Goal: Task Accomplishment & Management: Complete application form

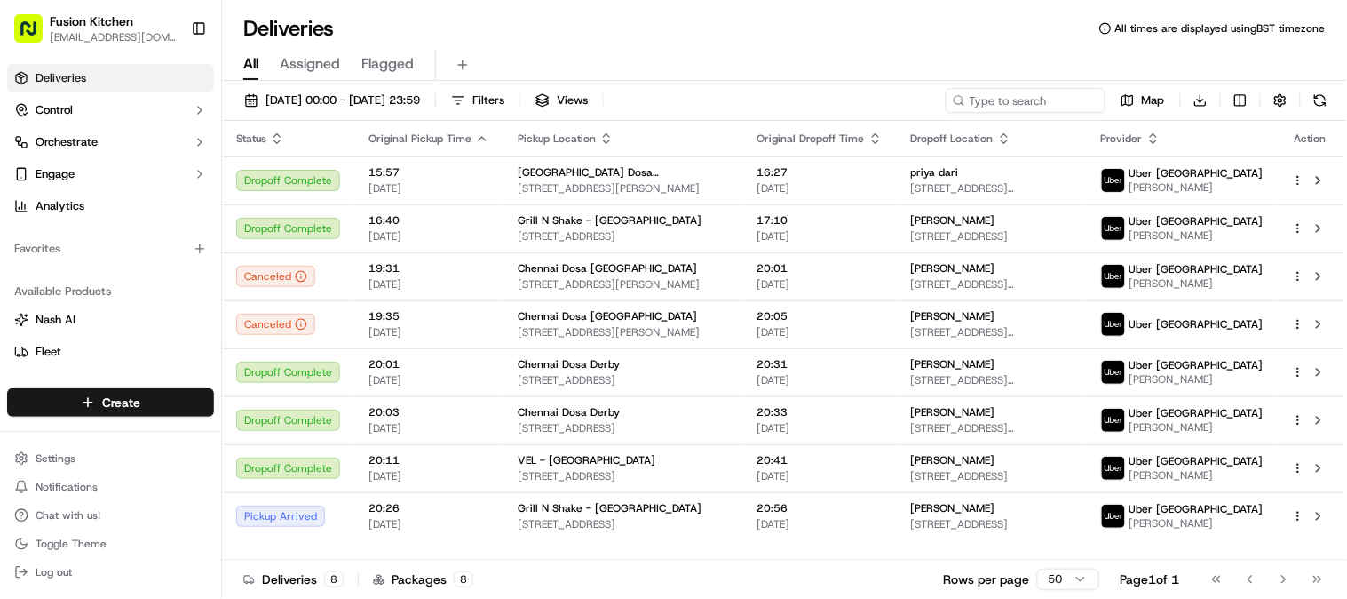
click at [1285, 574] on div "Go to first page Go to previous page Go to next page Go to last page" at bounding box center [1267, 579] width 131 height 25
click at [138, 397] on html "Fusion Kitchen [EMAIL_ADDRESS][DOMAIN_NAME] Toggle Sidebar Deliveries Control O…" at bounding box center [673, 299] width 1347 height 599
click at [59, 398] on html "Fusion Kitchen [EMAIL_ADDRESS][DOMAIN_NAME] Toggle Sidebar Deliveries Control O…" at bounding box center [673, 299] width 1347 height 599
click at [117, 402] on html "Fusion Kitchen [EMAIL_ADDRESS][DOMAIN_NAME] Toggle Sidebar Deliveries Control O…" at bounding box center [673, 299] width 1347 height 599
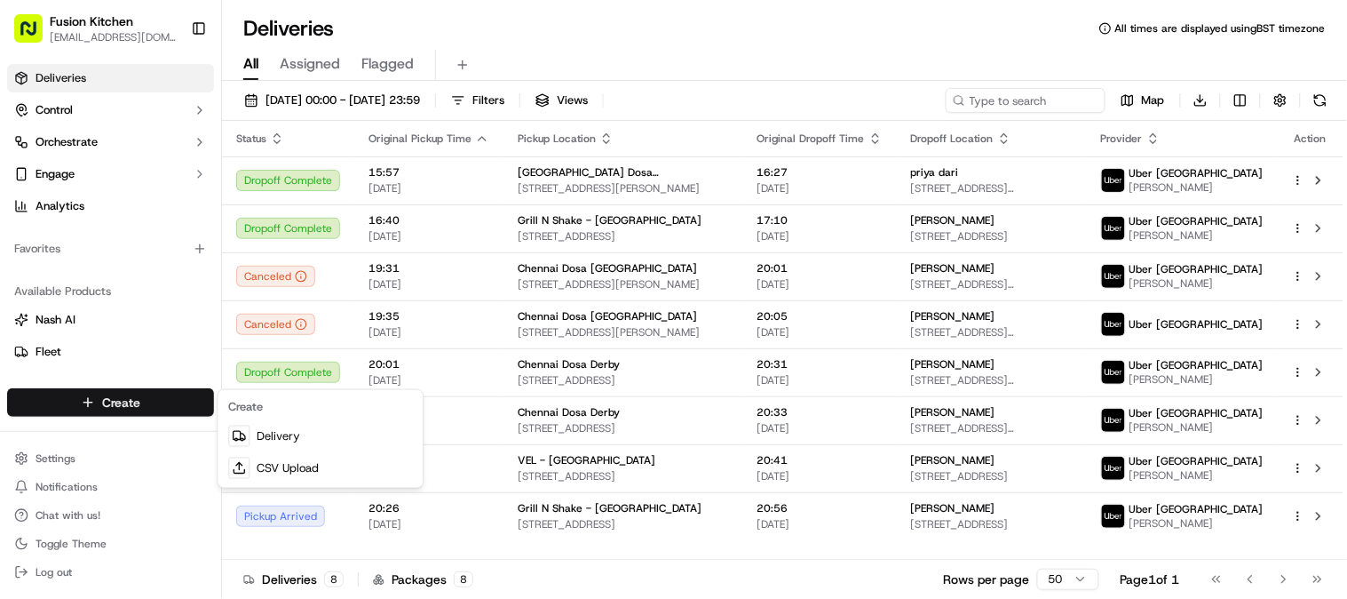
click at [110, 409] on html "Fusion Kitchen [EMAIL_ADDRESS][DOMAIN_NAME] Toggle Sidebar Deliveries Control O…" at bounding box center [673, 299] width 1347 height 599
click at [467, 56] on button at bounding box center [462, 64] width 25 height 25
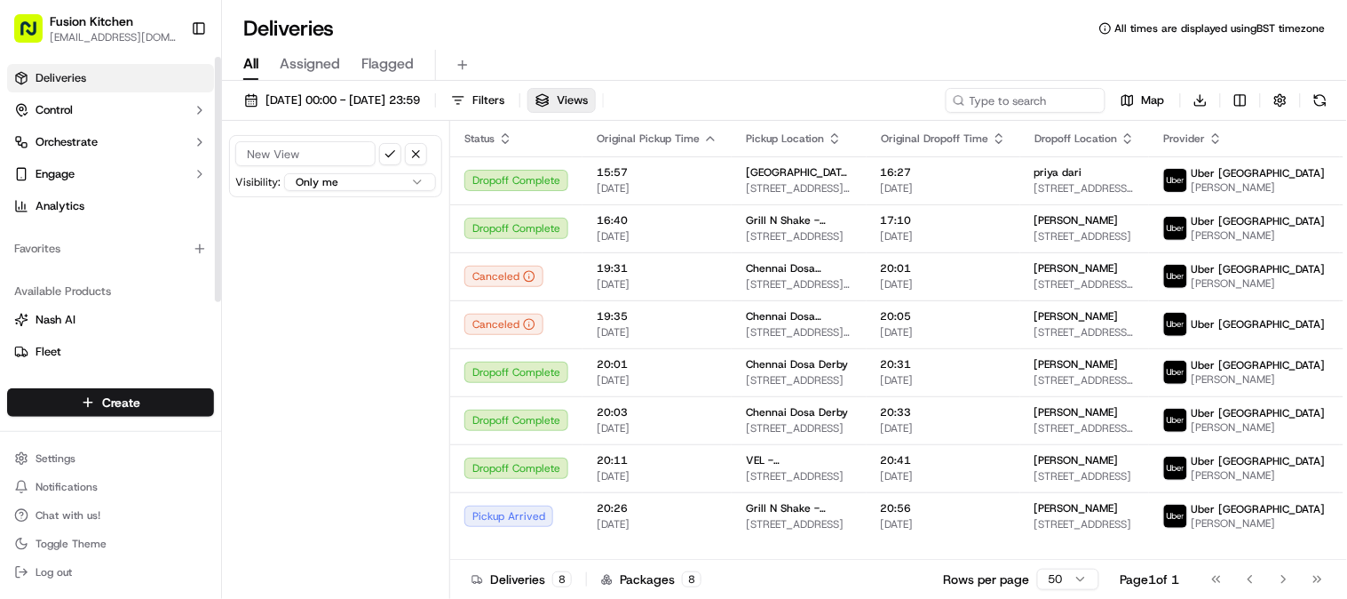
click at [99, 400] on html "Fusion Kitchen hari@fusionpos.uk Toggle Sidebar Deliveries Control Orchestrate …" at bounding box center [673, 299] width 1347 height 599
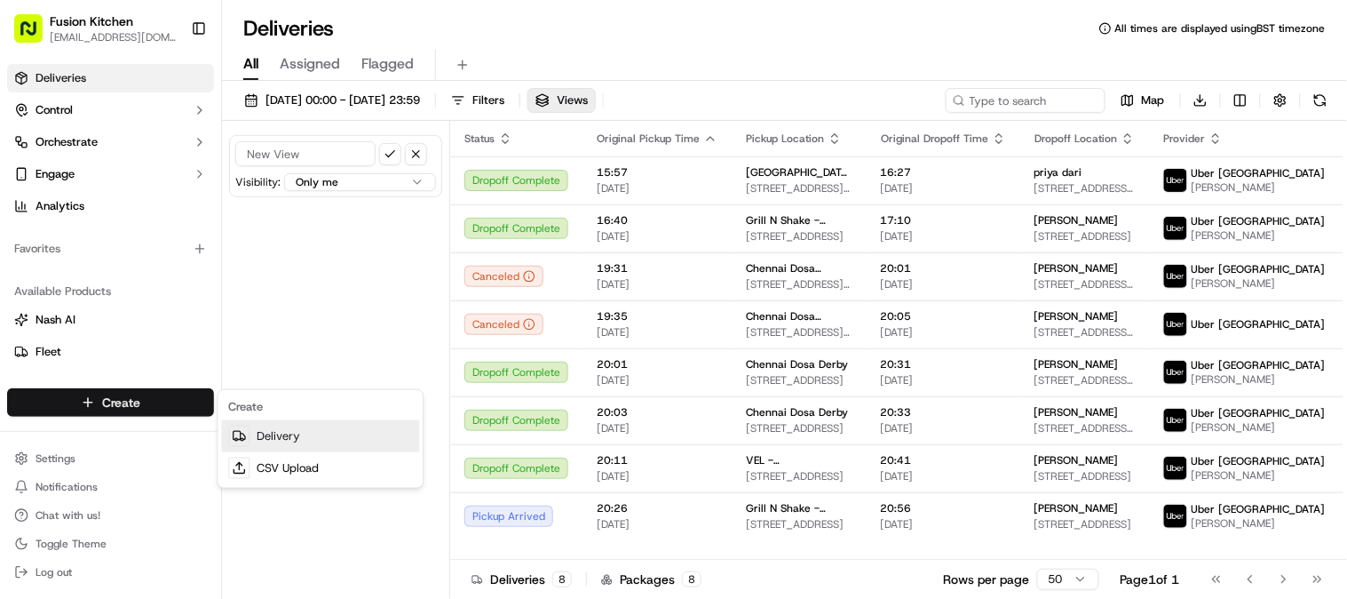
click at [277, 440] on link "Delivery" at bounding box center [320, 436] width 198 height 32
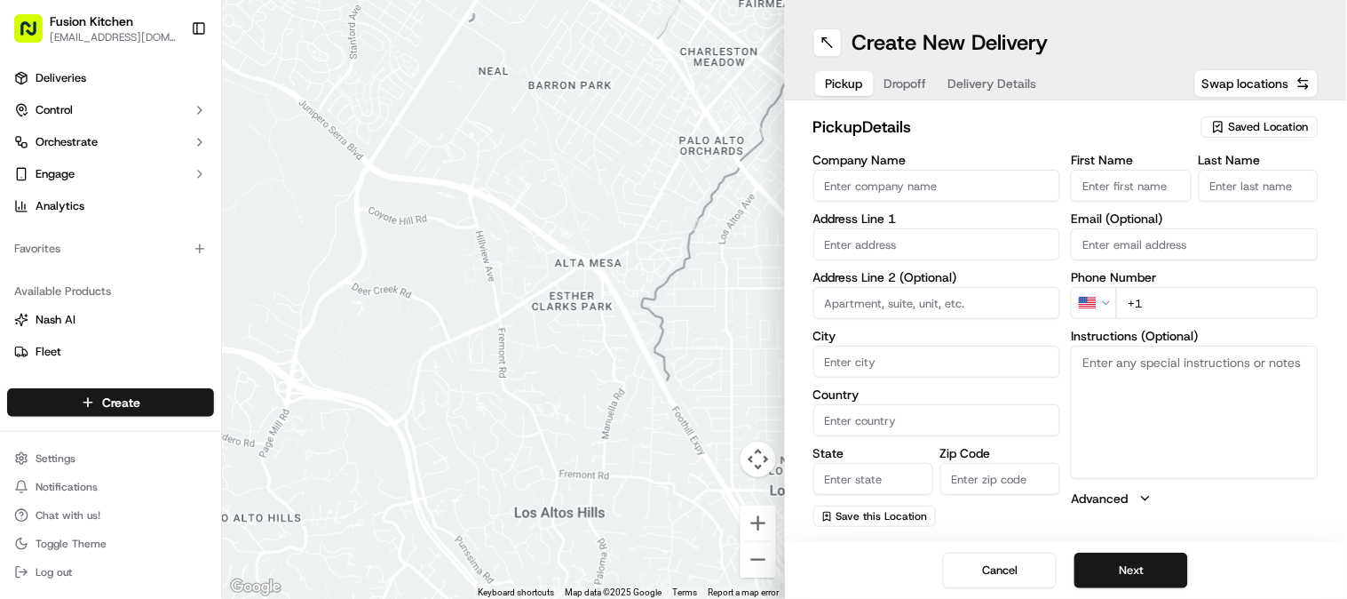
click at [889, 187] on input "Company Name" at bounding box center [938, 186] width 248 height 32
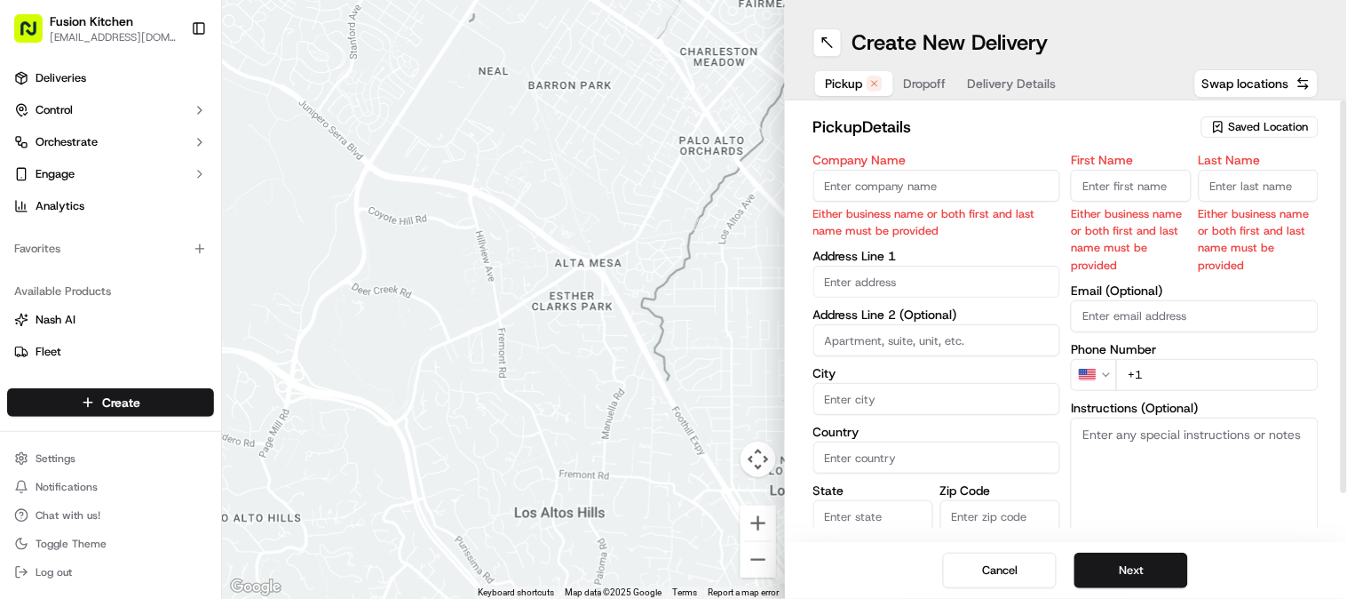
paste input "[PERSON_NAME]"
type input "[PERSON_NAME]"
click at [1111, 180] on input "First Name" at bounding box center [1131, 186] width 120 height 32
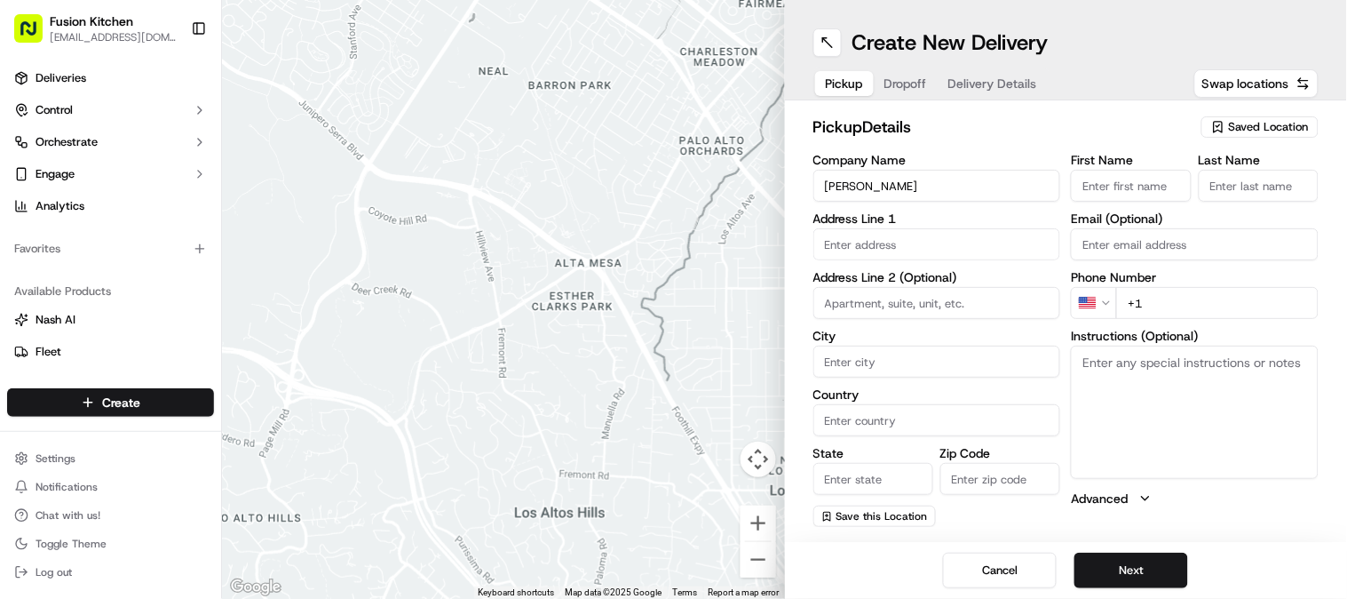
paste input "Charan"
type input "Charan"
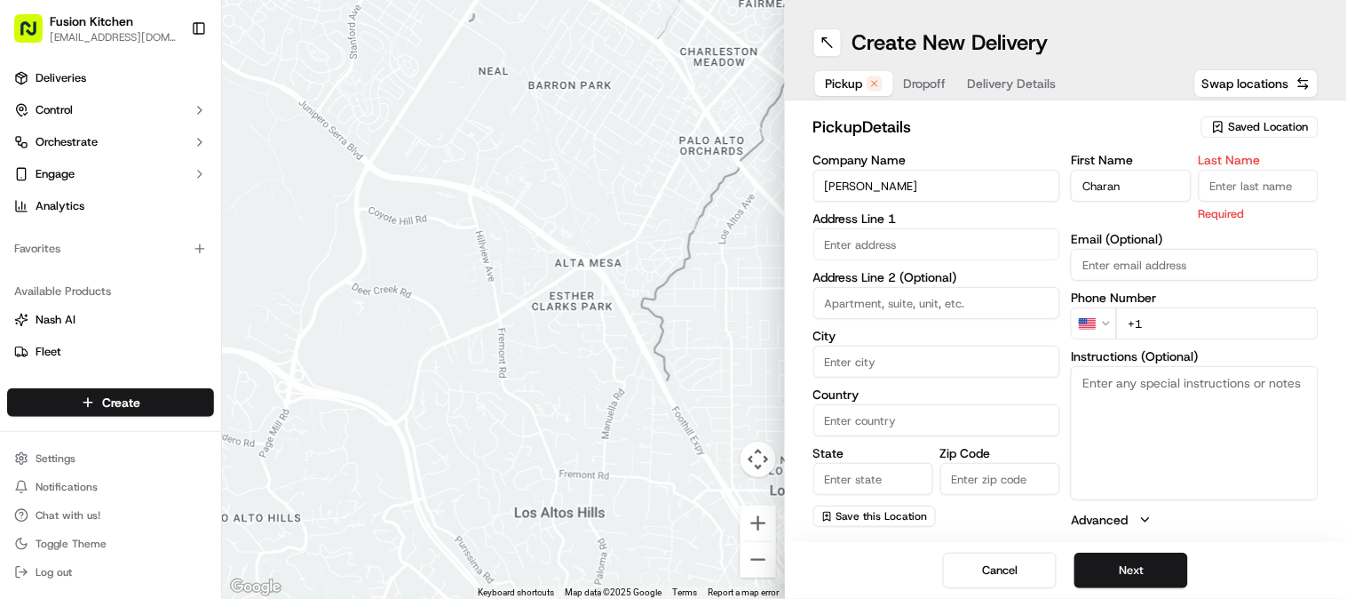
click at [1240, 187] on input "Last Name" at bounding box center [1259, 186] width 120 height 32
paste input "Jit Singh"
type input "Jit Singh"
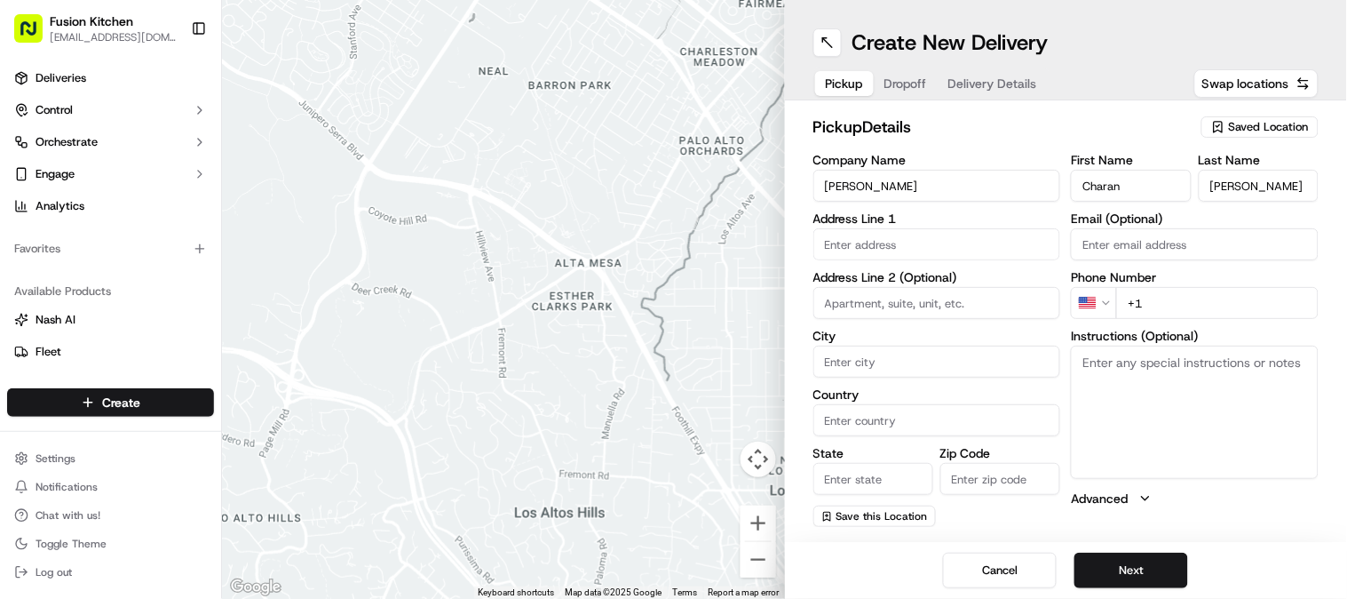
drag, startPoint x: 1153, startPoint y: 304, endPoint x: 1128, endPoint y: 305, distance: 24.9
click at [1128, 305] on input "+1" at bounding box center [1218, 303] width 203 height 32
click at [1150, 306] on input "+1" at bounding box center [1218, 303] width 203 height 32
paste input "7840 248888"
type input "[PHONE_NUMBER]"
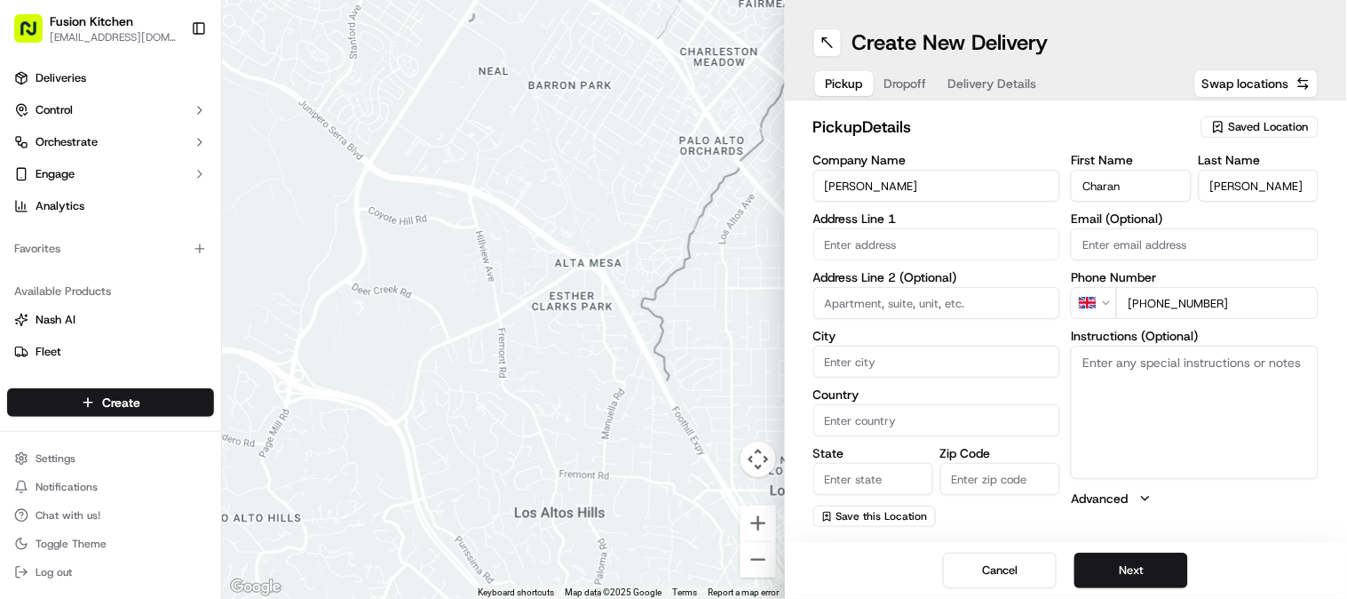
click at [880, 231] on input "text" at bounding box center [938, 244] width 248 height 32
click at [882, 244] on input "text" at bounding box center [938, 244] width 248 height 32
paste input "9 Newton Parade, Chapeltown Rd, Leeds, West Yorkshire, LS7 4JA"
click at [956, 234] on input "9 Newton Parade, Chapeltown Rd, Leeds, West Yorkshire, LS7 4JA" at bounding box center [938, 244] width 248 height 32
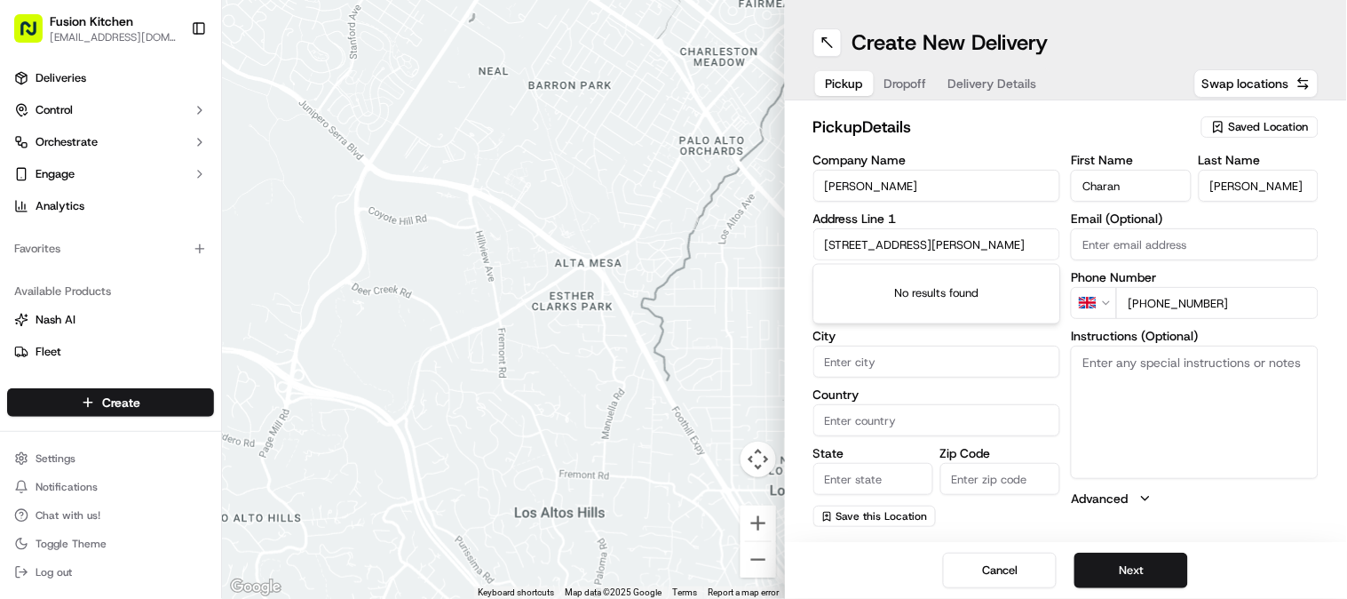
scroll to position [0, 0]
drag, startPoint x: 947, startPoint y: 250, endPoint x: 789, endPoint y: 246, distance: 158.2
click at [789, 246] on div "pickup Details Saved Location Company Name Sardar Jee Address Line 1 9 Newton P…" at bounding box center [1066, 320] width 563 height 441
click at [892, 244] on input "9 Newton Parade, Chapeltown Rd, Leeds, West Yorkshire, LS7 4JA" at bounding box center [938, 244] width 248 height 32
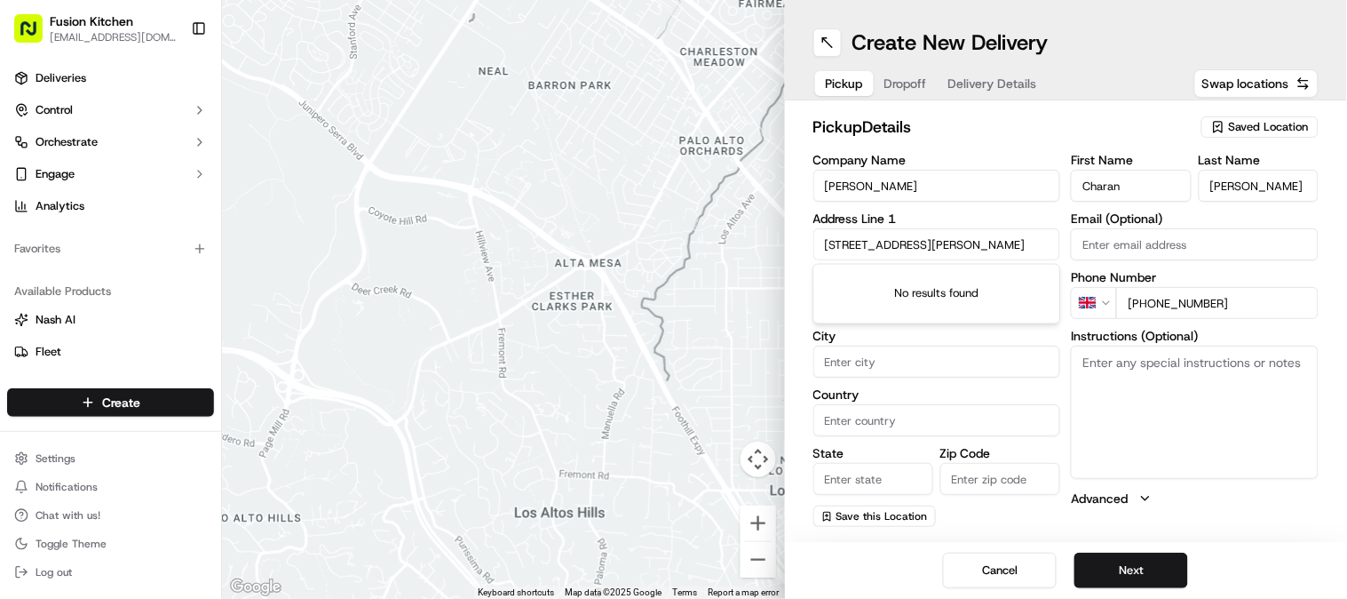
drag, startPoint x: 953, startPoint y: 244, endPoint x: 1085, endPoint y: 280, distance: 136.2
click at [1085, 280] on div "Company Name Sardar Jee Address Line 1 9 Newton Parade, Chapeltown Rd, Leeds, W…" at bounding box center [1067, 340] width 506 height 373
click at [1029, 250] on input "9 Newton Parade, Chapeltown Rd, Leeds, West Yorkshire, LS7 4JA" at bounding box center [938, 244] width 248 height 32
drag, startPoint x: 1000, startPoint y: 250, endPoint x: 649, endPoint y: 243, distance: 350.9
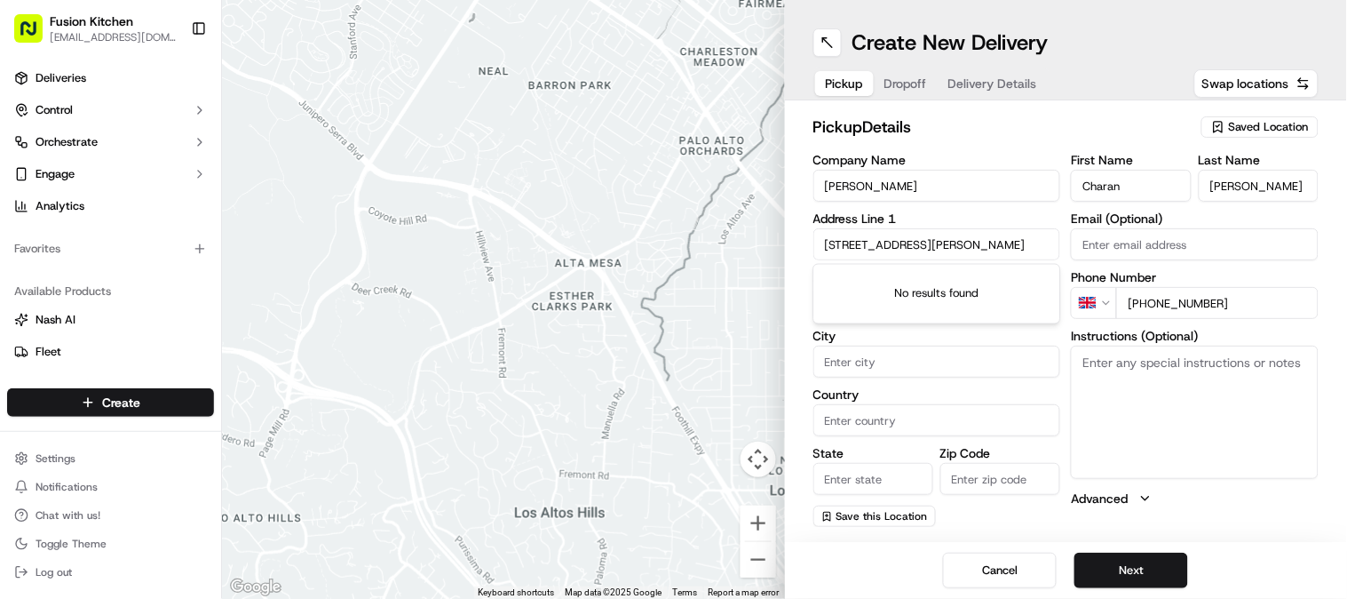
click at [649, 243] on div "← Move left → Move right ↑ Move up ↓ Move down + Zoom in - Zoom out Home Jump l…" at bounding box center [784, 299] width 1125 height 599
type input "L"
paste input "9 Newton Parade, Chapeltown Rd, Leeds, West Yorkshire, LS7 4JA"
click at [909, 284] on div "9 Chapeltown Road, Leeds, West Yorkshire, UK" at bounding box center [937, 281] width 239 height 27
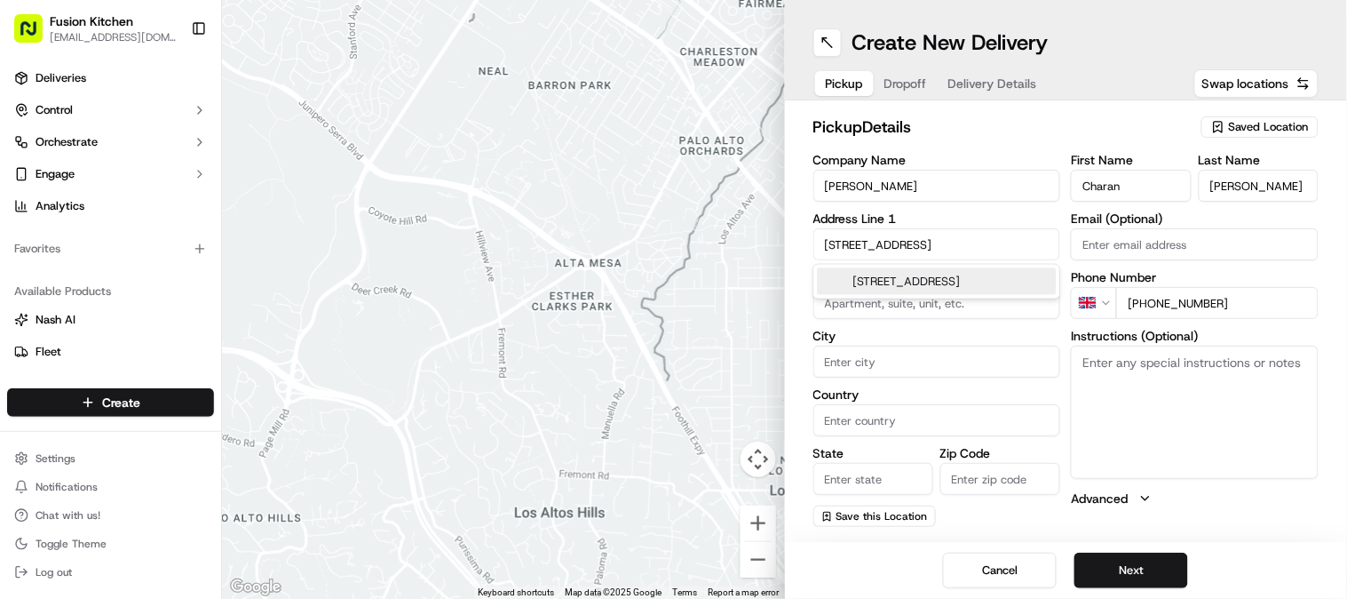
scroll to position [0, 22]
type input "9 Chapeltown Rd, Leeds LS7 3AP, UK"
type input "Leeds"
type input "United Kingdom"
type input "England"
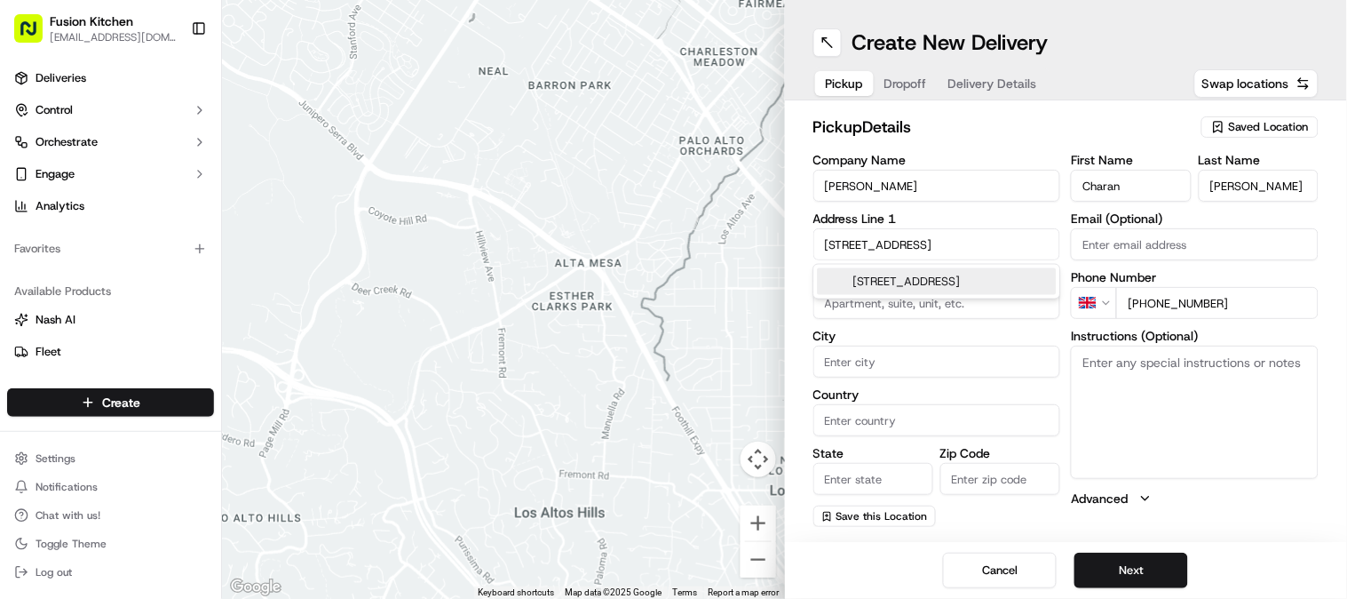
type input "LS7 3AP"
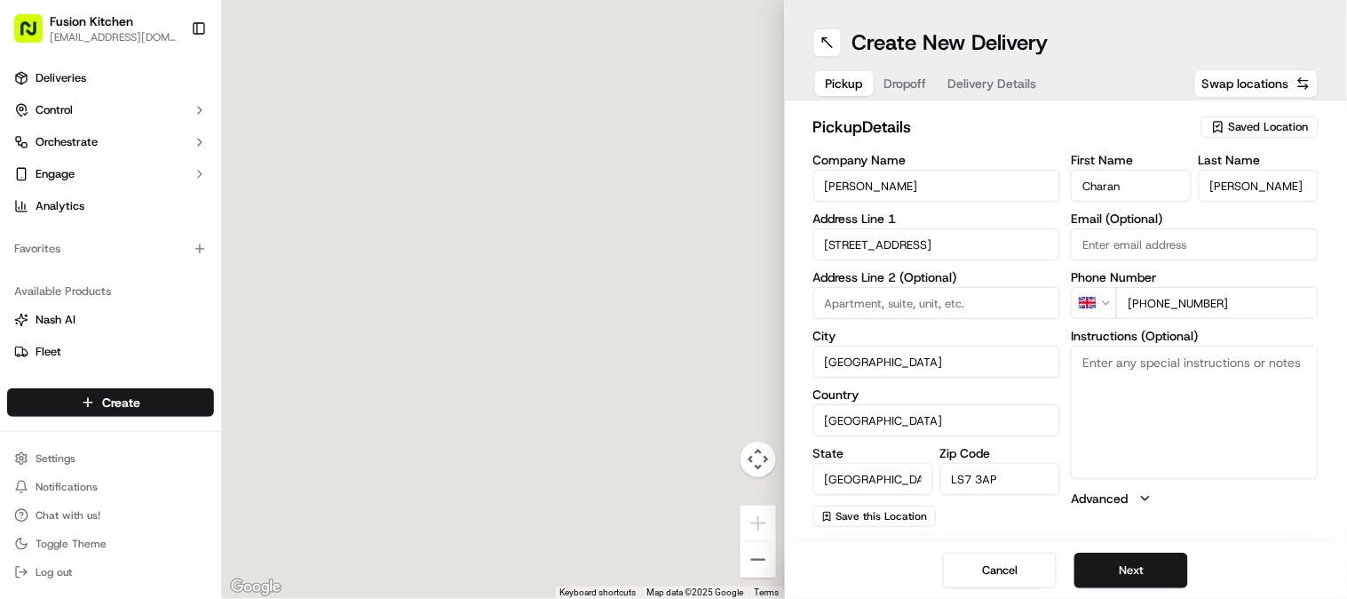
type input "9 Chapeltown Road"
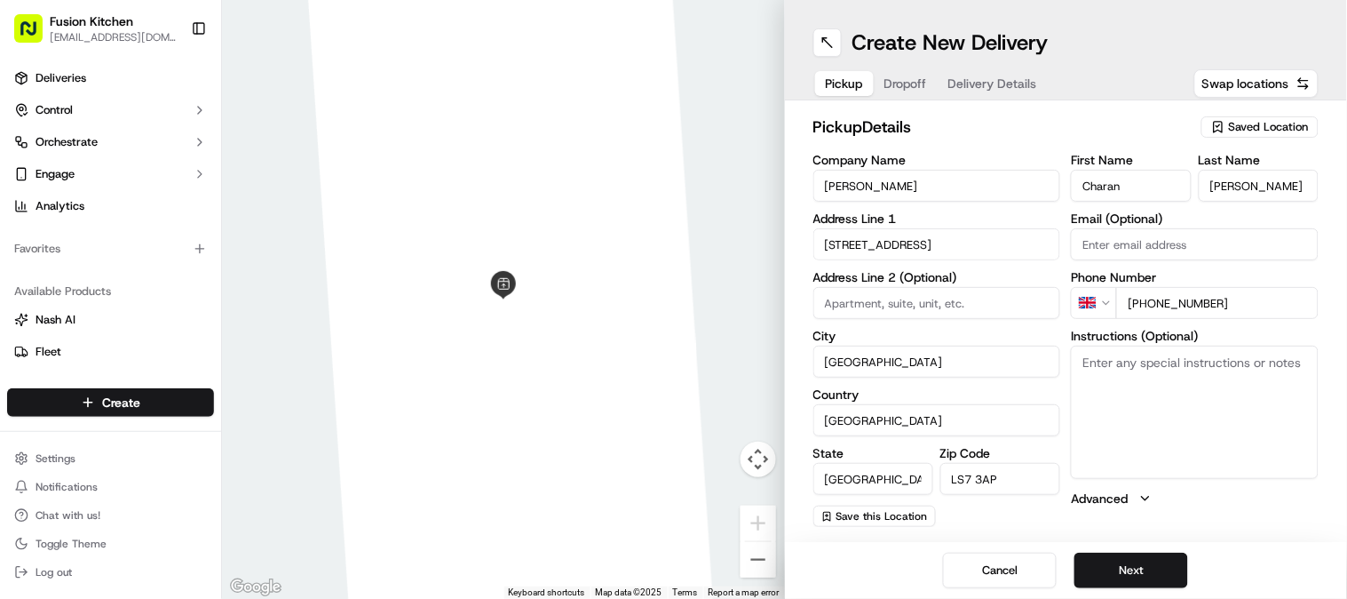
drag, startPoint x: 1013, startPoint y: 489, endPoint x: 978, endPoint y: 490, distance: 34.7
click at [978, 490] on input "LS7 3AP" at bounding box center [1001, 479] width 120 height 32
paste input "4JA"
type input "LS7 4JA"
click at [1113, 458] on textarea "Instructions (Optional)" at bounding box center [1195, 412] width 248 height 133
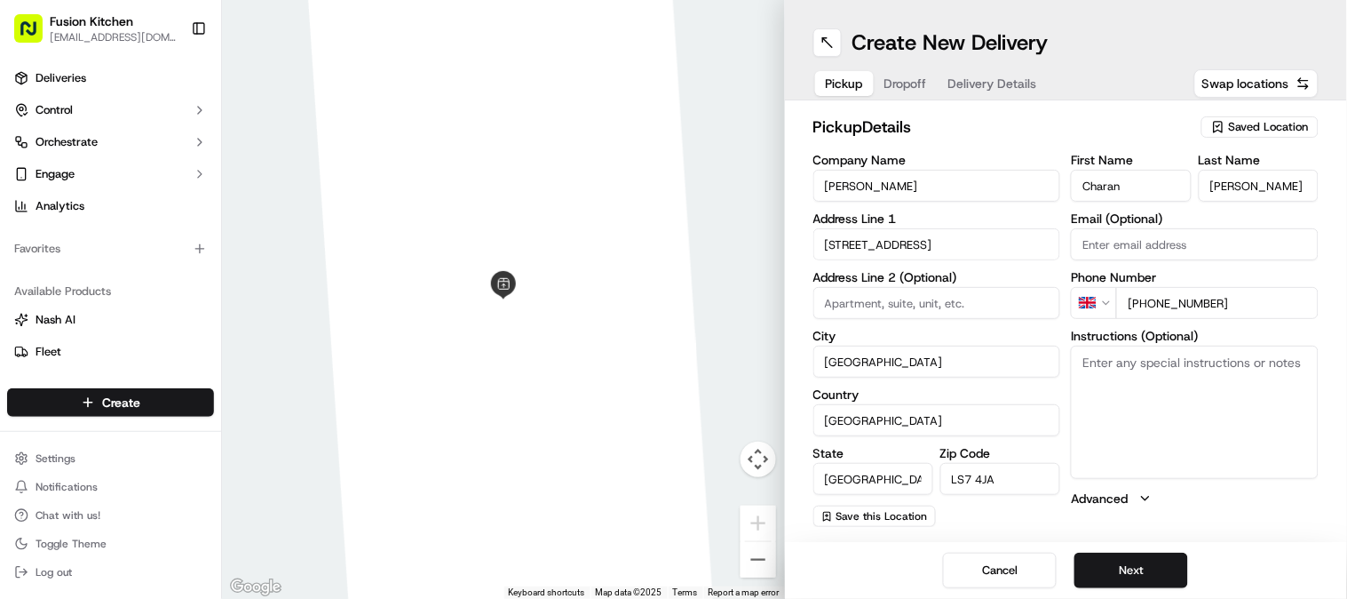
click at [1043, 410] on input "United Kingdom" at bounding box center [938, 420] width 248 height 32
click at [1037, 384] on div "Company Name Sardar Jee Address Line 1 9 Chapeltown Road Address Line 2 (Option…" at bounding box center [938, 340] width 248 height 373
click at [1124, 564] on button "Next" at bounding box center [1132, 570] width 114 height 36
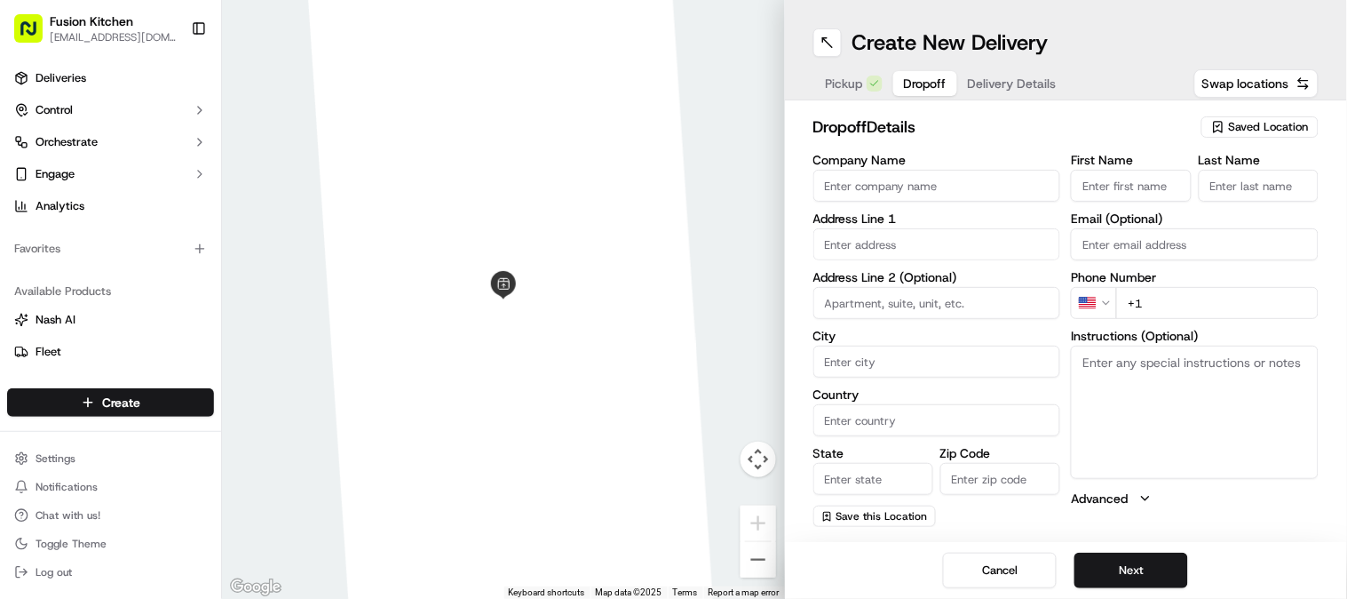
click at [900, 194] on input "Company Name" at bounding box center [938, 186] width 248 height 32
drag, startPoint x: 871, startPoint y: 250, endPoint x: 865, endPoint y: 273, distance: 23.9
click at [871, 250] on div "Address Line 1" at bounding box center [938, 236] width 248 height 48
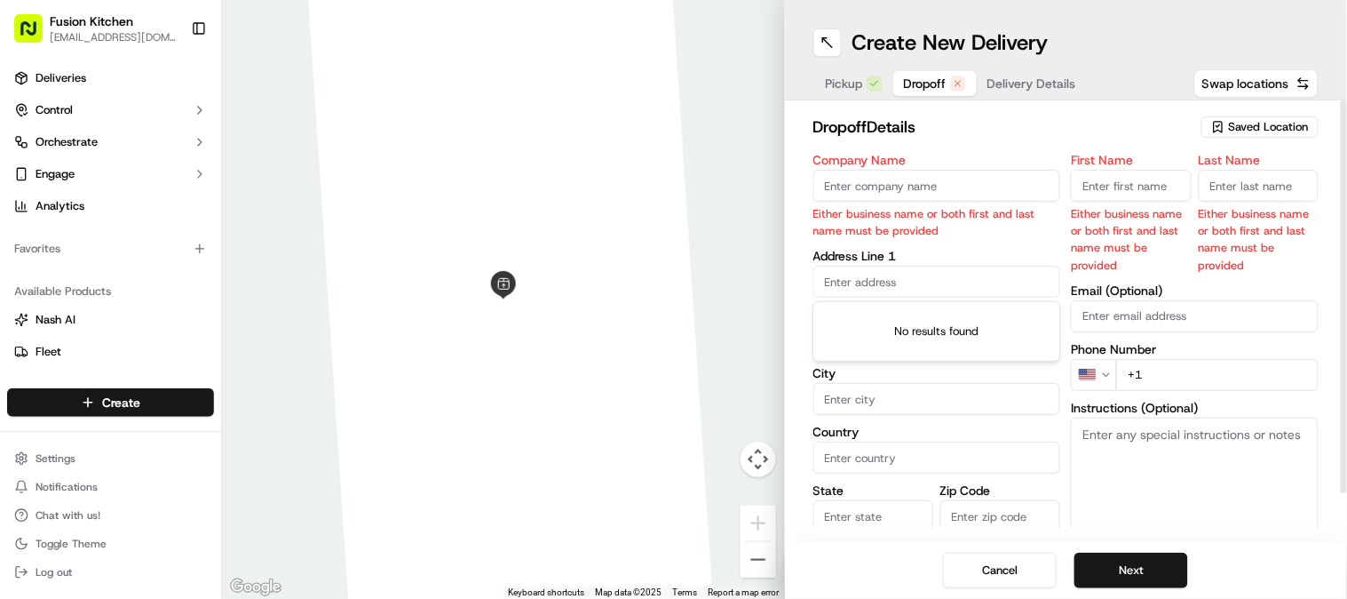
paste input "40, Royal Park Avenue, Leeds, LS6 1EY"
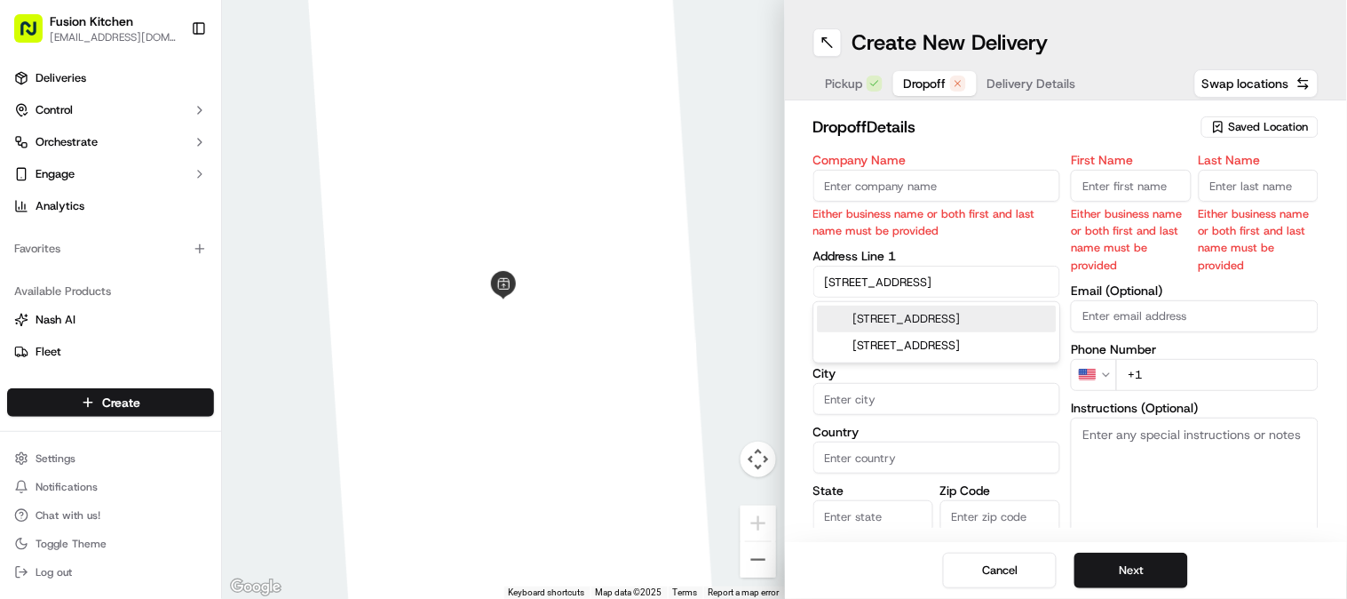
click at [937, 326] on div "40 Royal Park Avenue, Leeds LS6 1EY, UK" at bounding box center [937, 319] width 239 height 27
type input "[STREET_ADDRESS]"
type input "Leeds"
type input "United Kingdom"
type input "England"
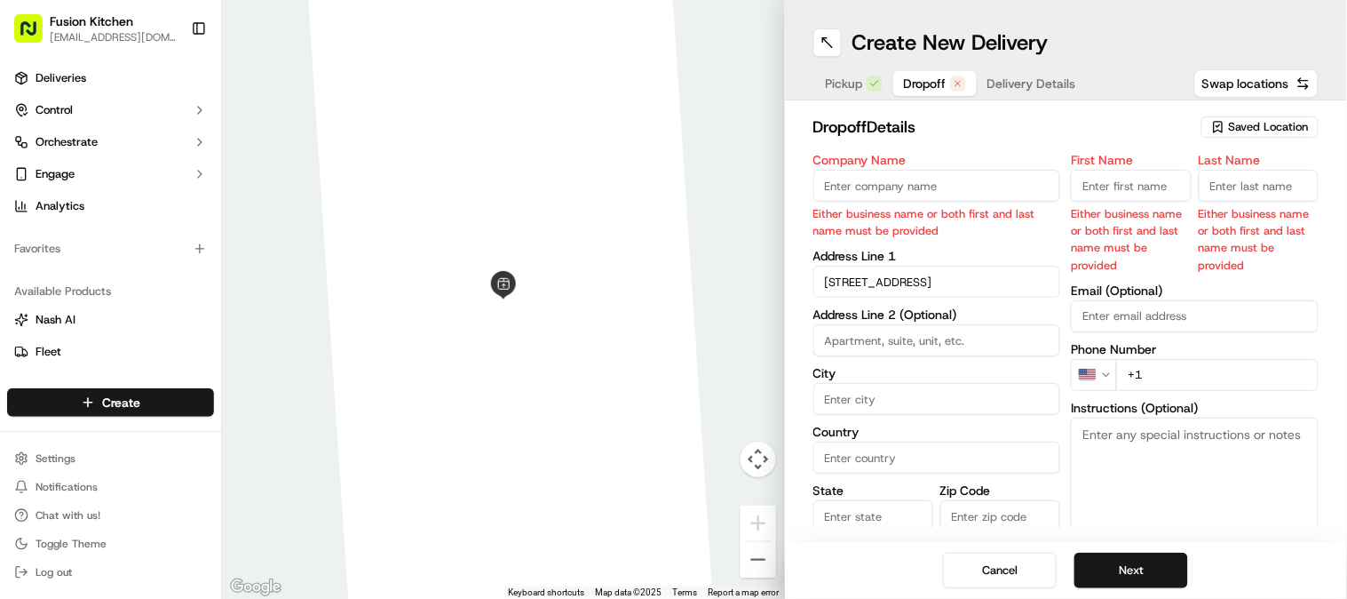
type input "LS6 1EY"
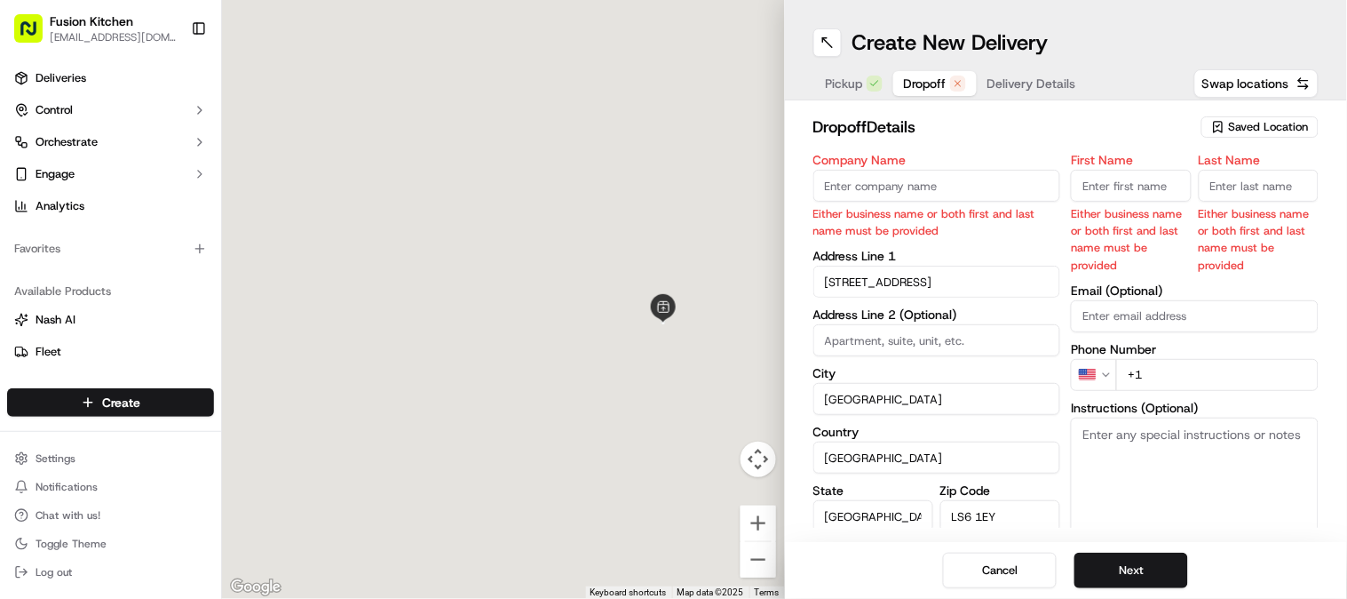
type input "40 Royal Park Avenue"
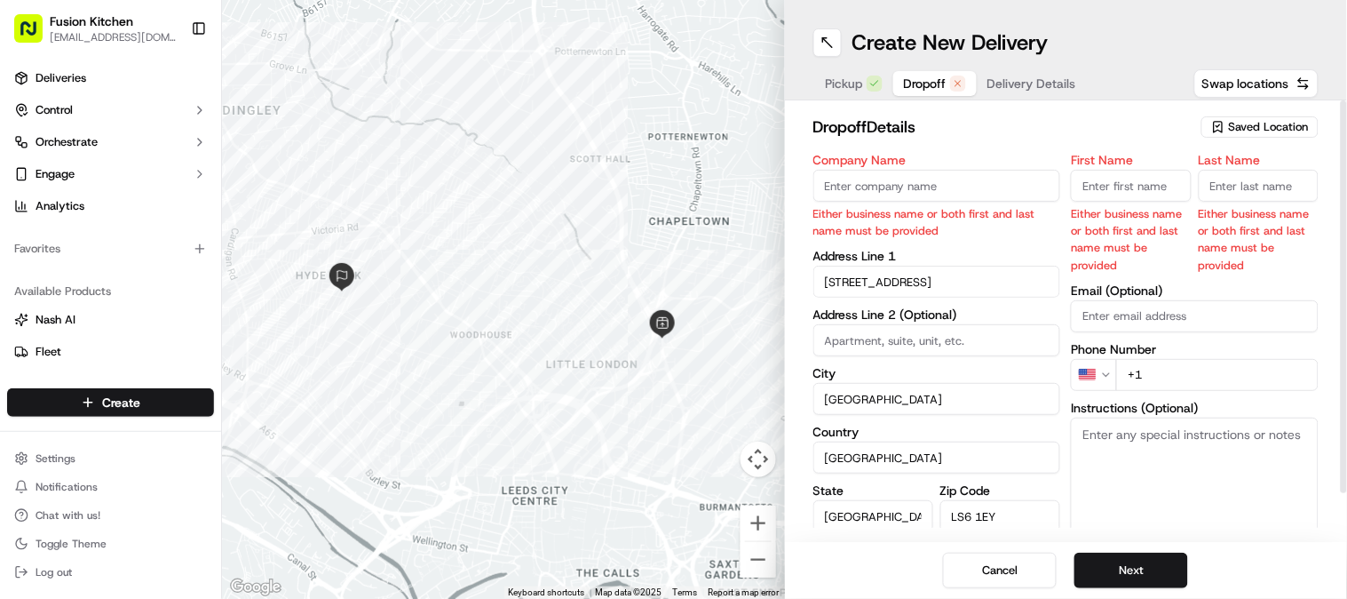
click at [1117, 190] on input "First Name" at bounding box center [1131, 186] width 120 height 32
paste input "[PERSON_NAME]"
type input "[PERSON_NAME]"
click at [1244, 187] on input "Last Name" at bounding box center [1259, 186] width 120 height 32
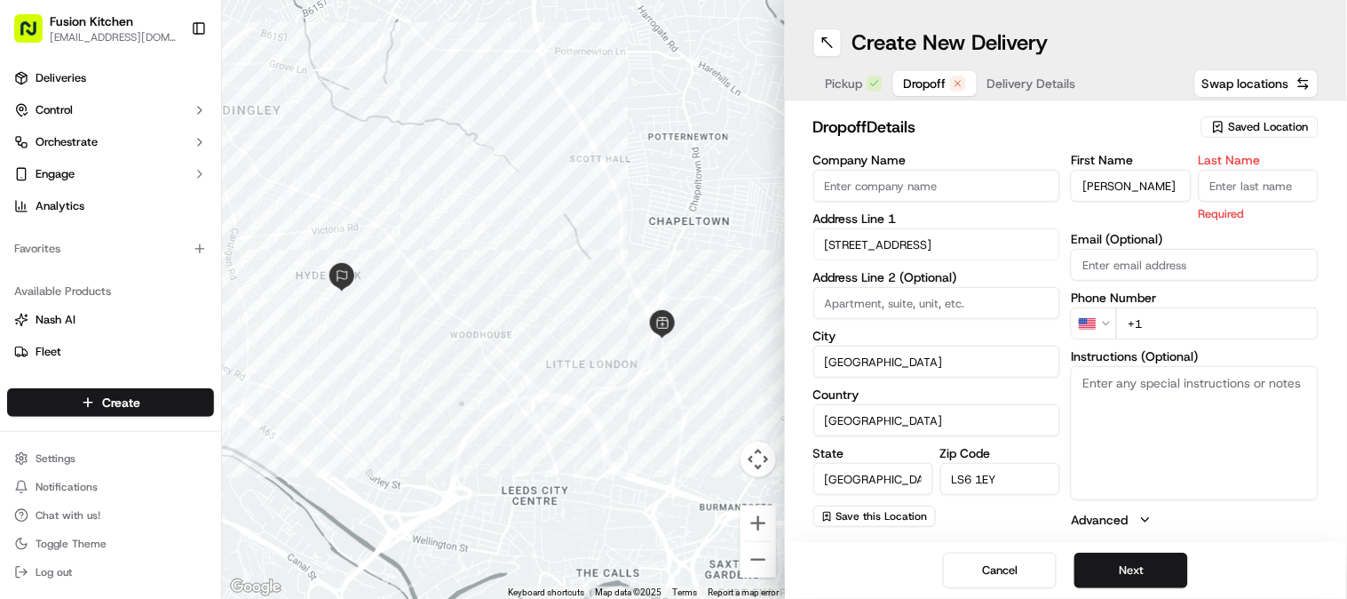
drag, startPoint x: 911, startPoint y: 149, endPoint x: 899, endPoint y: 166, distance: 21.0
click at [911, 149] on div "dropoff Details Saved Location Company Name Address Line 1 40 Royal Park Avenue…" at bounding box center [1067, 322] width 506 height 414
click at [884, 176] on input "Company Name" at bounding box center [938, 186] width 248 height 32
paste input "[PERSON_NAME]"
type input "[PERSON_NAME]"
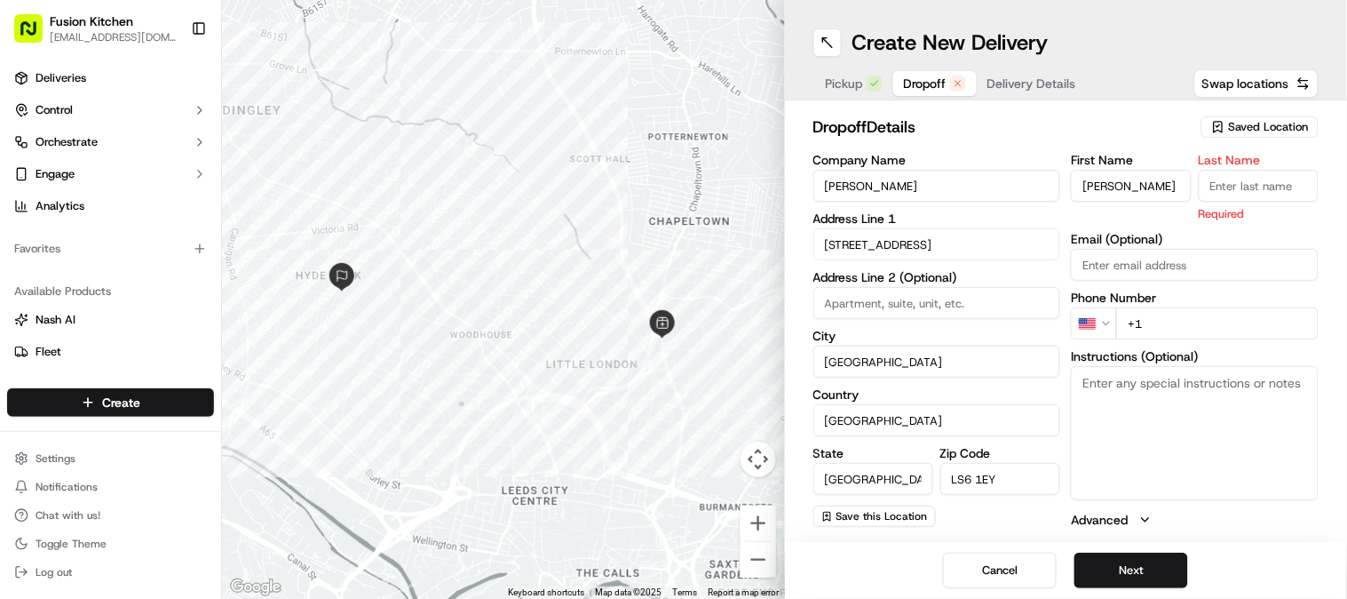
click at [1223, 189] on input "Last Name" at bounding box center [1259, 186] width 120 height 32
paste input "[PERSON_NAME]"
type input "[PERSON_NAME]"
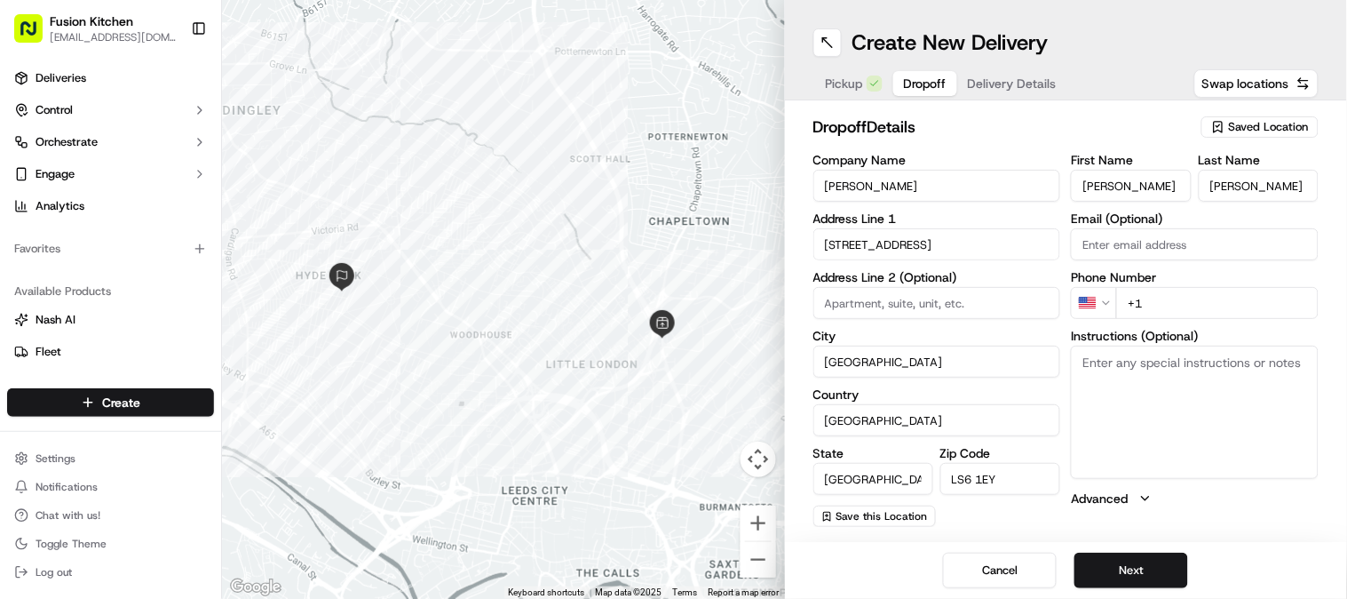
click at [1149, 300] on input "+1" at bounding box center [1218, 303] width 203 height 32
paste input "7721 492434"
type input "[PHONE_NUMBER]"
click at [1158, 398] on textarea "Instructions (Optional)" at bounding box center [1195, 412] width 248 height 133
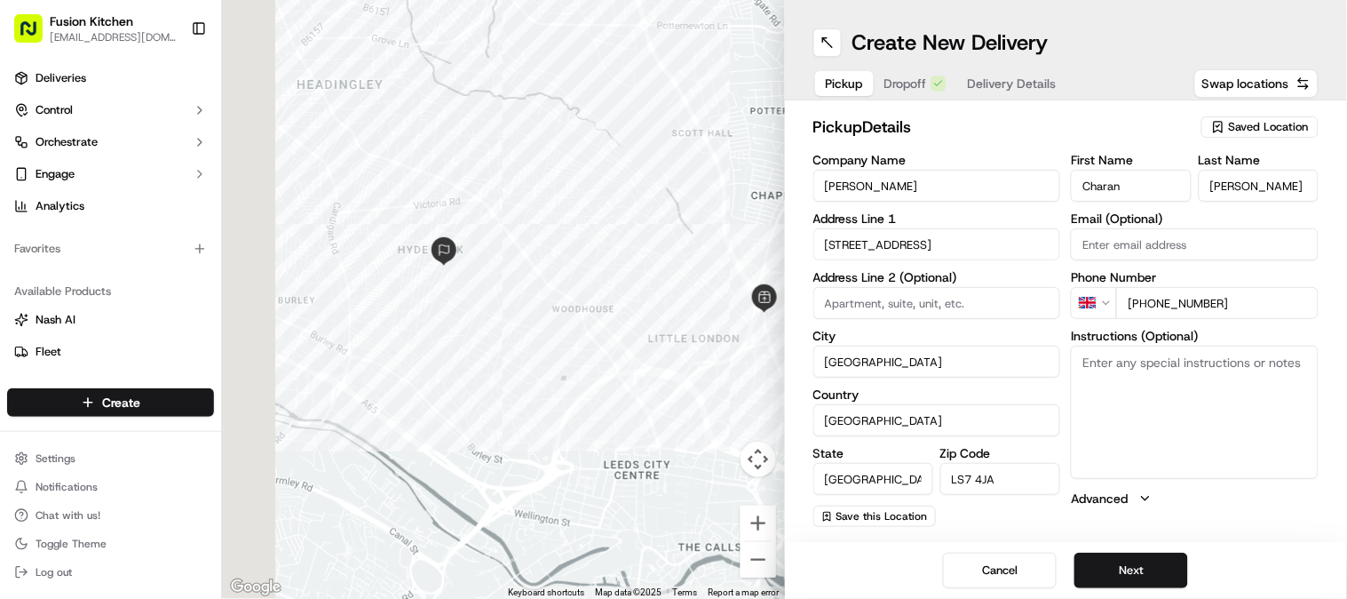
drag, startPoint x: 340, startPoint y: 281, endPoint x: 484, endPoint y: 297, distance: 144.8
click at [472, 314] on div at bounding box center [503, 299] width 563 height 599
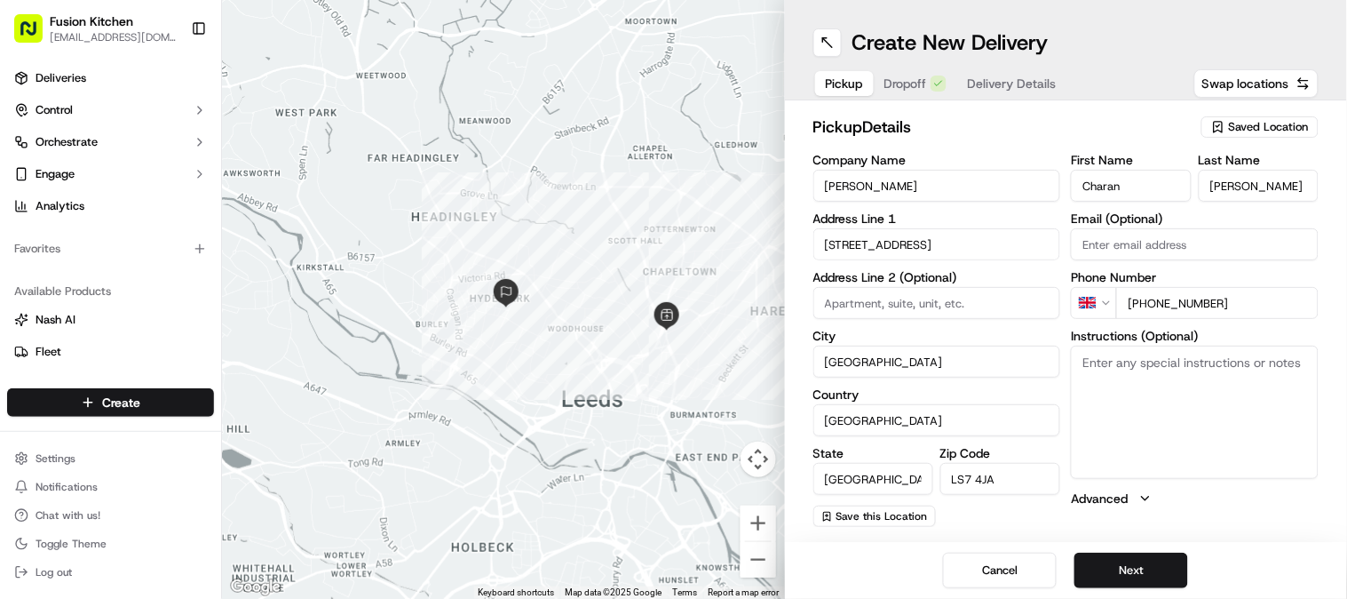
drag, startPoint x: 659, startPoint y: 321, endPoint x: 620, endPoint y: 332, distance: 40.8
click at [620, 332] on div at bounding box center [503, 299] width 563 height 599
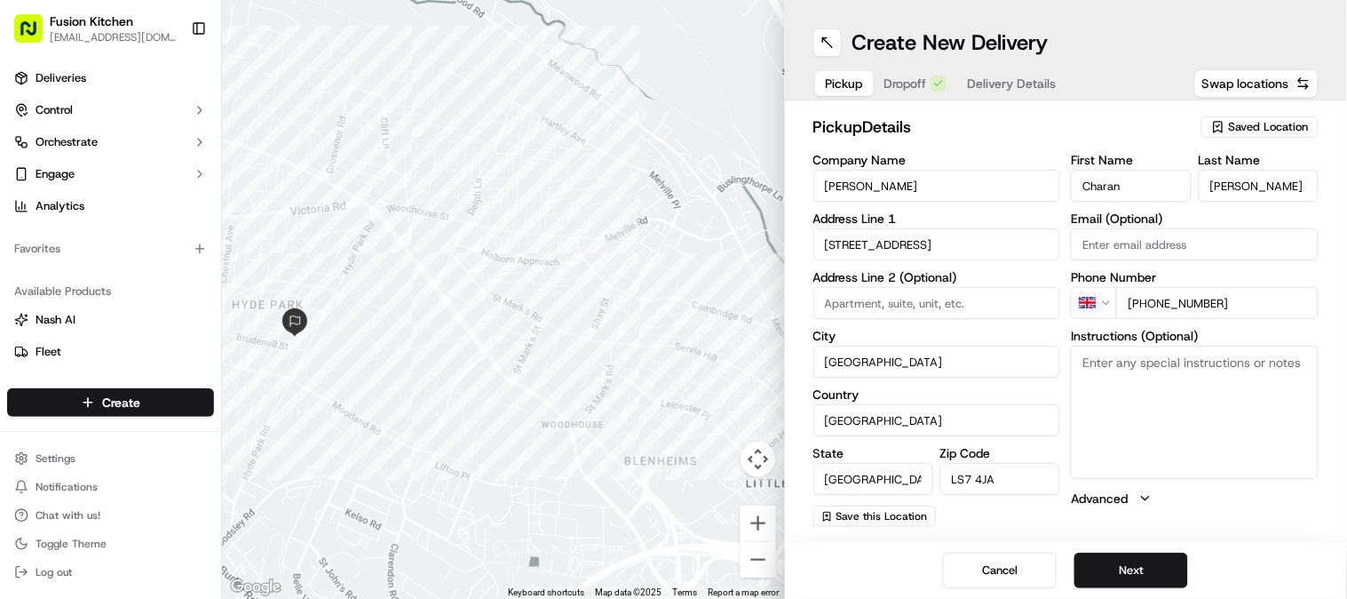
drag, startPoint x: 561, startPoint y: 326, endPoint x: 529, endPoint y: 291, distance: 47.8
click at [529, 291] on div at bounding box center [503, 299] width 563 height 599
click at [205, 22] on button "Toggle Sidebar" at bounding box center [199, 28] width 30 height 30
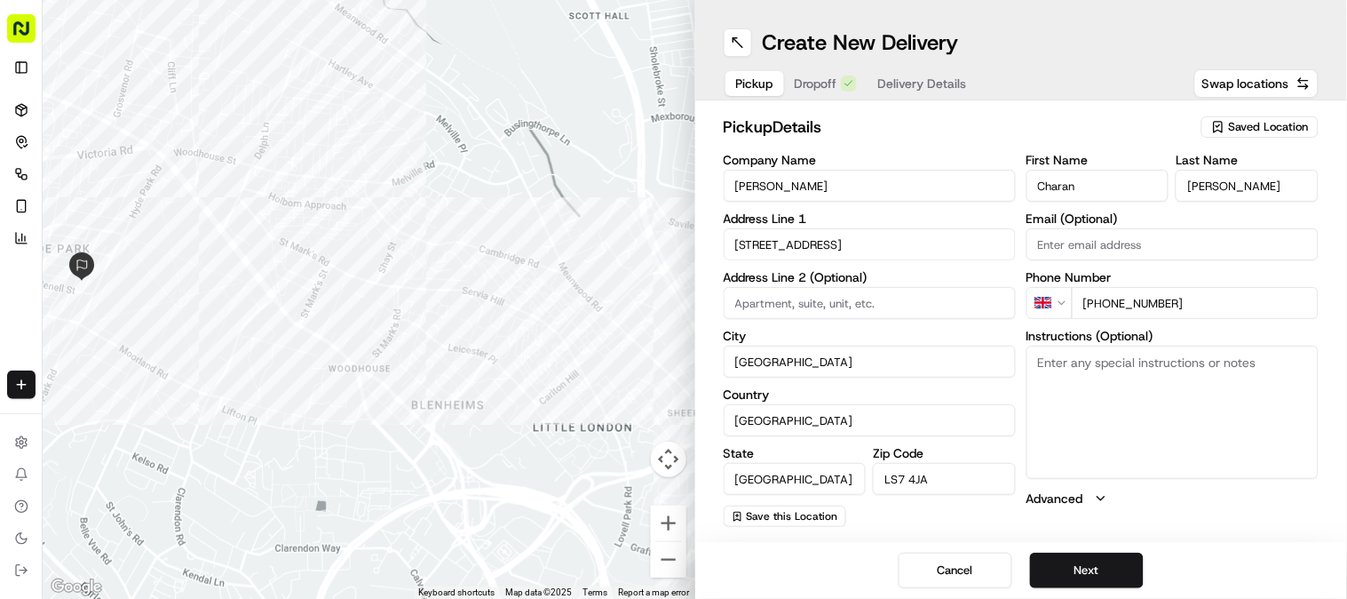
drag, startPoint x: 529, startPoint y: 388, endPoint x: 457, endPoint y: 323, distance: 96.9
click at [460, 343] on div at bounding box center [369, 299] width 653 height 599
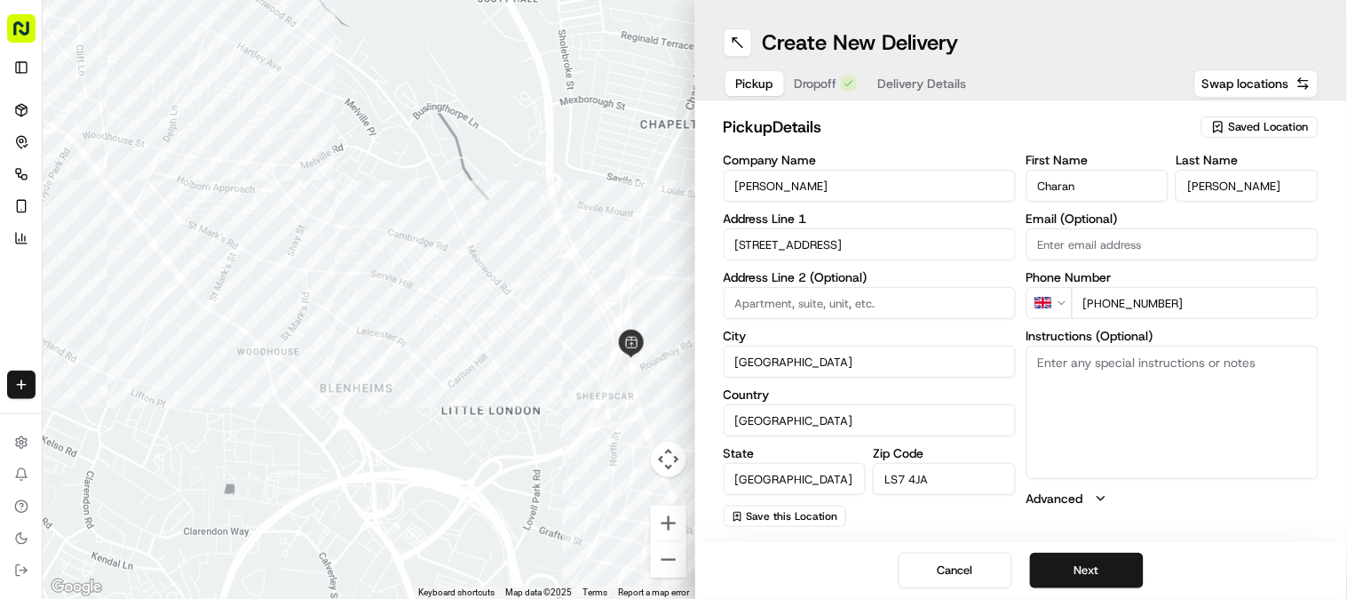
drag, startPoint x: 509, startPoint y: 368, endPoint x: 472, endPoint y: 362, distance: 37.7
click at [472, 362] on div at bounding box center [369, 299] width 653 height 599
click at [883, 235] on input "9 Chapeltown Road" at bounding box center [870, 244] width 292 height 32
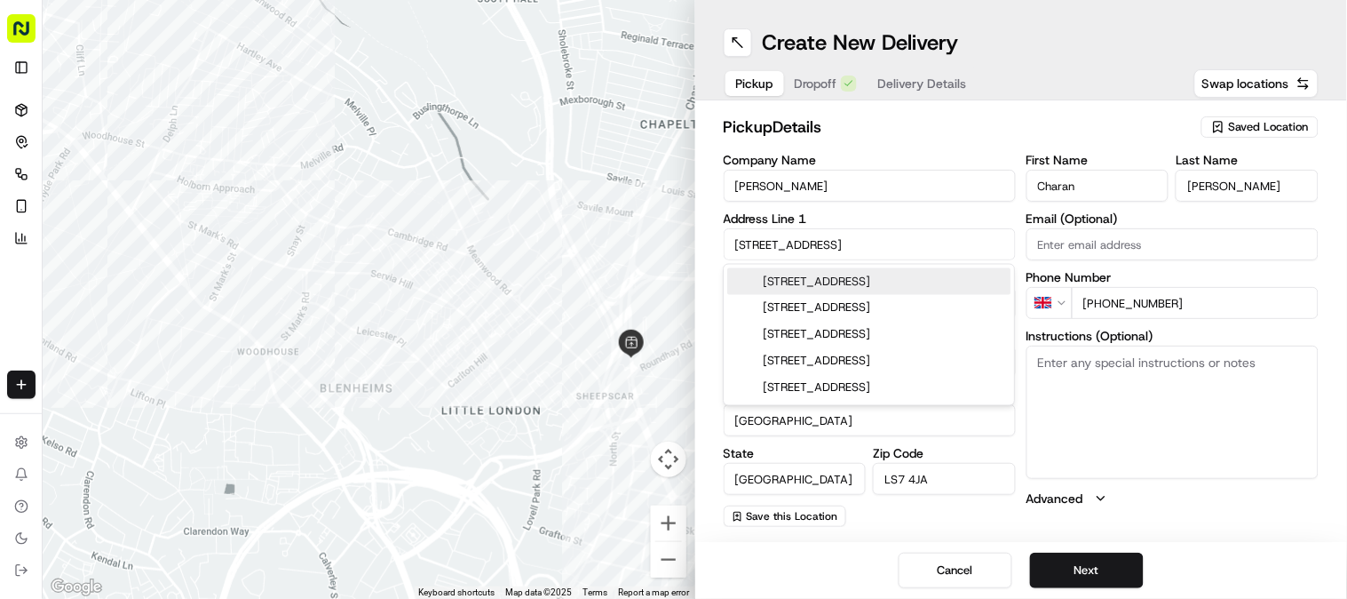
paste input "204 Chapeltown Rd, Leeds LS7 4HZ, UK"
click at [894, 279] on div "204 Chapeltown Rd, Leeds LS7 4HZ, UK" at bounding box center [868, 281] width 283 height 27
type input "204 Chapeltown Rd, Leeds LS7 4HZ, UK"
type input "LS7 4HZ"
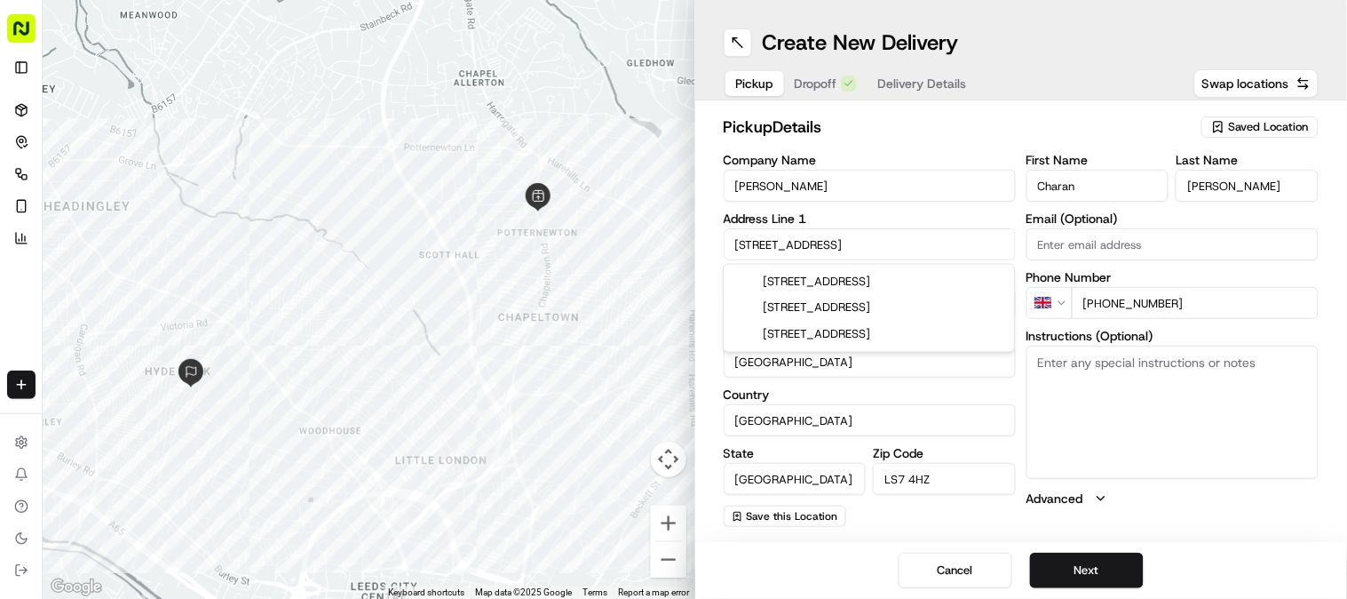
drag, startPoint x: 866, startPoint y: 241, endPoint x: 734, endPoint y: 241, distance: 132.3
click at [734, 241] on input "204 Chapeltown Road" at bounding box center [870, 244] width 292 height 32
paste input "9 Newton Parade"
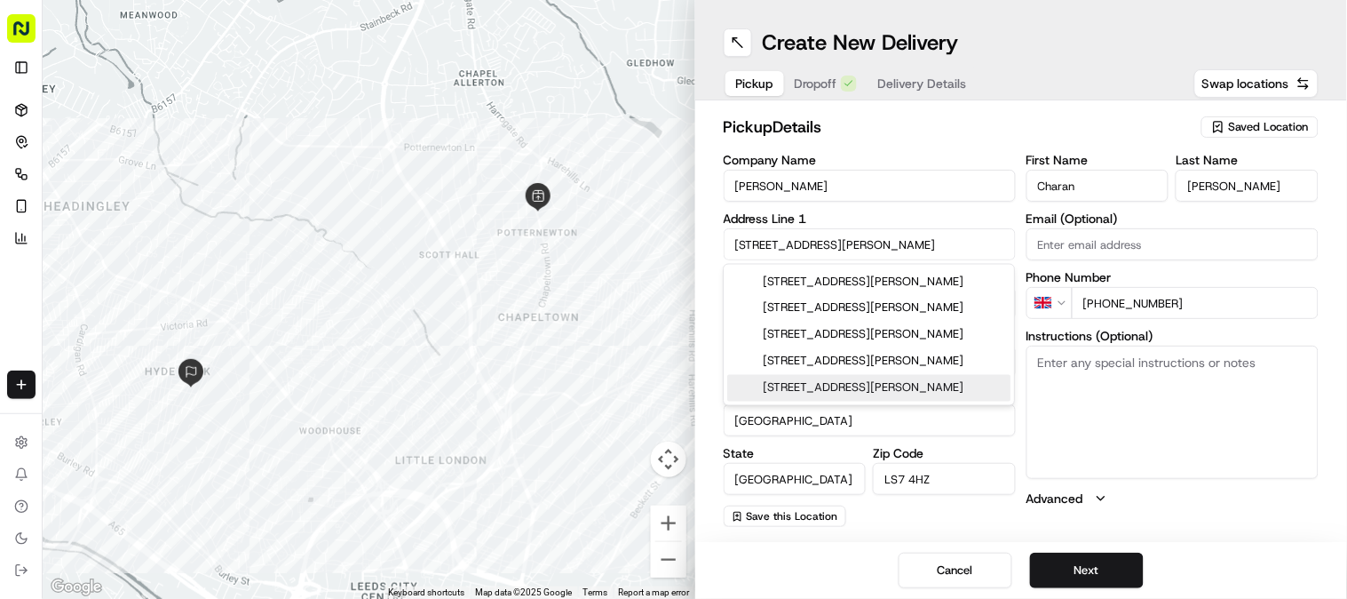
type input "9 Newton Parade"
click at [1120, 420] on textarea "Instructions (Optional)" at bounding box center [1173, 412] width 292 height 133
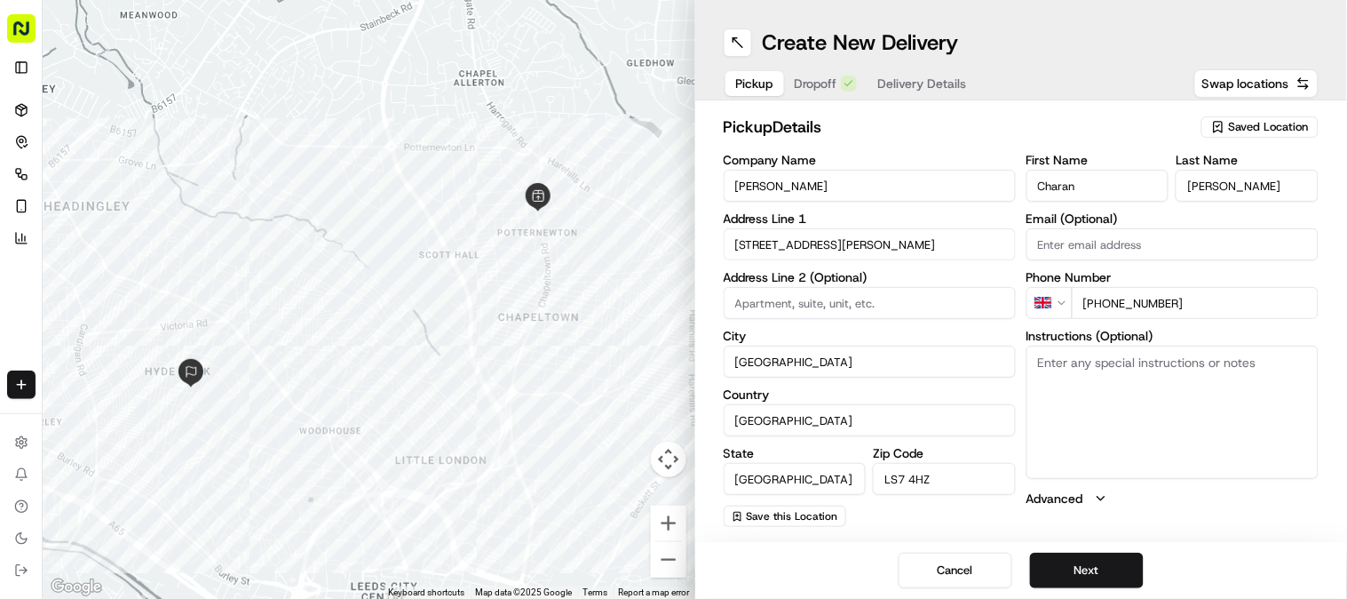
drag, startPoint x: 936, startPoint y: 482, endPoint x: 878, endPoint y: 477, distance: 58.9
click at [878, 477] on input "LS7 4HZ" at bounding box center [944, 479] width 143 height 32
paste input "JA"
type input "LS7 4JA"
click at [1142, 431] on textarea "Instructions (Optional)" at bounding box center [1173, 412] width 292 height 133
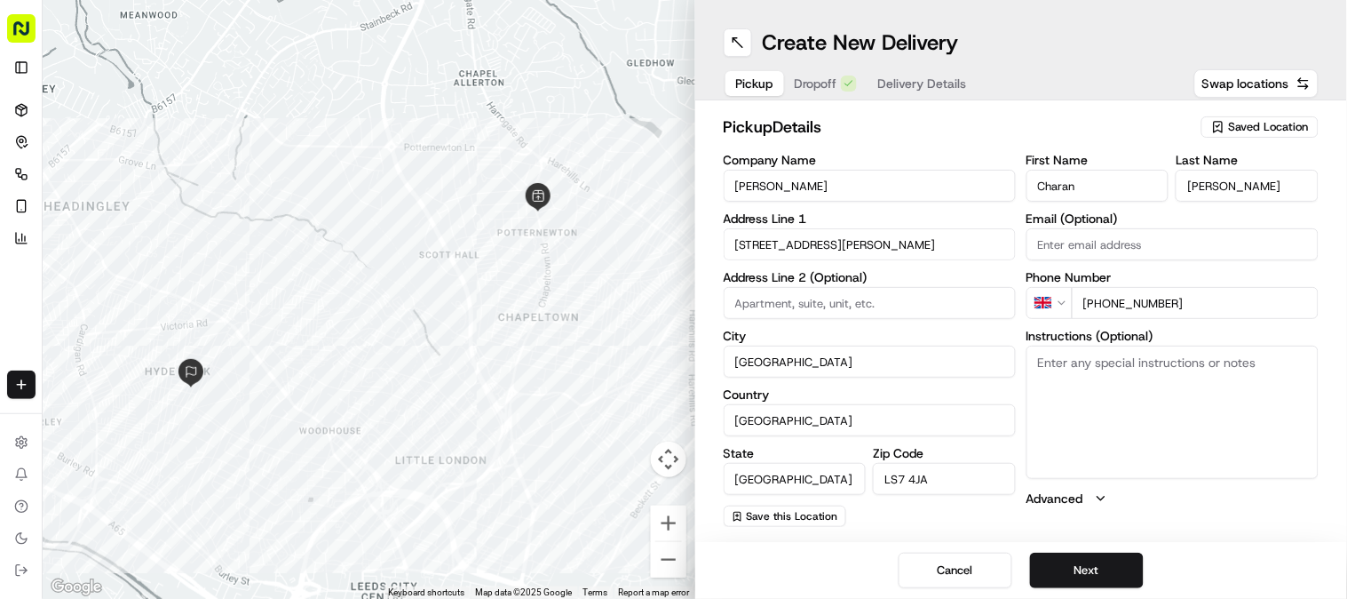
drag, startPoint x: 858, startPoint y: 374, endPoint x: 717, endPoint y: 378, distance: 141.3
click at [718, 378] on div "pickup Details Saved Location Company Name Sardar Jee Address Line 1 9 Newton P…" at bounding box center [1021, 320] width 653 height 441
click at [803, 305] on input at bounding box center [870, 303] width 292 height 32
click at [845, 245] on input "9 Newton Parade" at bounding box center [870, 244] width 292 height 32
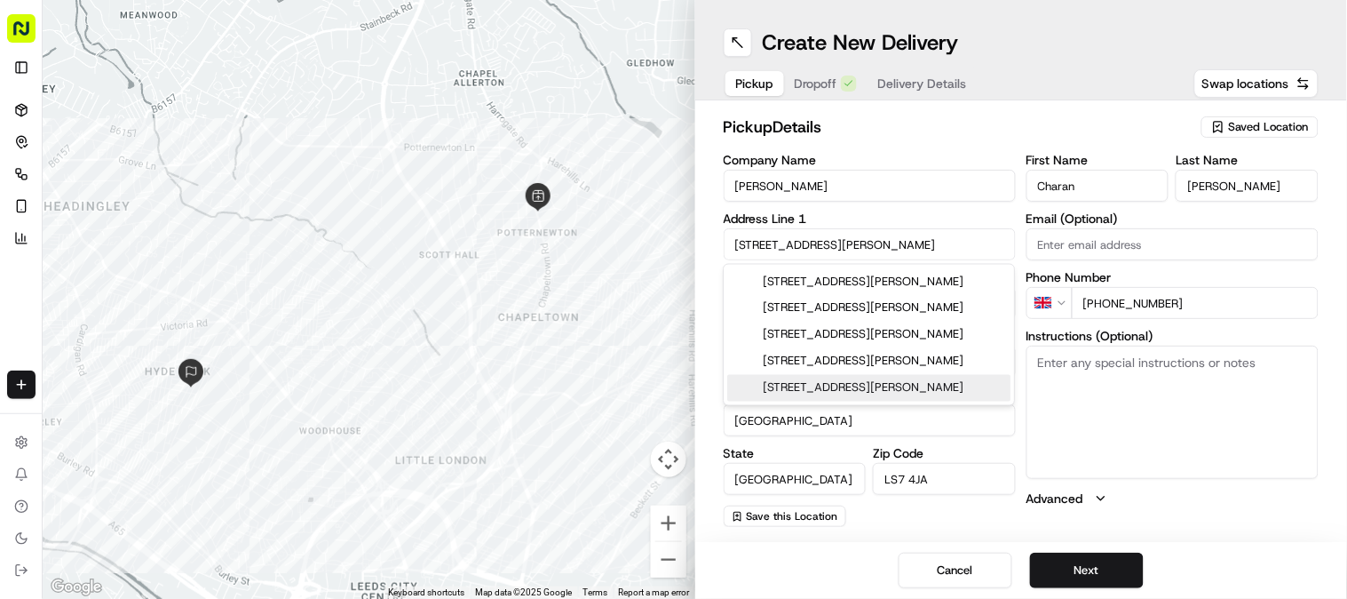
click at [842, 244] on input "9 Newton Parade" at bounding box center [870, 244] width 292 height 32
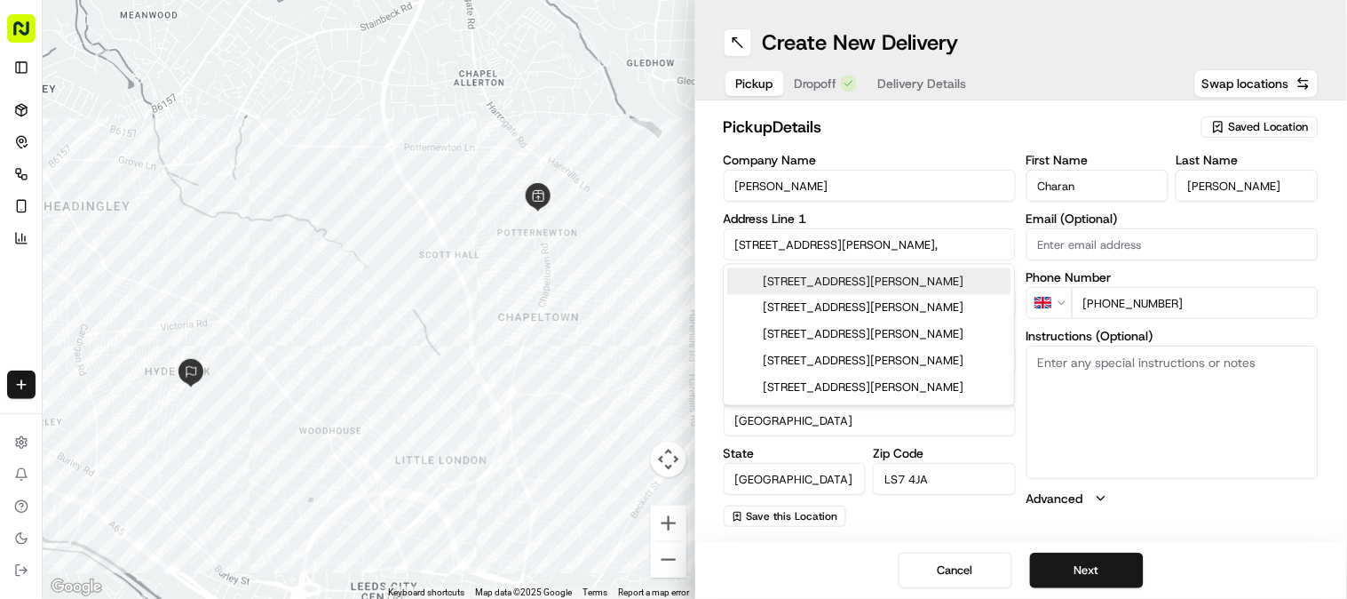
paste input "Chapeltown Rd, Leeds"
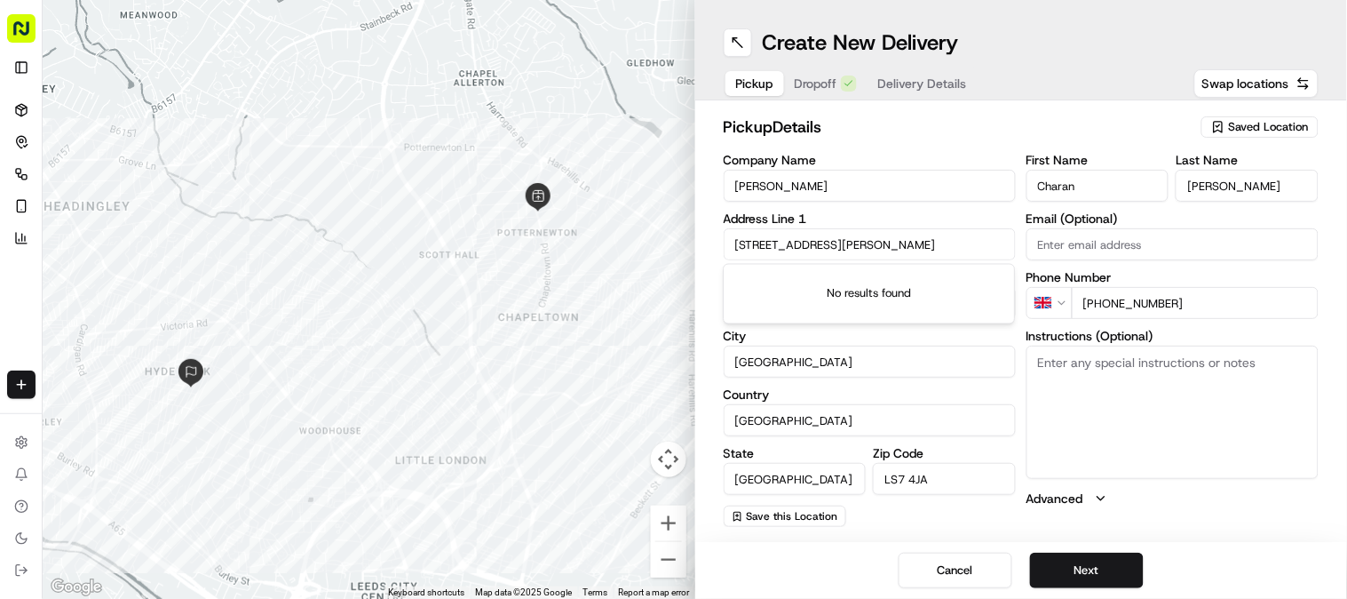
drag, startPoint x: 913, startPoint y: 242, endPoint x: 1105, endPoint y: 255, distance: 192.3
click at [1104, 256] on div "Company Name Sardar Jee Address Line 1 9 Newton Parade, Chapeltown Rd, Leeds Ad…" at bounding box center [1022, 340] width 596 height 373
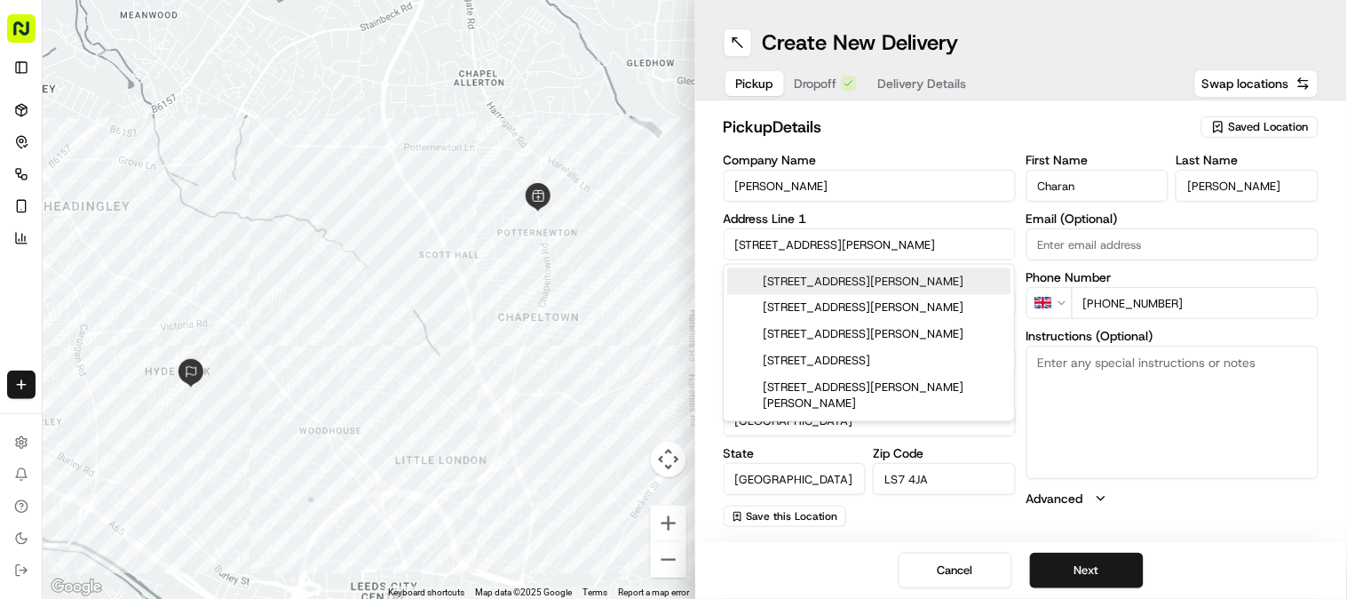
type input "9 Newton Parade, Chapeltown Rd"
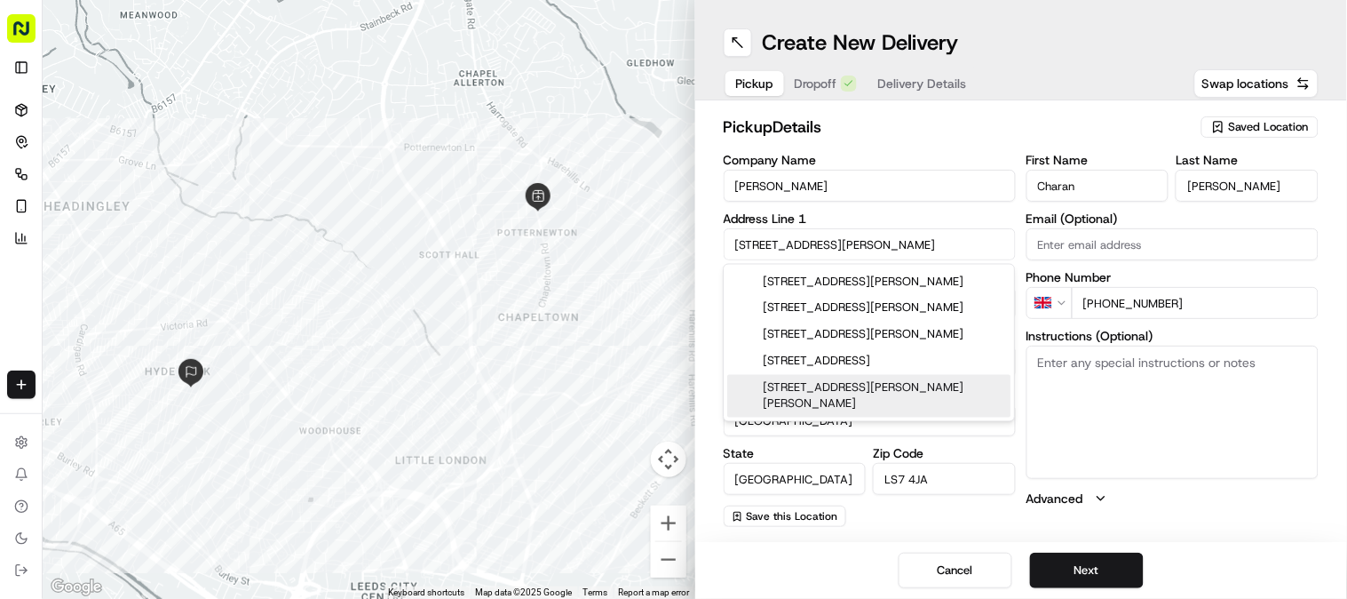
click at [1053, 439] on textarea "Instructions (Optional)" at bounding box center [1173, 412] width 292 height 133
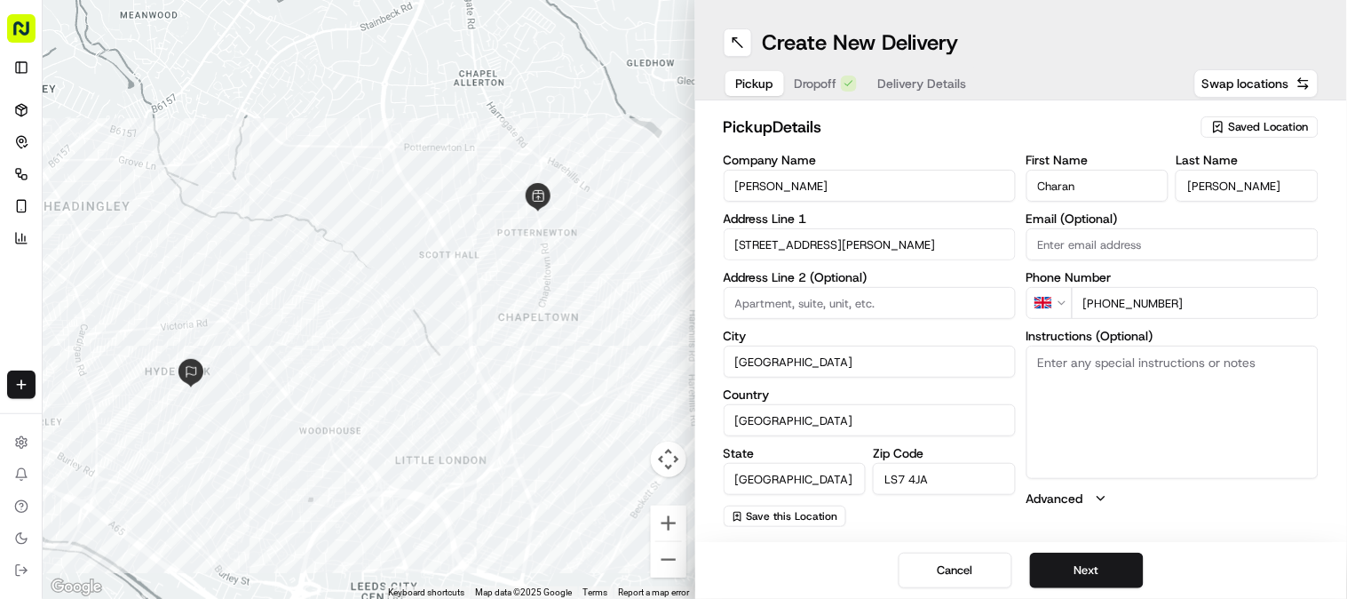
drag, startPoint x: 783, startPoint y: 369, endPoint x: 684, endPoint y: 361, distance: 99.8
click at [687, 361] on div "← Move left → Move right ↑ Move up ↓ Move down + Zoom in - Zoom out Home Jump l…" at bounding box center [695, 299] width 1305 height 599
paste input "West Yorkshire"
type input "West Yorkshire"
click at [829, 332] on label "City" at bounding box center [870, 336] width 292 height 12
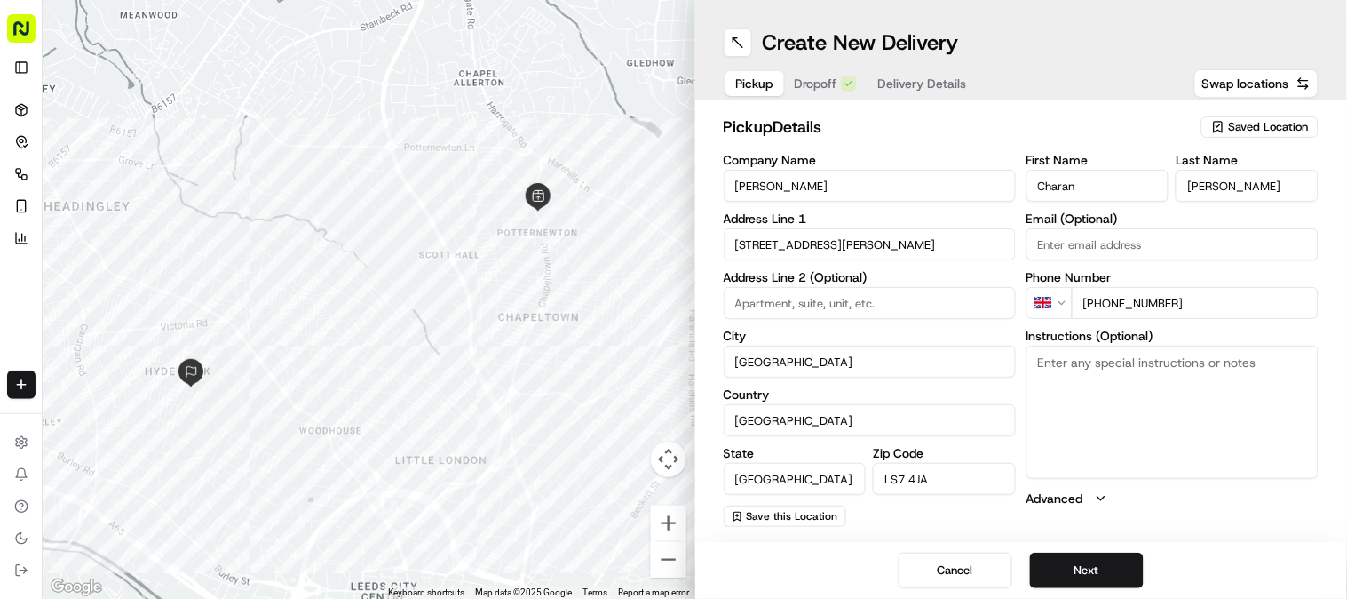
click at [829, 346] on input "West Yorkshire" at bounding box center [870, 362] width 292 height 32
drag, startPoint x: 917, startPoint y: 249, endPoint x: 930, endPoint y: 251, distance: 13.6
click at [918, 249] on input "9 Newton Parade, Chapeltown Rd" at bounding box center [870, 244] width 292 height 32
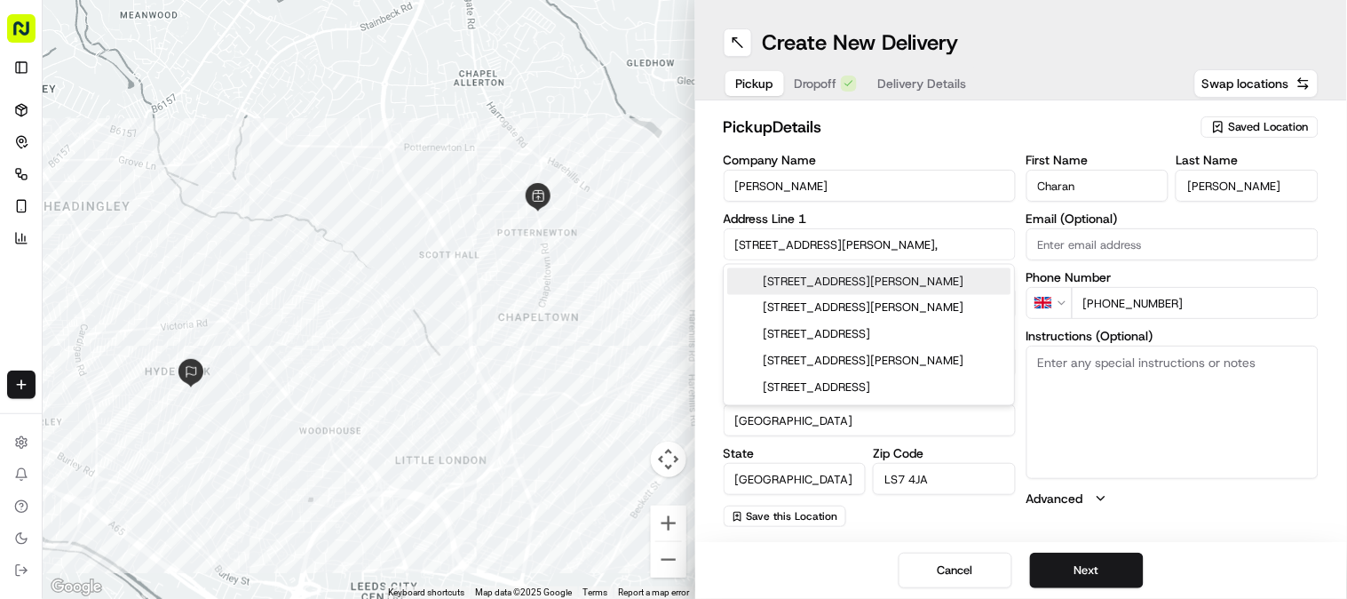
paste input "Leeds"
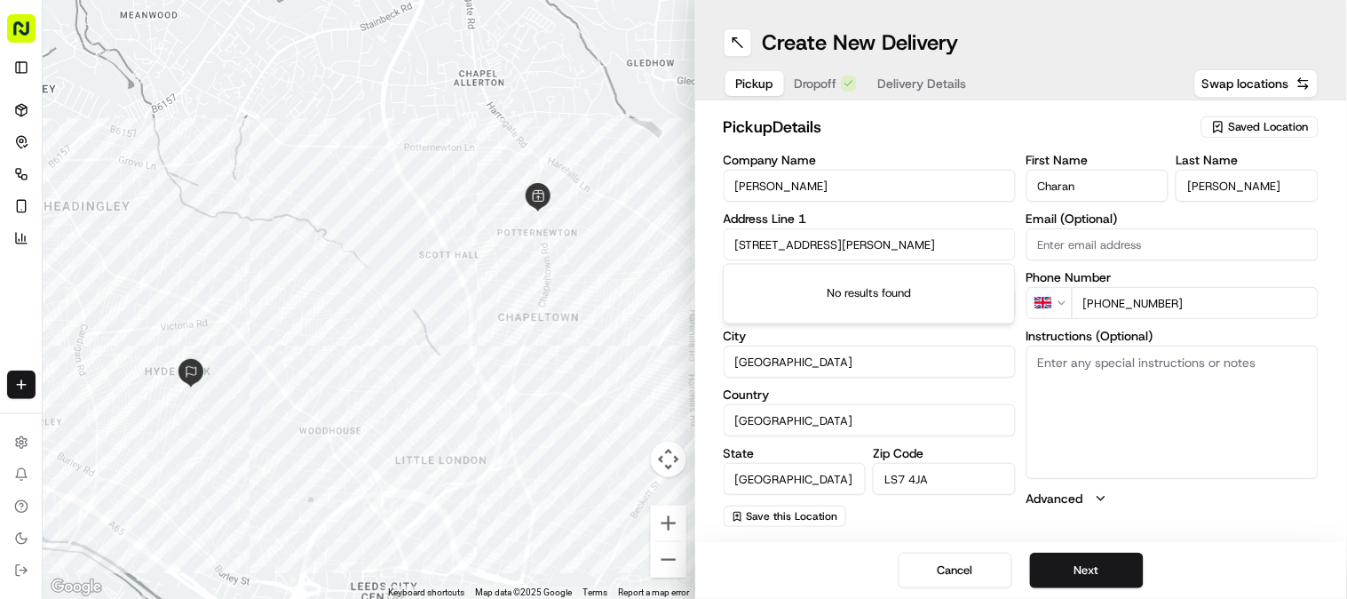
type input "9 Newton Parade, Chapeltown Rd, Leeds"
click at [1077, 430] on textarea "Instructions (Optional)" at bounding box center [1173, 412] width 292 height 133
click at [1016, 344] on div "Company Name Sardar Jee Address Line 1 9 Newton Parade, Chapeltown Rd, Leeds Ad…" at bounding box center [1022, 340] width 596 height 373
click at [1101, 573] on button "Next" at bounding box center [1087, 570] width 114 height 36
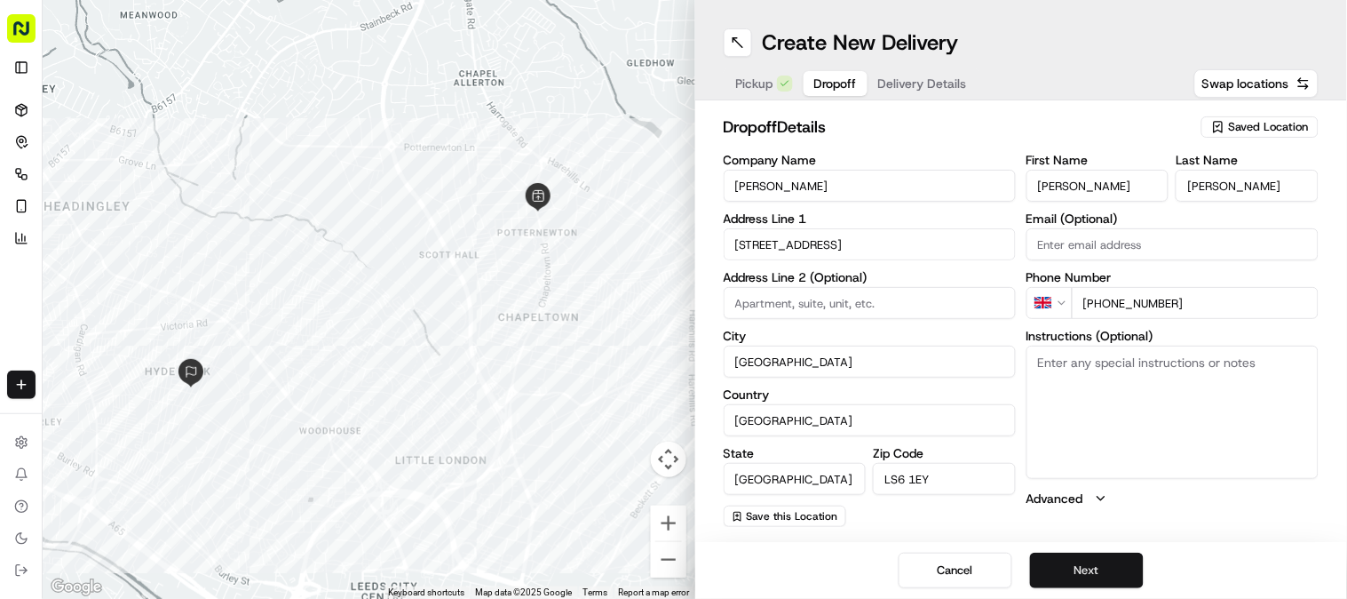
click at [1082, 570] on button "Next" at bounding box center [1087, 570] width 114 height 36
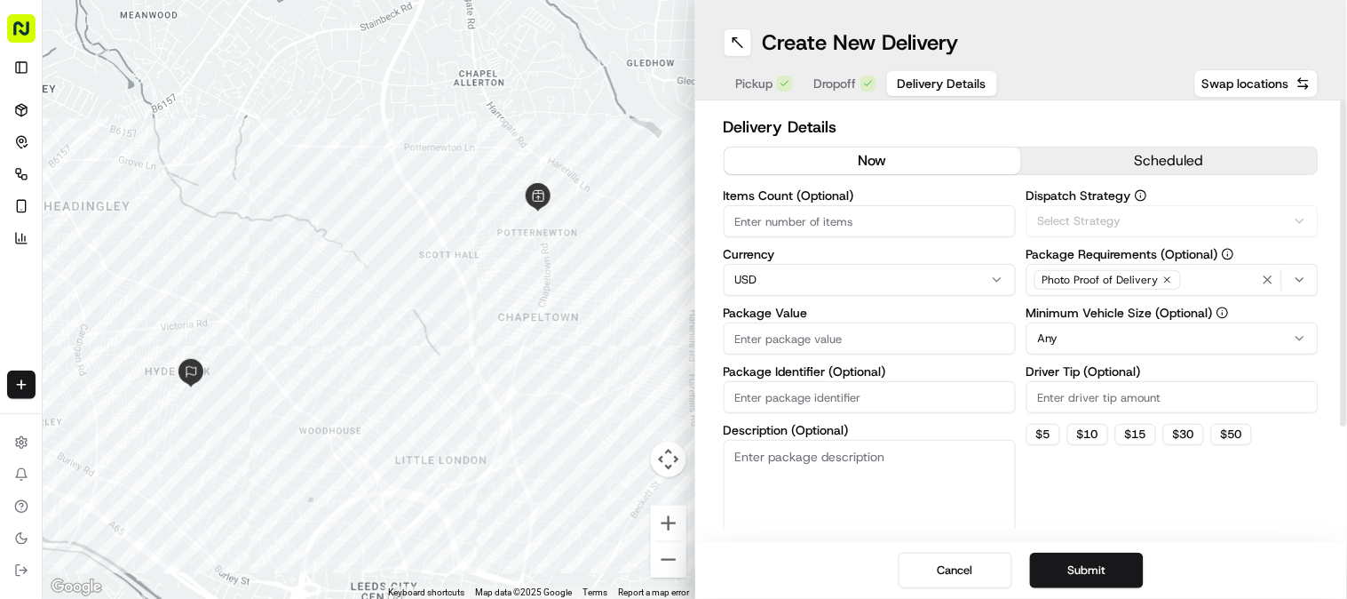
click at [817, 286] on html "Fusion Kitchen hari@fusionpos.uk Toggle Sidebar Deliveries Control Orchestrate …" at bounding box center [673, 299] width 1347 height 599
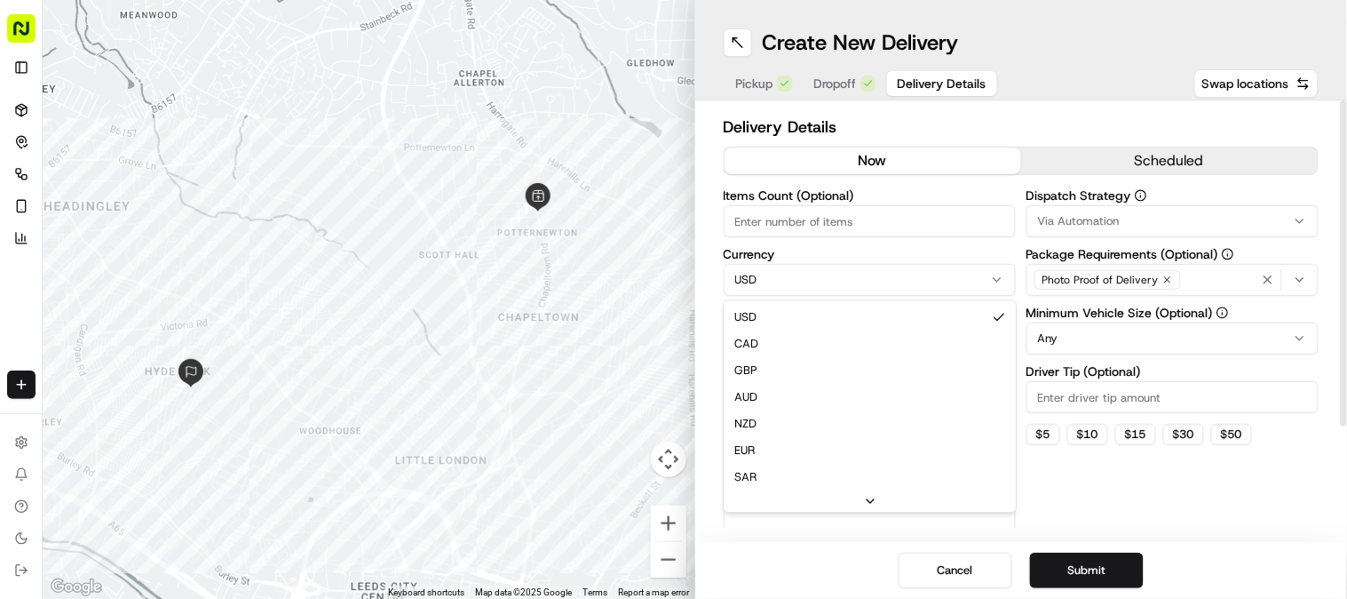
drag, startPoint x: 974, startPoint y: 273, endPoint x: 908, endPoint y: 318, distance: 80.6
click at [975, 273] on html "Fusion Kitchen hari@fusionpos.uk Toggle Sidebar Deliveries Control Orchestrate …" at bounding box center [673, 299] width 1347 height 599
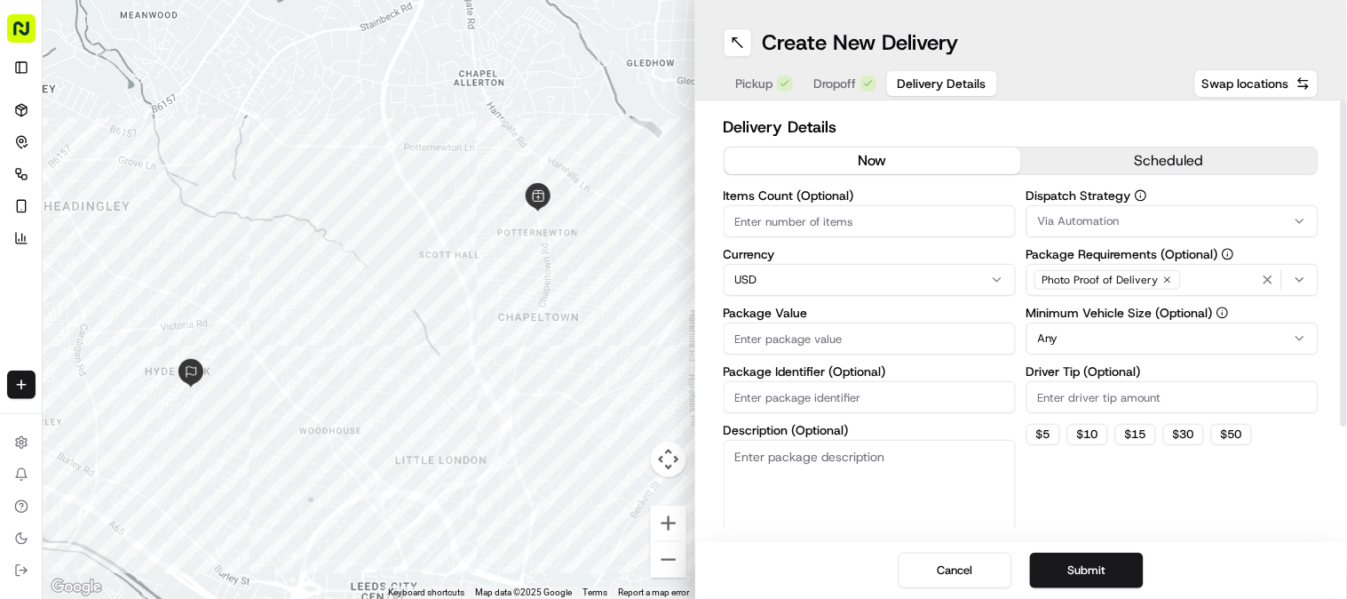
click at [853, 275] on html "Fusion Kitchen hari@fusionpos.uk Toggle Sidebar Deliveries Control Orchestrate …" at bounding box center [673, 299] width 1347 height 599
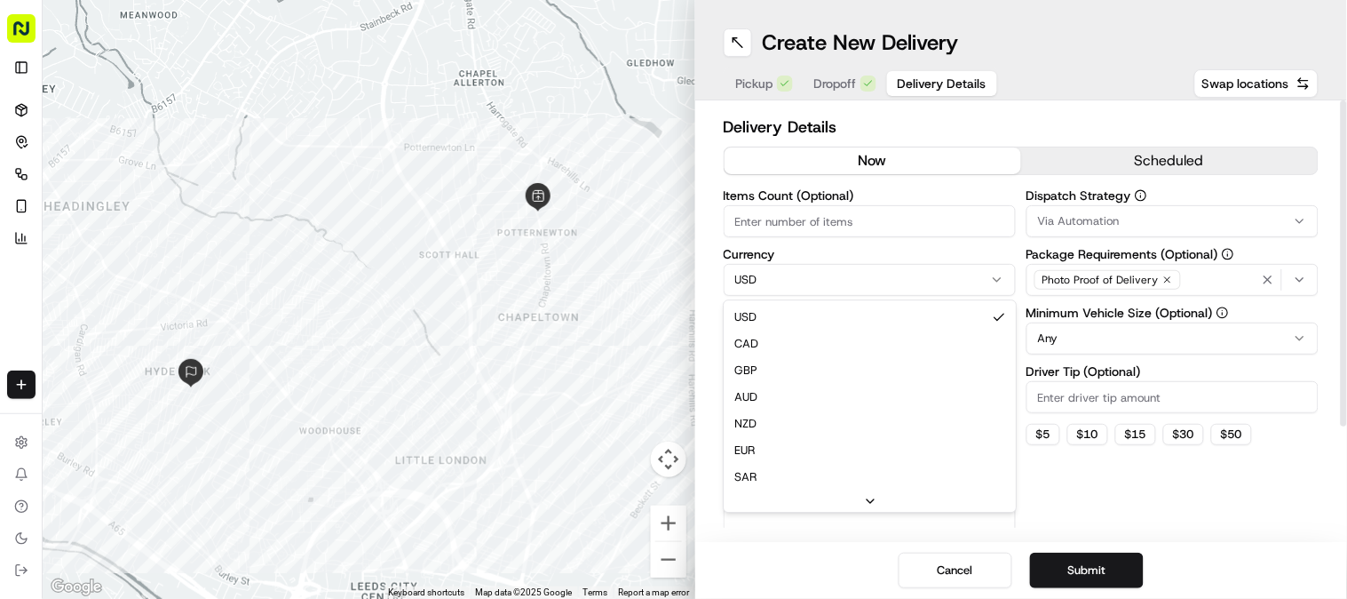
drag, startPoint x: 756, startPoint y: 373, endPoint x: 771, endPoint y: 360, distance: 20.1
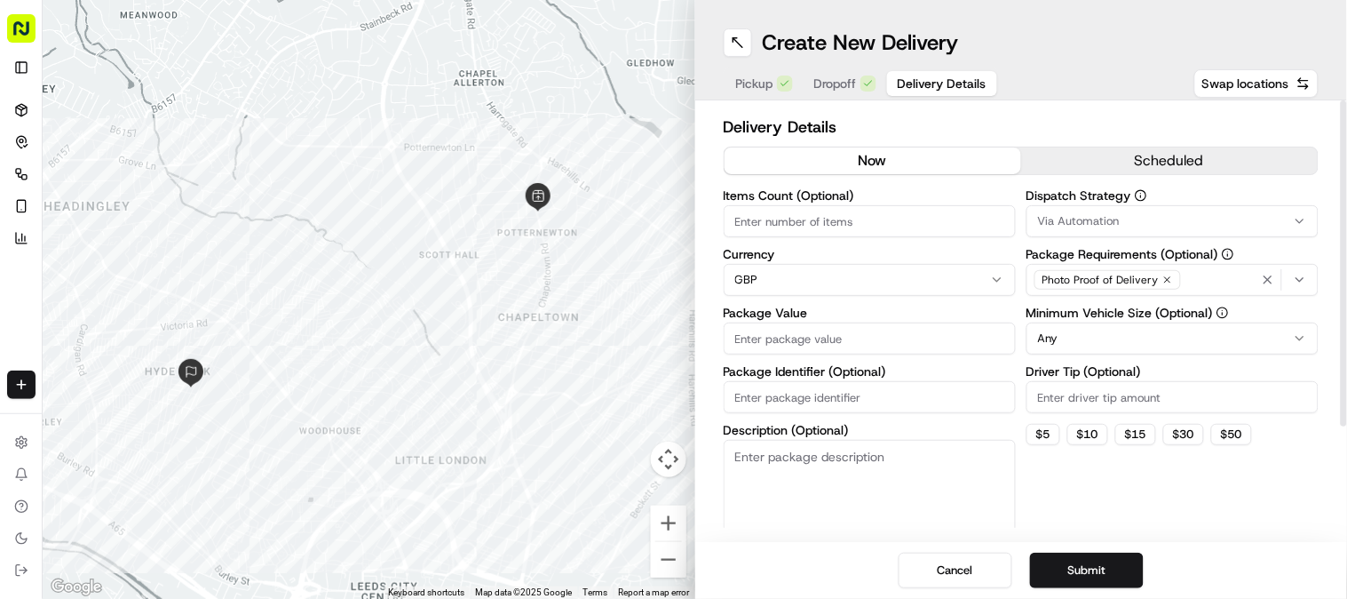
click at [780, 225] on input "Items Count (Optional)" at bounding box center [870, 221] width 292 height 32
click at [807, 340] on input "Package Value" at bounding box center [870, 338] width 292 height 32
paste input "54.00"
type input "54.00"
click at [762, 227] on input "Items Count (Optional)" at bounding box center [870, 221] width 292 height 32
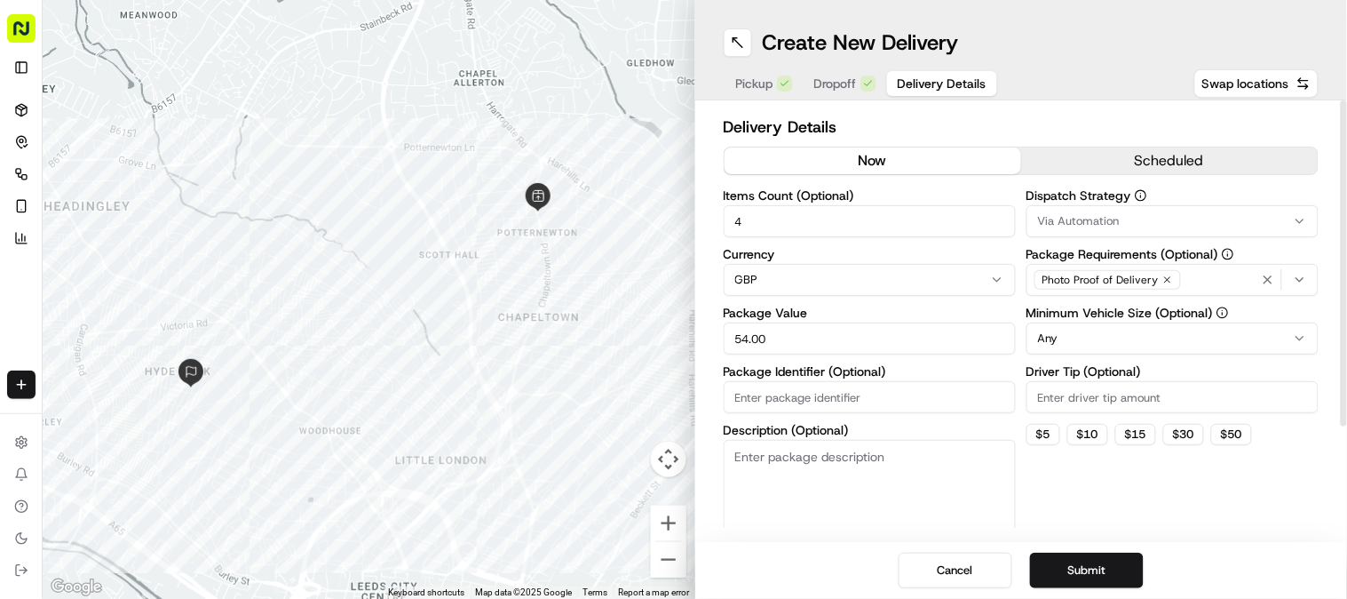
type input "4"
click at [831, 181] on div "now scheduled" at bounding box center [1022, 165] width 596 height 36
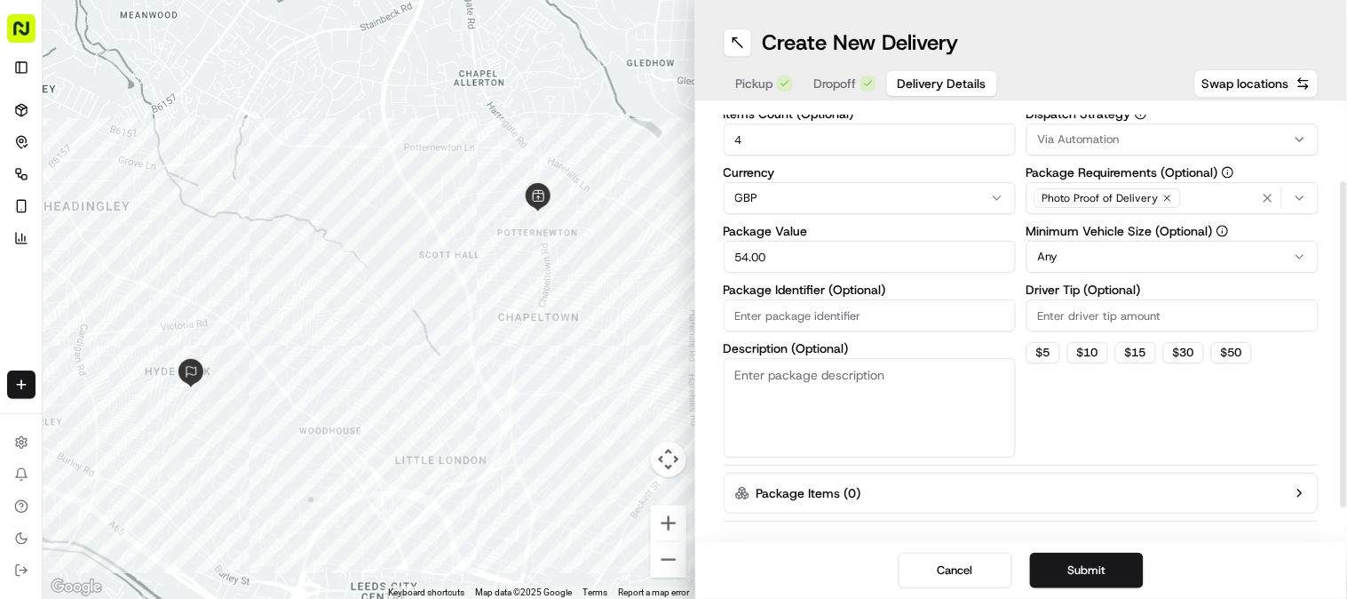
scroll to position [146, 0]
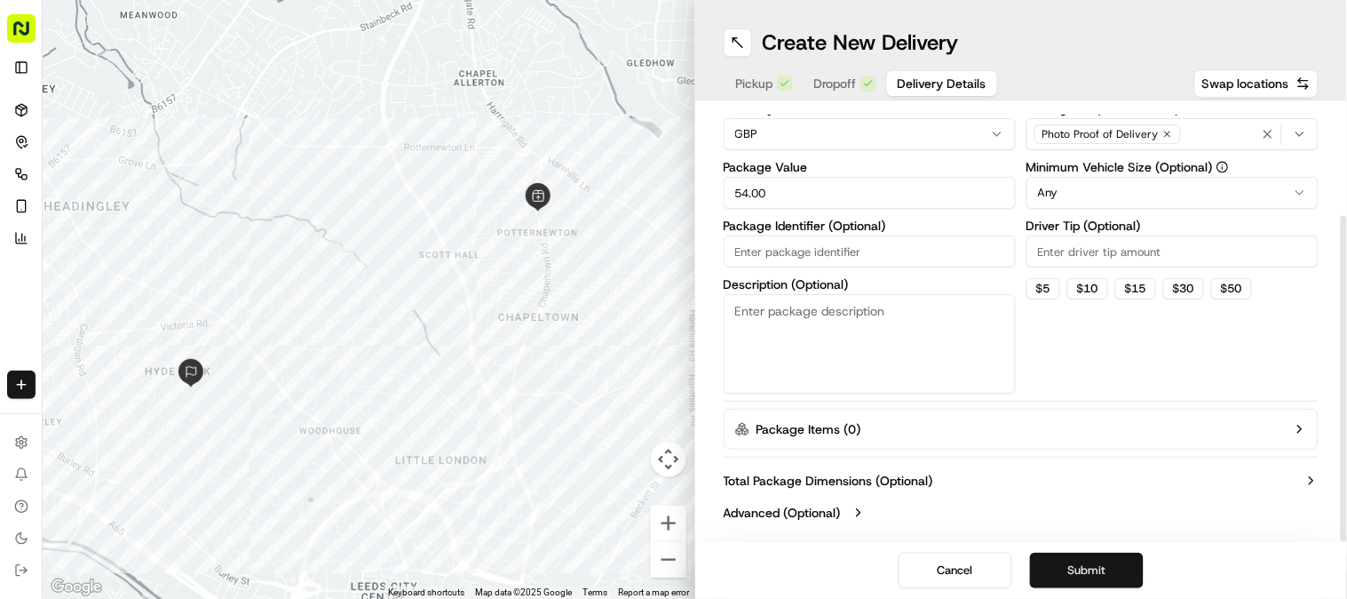
click at [1084, 572] on button "Submit" at bounding box center [1087, 570] width 114 height 36
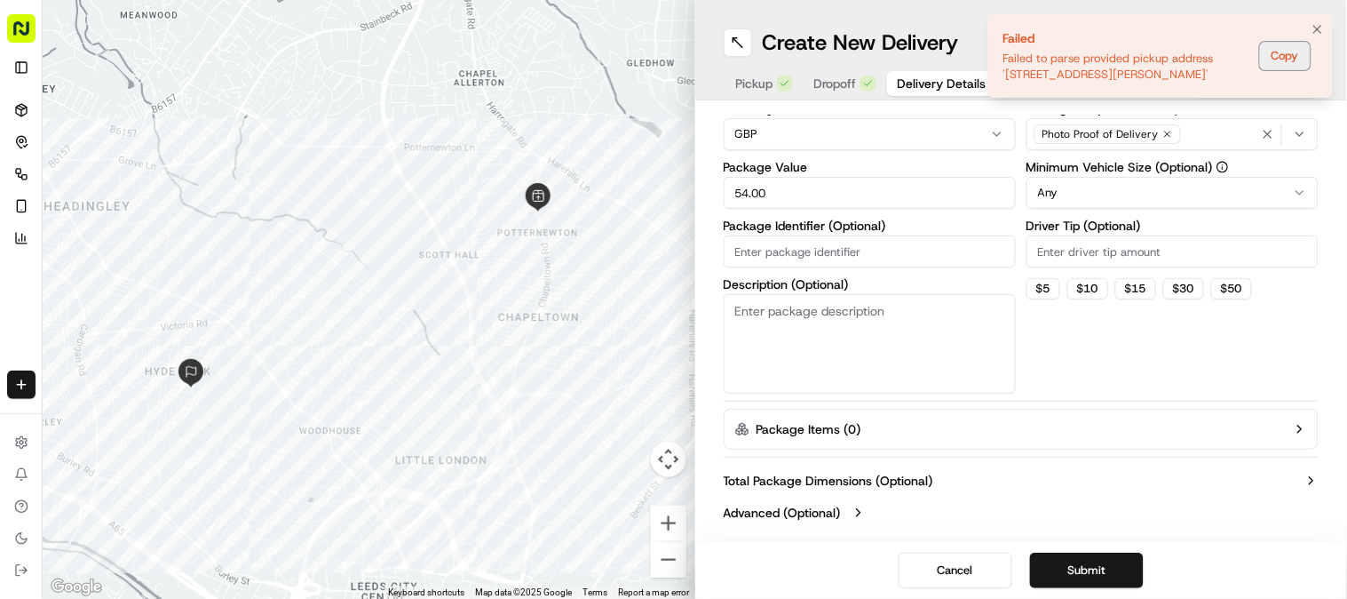
click at [1284, 63] on button "Copy" at bounding box center [1285, 56] width 51 height 28
click at [770, 86] on span "Pickup" at bounding box center [754, 84] width 37 height 18
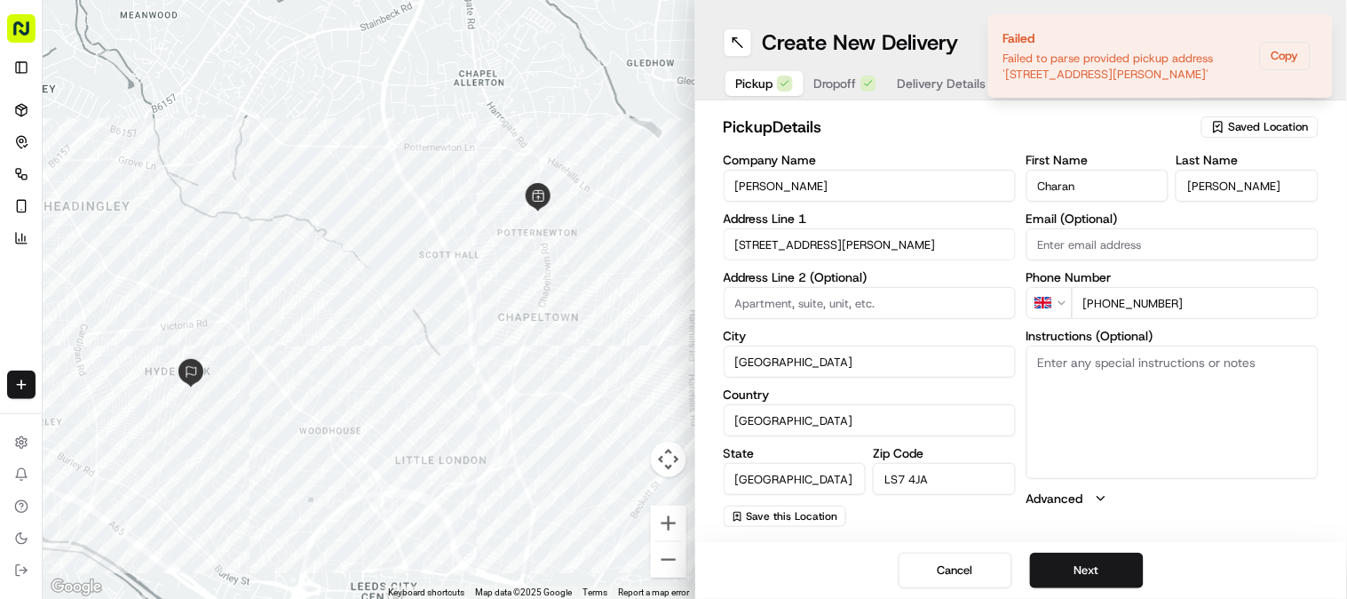
scroll to position [0, 0]
drag, startPoint x: 935, startPoint y: 249, endPoint x: 696, endPoint y: 249, distance: 238.9
click at [696, 249] on div "pickup Details Saved Location Company Name Sardar Jee Address Line 1 9 Newton P…" at bounding box center [1021, 320] width 653 height 441
click at [973, 252] on input "9 Newton Parade, Chapeltown Rd, Leeds" at bounding box center [870, 244] width 292 height 32
drag, startPoint x: 973, startPoint y: 252, endPoint x: 722, endPoint y: 228, distance: 251.6
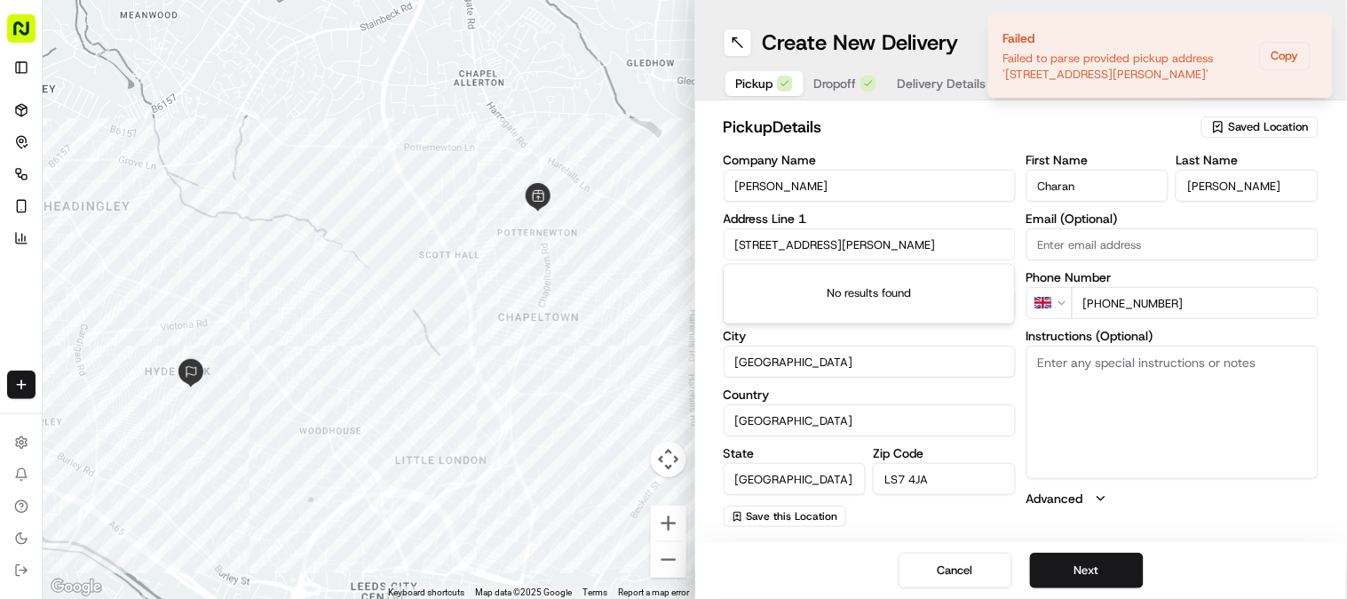
click at [722, 228] on div "pickup Details Saved Location Company Name Sardar Jee Address Line 1 9 Newton P…" at bounding box center [1021, 320] width 653 height 441
paste input "Failed to parse provided pickup address '9 Newton Parade, Chapeltown Rd, Leeds,…"
drag, startPoint x: 918, startPoint y: 243, endPoint x: 1032, endPoint y: 241, distance: 114.6
click at [1032, 241] on div "Company Name Sardar Jee Address Line 1 Failed to parse provided pickup address …" at bounding box center [1022, 340] width 596 height 373
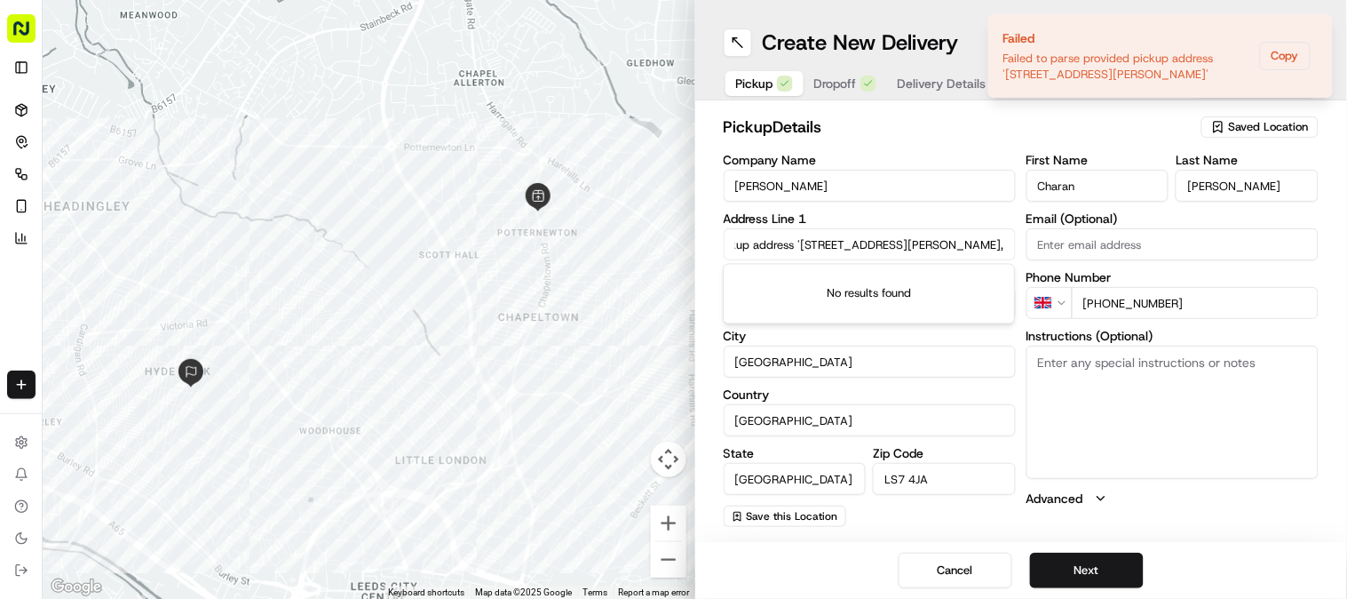
scroll to position [0, 347]
drag, startPoint x: 1002, startPoint y: 246, endPoint x: 978, endPoint y: 245, distance: 24.0
click at [978, 245] on input "Failed to parse provided pickup address '9 Newton Parade, Chapeltown Rd, Leeds,…" at bounding box center [870, 244] width 292 height 32
type input "Failed to parse provided pickup address '9 Newton Parade, Chapeltown Rd, Leeds,…"
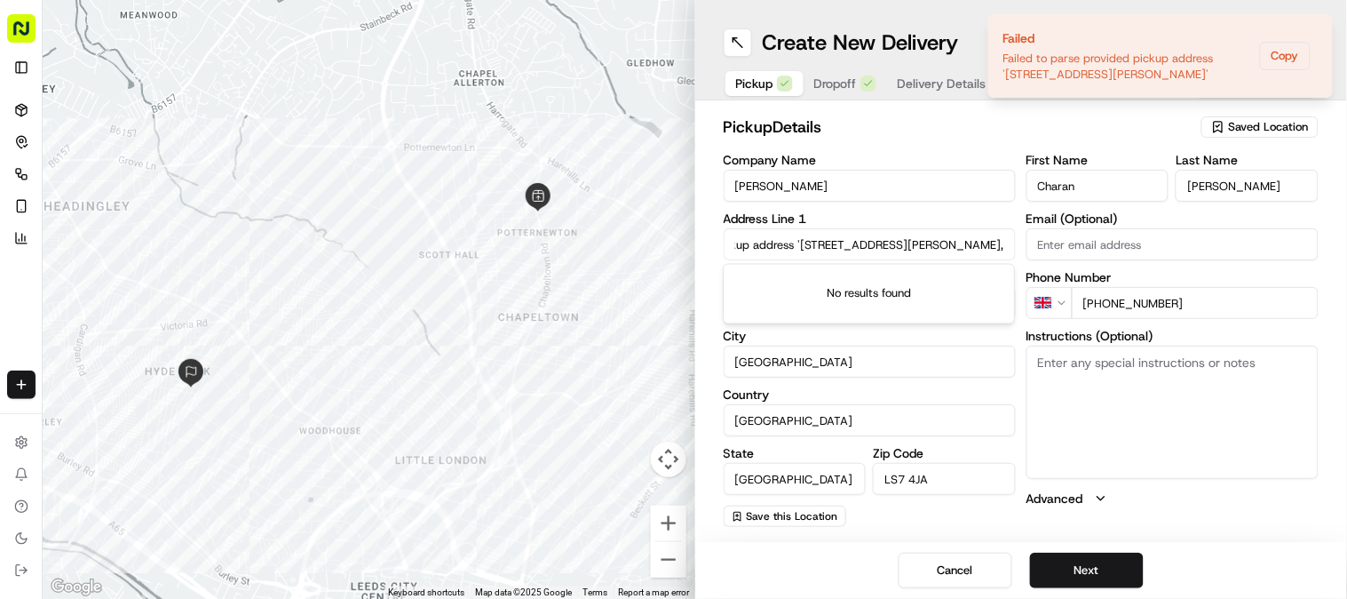
click at [1087, 433] on textarea "Instructions (Optional)" at bounding box center [1173, 412] width 292 height 133
click at [1078, 567] on button "Next" at bounding box center [1087, 570] width 114 height 36
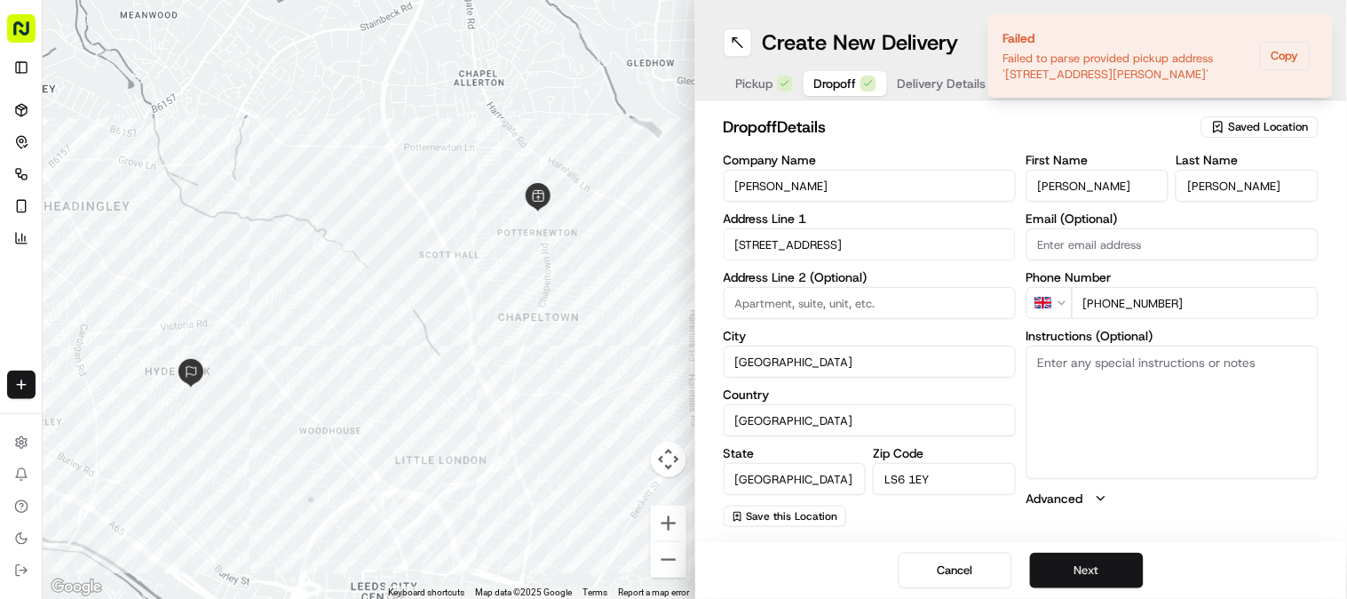
click at [1089, 570] on button "Next" at bounding box center [1087, 570] width 114 height 36
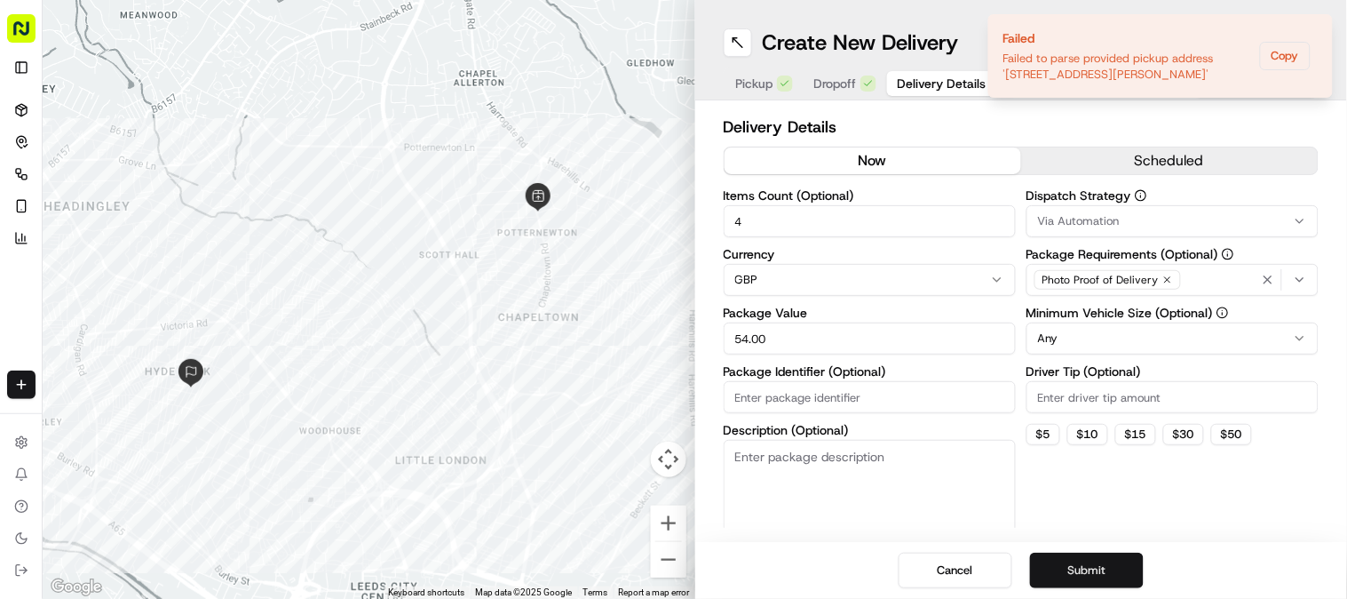
click at [1089, 570] on button "Submit" at bounding box center [1087, 570] width 114 height 36
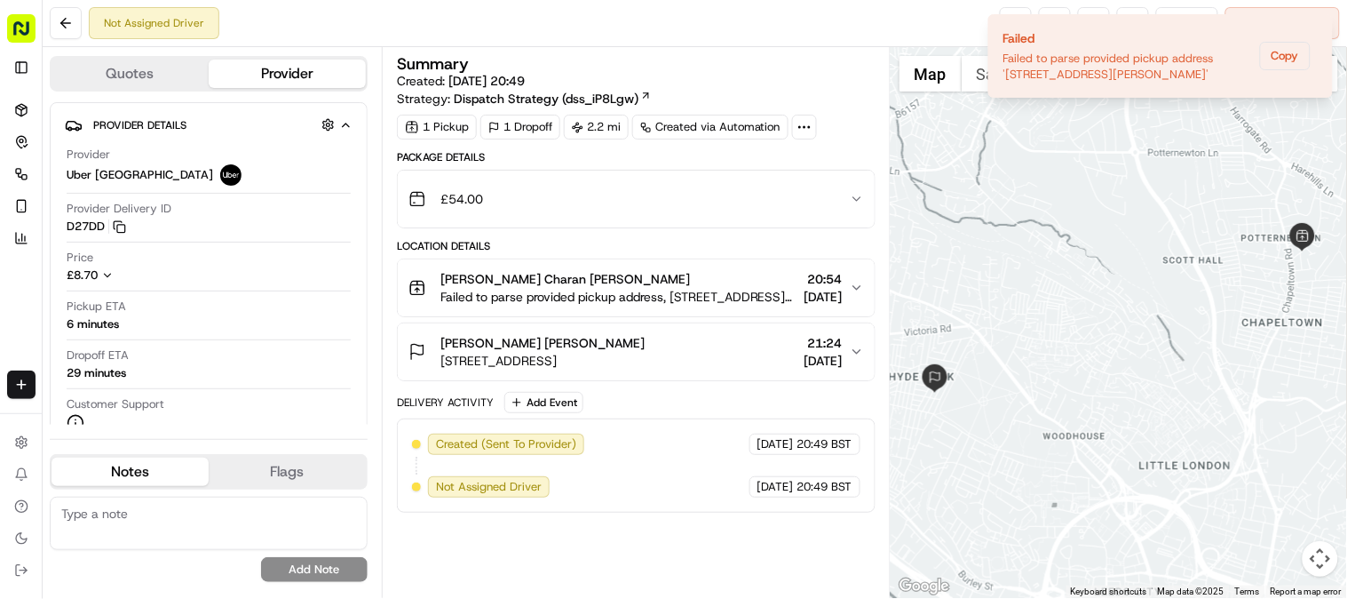
click at [856, 271] on button "[PERSON_NAME] Charan [PERSON_NAME] Failed to parse provided pickup address, [ST…" at bounding box center [636, 287] width 477 height 57
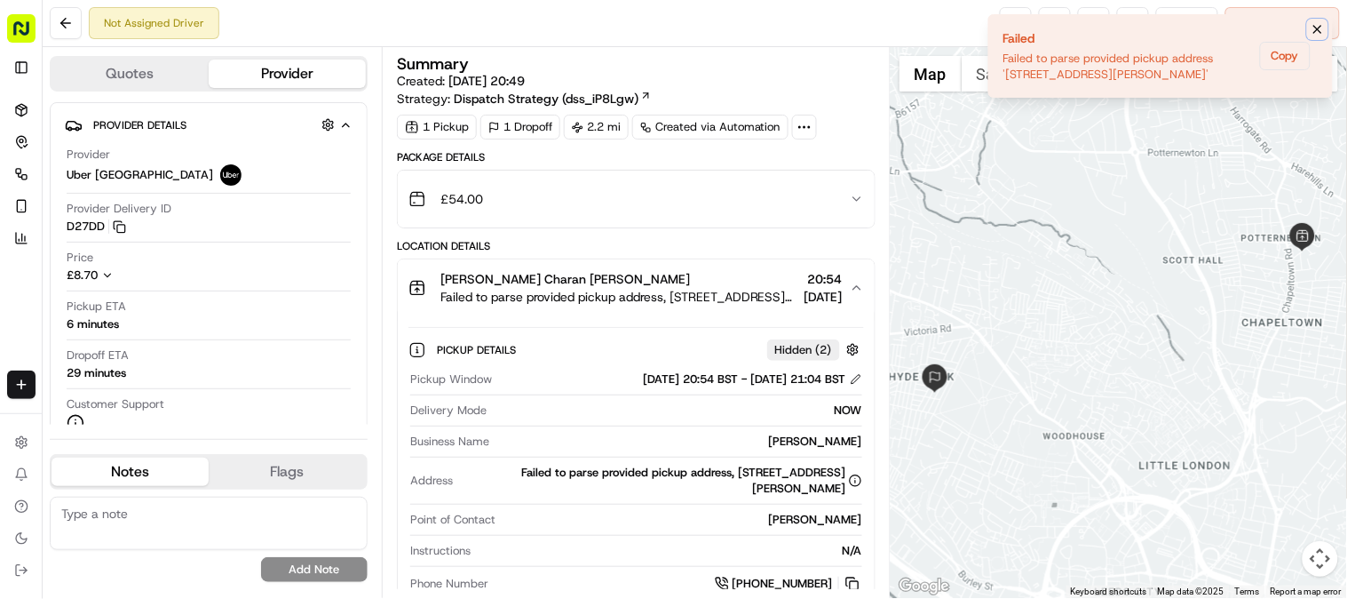
click at [1319, 31] on icon "Notifications (F8)" at bounding box center [1318, 29] width 14 height 14
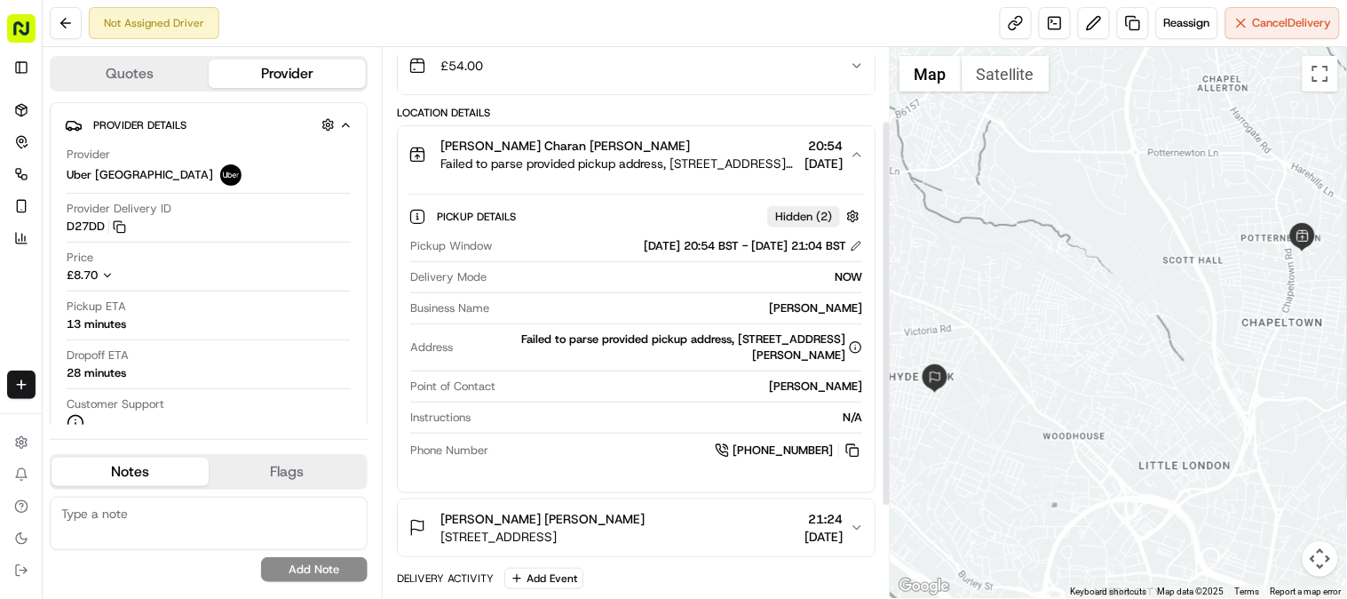
scroll to position [36, 0]
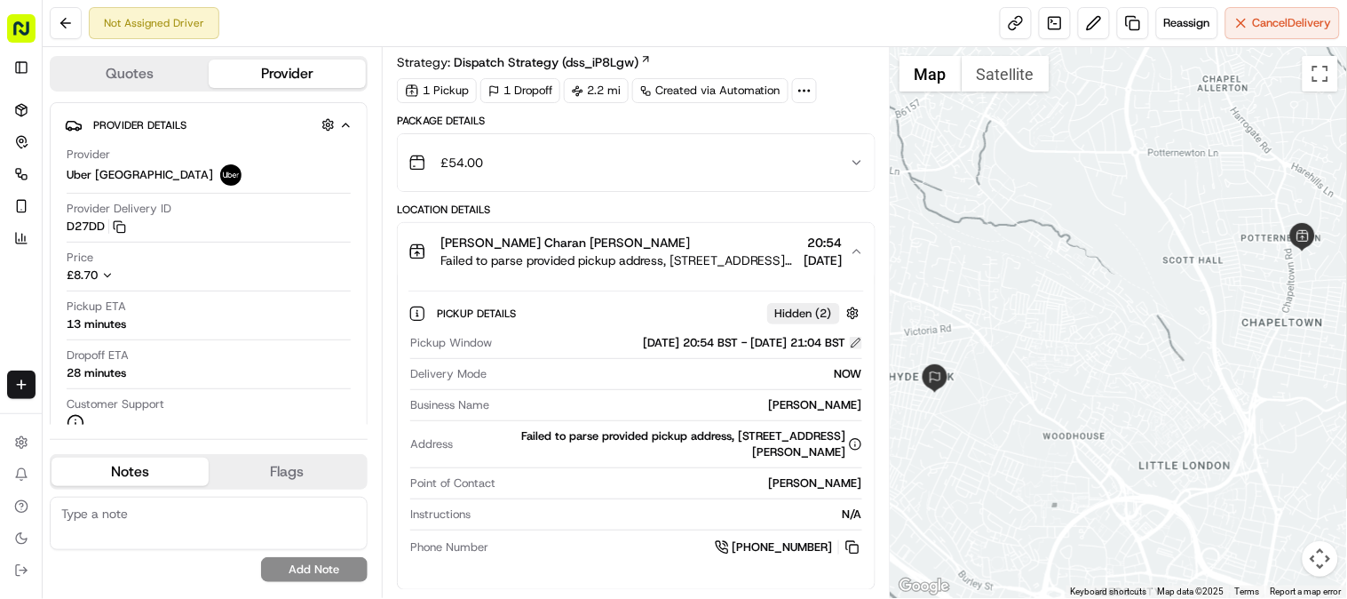
click at [854, 337] on button at bounding box center [856, 343] width 12 height 12
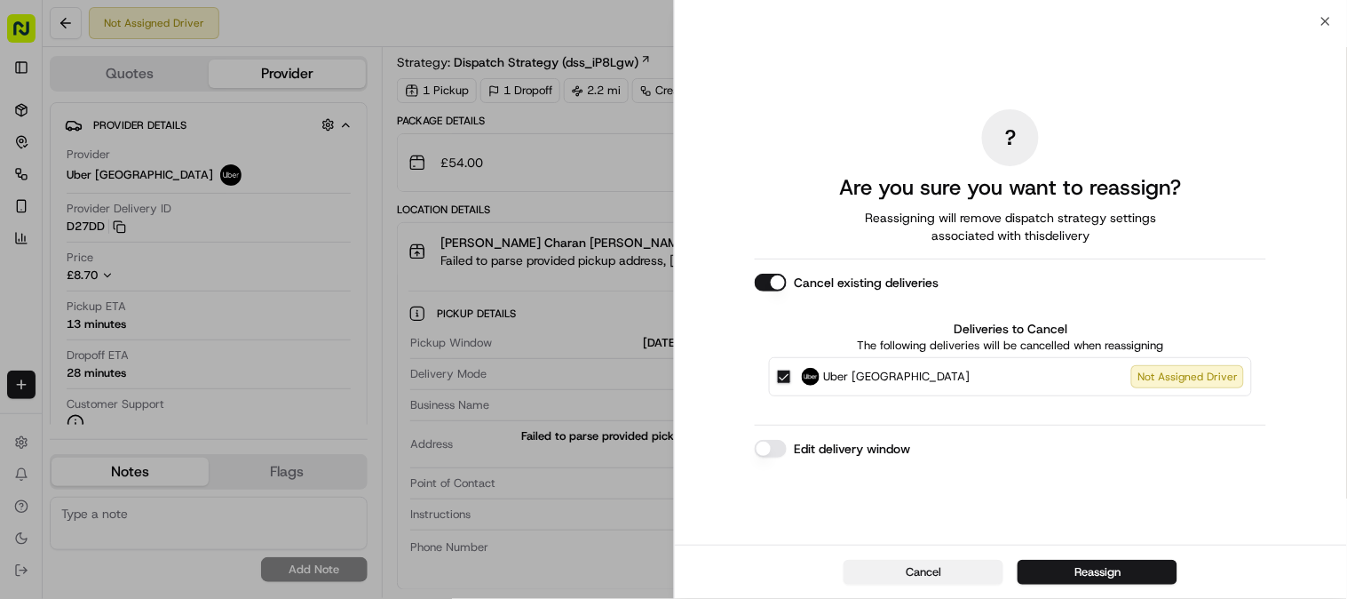
click at [929, 569] on button "Cancel" at bounding box center [924, 572] width 160 height 25
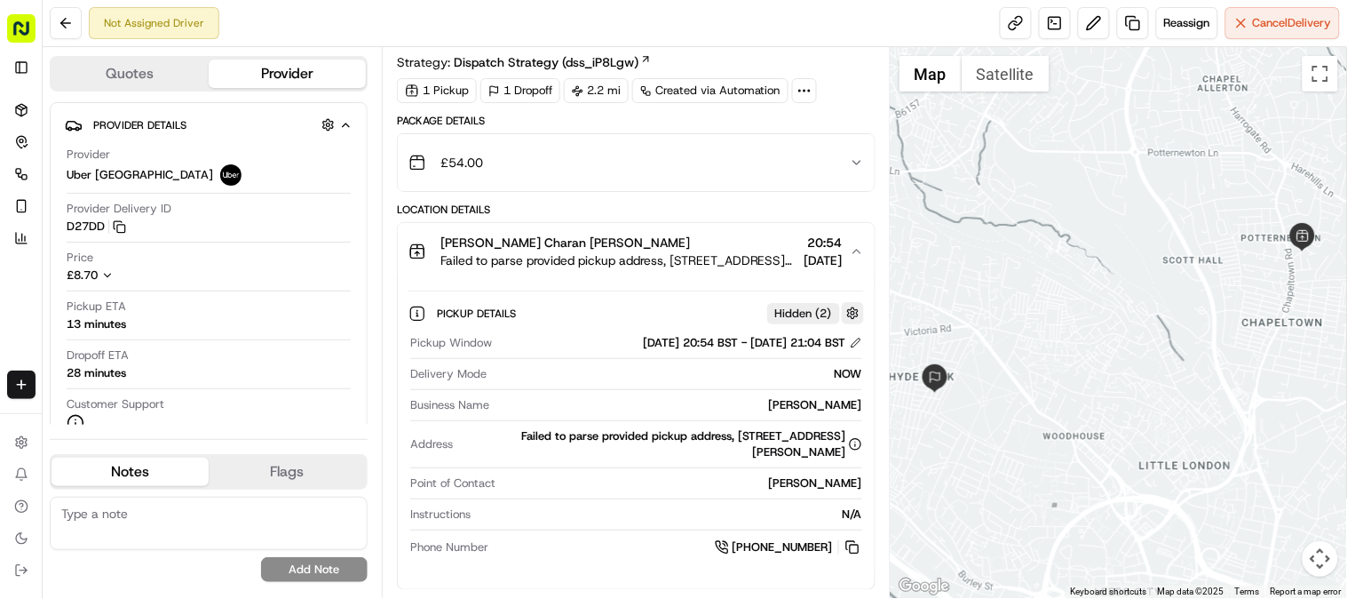
click at [849, 306] on button "button" at bounding box center [853, 313] width 22 height 22
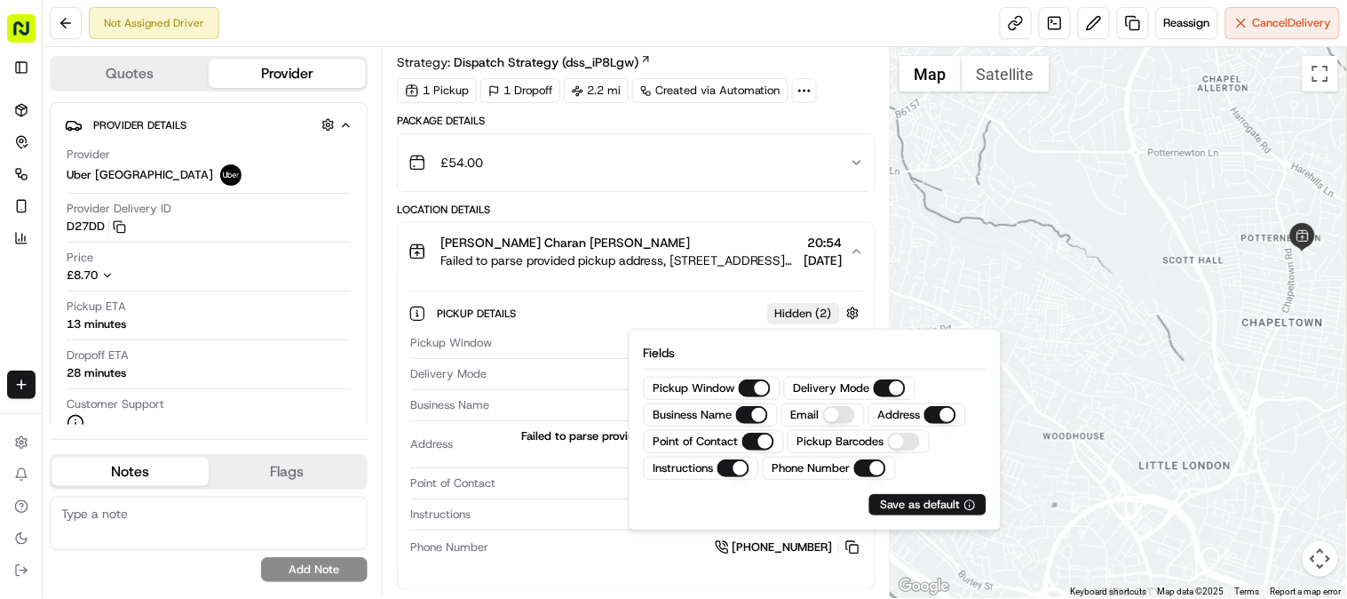
click at [646, 288] on div "Pickup Details Hidden ( 2 ) Pickup Window 16/09/2025 20:54 BST - 16/09/2025 21:…" at bounding box center [636, 427] width 477 height 295
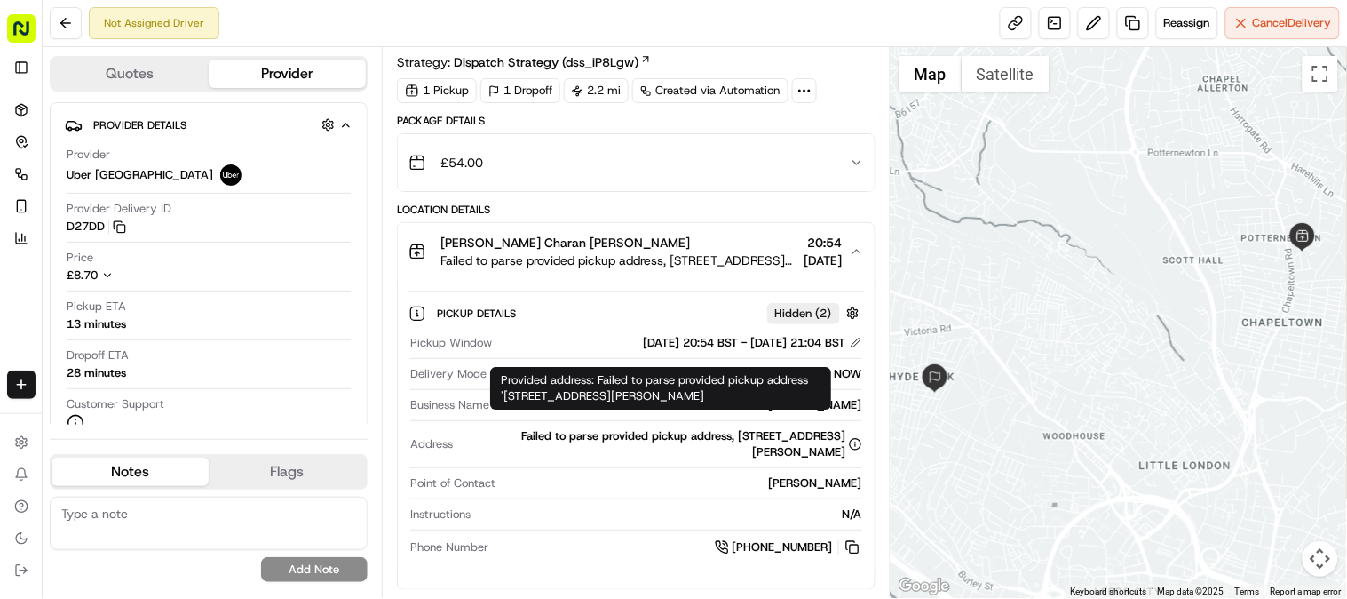
click at [687, 431] on div "Failed to parse provided pickup address, [STREET_ADDRESS][PERSON_NAME]" at bounding box center [661, 444] width 402 height 32
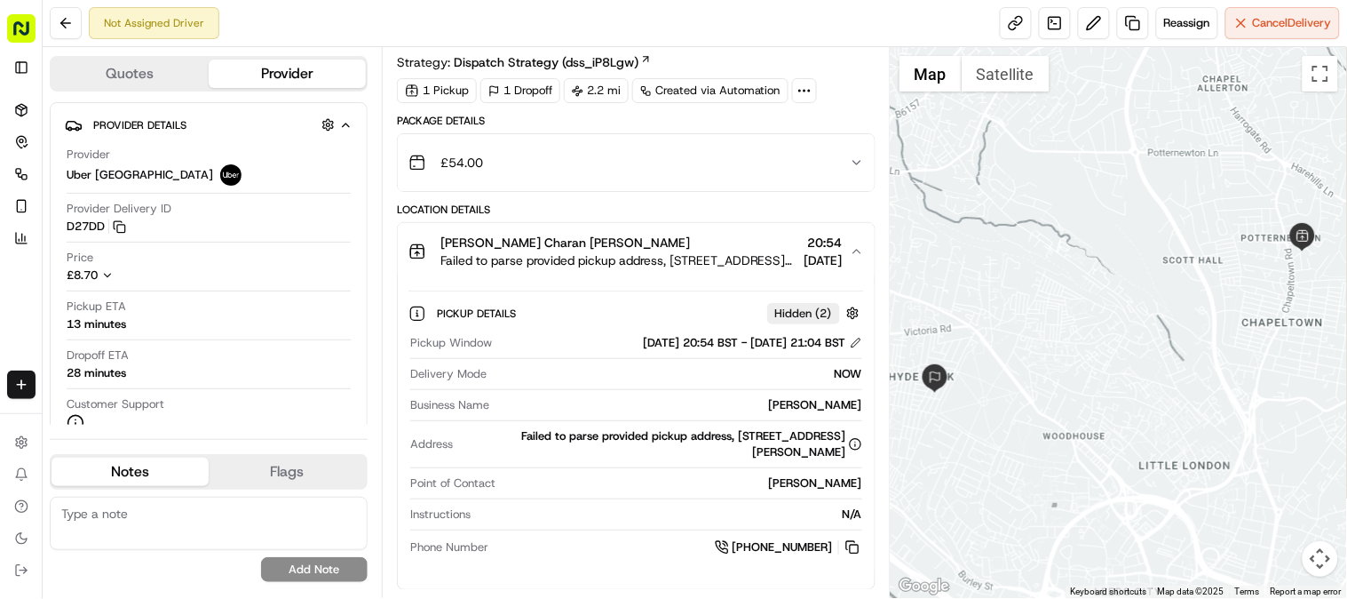
click at [680, 436] on div "Failed to parse provided pickup address, [STREET_ADDRESS][PERSON_NAME]" at bounding box center [661, 444] width 402 height 32
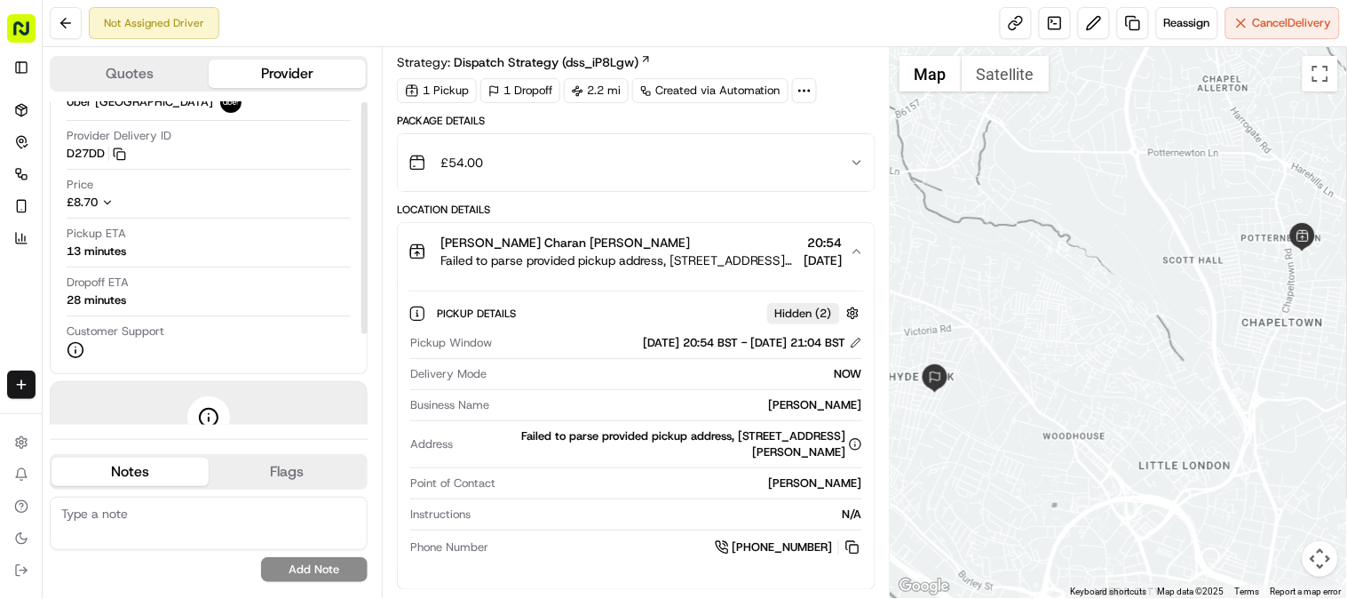
scroll to position [128, 0]
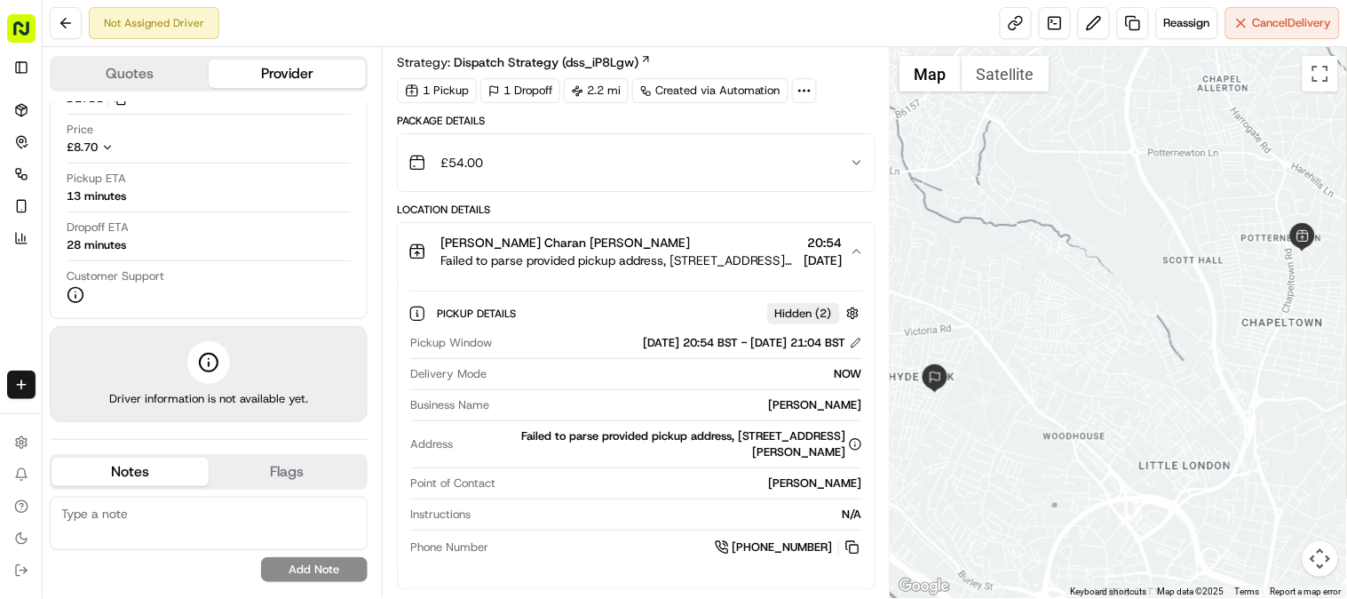
click at [810, 98] on icon at bounding box center [805, 91] width 16 height 16
click at [808, 89] on icon at bounding box center [805, 91] width 16 height 16
click at [16, 36] on rect "button" at bounding box center [21, 28] width 28 height 28
click at [25, 64] on button "Toggle Sidebar" at bounding box center [21, 67] width 28 height 28
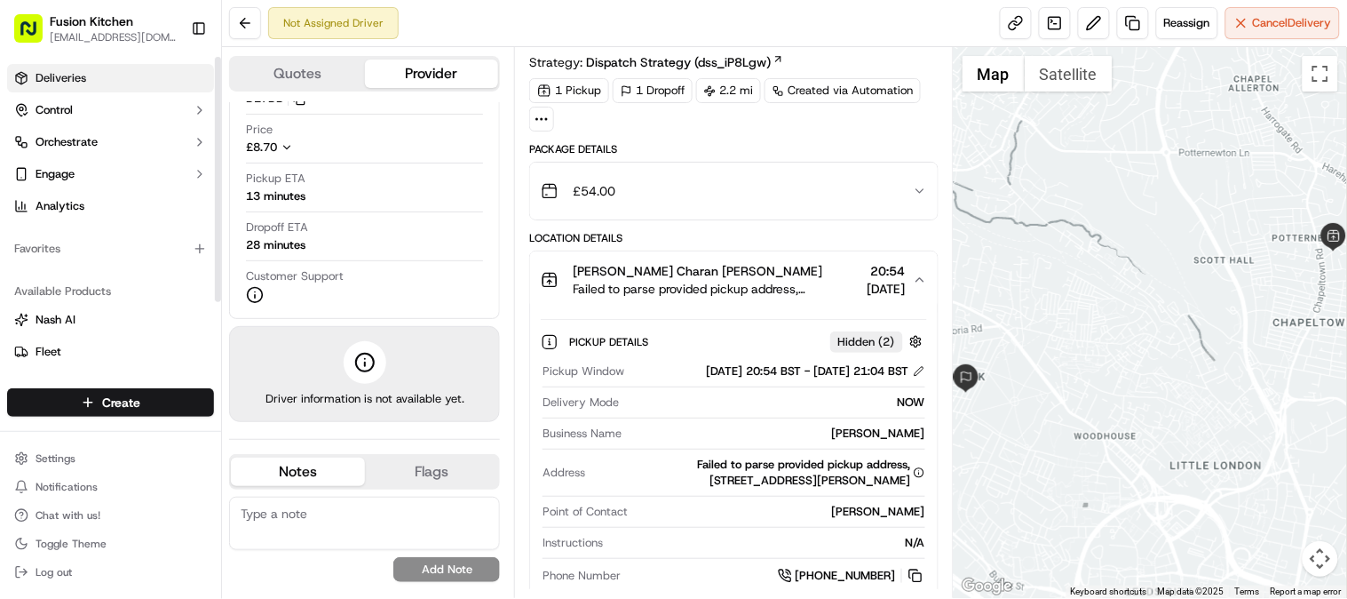
click at [90, 81] on link "Deliveries" at bounding box center [110, 78] width 207 height 28
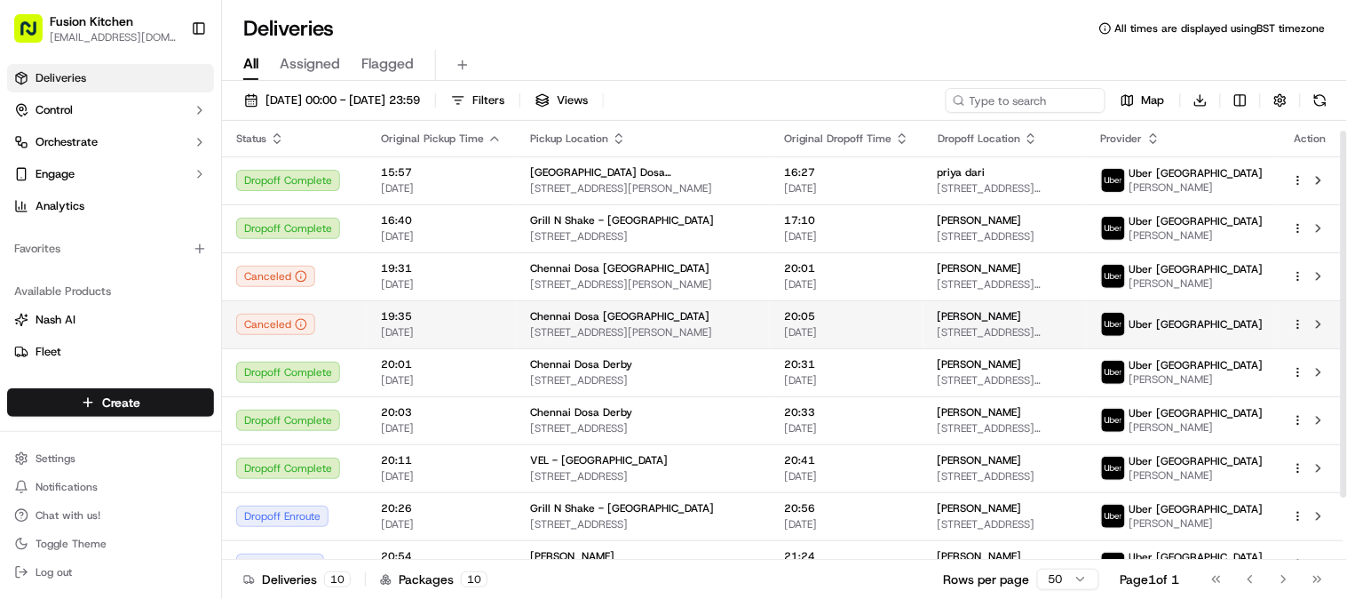
scroll to position [84, 0]
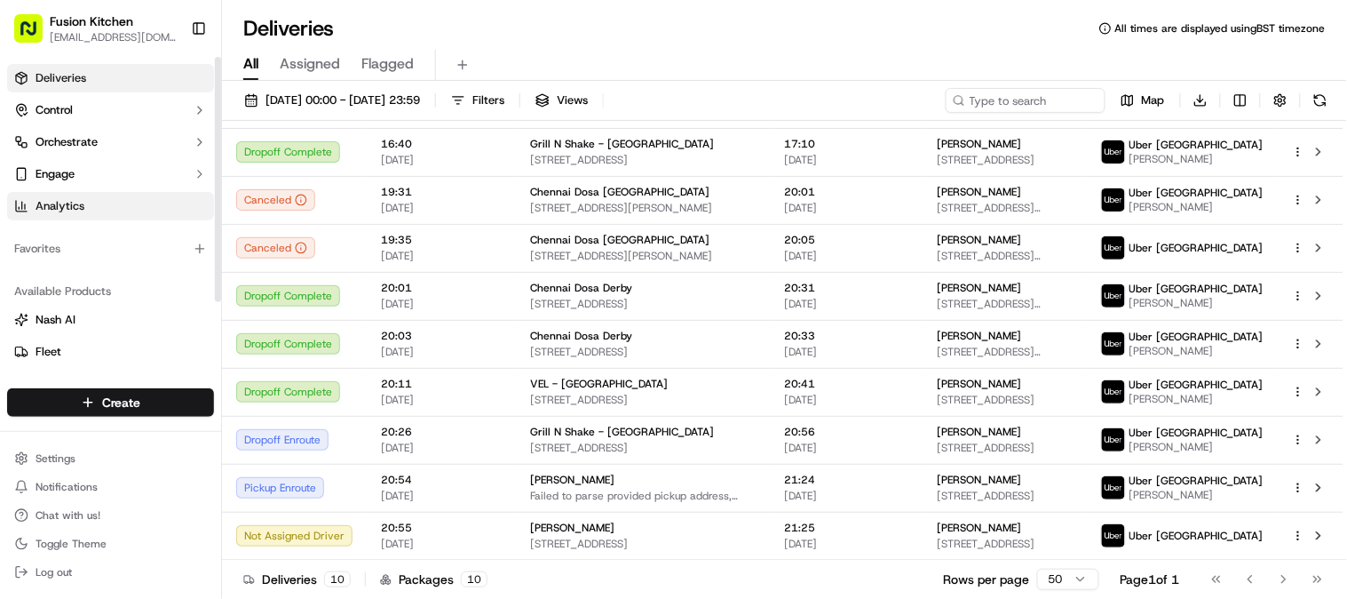
click at [81, 210] on span "Analytics" at bounding box center [60, 206] width 49 height 16
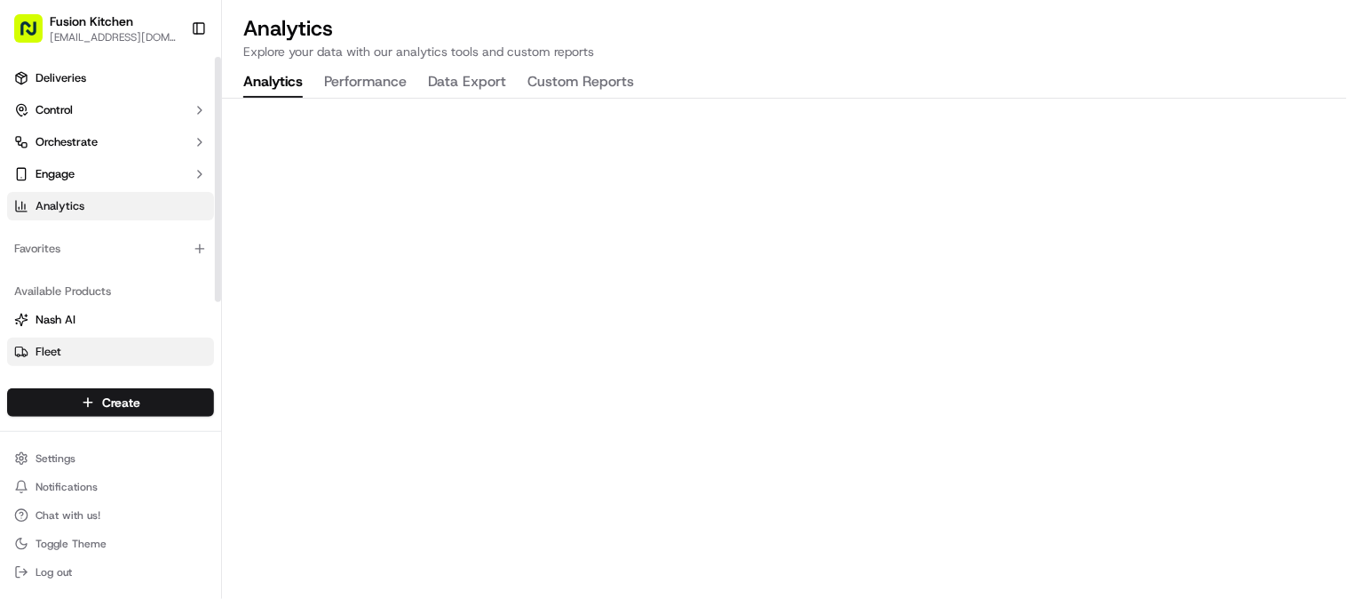
click at [100, 361] on button "Fleet" at bounding box center [110, 352] width 207 height 28
click at [66, 325] on span "Nash AI" at bounding box center [56, 320] width 40 height 16
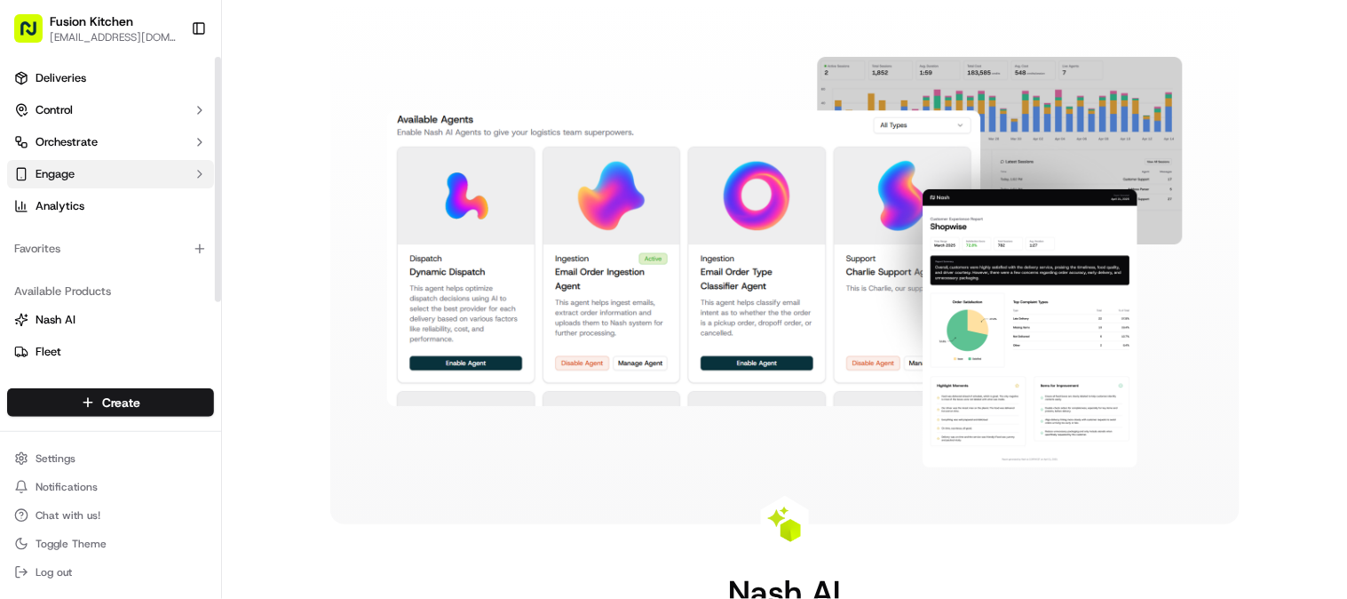
click at [66, 174] on span "Engage" at bounding box center [55, 174] width 39 height 16
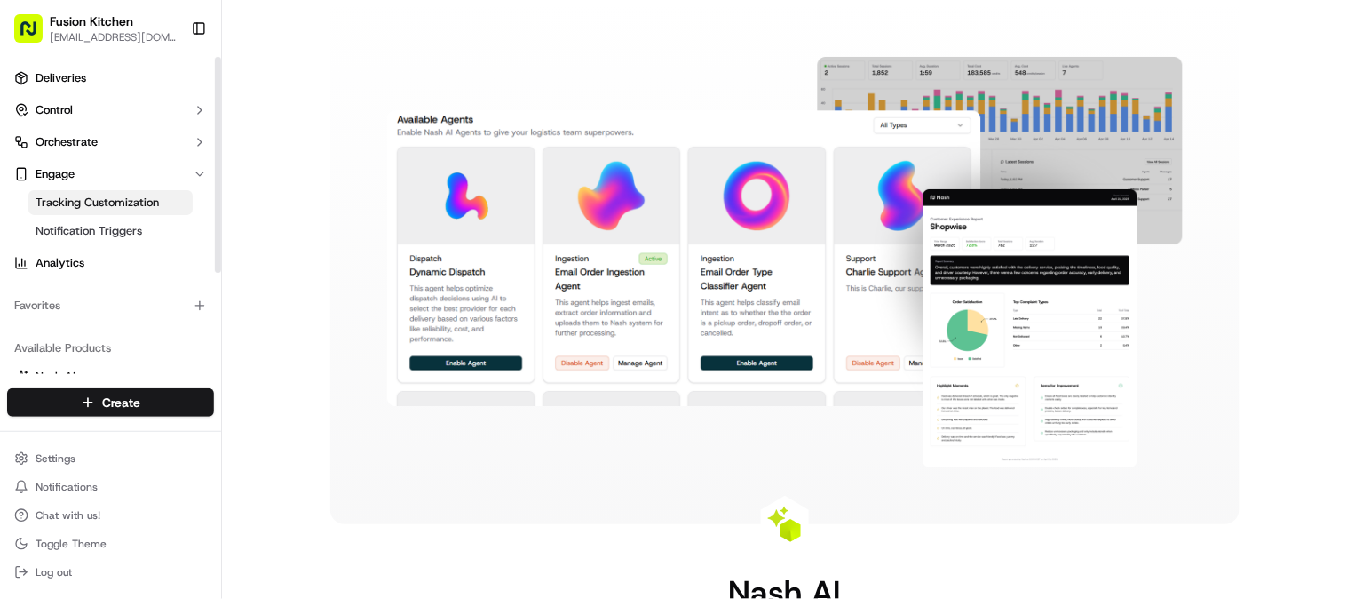
click at [78, 197] on span "Tracking Customization" at bounding box center [97, 203] width 123 height 16
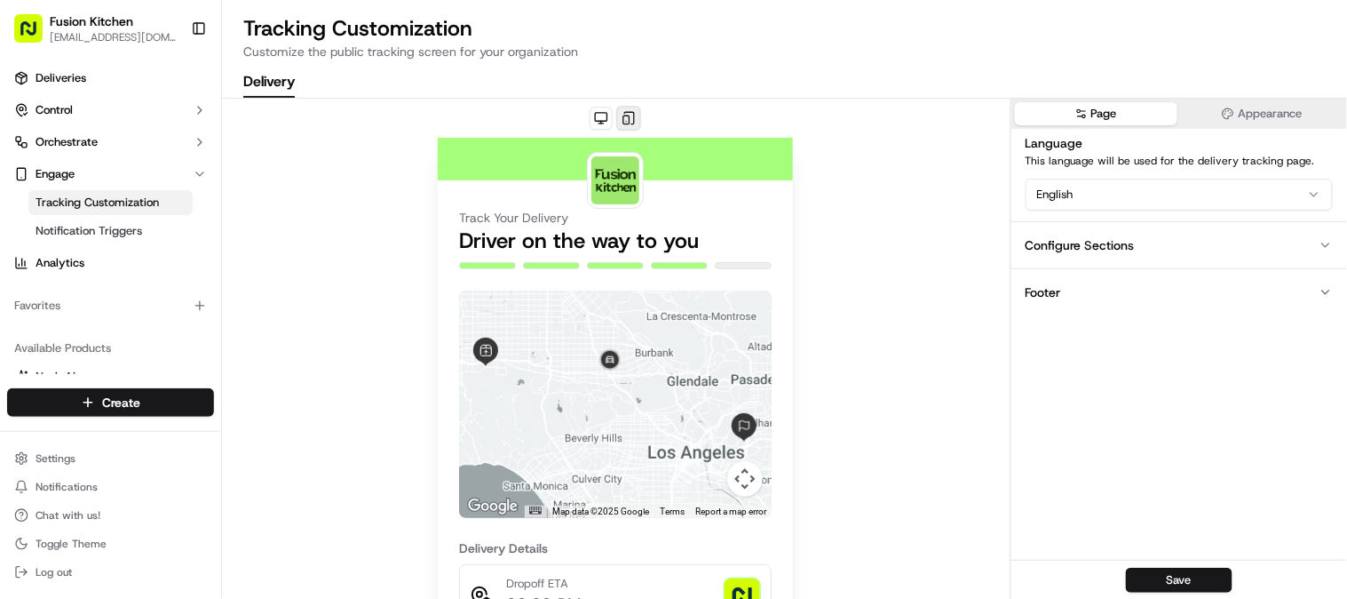
click at [627, 115] on button at bounding box center [628, 118] width 25 height 25
click at [604, 115] on button at bounding box center [601, 118] width 23 height 23
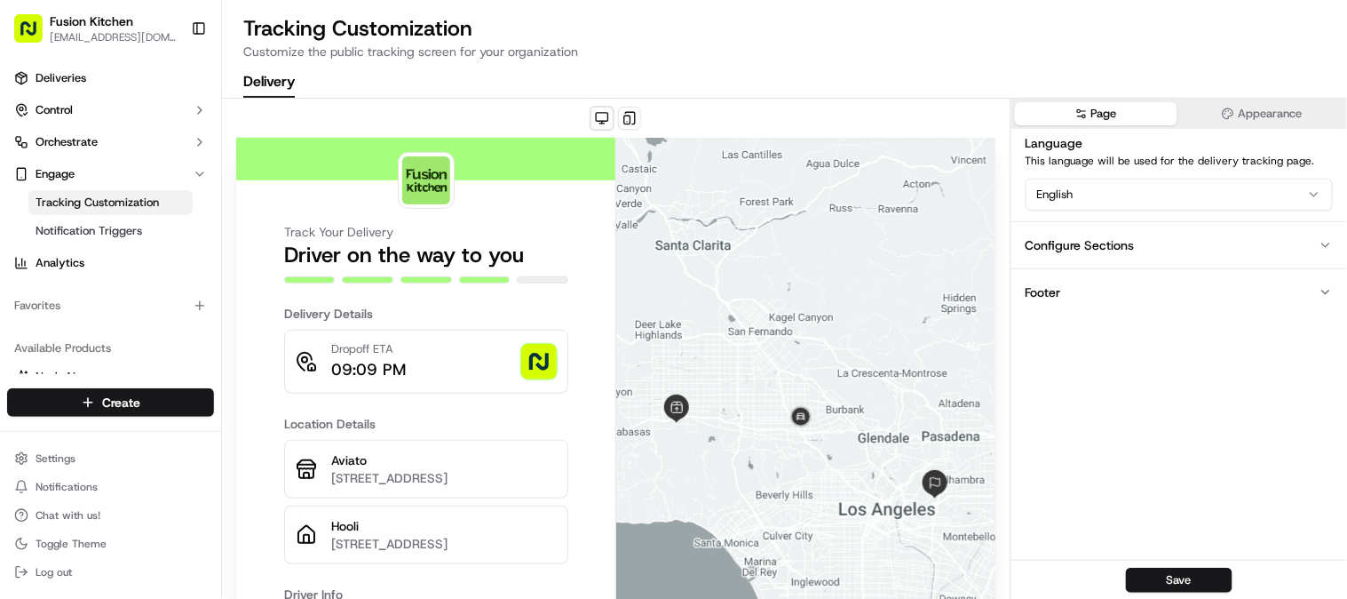
click at [633, 128] on div "Track Your Delivery Driver on the way to you Delivery Details Dropoff ETA 09:09…" at bounding box center [616, 445] width 788 height 692
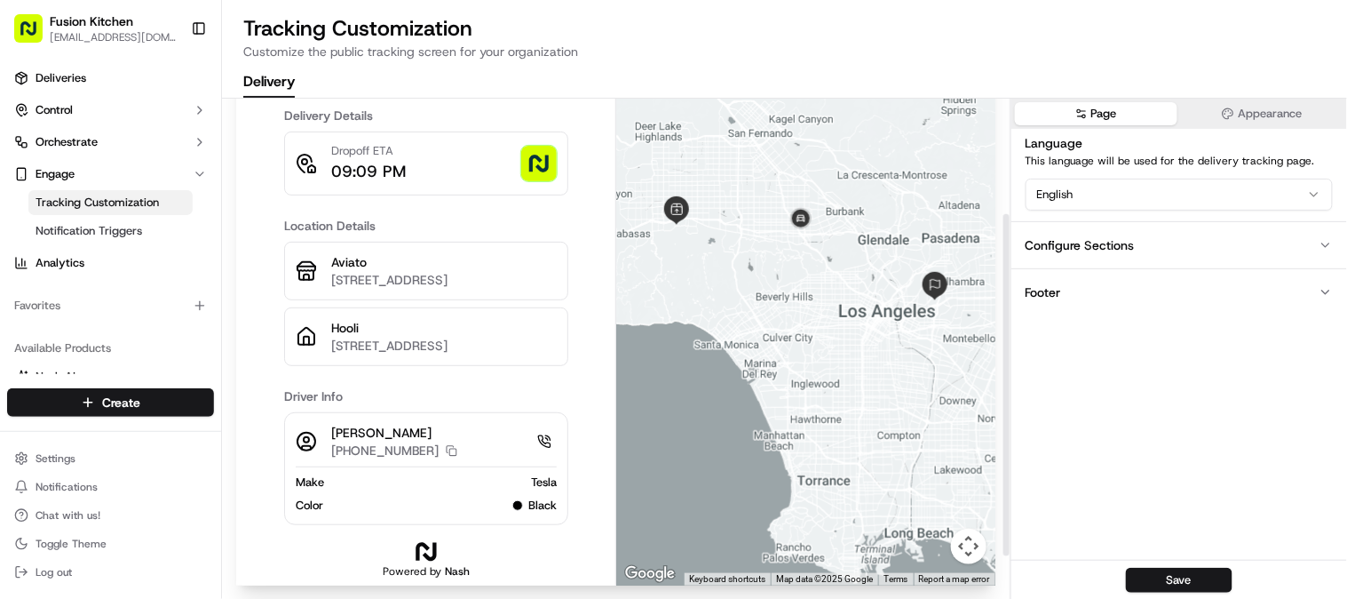
scroll to position [232, 0]
click at [1169, 581] on button "Save" at bounding box center [1179, 580] width 107 height 25
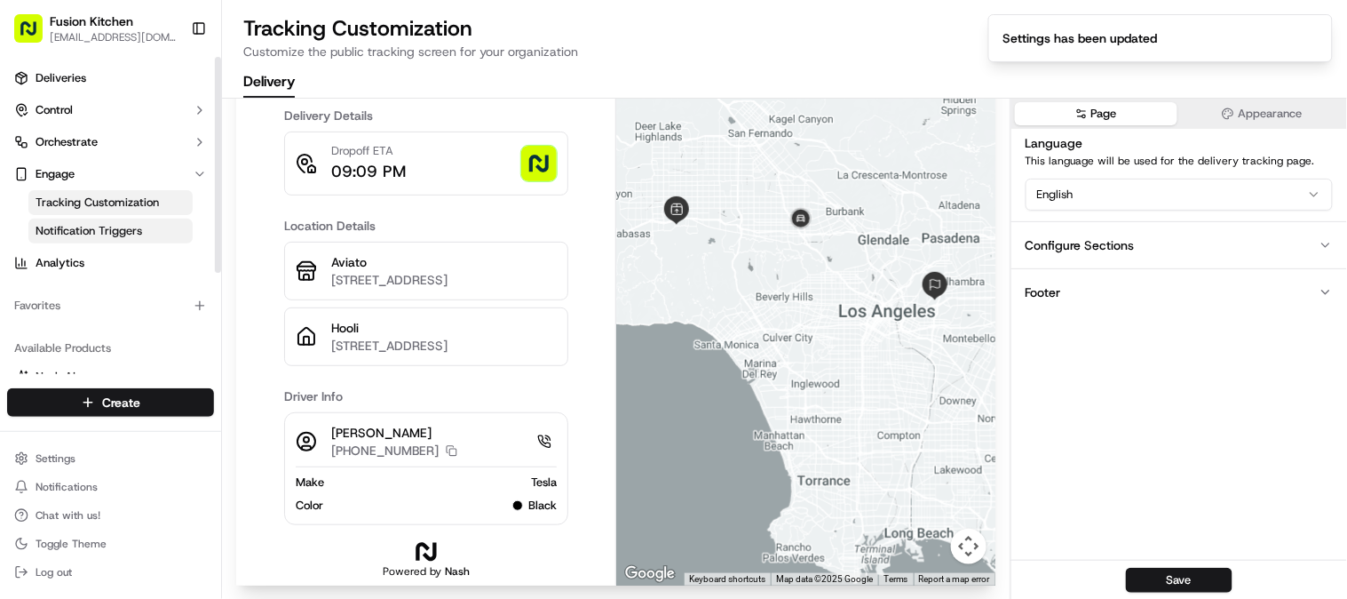
click at [108, 236] on span "Notification Triggers" at bounding box center [89, 231] width 107 height 16
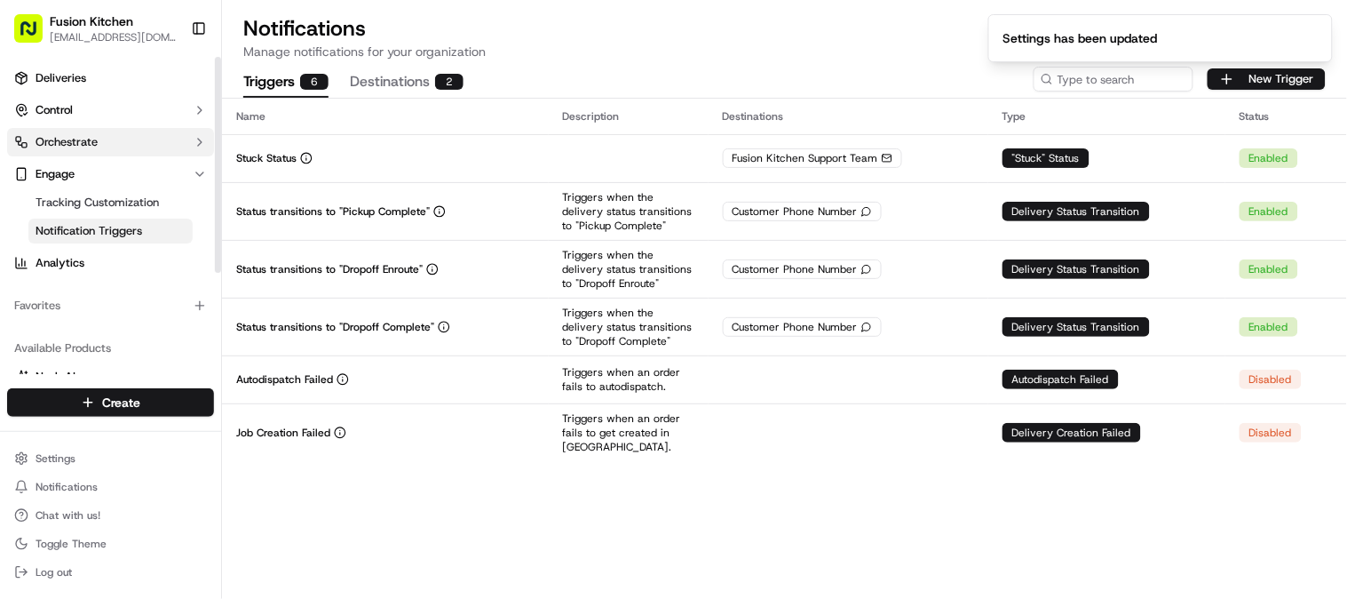
click at [94, 152] on button "Orchestrate" at bounding box center [110, 142] width 207 height 28
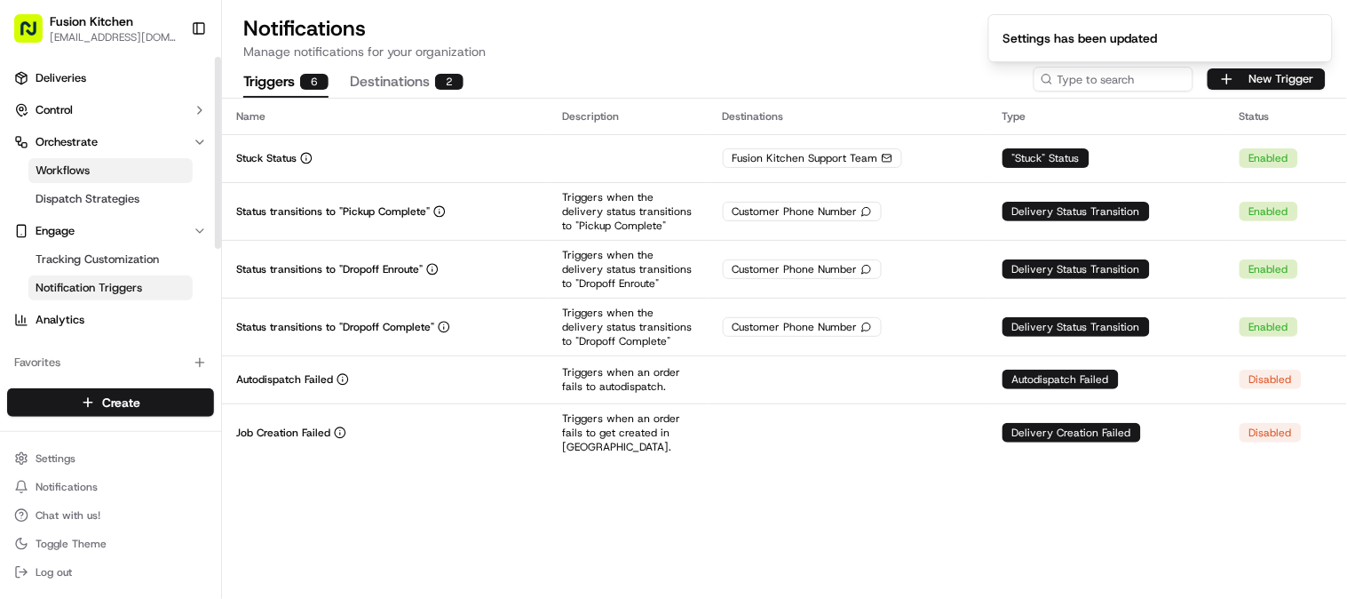
click at [95, 161] on link "Workflows" at bounding box center [110, 170] width 164 height 25
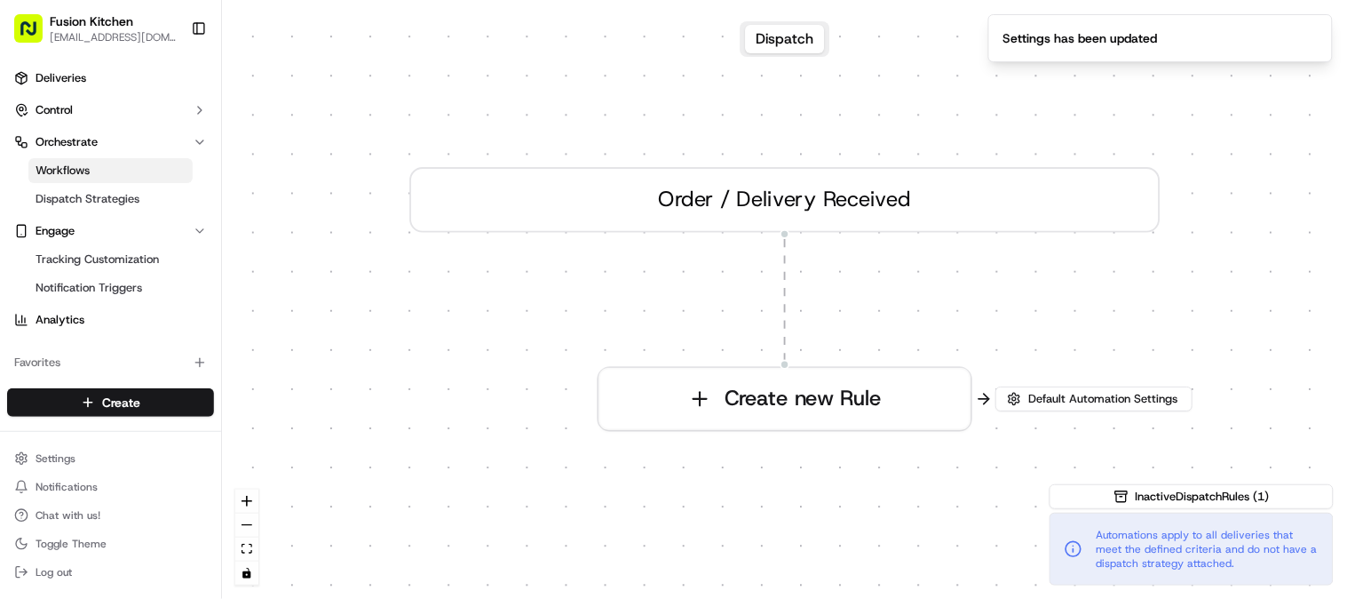
drag, startPoint x: 812, startPoint y: 400, endPoint x: 882, endPoint y: 252, distance: 163.3
click at [882, 252] on div "0 Order / Delivery Received Create new Rule" at bounding box center [784, 299] width 1125 height 599
drag, startPoint x: 830, startPoint y: 396, endPoint x: 803, endPoint y: 327, distance: 74.2
click at [803, 326] on div "0 Order / Delivery Received Create new Rule" at bounding box center [784, 299] width 1125 height 599
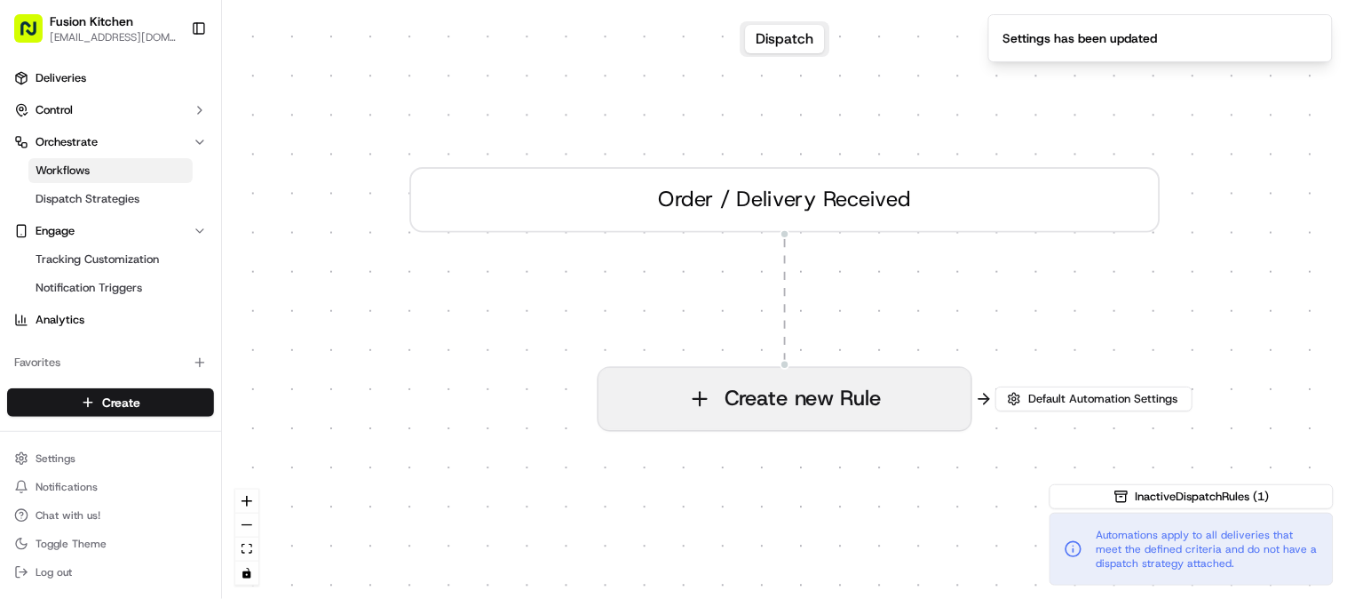
click at [747, 405] on button "Create new Rule" at bounding box center [786, 399] width 372 height 62
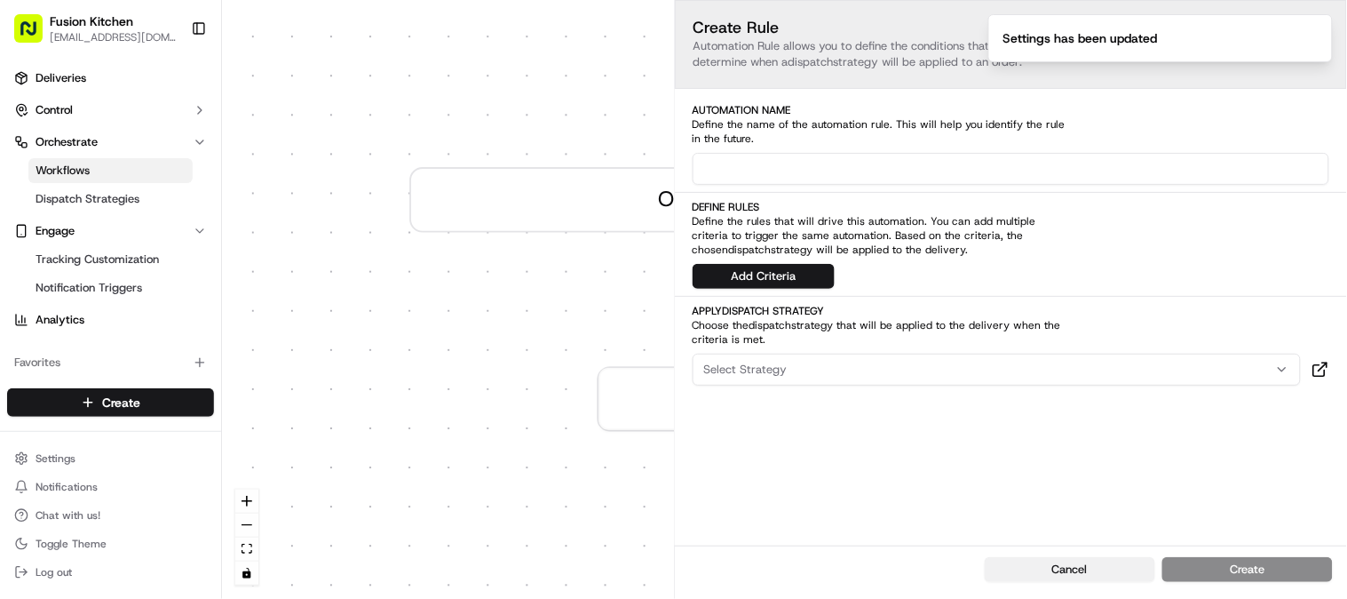
click at [1069, 560] on button "Cancel" at bounding box center [1070, 569] width 171 height 25
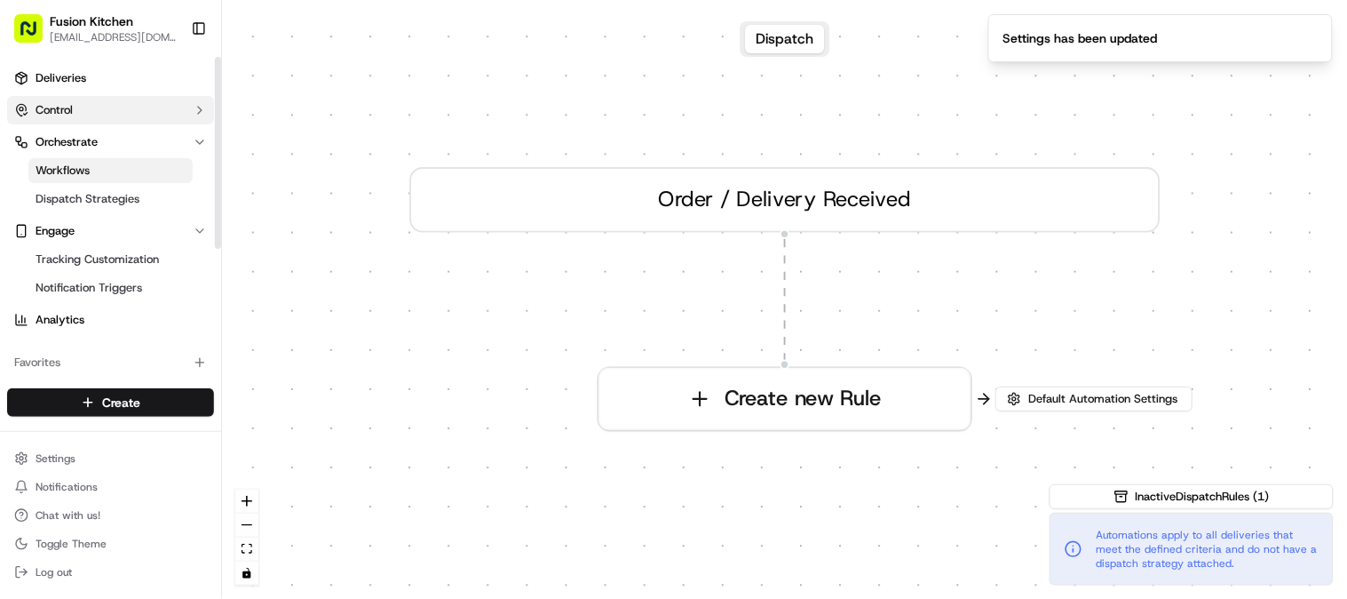
click at [83, 101] on button "Control" at bounding box center [110, 110] width 207 height 28
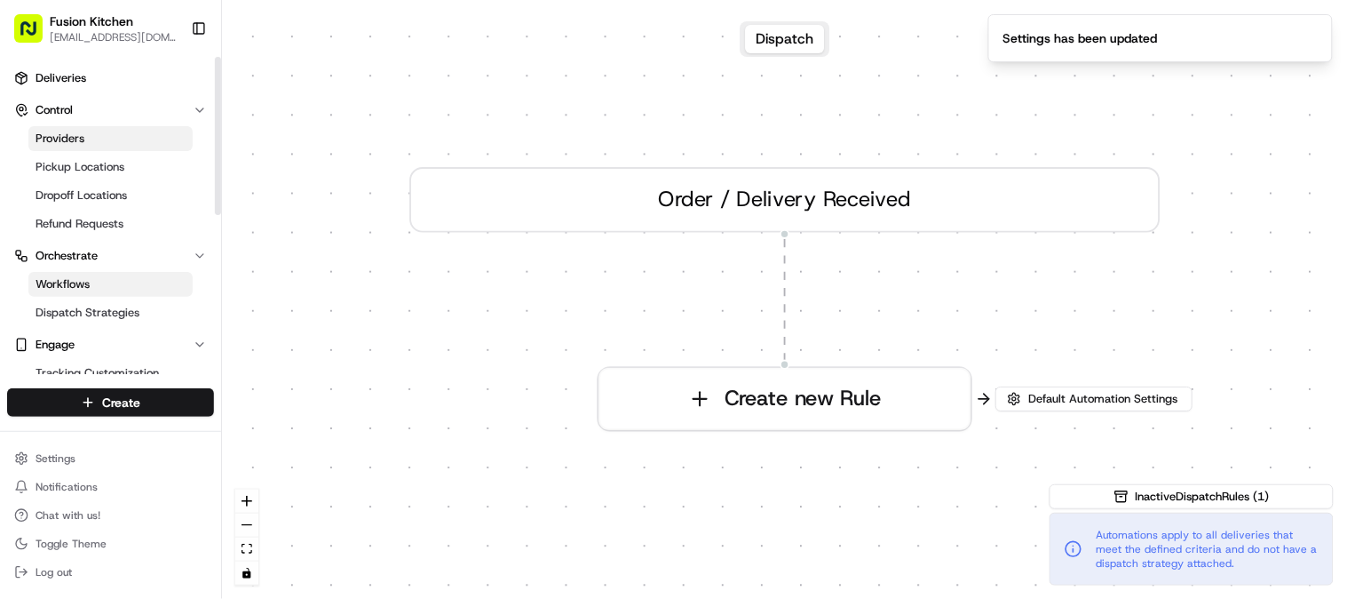
click at [92, 139] on link "Providers" at bounding box center [110, 138] width 164 height 25
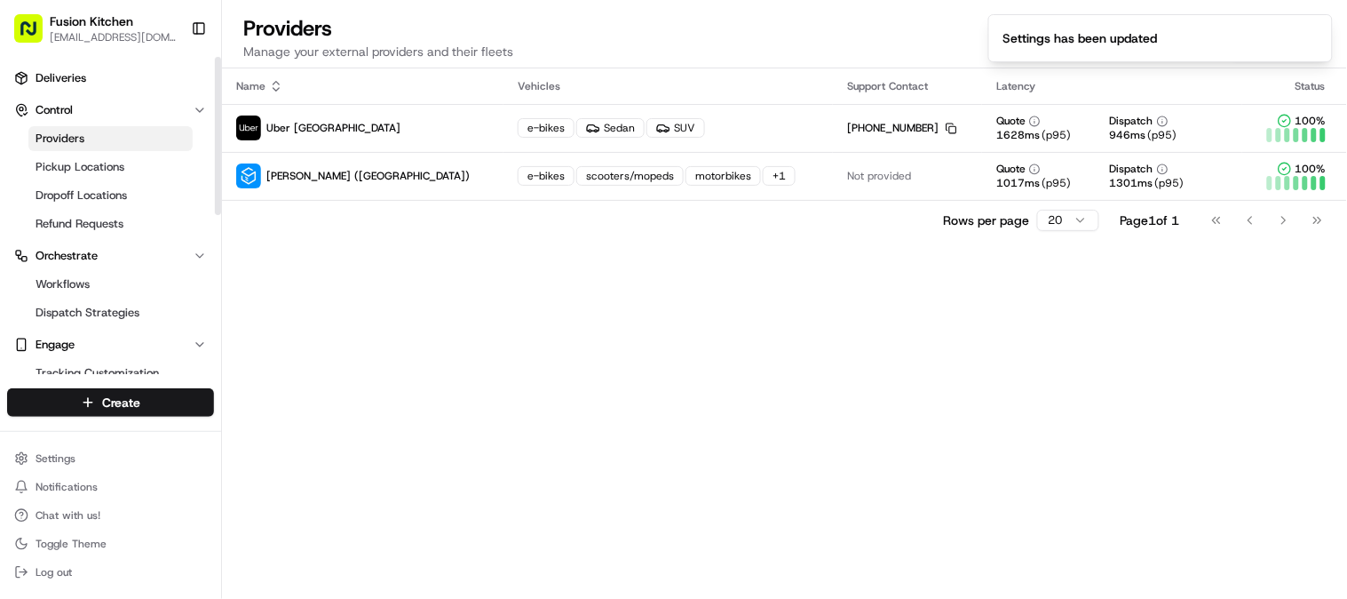
click at [394, 260] on div "Name Vehicles Support Contact Latency Status Uber UK e-bikes Sedan SUV +44 808 …" at bounding box center [784, 333] width 1125 height 530
click at [1061, 313] on div "Name Vehicles Support Contact Latency Status Uber UK e-bikes Sedan SUV +44 808 …" at bounding box center [784, 333] width 1125 height 530
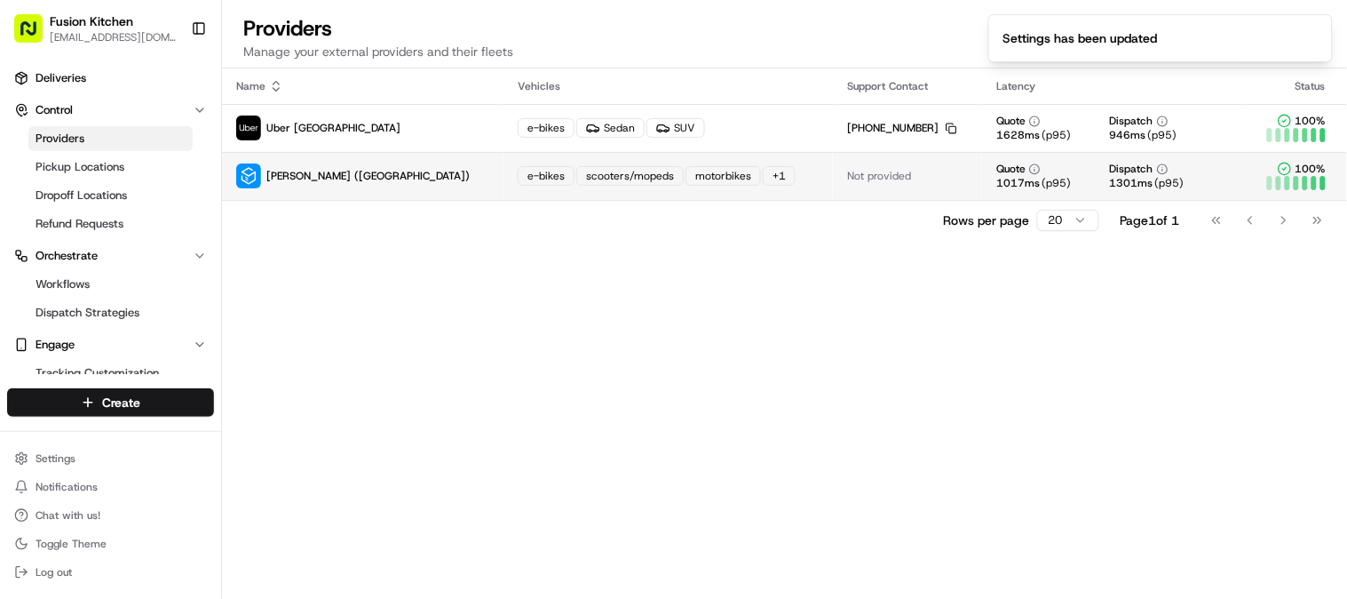
click at [763, 176] on div "+ 1" at bounding box center [779, 176] width 33 height 20
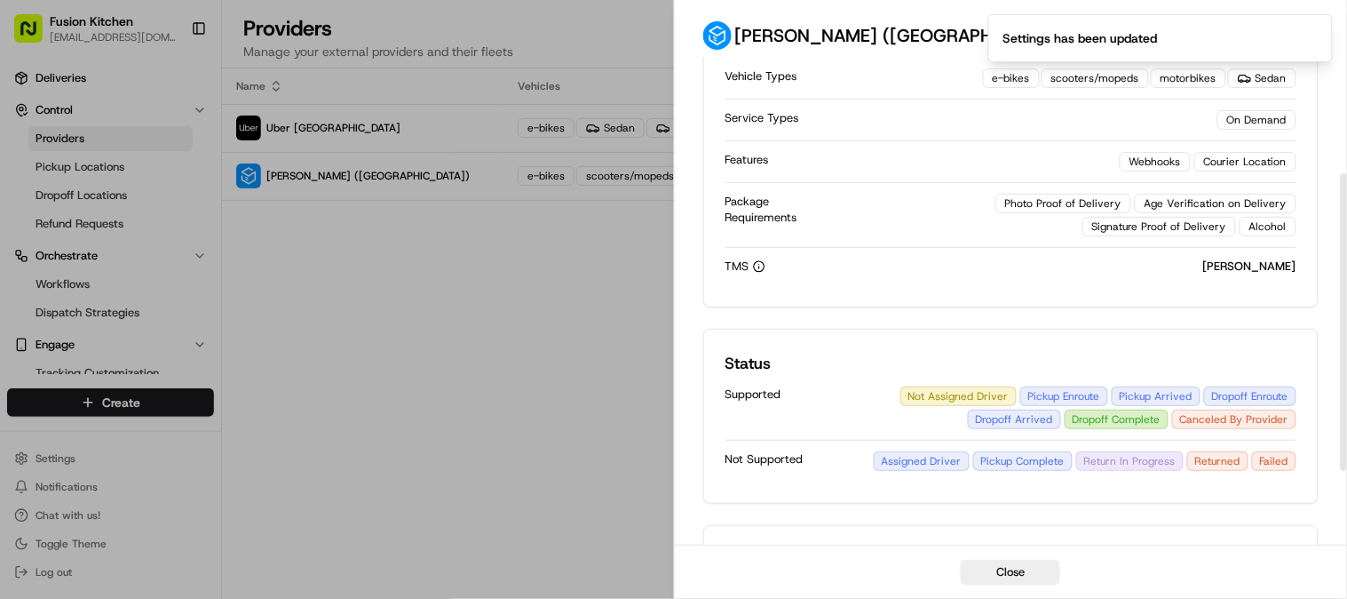
scroll to position [311, 0]
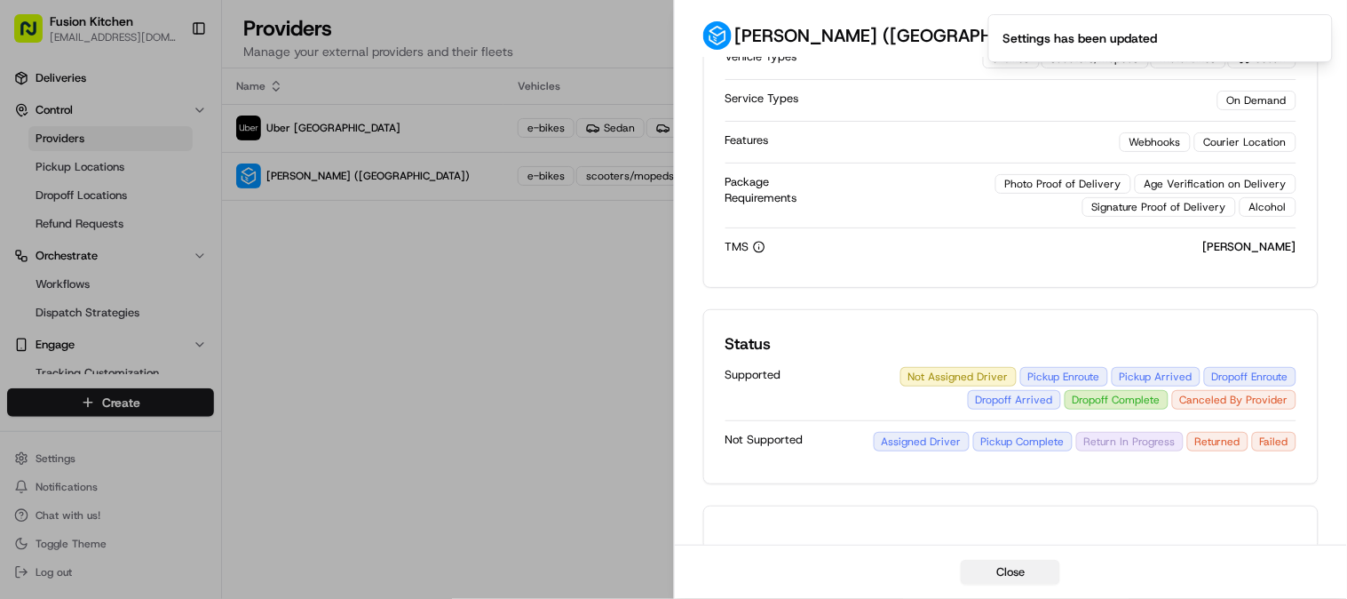
click at [1015, 576] on button "Close" at bounding box center [1010, 572] width 99 height 25
click at [535, 438] on div "Name Vehicles Support Contact Latency Status Uber UK e-bikes Sedan SUV +44 808 …" at bounding box center [784, 333] width 1125 height 530
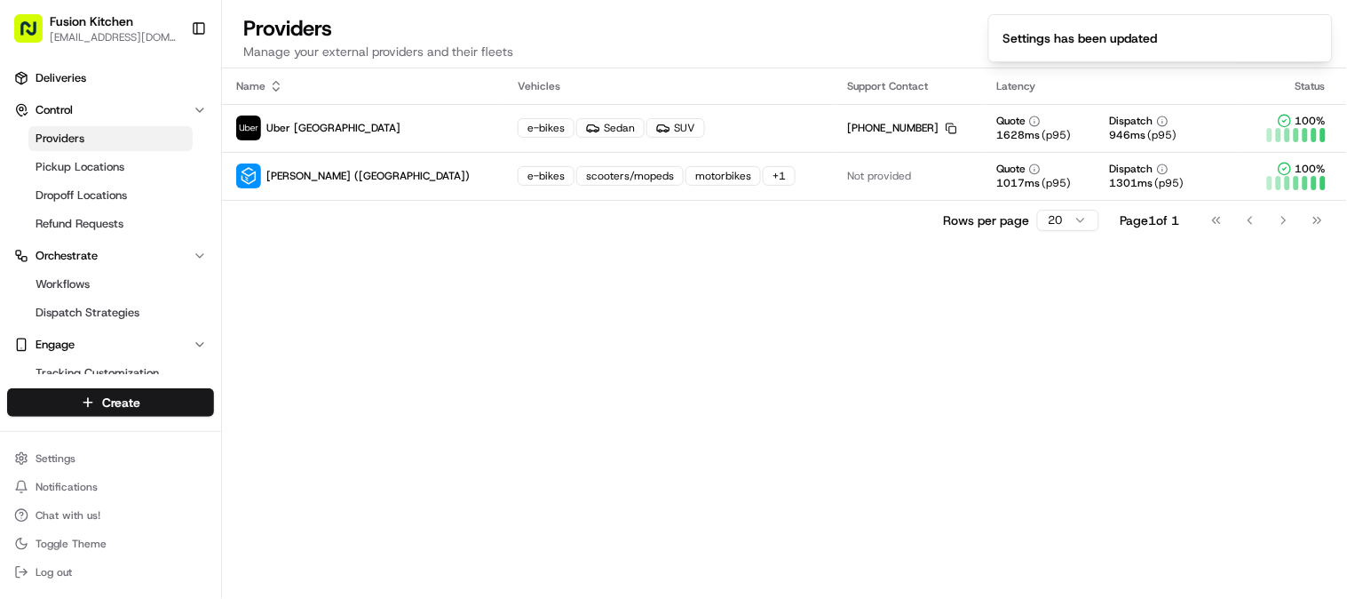
click at [536, 370] on div "Name Vehicles Support Contact Latency Status Uber UK e-bikes Sedan SUV +44 808 …" at bounding box center [784, 333] width 1125 height 530
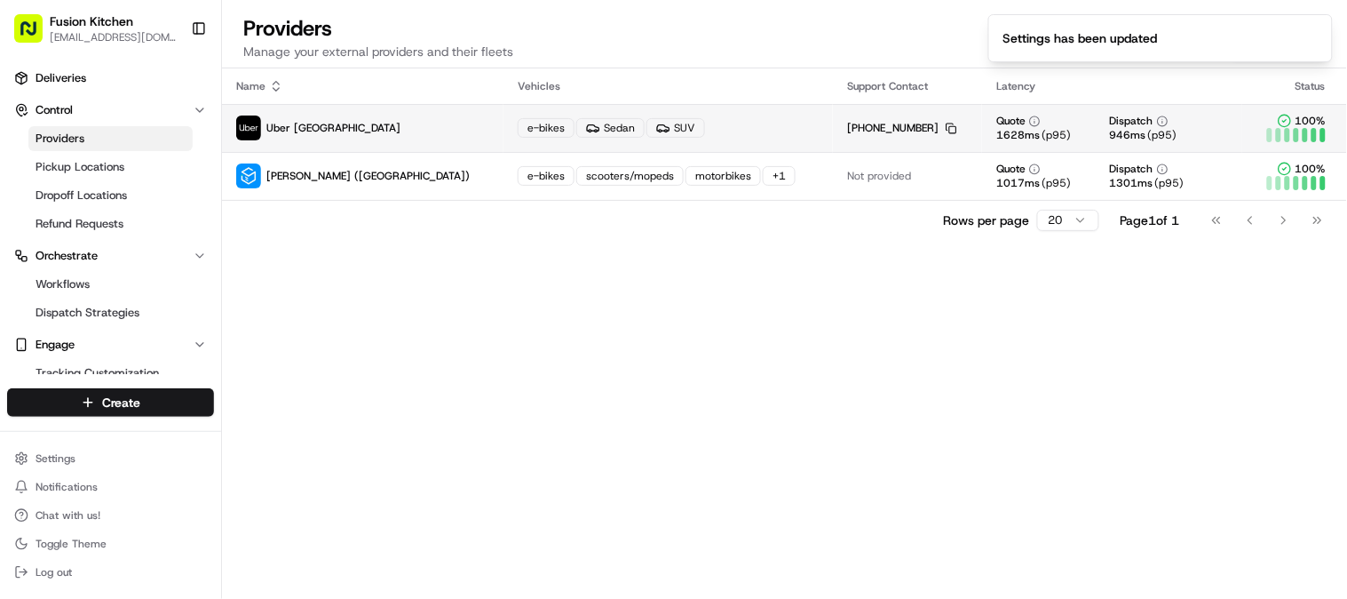
click at [286, 129] on span "Uber [GEOGRAPHIC_DATA]" at bounding box center [333, 128] width 134 height 14
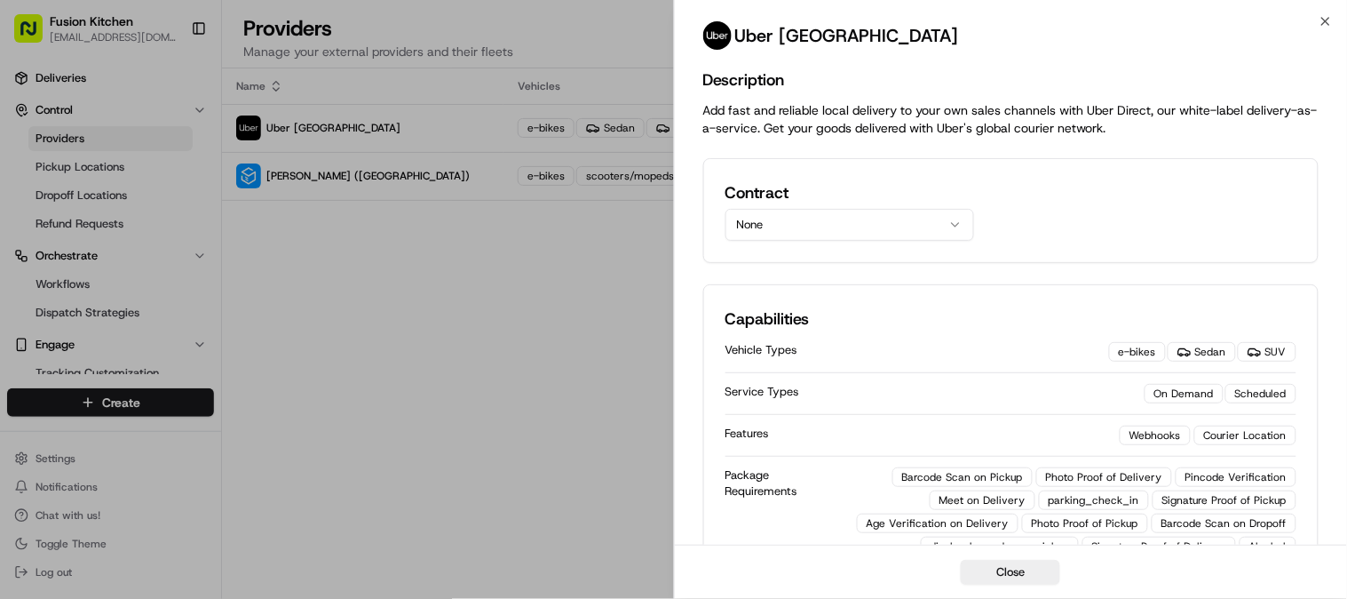
click at [850, 227] on button "None" at bounding box center [850, 225] width 249 height 32
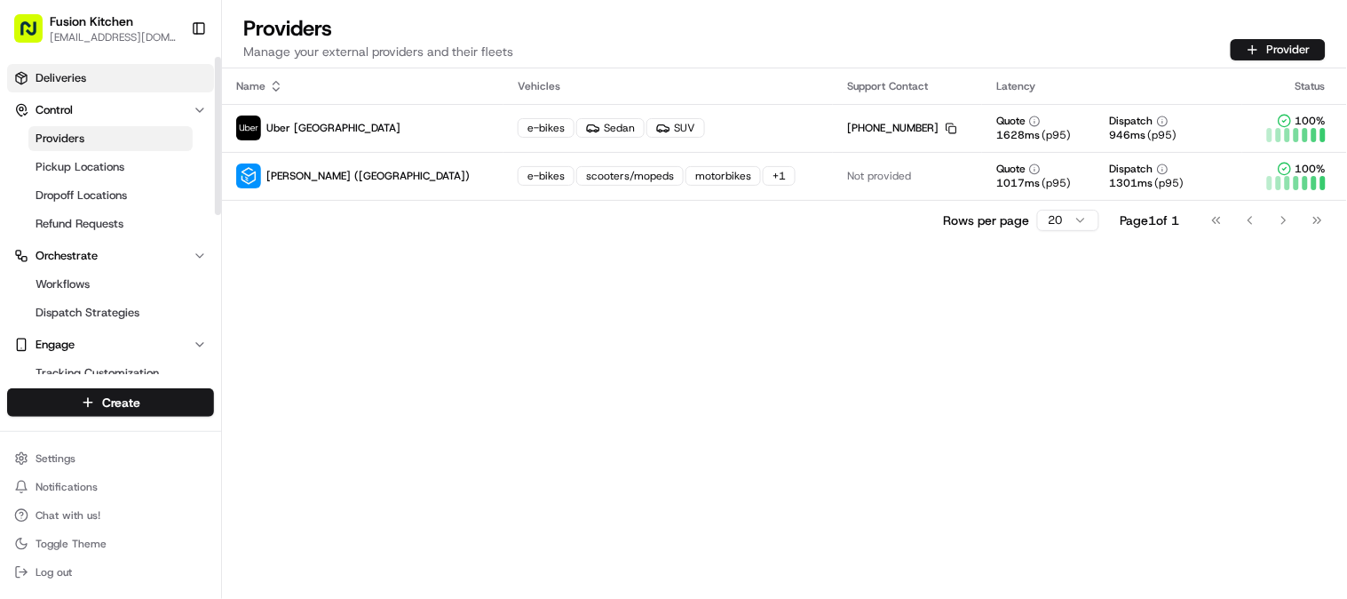
click at [74, 83] on span "Deliveries" at bounding box center [61, 78] width 51 height 16
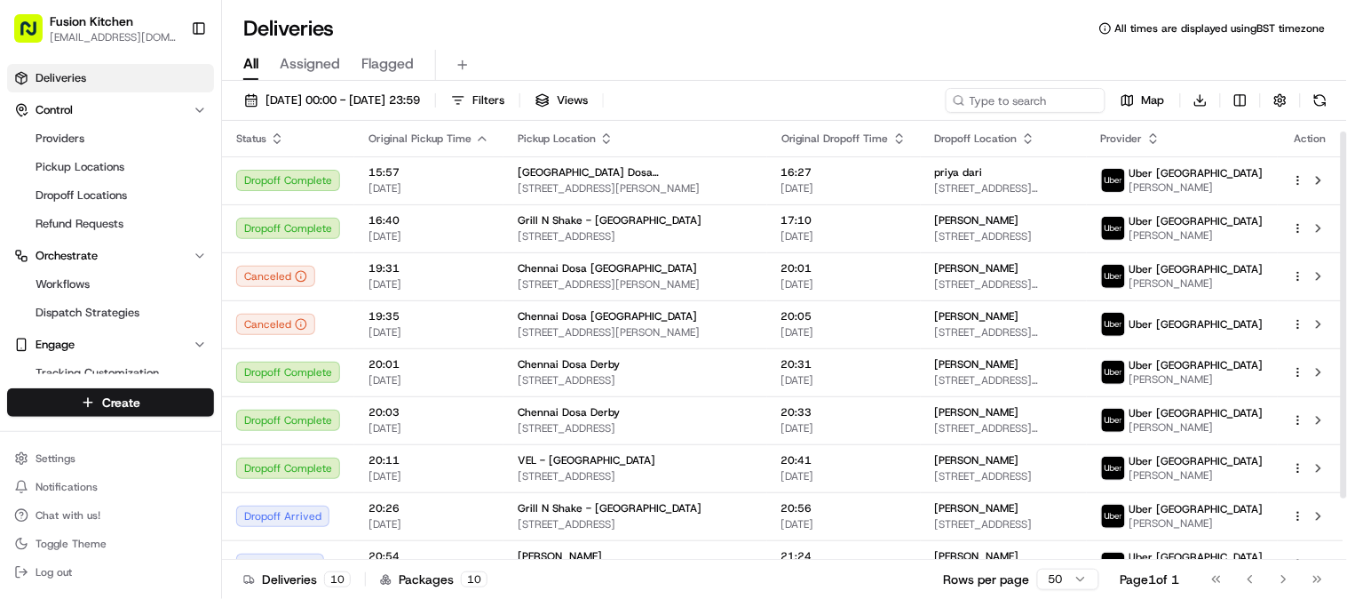
scroll to position [84, 0]
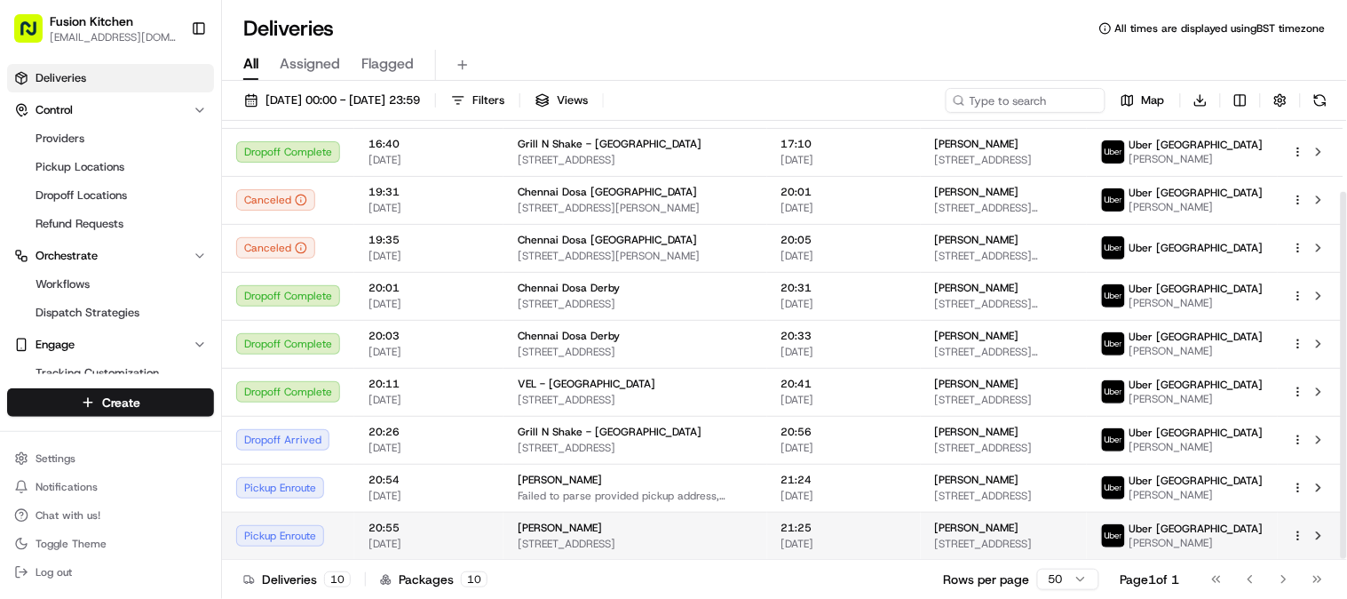
click at [552, 538] on span "[STREET_ADDRESS]" at bounding box center [635, 544] width 235 height 14
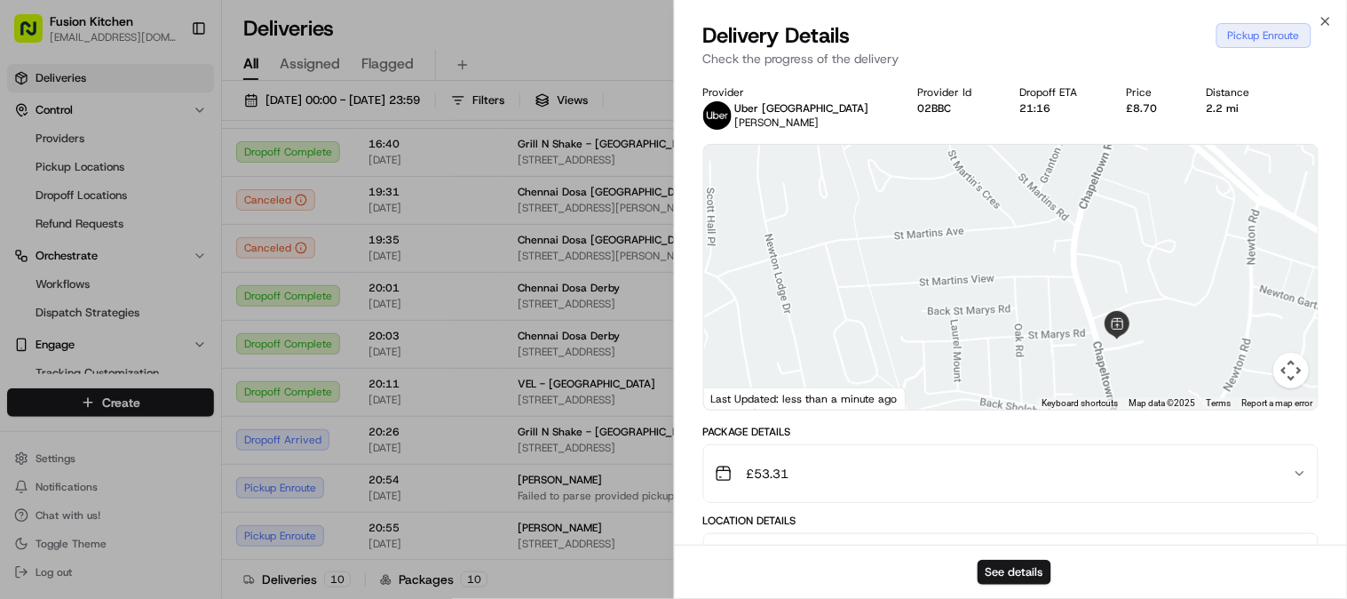
drag, startPoint x: 1185, startPoint y: 163, endPoint x: 1104, endPoint y: 322, distance: 177.6
click at [1110, 305] on div at bounding box center [1011, 277] width 615 height 265
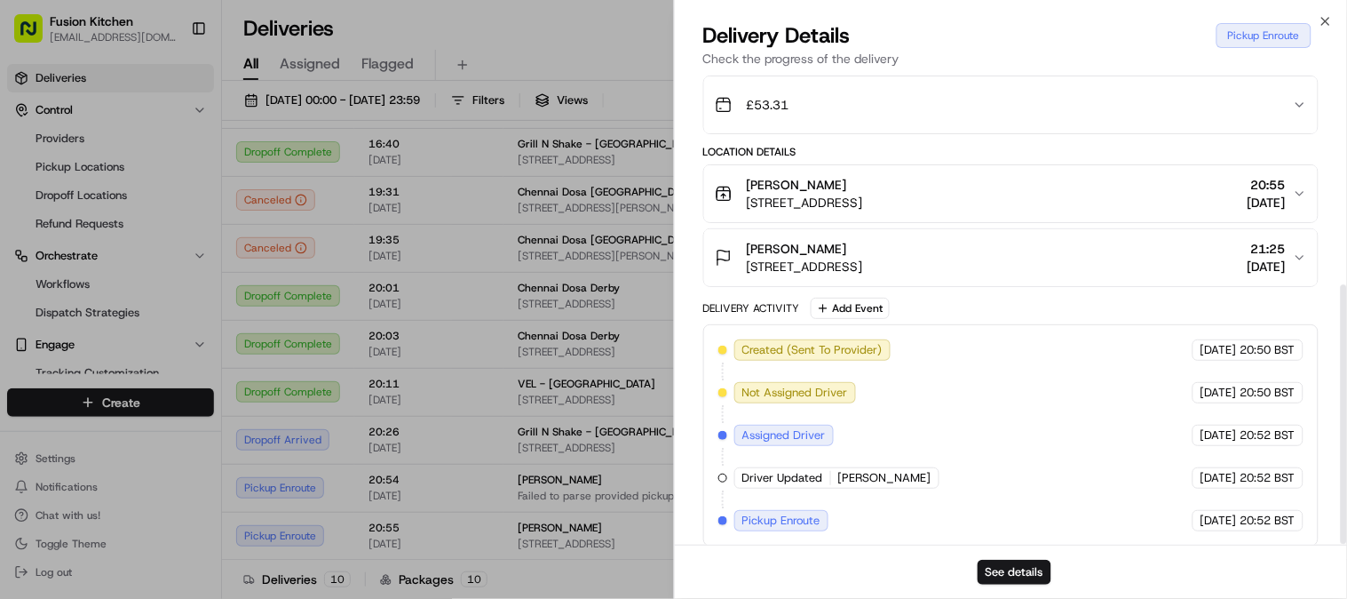
scroll to position [382, 0]
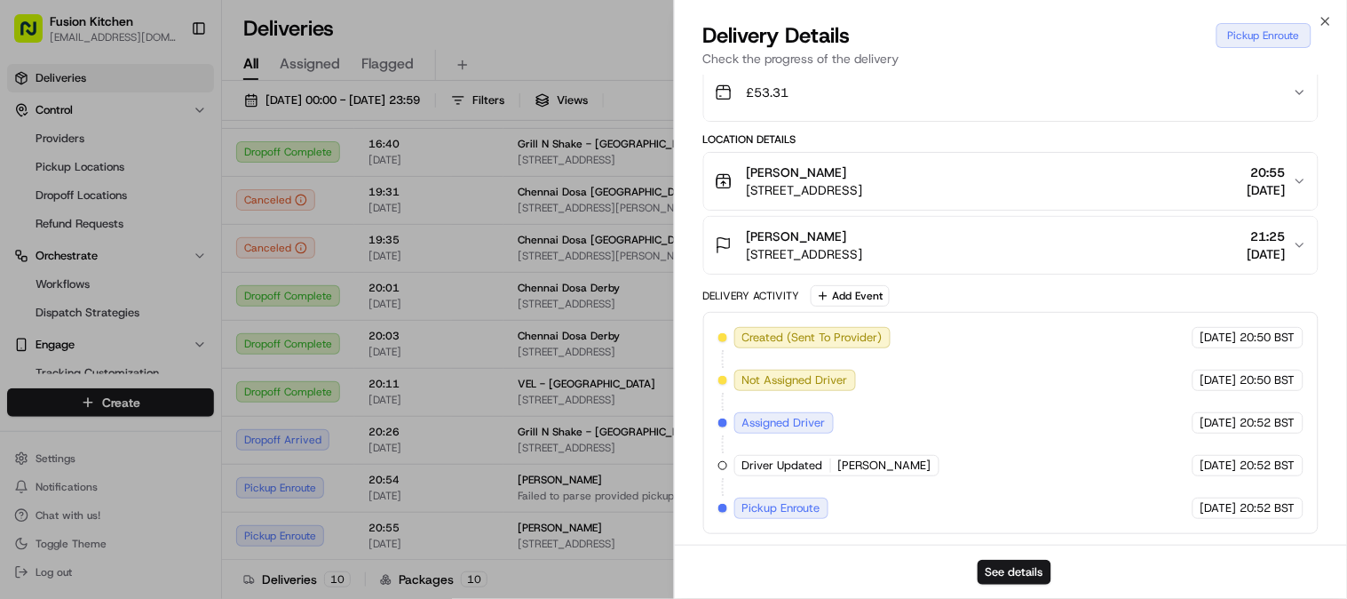
click at [863, 189] on span "[STREET_ADDRESS]" at bounding box center [805, 190] width 116 height 18
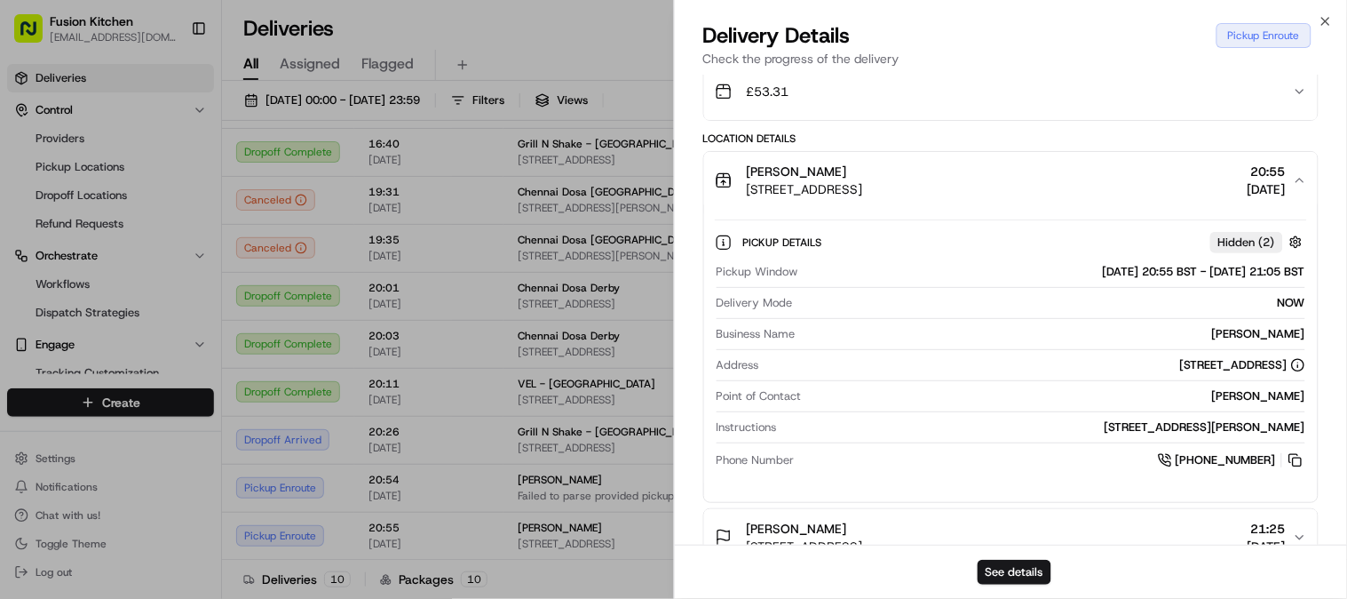
scroll to position [676, 0]
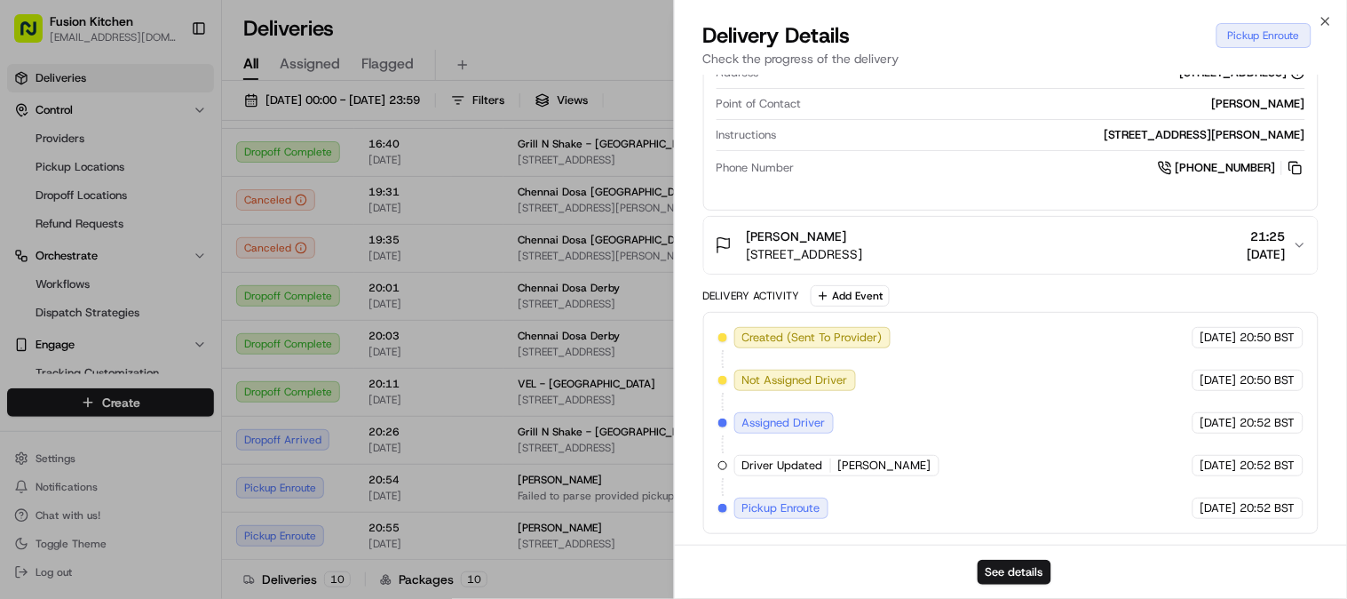
click at [863, 245] on span "[STREET_ADDRESS]" at bounding box center [805, 254] width 116 height 18
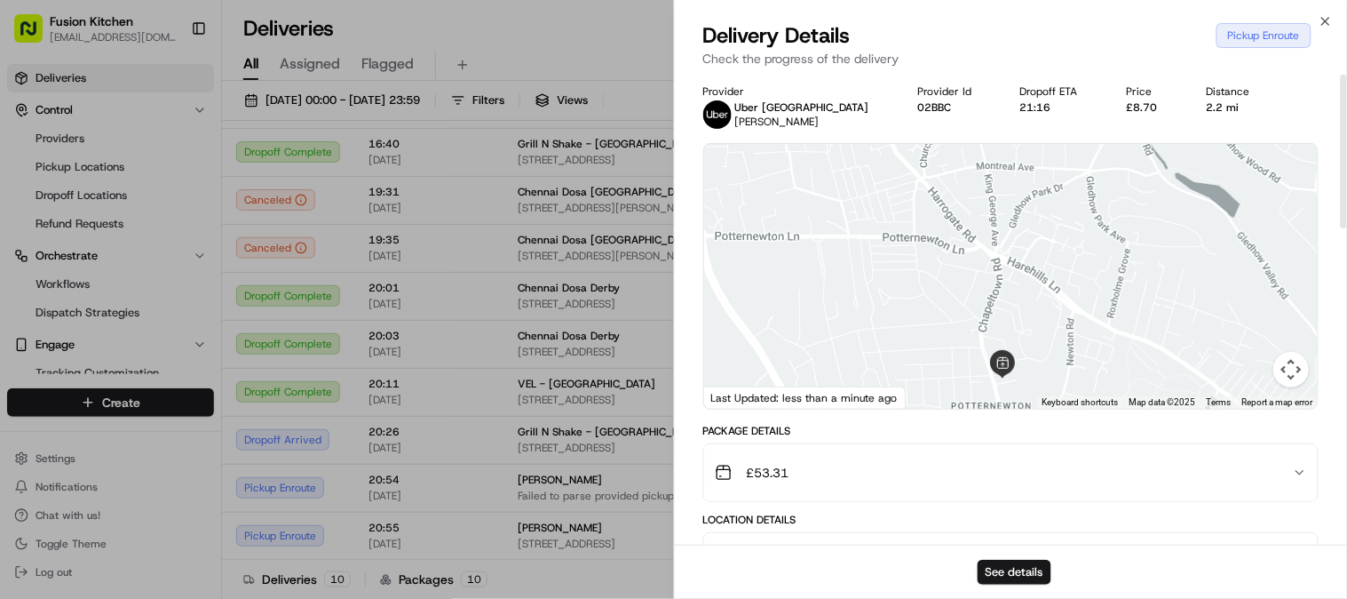
scroll to position [0, 0]
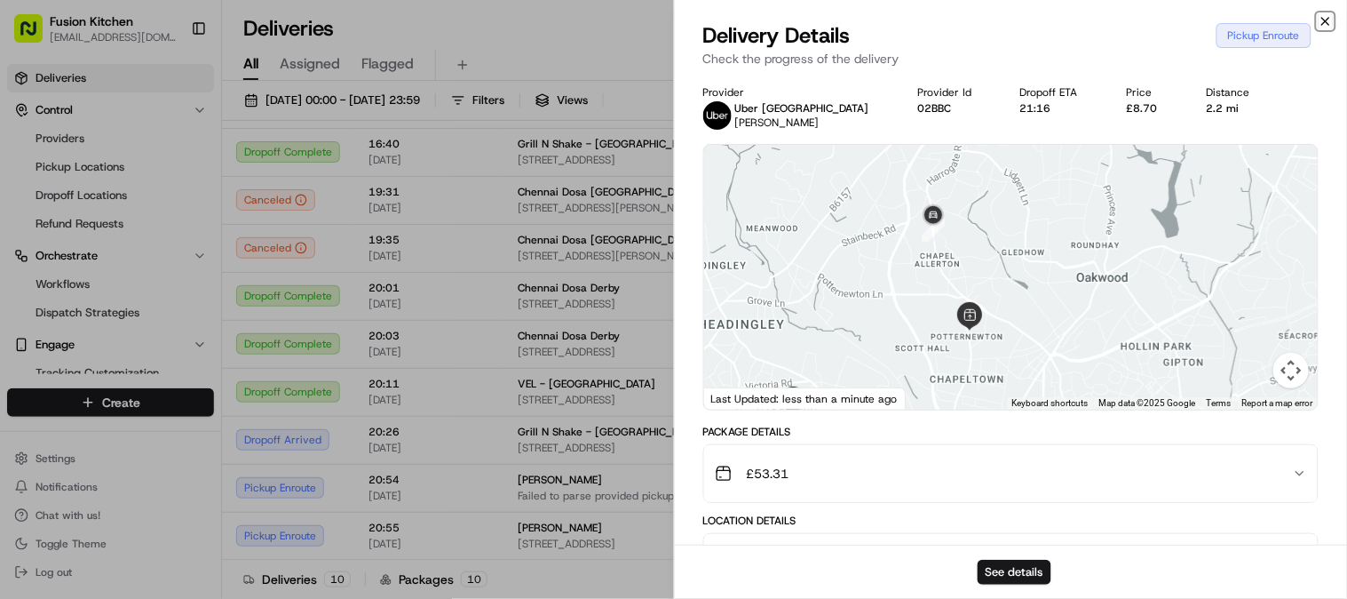
click at [1324, 20] on icon "button" at bounding box center [1326, 21] width 14 height 14
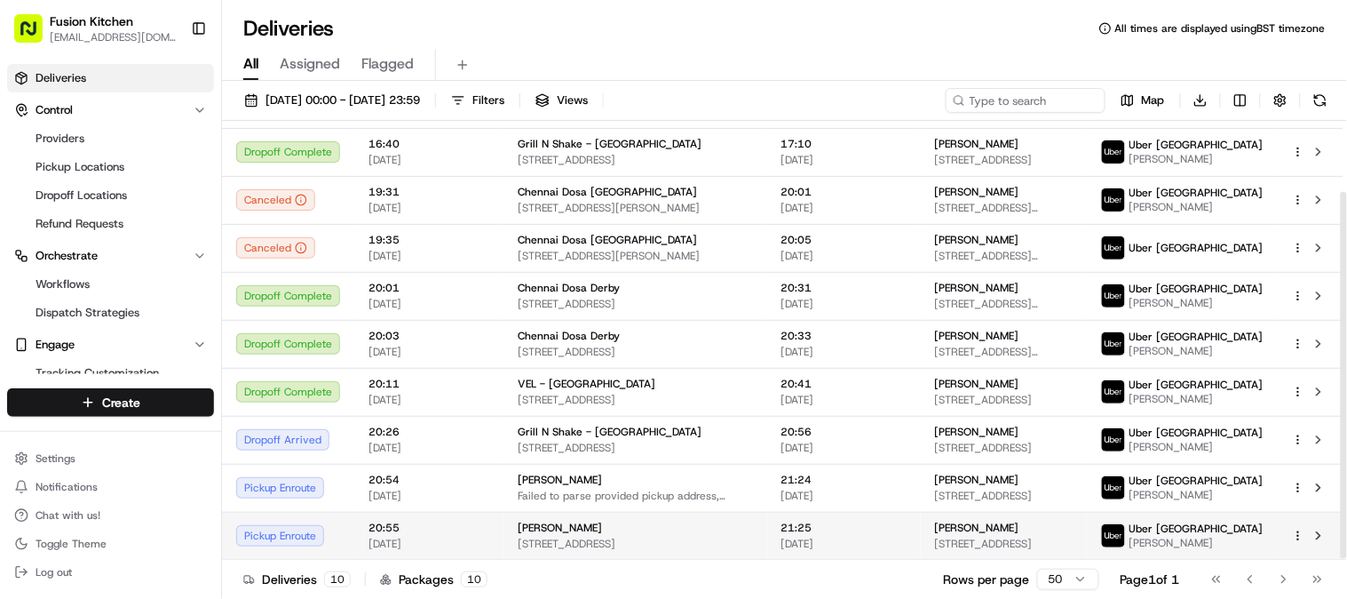
click at [611, 544] on span "[STREET_ADDRESS]" at bounding box center [635, 544] width 235 height 14
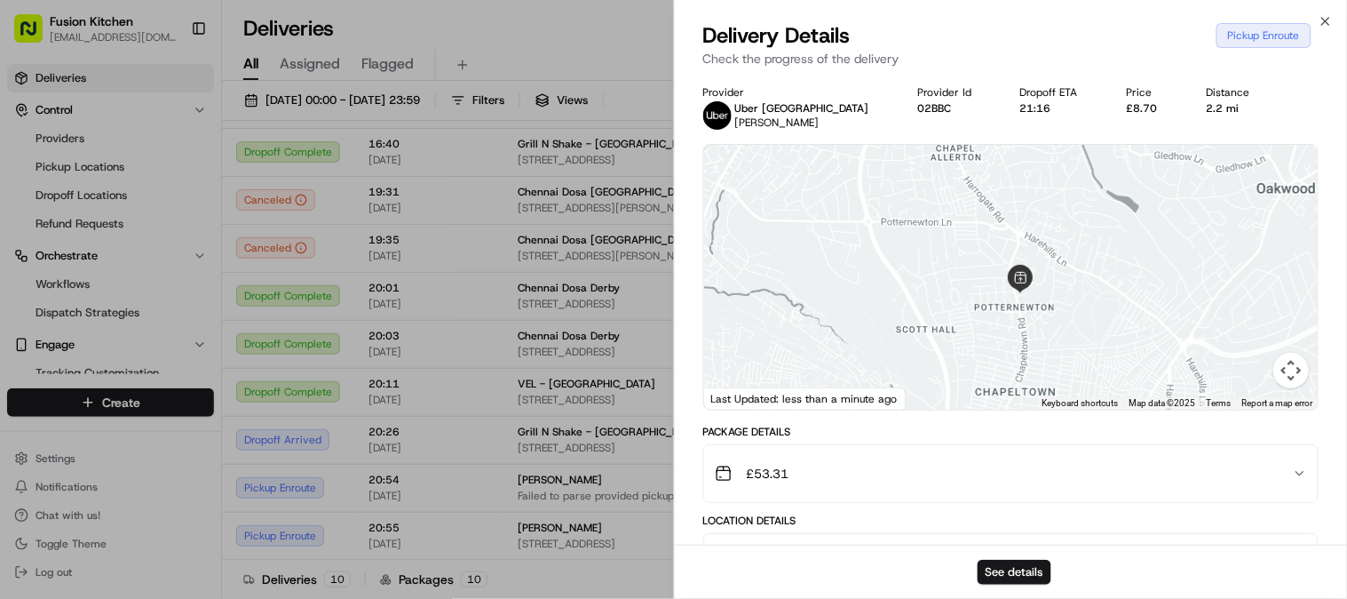
drag, startPoint x: 1227, startPoint y: 218, endPoint x: 1039, endPoint y: 331, distance: 219.2
click at [1039, 331] on div at bounding box center [1011, 277] width 615 height 265
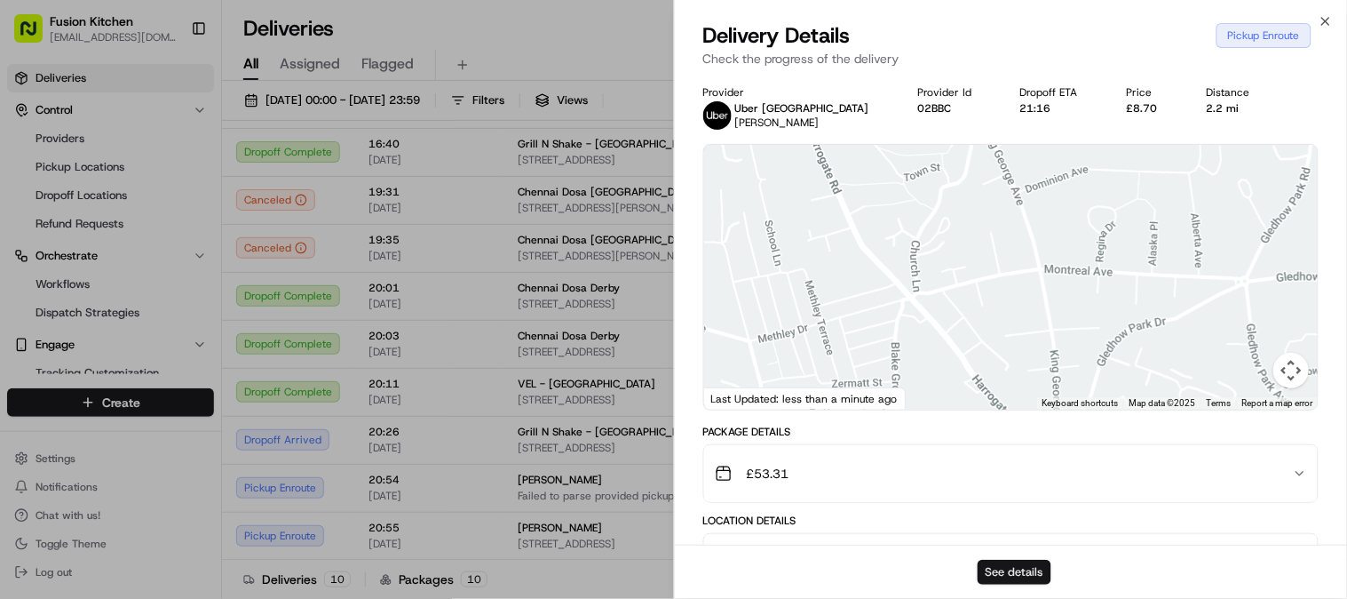
click at [982, 569] on button "See details" at bounding box center [1015, 572] width 74 height 25
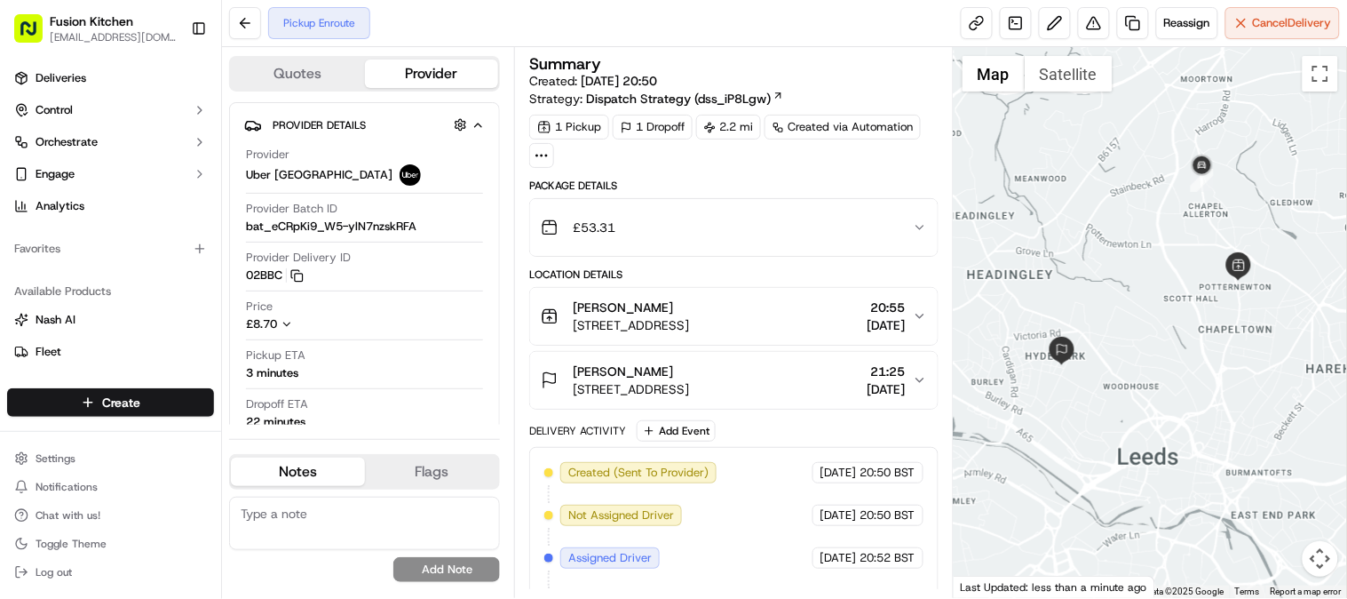
scroll to position [82, 0]
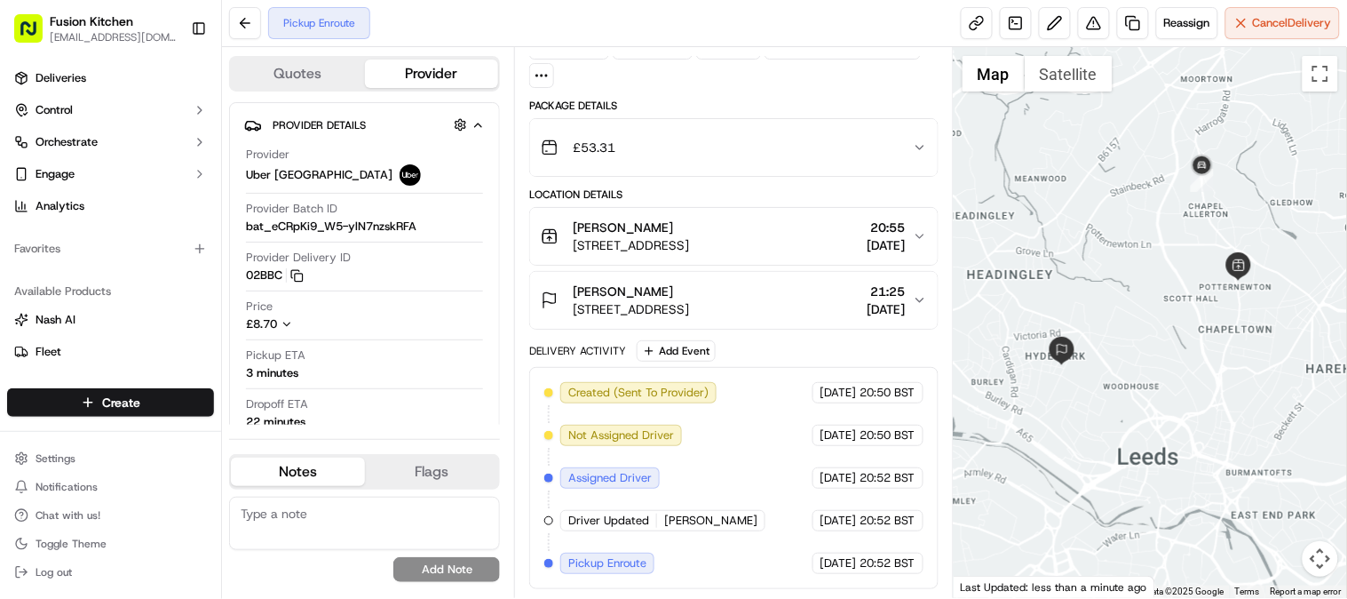
click at [294, 76] on button "Quotes" at bounding box center [298, 74] width 134 height 28
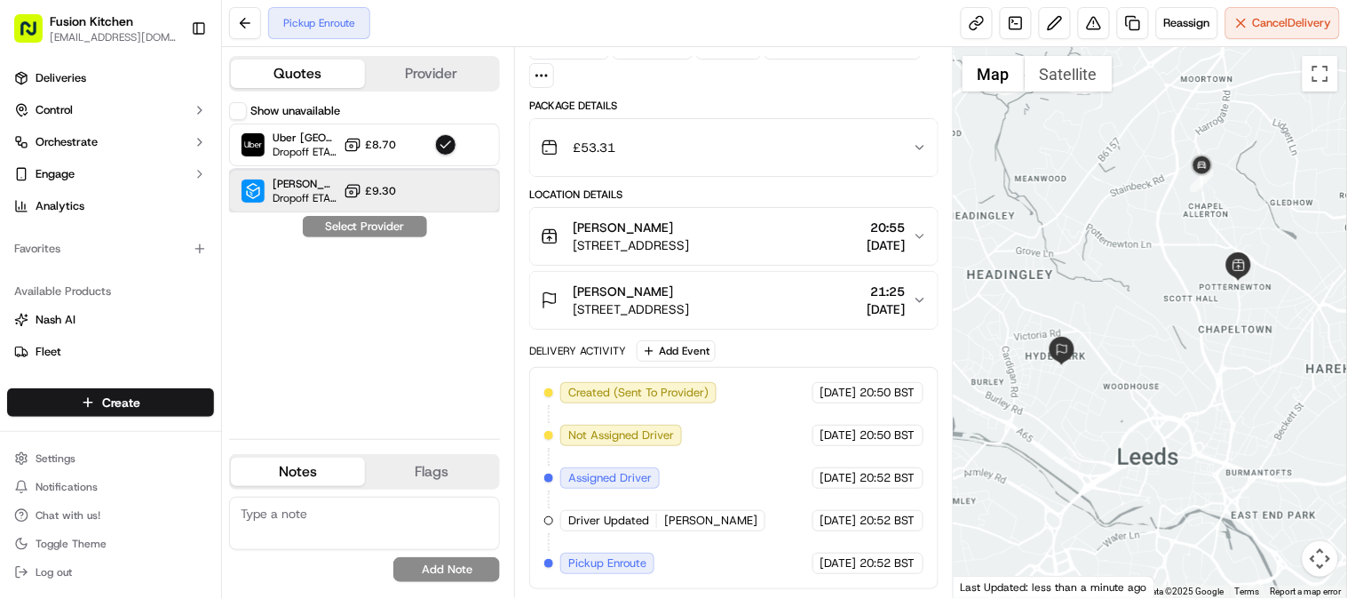
click at [463, 194] on div "[PERSON_NAME] ([GEOGRAPHIC_DATA]) Dropoff ETA - £9.30" at bounding box center [364, 191] width 271 height 43
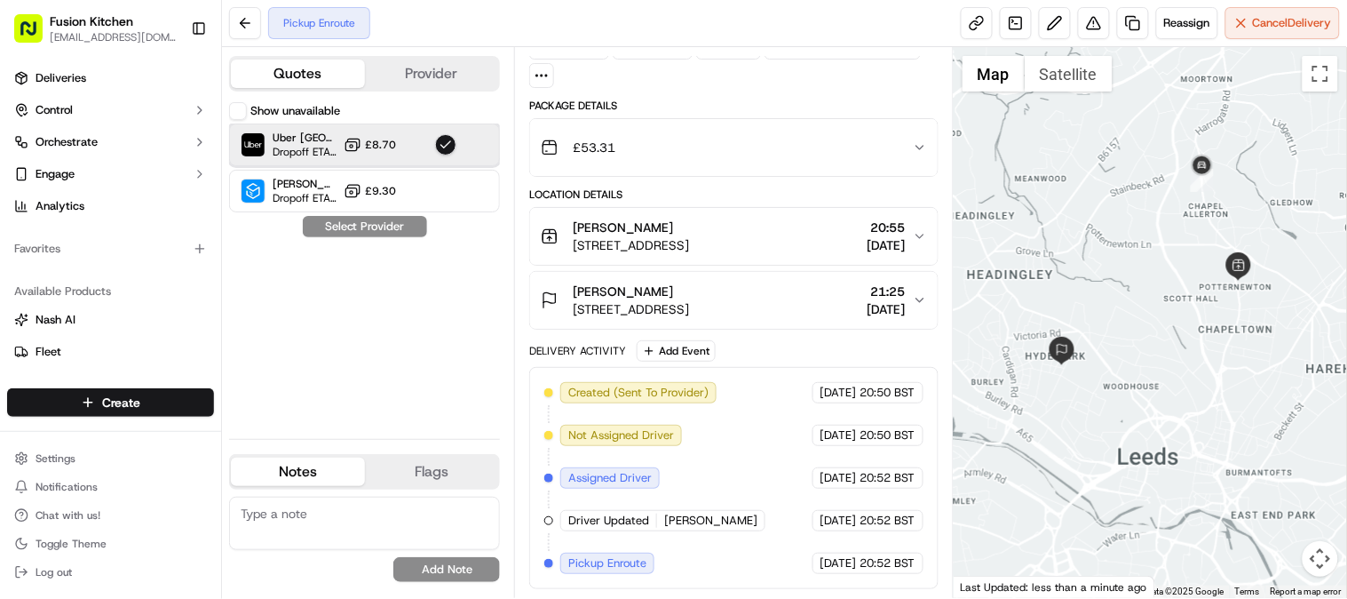
click at [483, 144] on div "Uber UK Dropoff ETA 25 minutes £8.70" at bounding box center [364, 144] width 271 height 43
click at [241, 111] on button "Show unavailable" at bounding box center [238, 111] width 18 height 18
click at [485, 77] on button "Provider" at bounding box center [432, 74] width 134 height 28
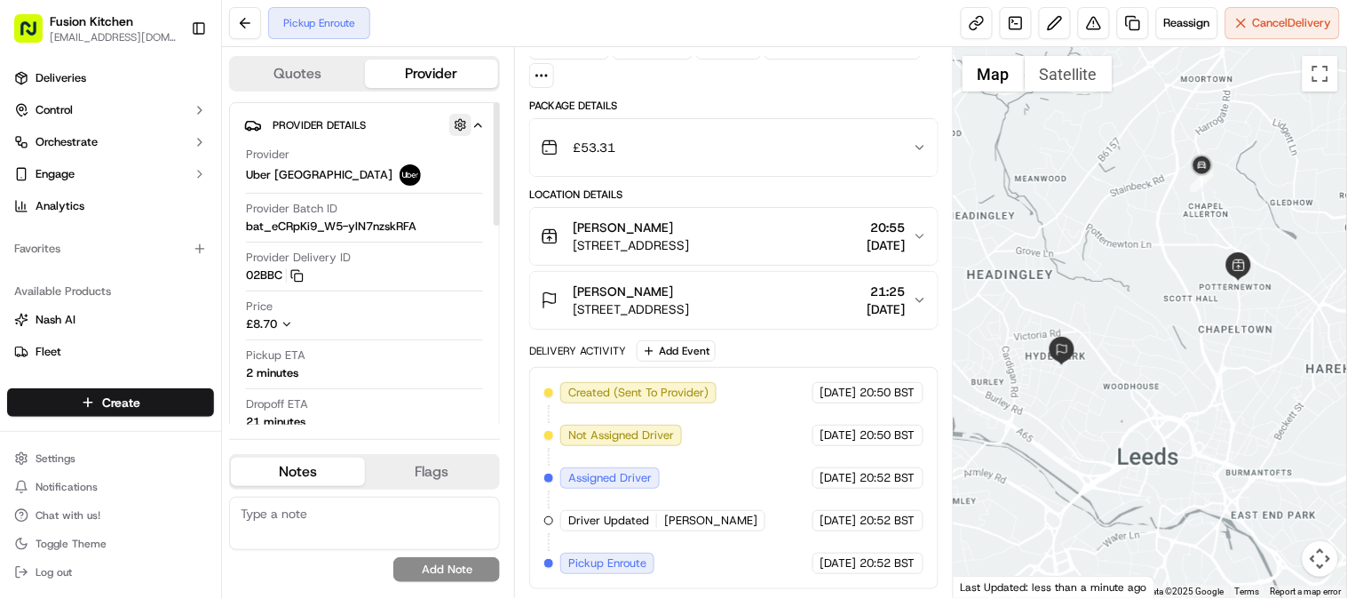
click at [460, 124] on button "button" at bounding box center [460, 125] width 22 height 22
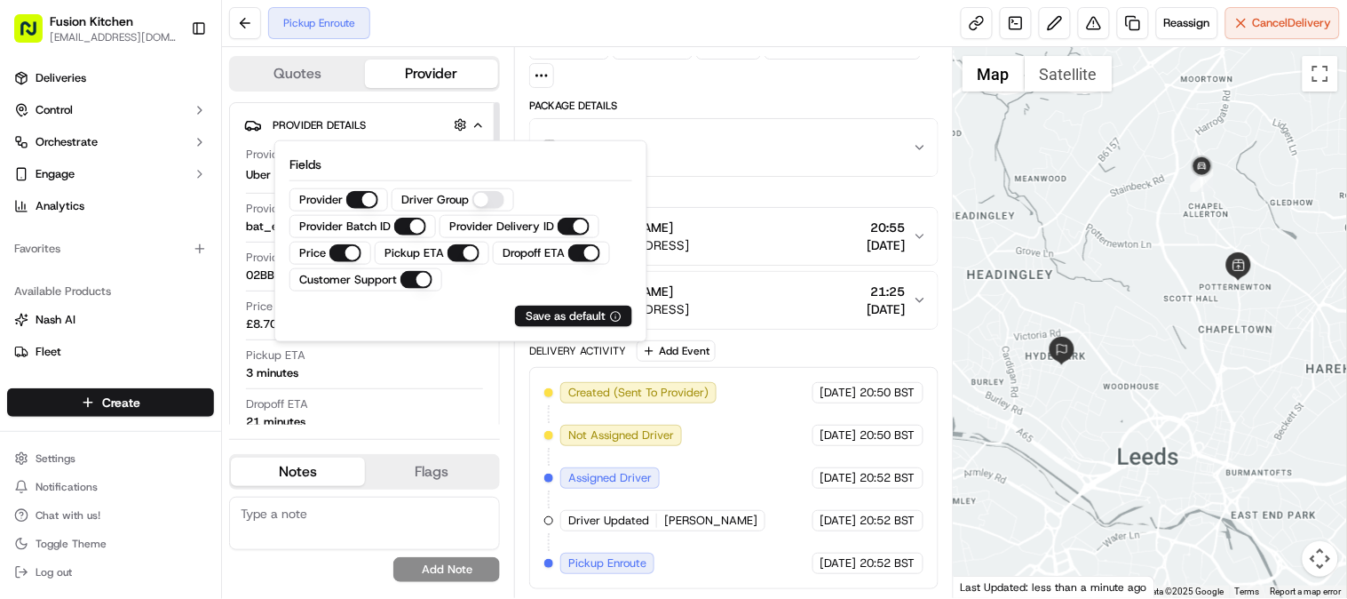
click at [439, 411] on div "Dropoff ETA 21 minutes" at bounding box center [364, 413] width 237 height 34
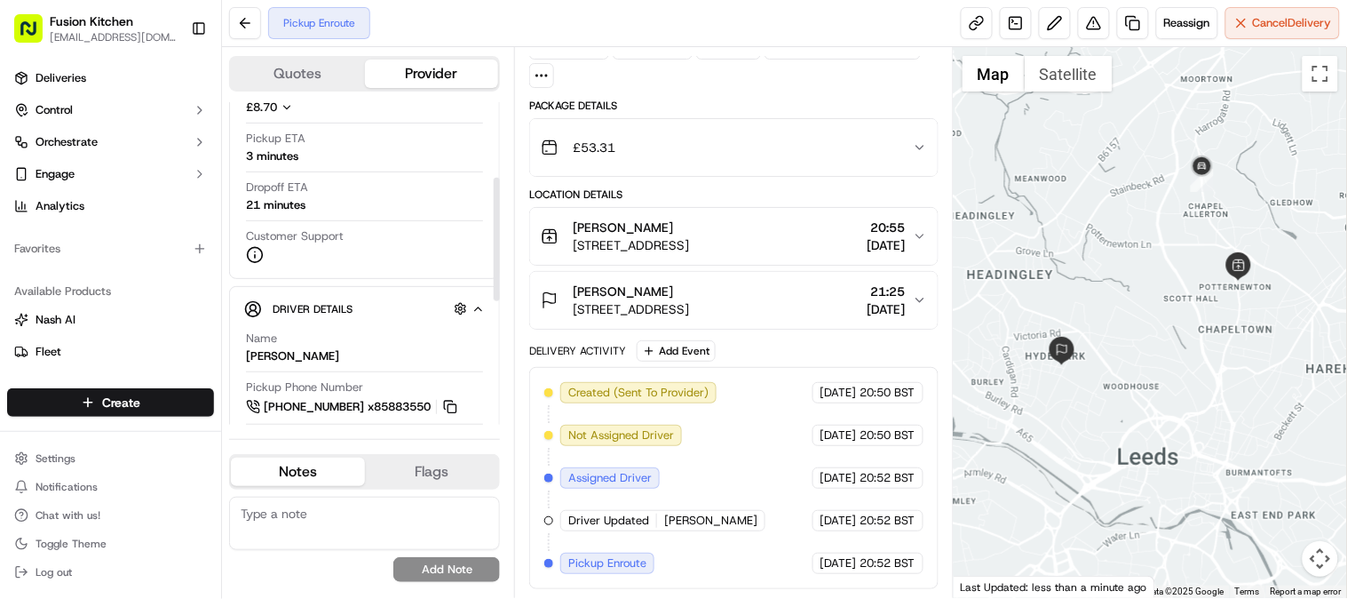
scroll to position [197, 0]
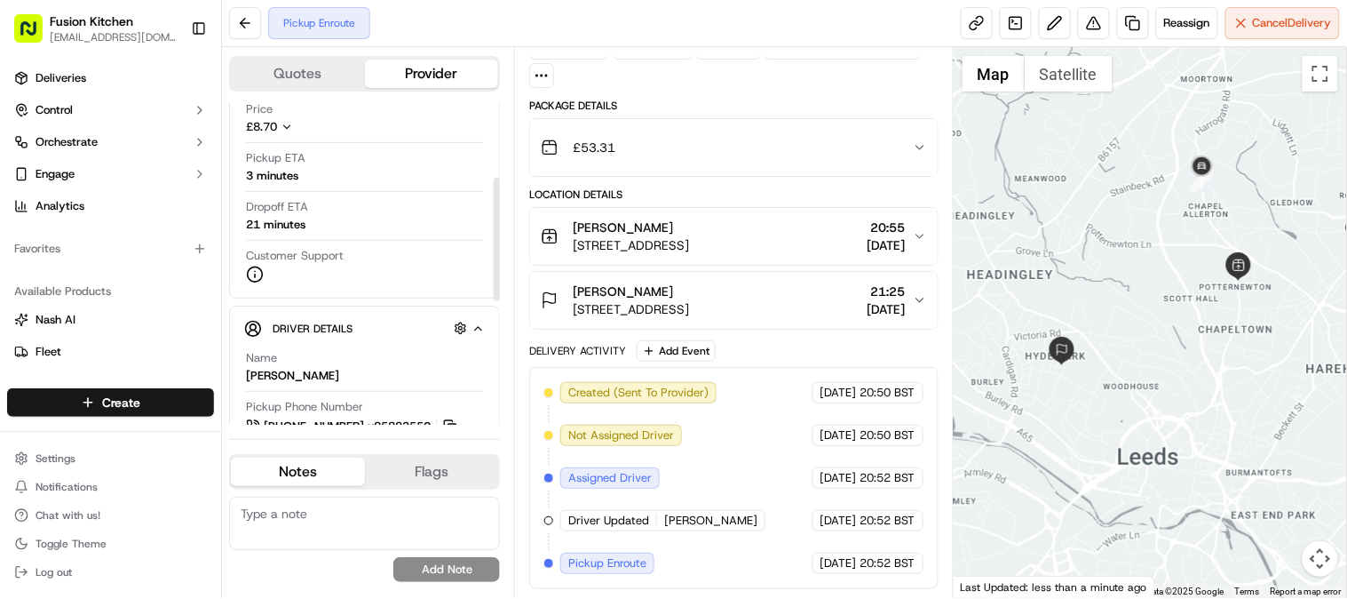
click at [324, 180] on div "Pickup ETA 3 minutes" at bounding box center [364, 167] width 237 height 34
click at [298, 174] on div "3 minutes" at bounding box center [272, 176] width 52 height 16
click at [291, 174] on div "3 minutes" at bounding box center [272, 176] width 52 height 16
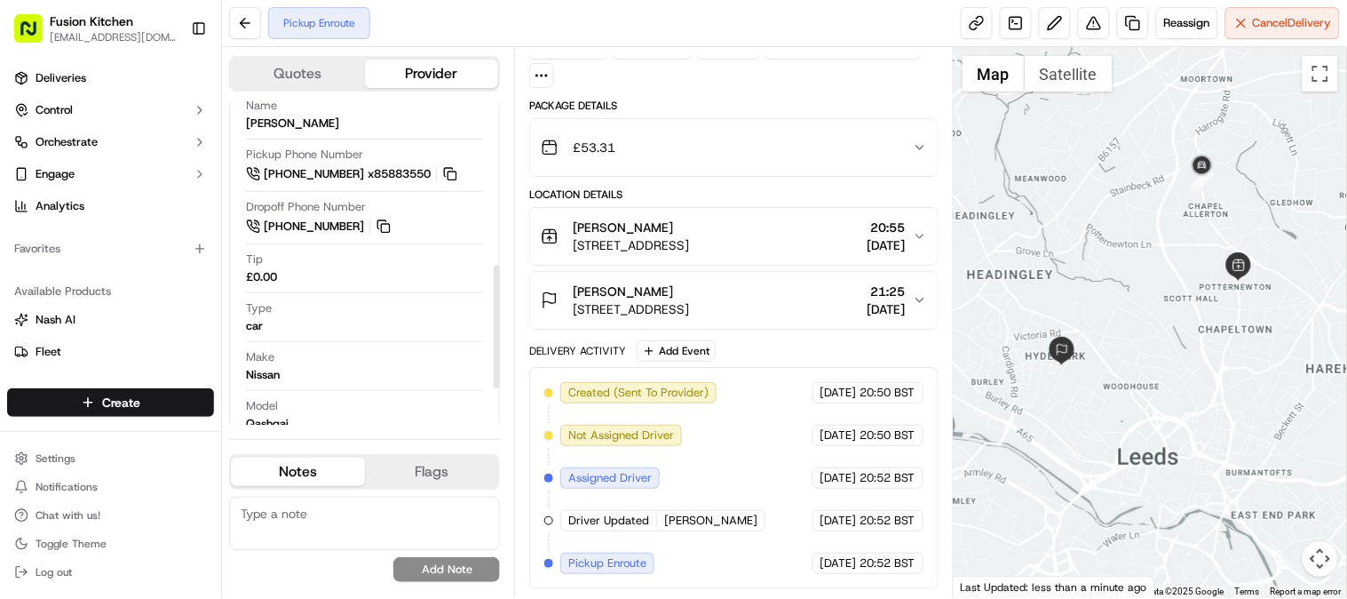
scroll to position [524, 0]
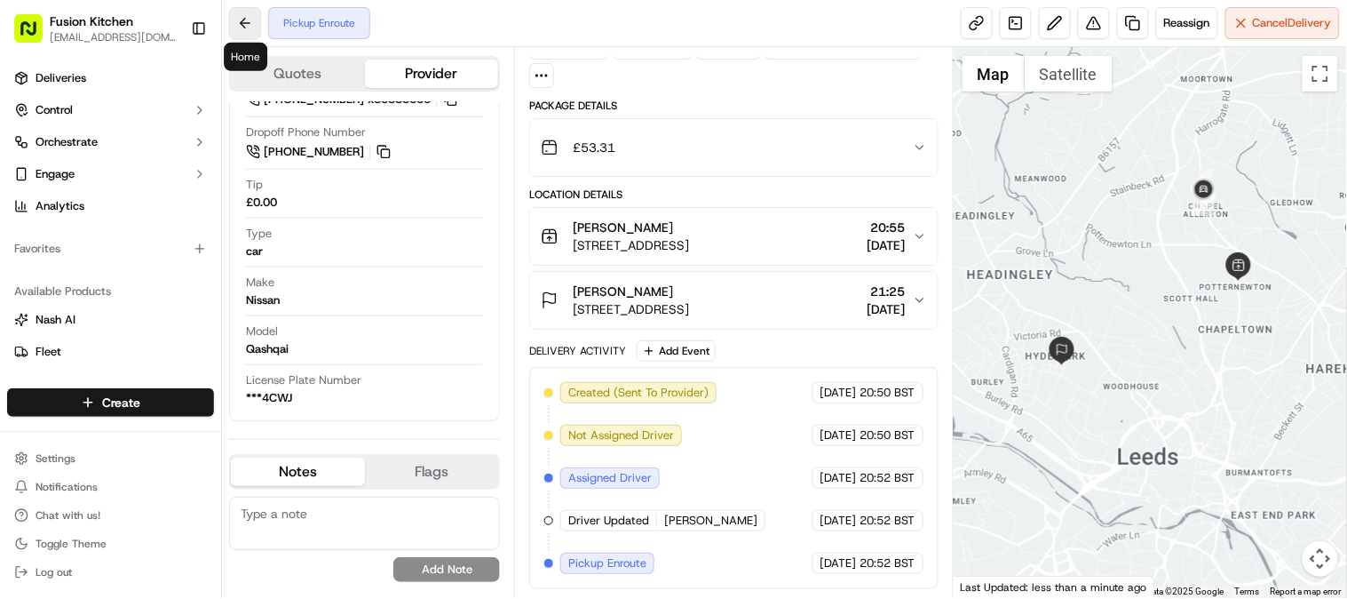
click at [258, 24] on button at bounding box center [245, 23] width 32 height 32
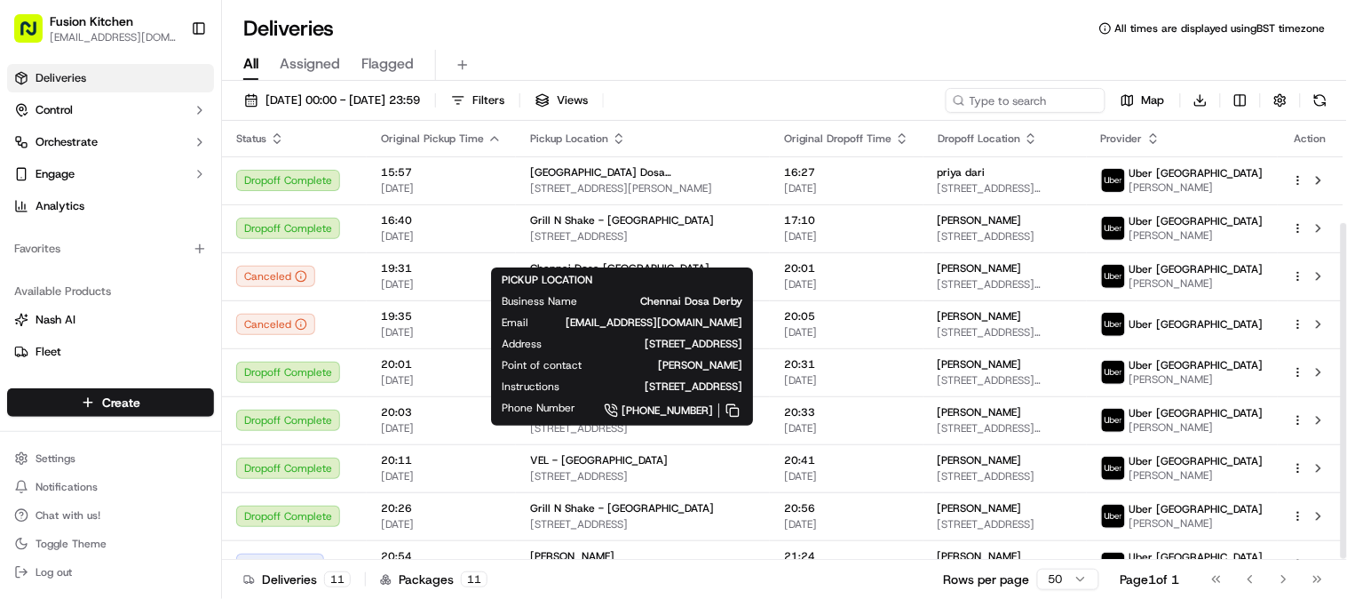
scroll to position [133, 0]
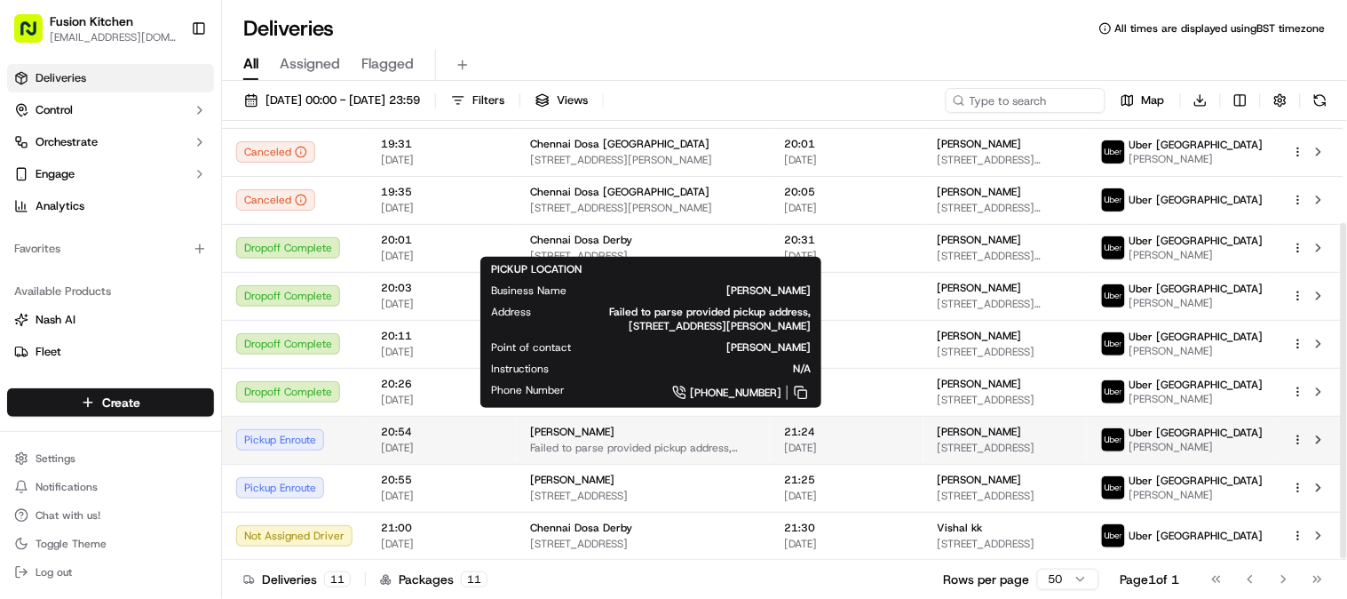
click at [636, 444] on span "Failed to parse provided pickup address, [STREET_ADDRESS][PERSON_NAME]" at bounding box center [643, 448] width 226 height 14
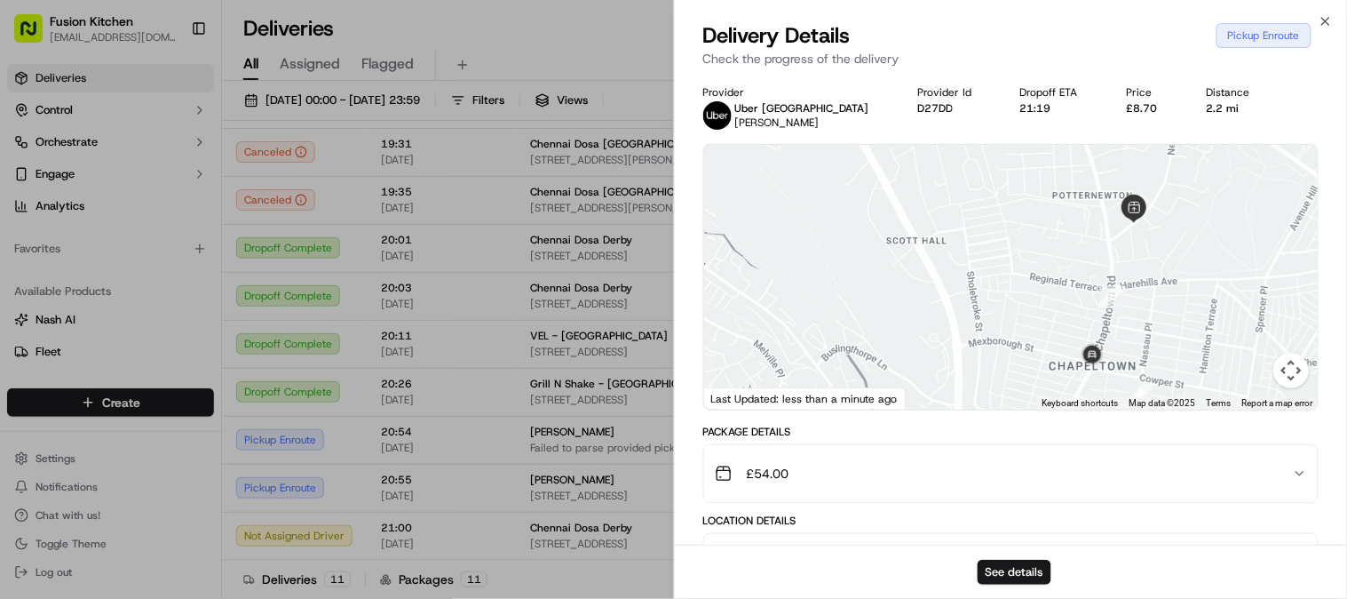
drag, startPoint x: 1164, startPoint y: 193, endPoint x: 1151, endPoint y: 335, distance: 142.7
click at [1151, 335] on div at bounding box center [1011, 277] width 615 height 265
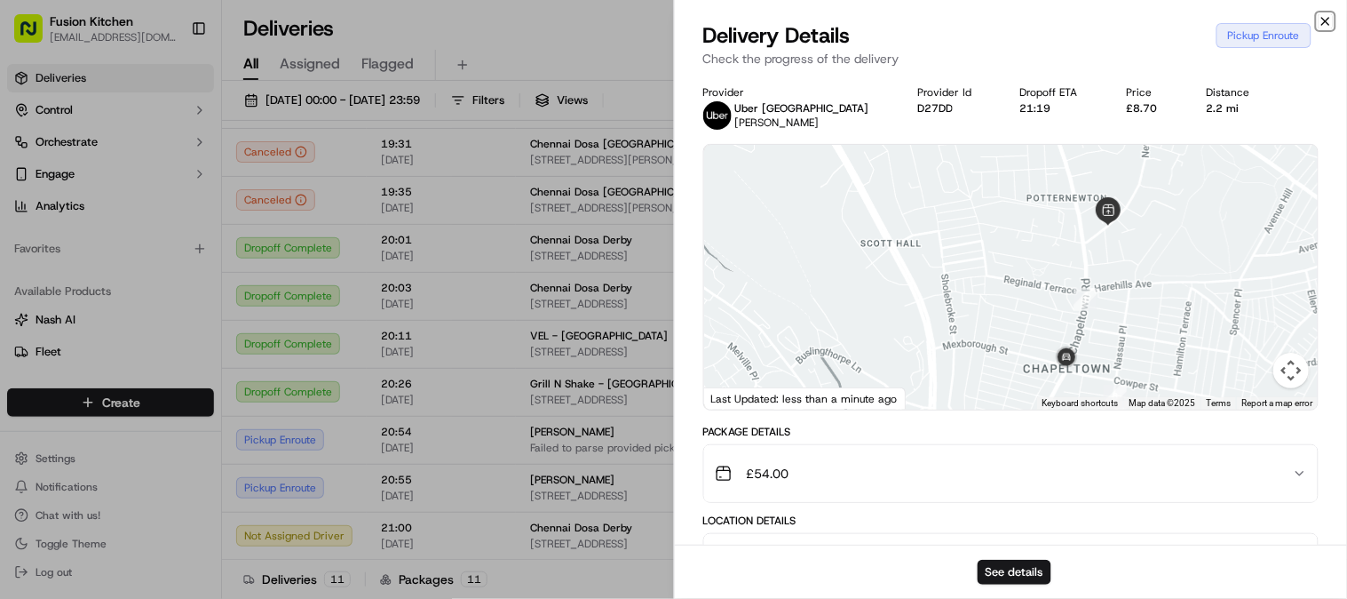
click at [1325, 20] on icon "button" at bounding box center [1326, 21] width 7 height 7
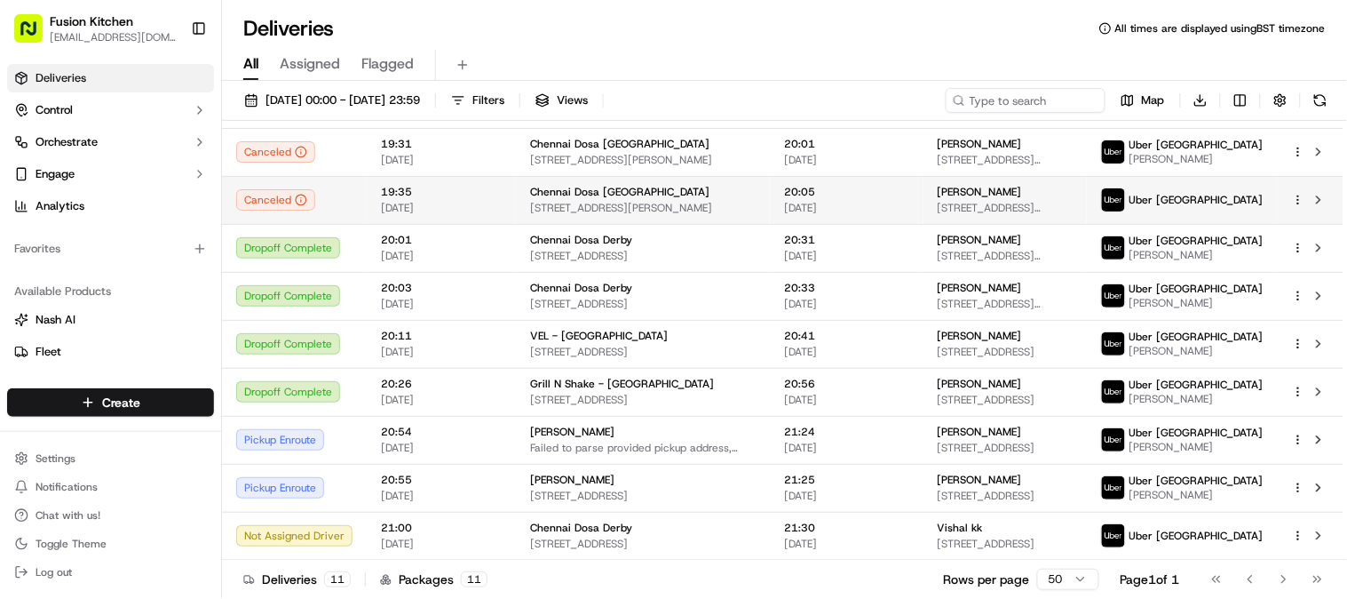
click at [611, 201] on span "[STREET_ADDRESS][PERSON_NAME]" at bounding box center [643, 208] width 226 height 14
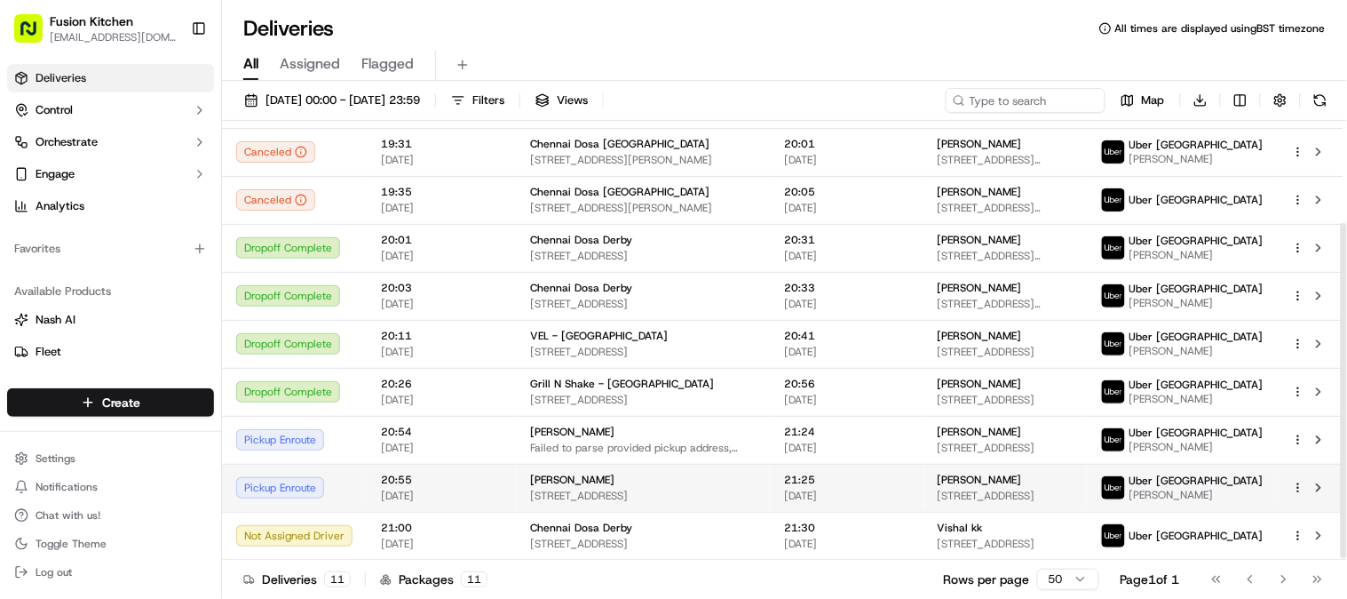
click at [910, 489] on div "21:25 [DATE]" at bounding box center [846, 488] width 125 height 30
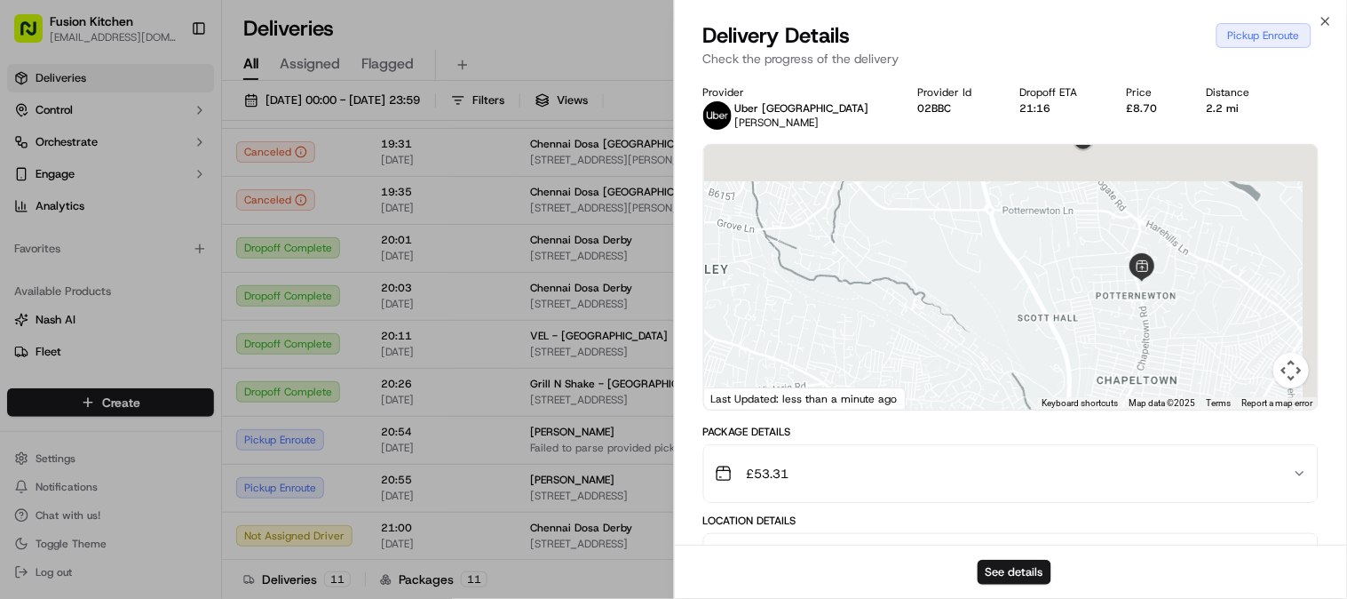
drag, startPoint x: 1213, startPoint y: 242, endPoint x: 1164, endPoint y: 340, distance: 110.4
click at [1164, 340] on div at bounding box center [1011, 277] width 615 height 265
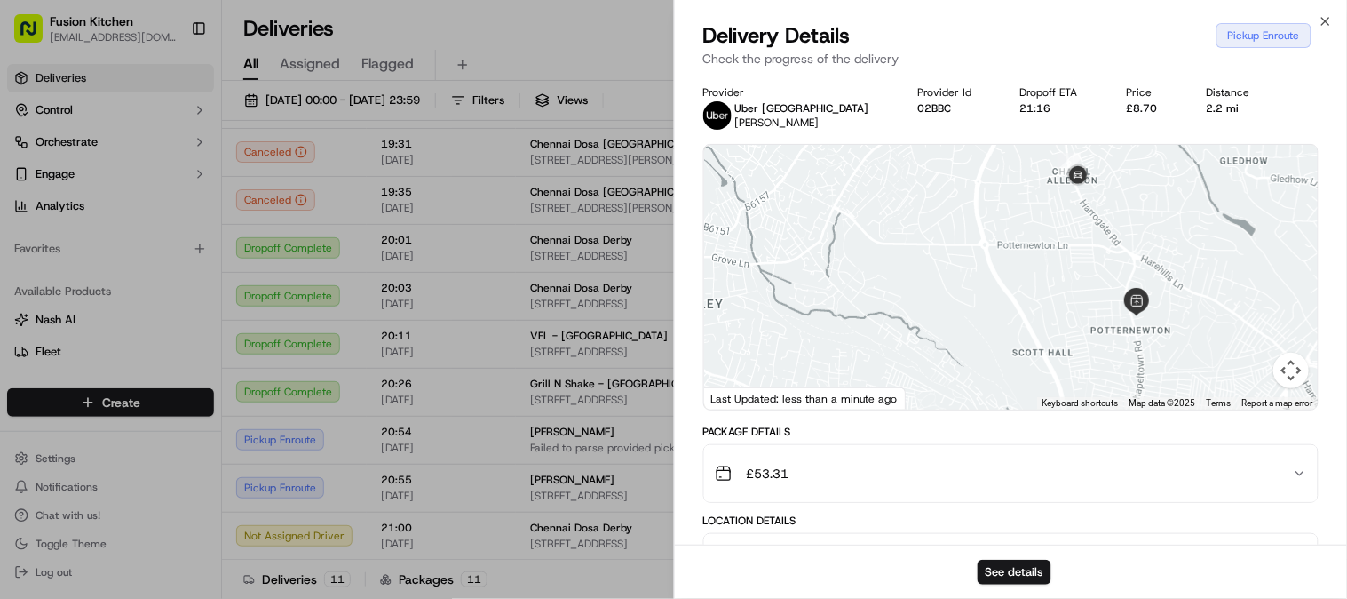
drag, startPoint x: 1185, startPoint y: 245, endPoint x: 1185, endPoint y: 278, distance: 32.9
click at [1185, 278] on div at bounding box center [1011, 277] width 615 height 265
drag, startPoint x: 1168, startPoint y: 245, endPoint x: 1170, endPoint y: 315, distance: 70.2
click at [1168, 298] on div at bounding box center [1011, 277] width 615 height 265
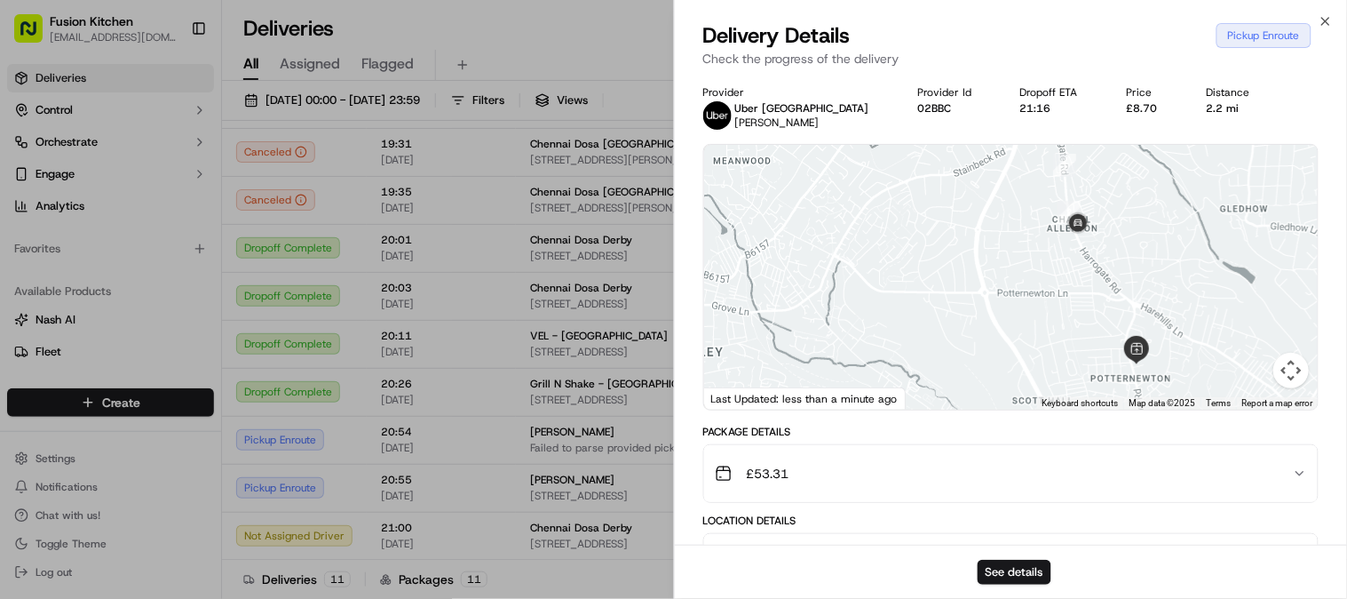
click at [1171, 279] on div at bounding box center [1011, 277] width 615 height 265
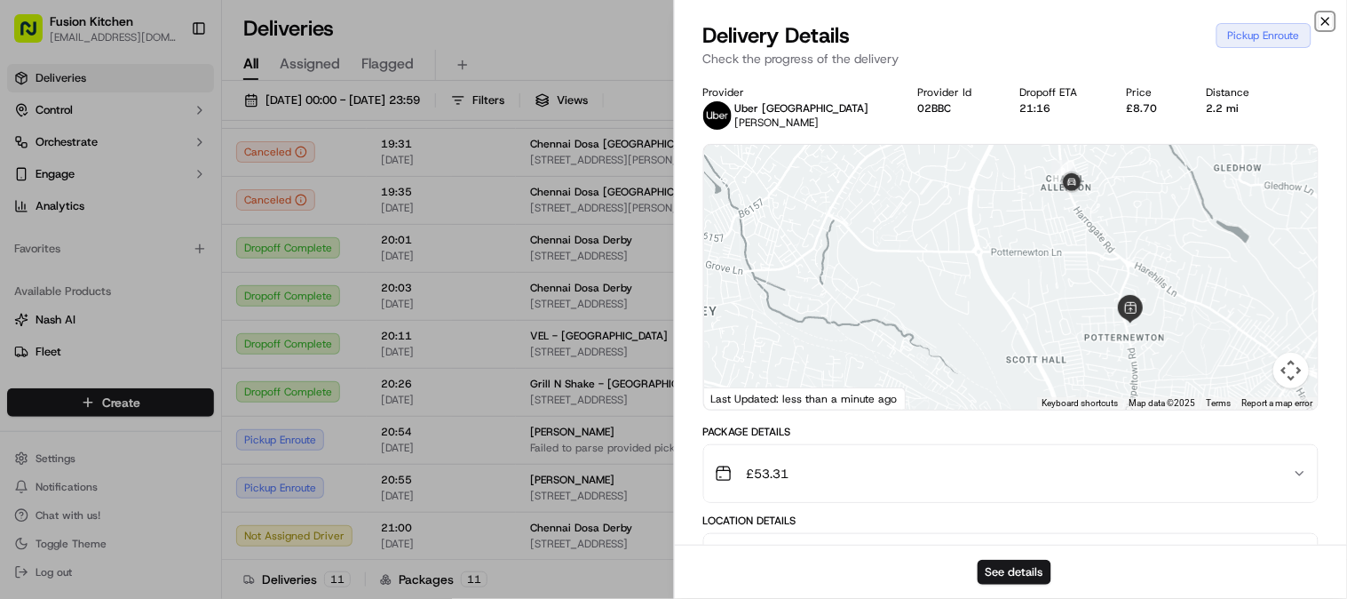
click at [1328, 21] on icon "button" at bounding box center [1326, 21] width 14 height 14
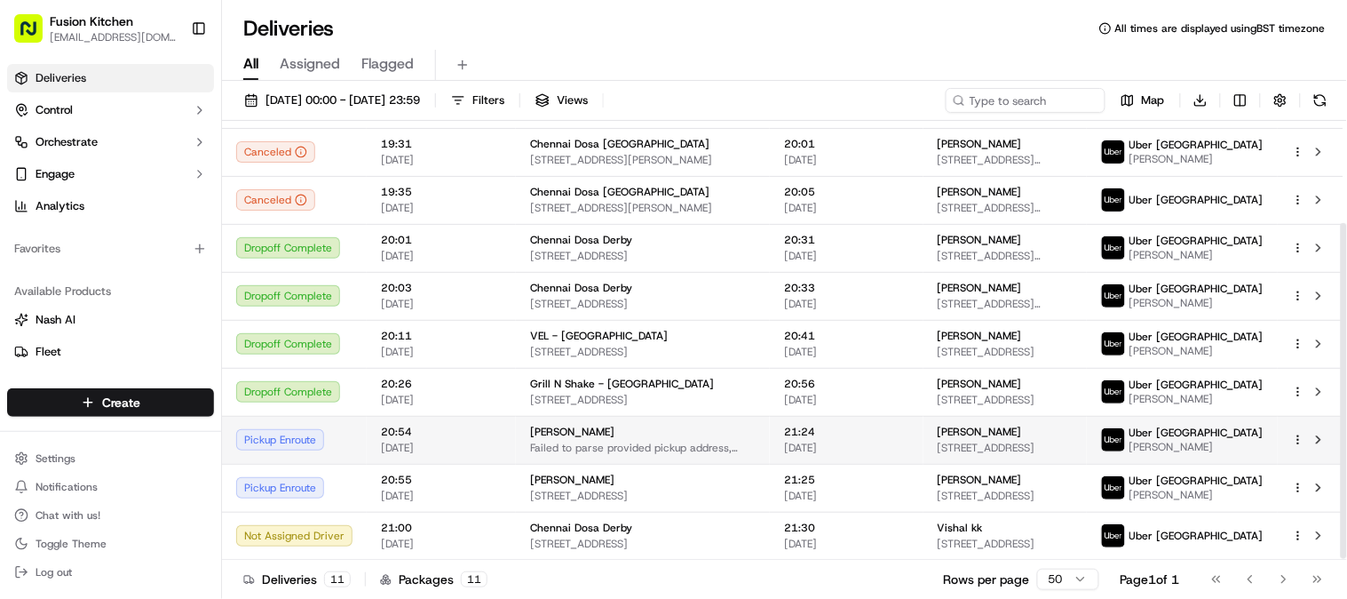
click at [556, 438] on span "[PERSON_NAME]" at bounding box center [572, 432] width 84 height 14
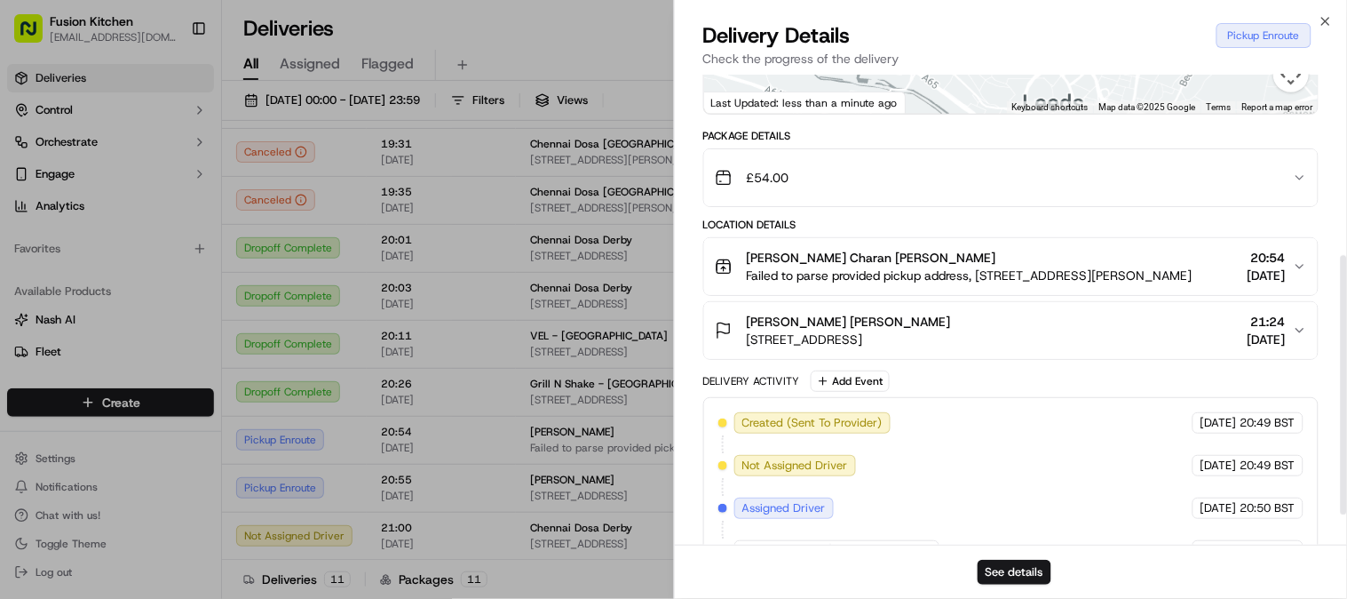
scroll to position [382, 0]
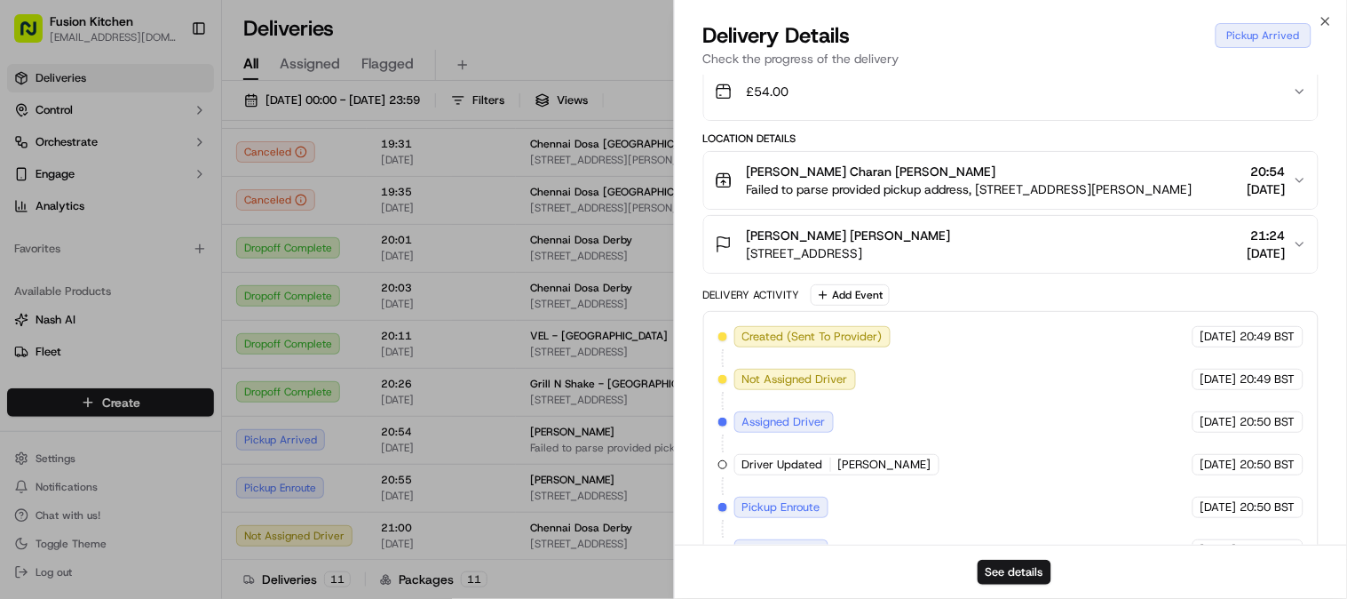
click at [1300, 170] on button "[PERSON_NAME] Charan [PERSON_NAME] Failed to parse provided pickup address, [ST…" at bounding box center [1011, 180] width 615 height 57
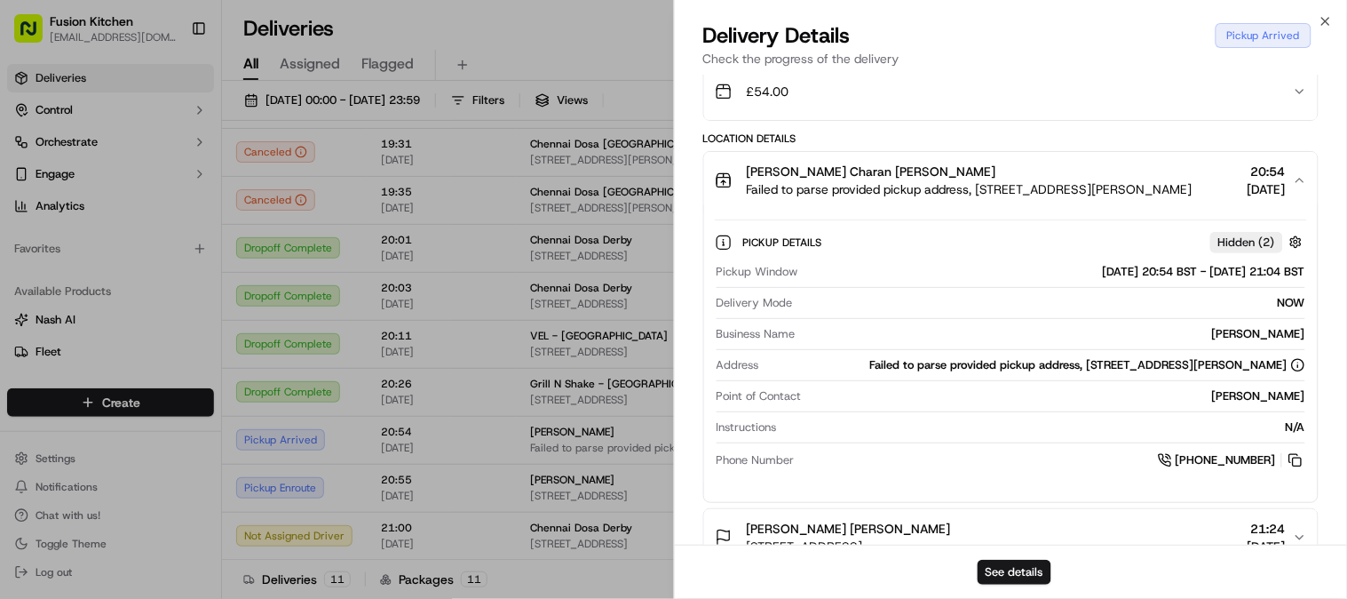
click at [1298, 183] on icon "button" at bounding box center [1300, 180] width 14 height 14
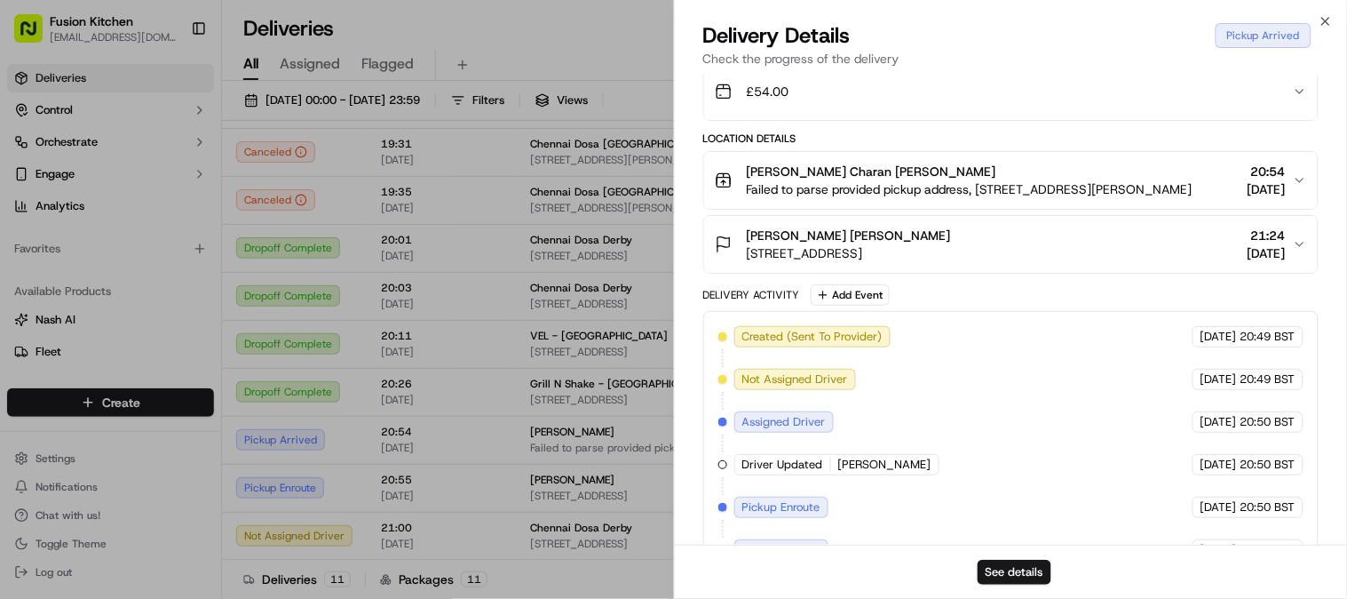
scroll to position [0, 0]
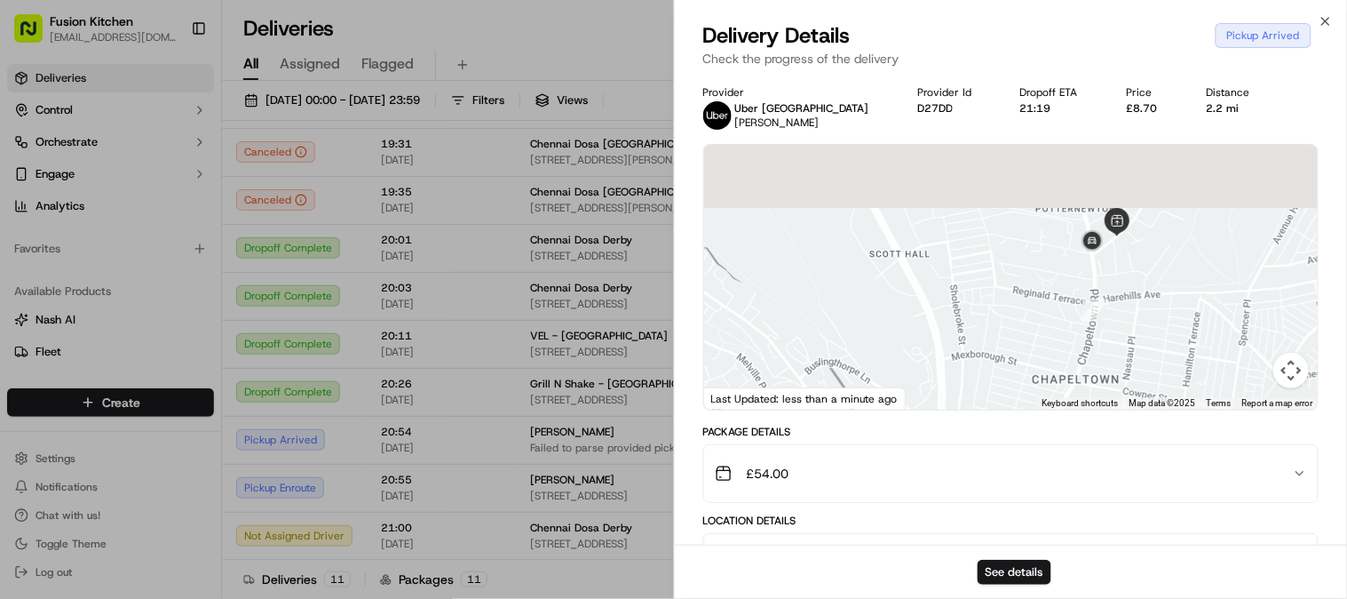
drag, startPoint x: 1095, startPoint y: 209, endPoint x: 1100, endPoint y: 286, distance: 77.4
click at [1100, 286] on div at bounding box center [1011, 277] width 615 height 265
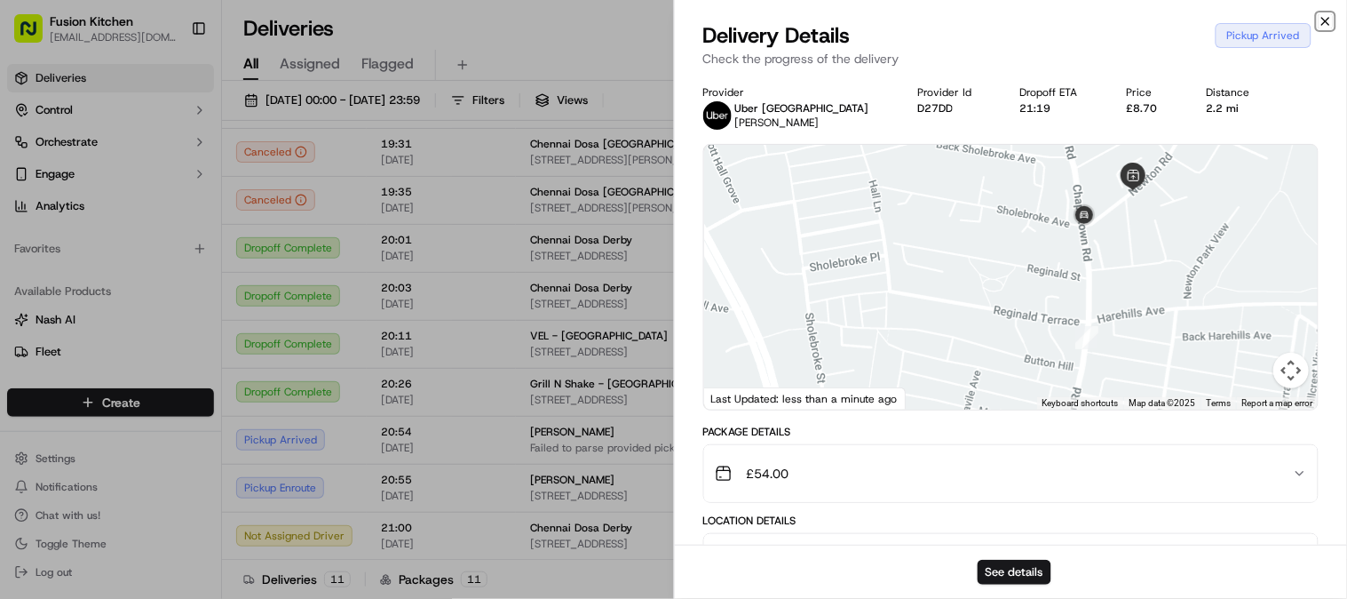
click at [1327, 18] on icon "button" at bounding box center [1326, 21] width 14 height 14
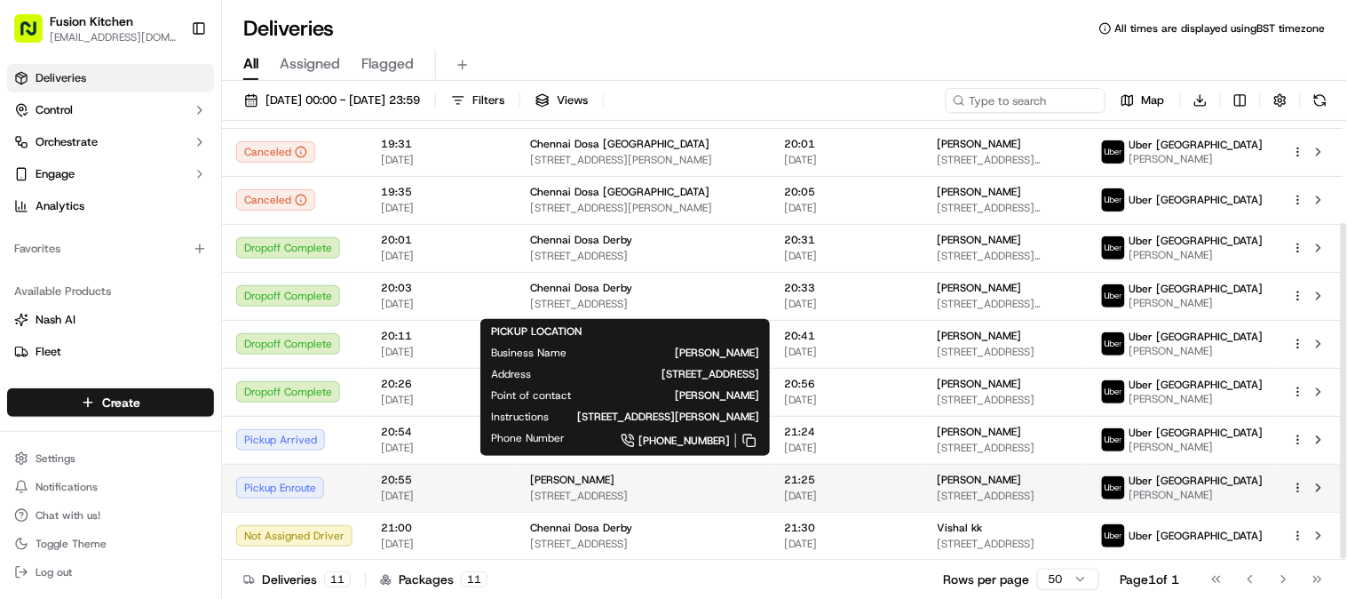
click at [619, 481] on div "[PERSON_NAME]" at bounding box center [643, 480] width 226 height 14
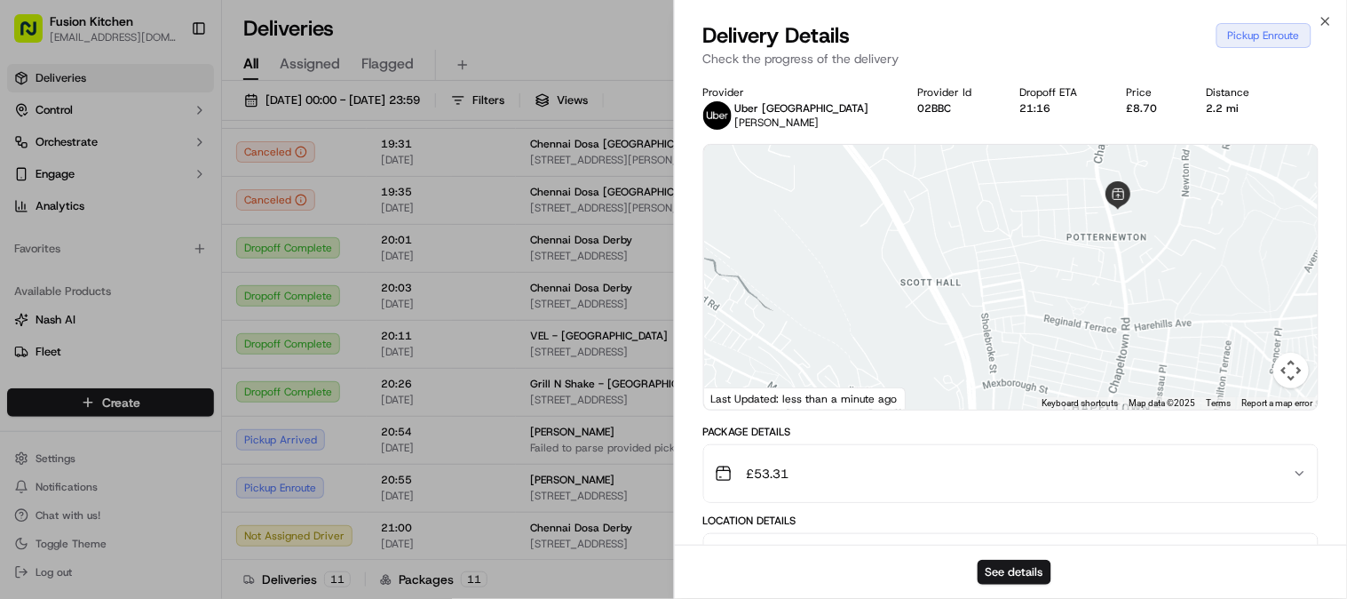
click at [1138, 356] on div at bounding box center [1011, 277] width 615 height 265
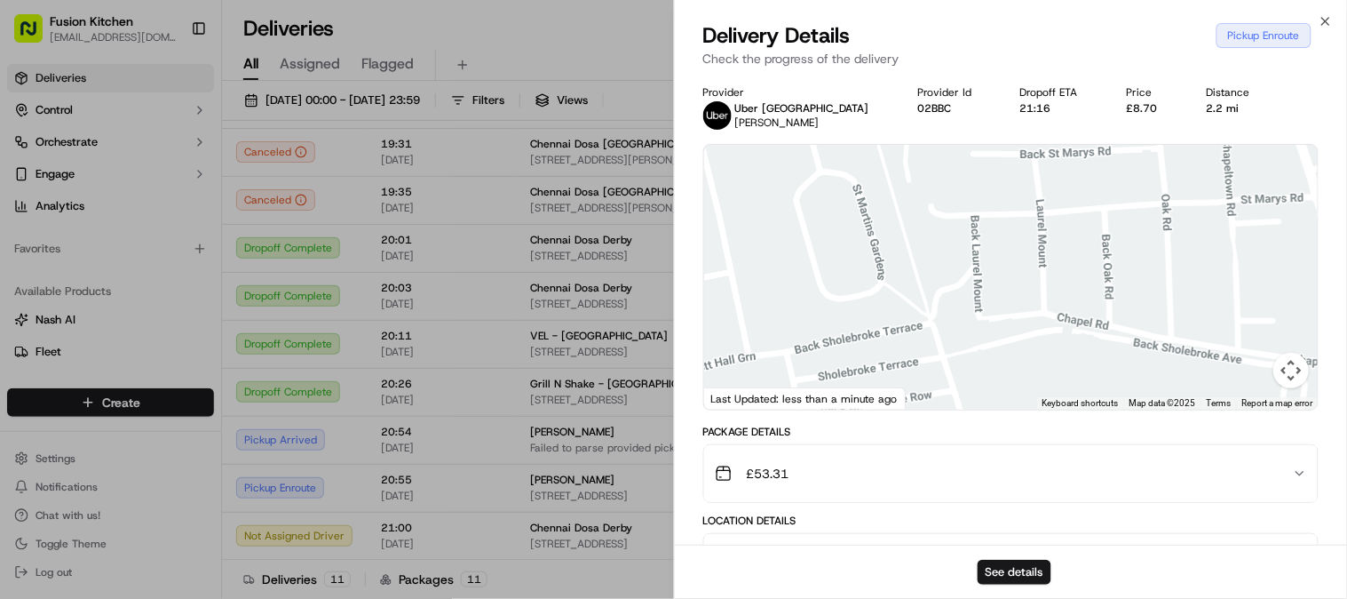
drag, startPoint x: 1183, startPoint y: 291, endPoint x: 1180, endPoint y: 312, distance: 20.7
click at [1180, 312] on div at bounding box center [1011, 277] width 615 height 265
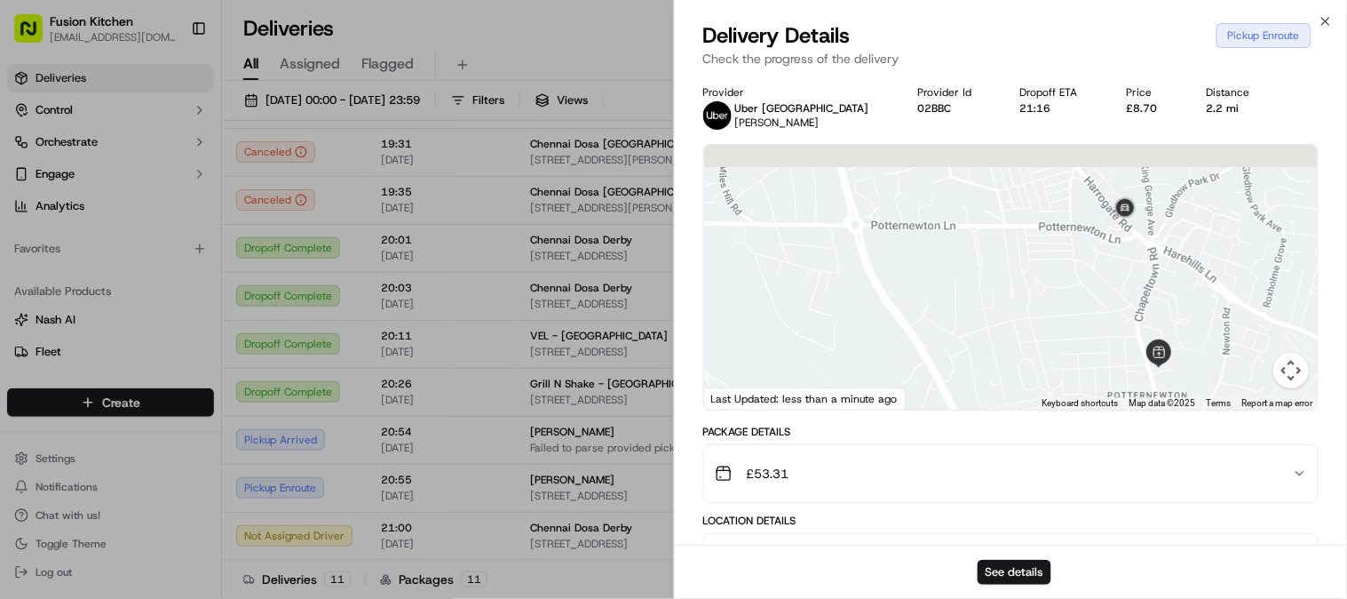
drag, startPoint x: 1138, startPoint y: 330, endPoint x: 1117, endPoint y: 361, distance: 37.0
click at [1117, 361] on div at bounding box center [1011, 277] width 615 height 265
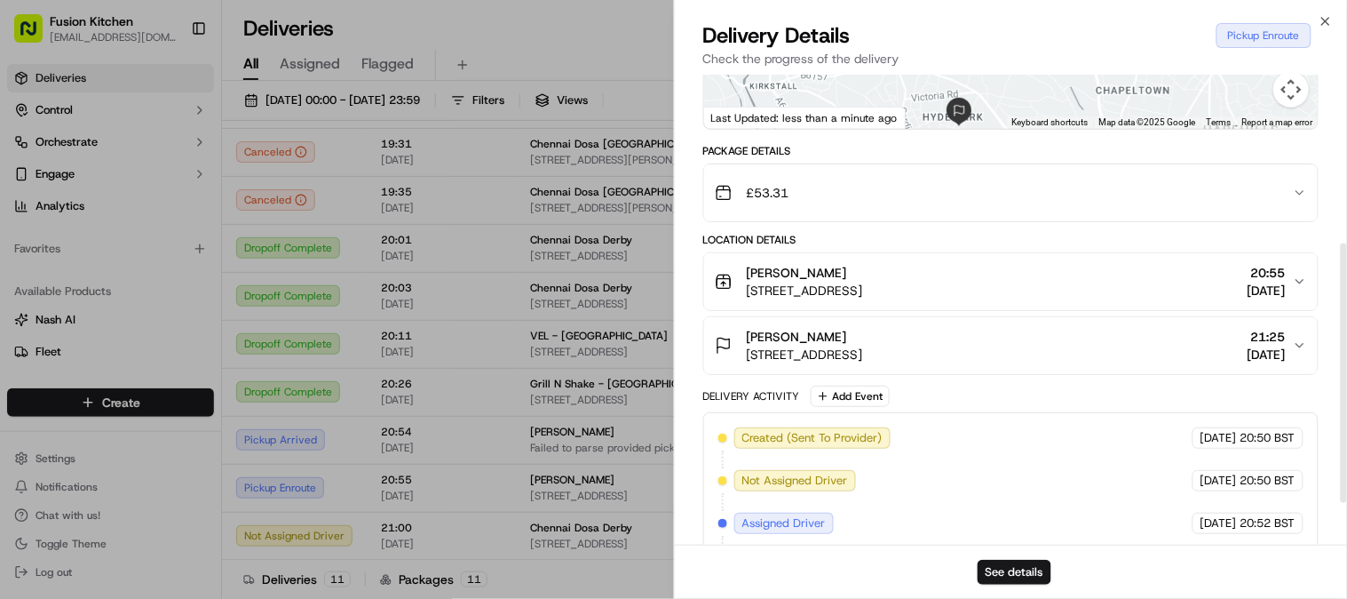
scroll to position [382, 0]
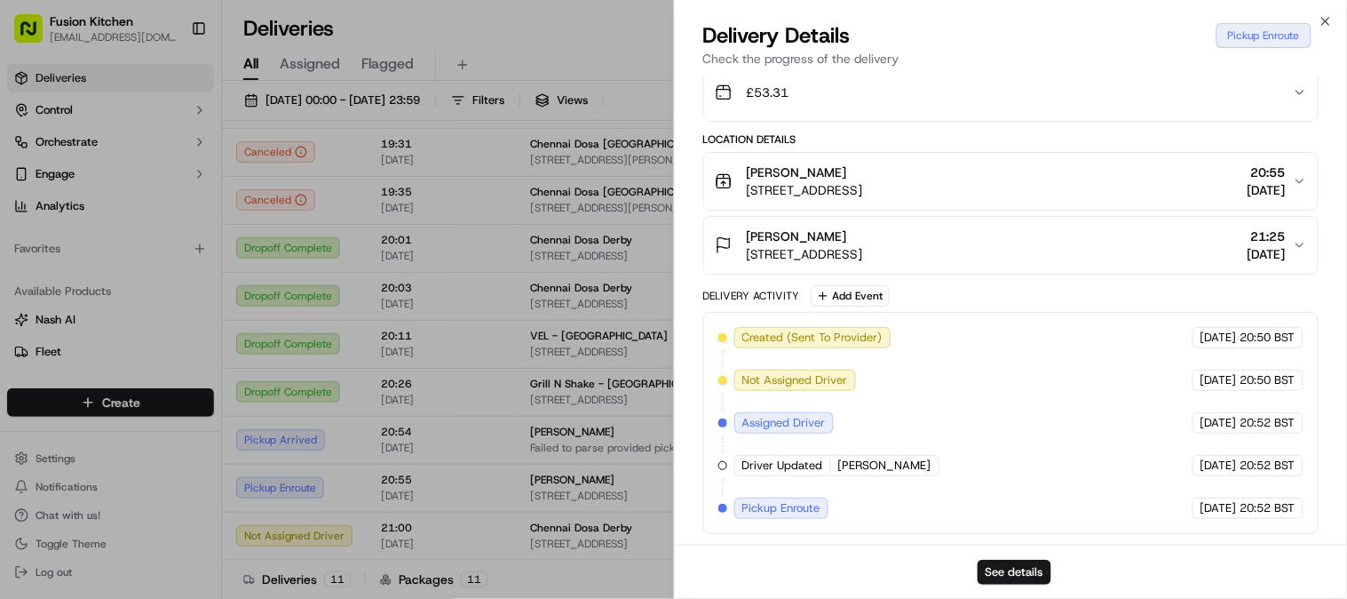
click at [1276, 188] on span "[DATE]" at bounding box center [1267, 190] width 38 height 18
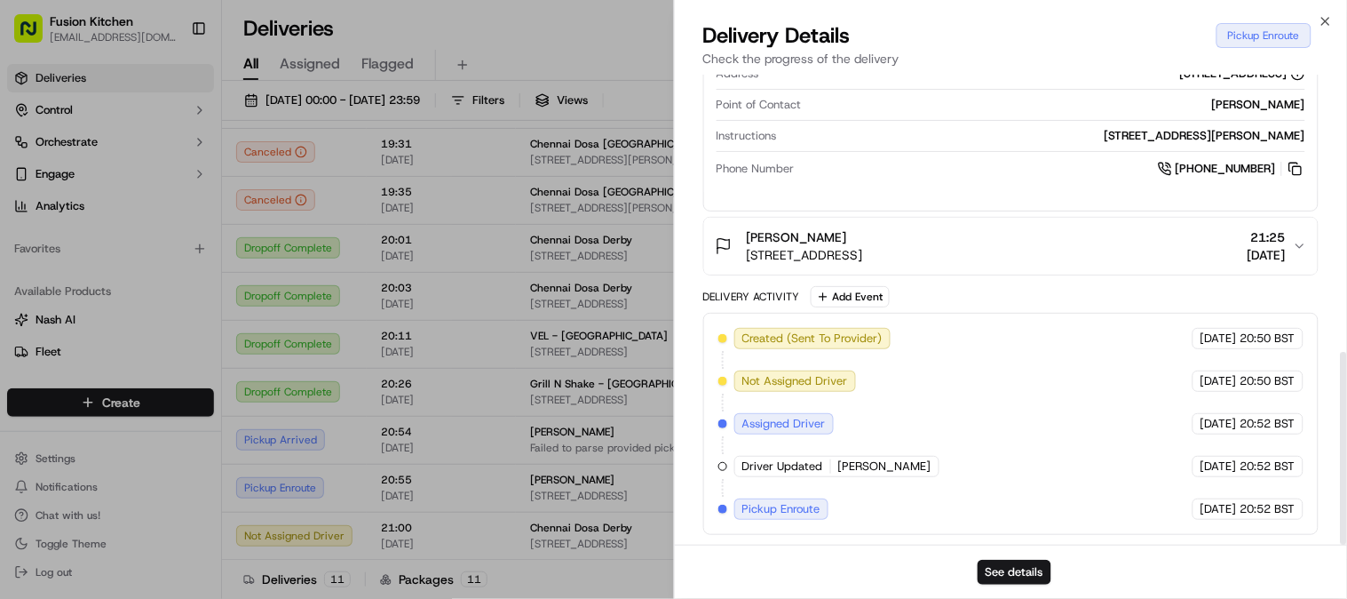
scroll to position [676, 0]
click at [1263, 236] on span "21:25" at bounding box center [1267, 236] width 38 height 18
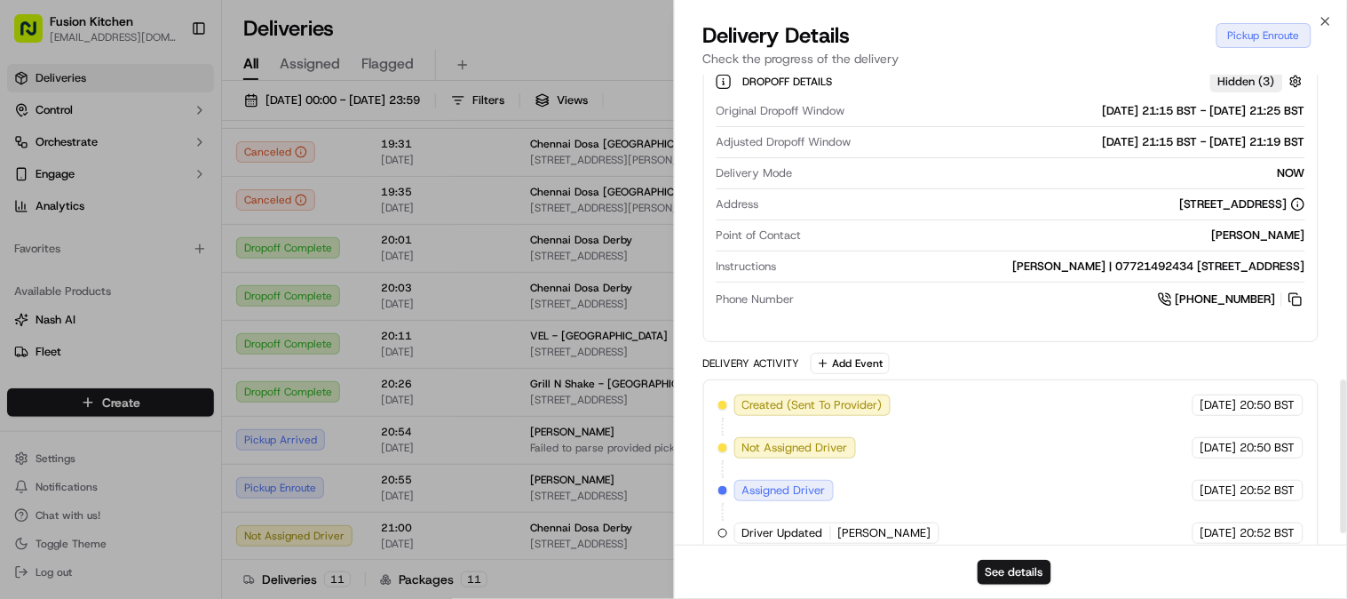
scroll to position [969, 0]
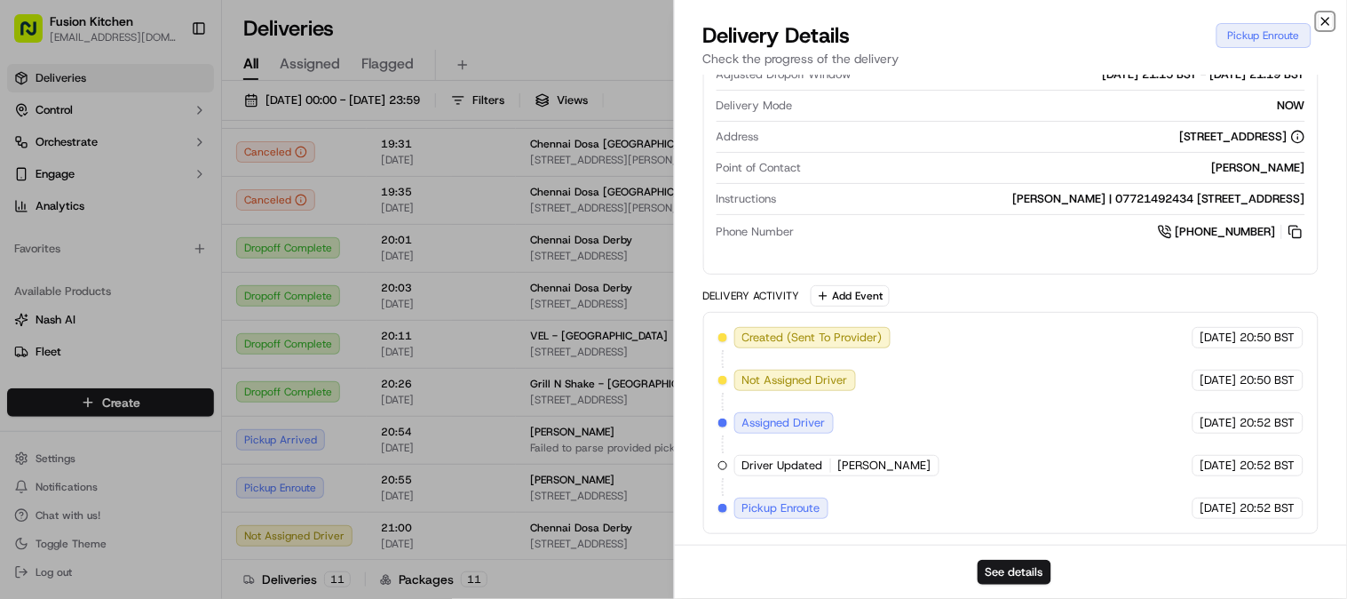
click at [1322, 21] on icon "button" at bounding box center [1326, 21] width 14 height 14
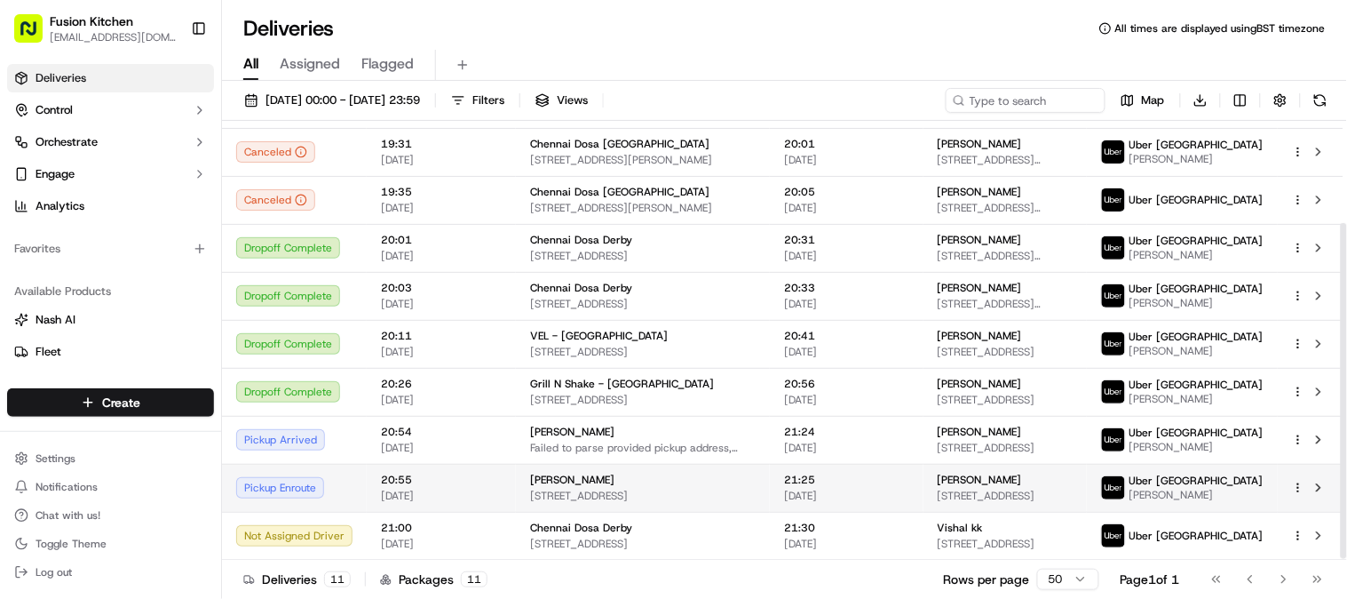
click at [1301, 489] on html "Fusion Kitchen [EMAIL_ADDRESS][DOMAIN_NAME] Toggle Sidebar Deliveries Control O…" at bounding box center [673, 299] width 1347 height 599
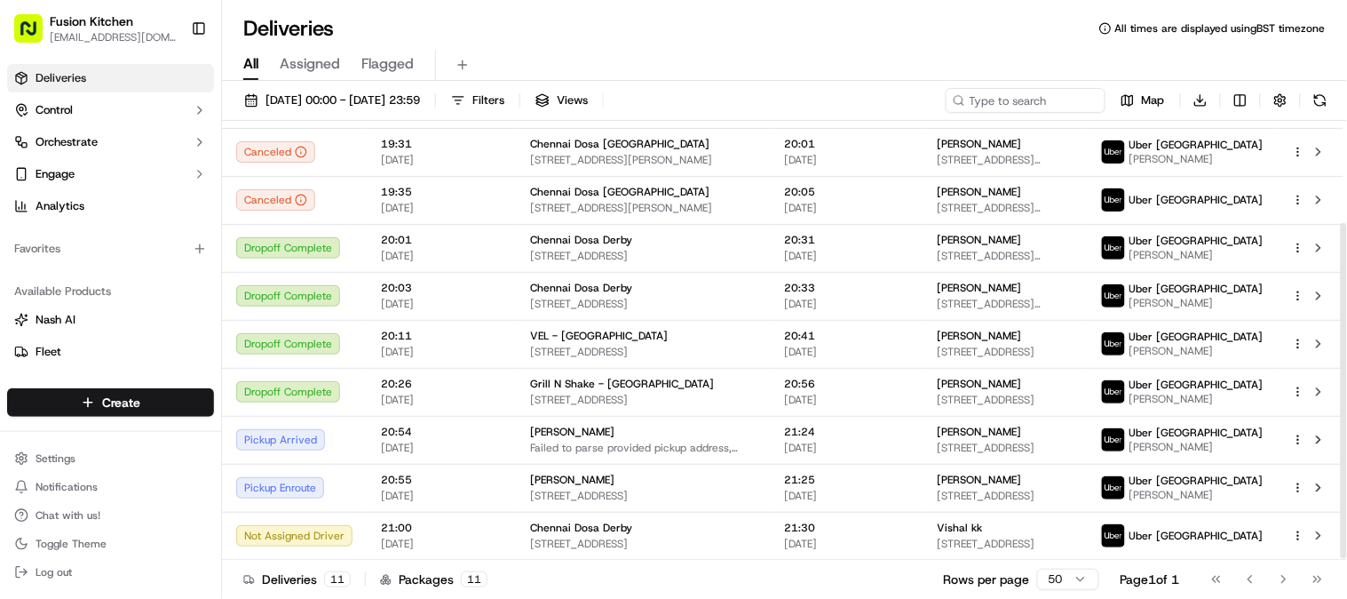
click at [1297, 486] on html "Fusion Kitchen [EMAIL_ADDRESS][DOMAIN_NAME] Toggle Sidebar Deliveries Control O…" at bounding box center [673, 299] width 1347 height 599
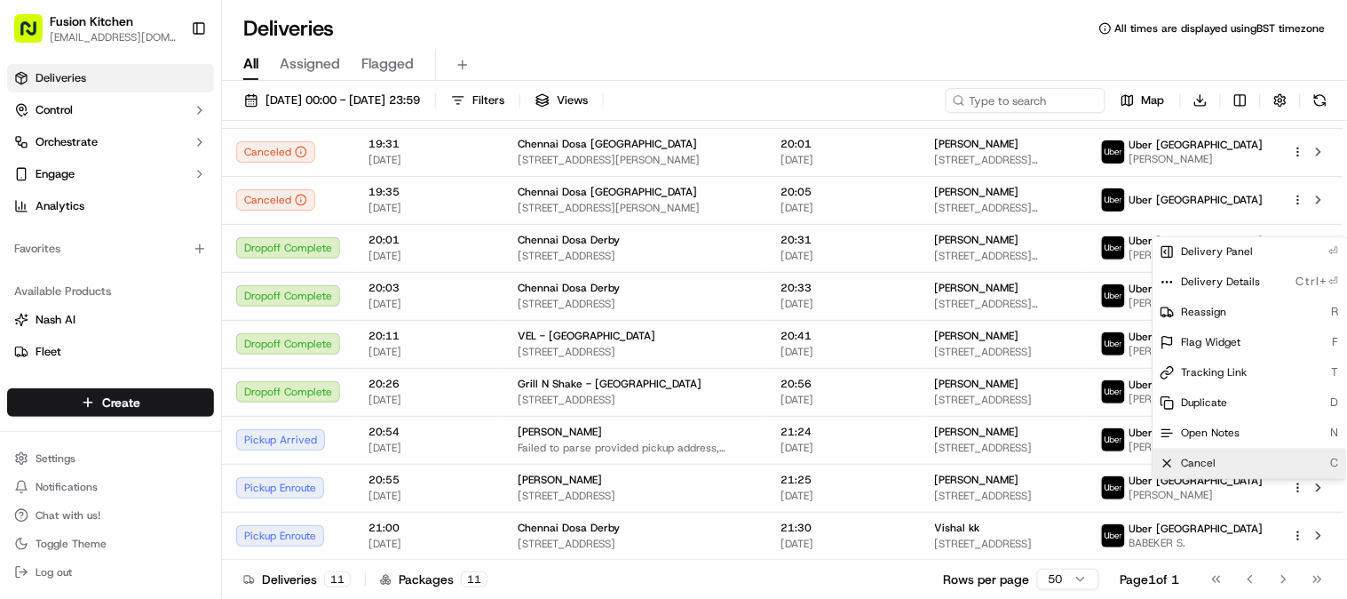
click at [1239, 460] on div "Cancel C" at bounding box center [1251, 464] width 194 height 30
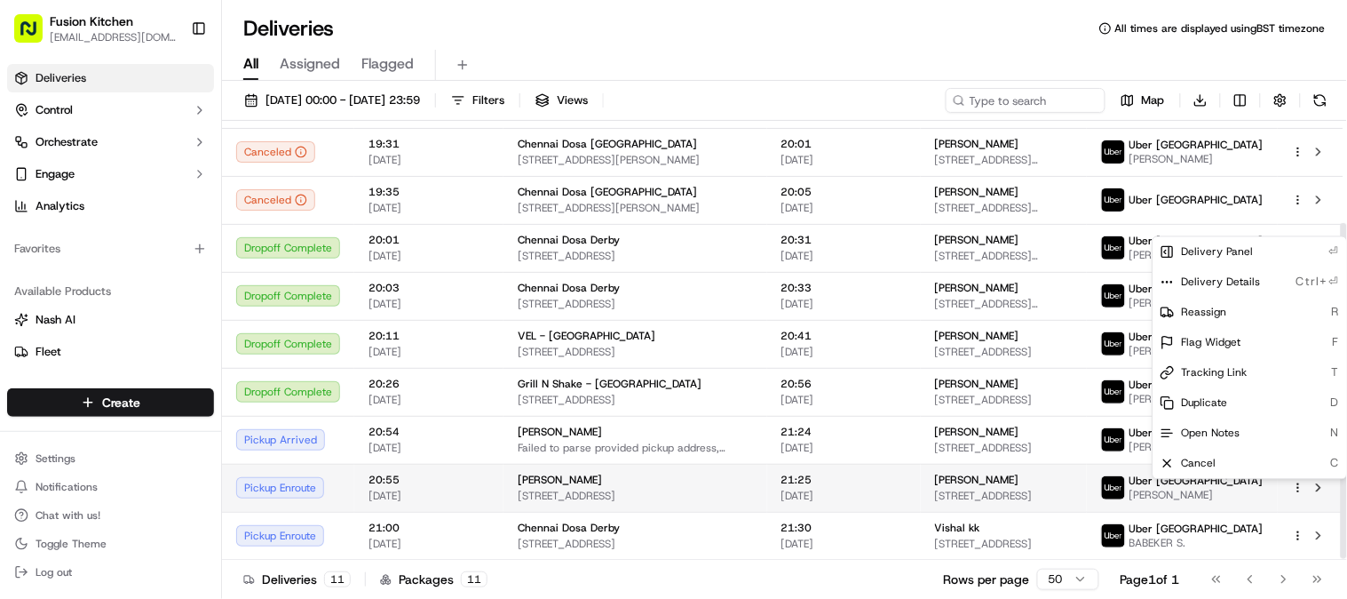
click at [1020, 484] on span "[PERSON_NAME]" at bounding box center [977, 480] width 84 height 14
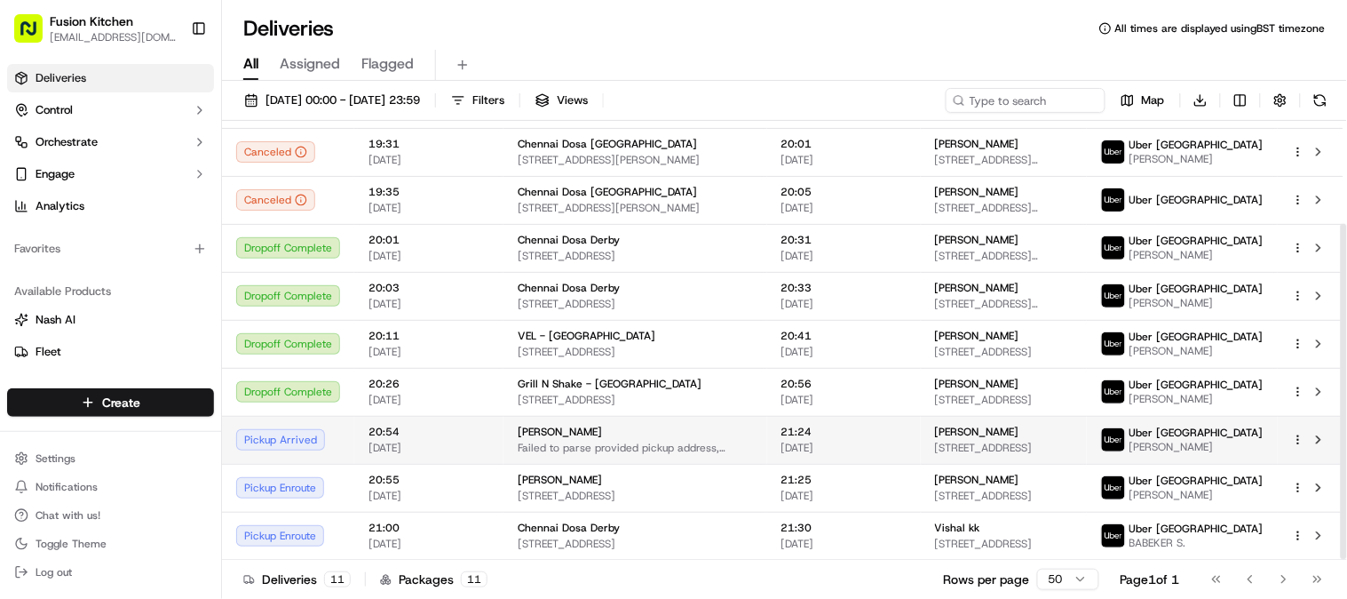
scroll to position [134, 0]
click at [1073, 433] on div "[PERSON_NAME]" at bounding box center [1004, 432] width 138 height 14
click at [1302, 442] on html "Fusion Kitchen [EMAIL_ADDRESS][DOMAIN_NAME] Toggle Sidebar Deliveries Control O…" at bounding box center [673, 299] width 1347 height 599
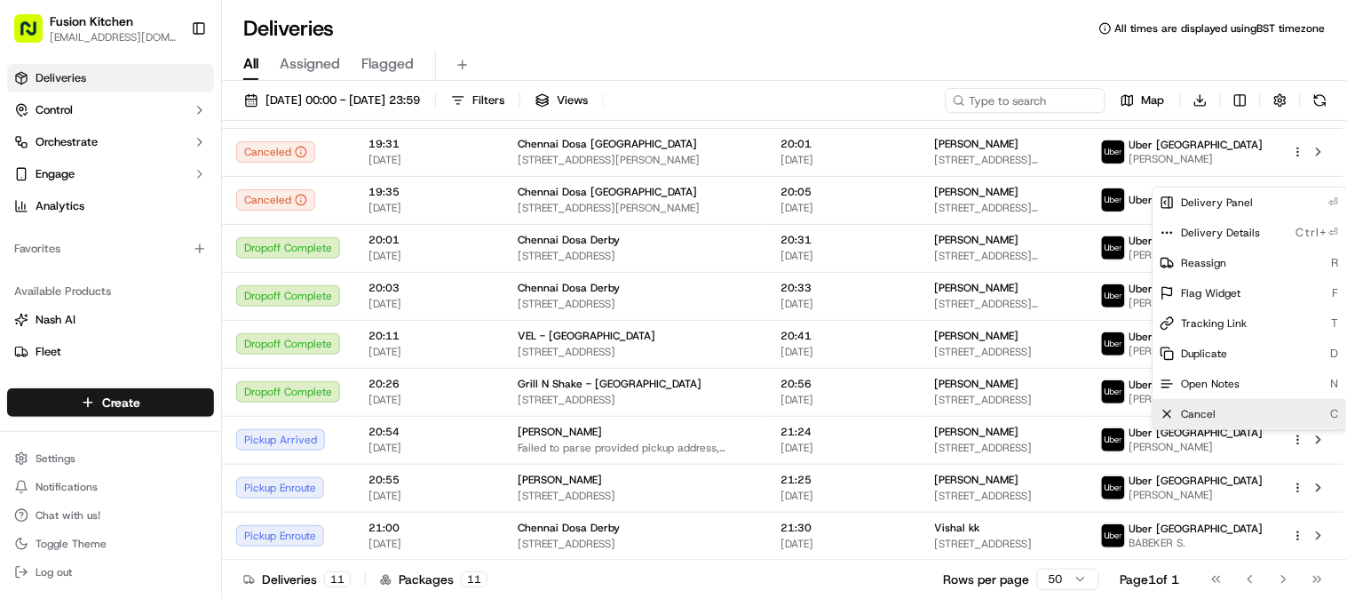
click at [1274, 410] on div "Cancel C" at bounding box center [1251, 414] width 194 height 30
click at [944, 571] on p "Rows per page" at bounding box center [987, 579] width 86 height 18
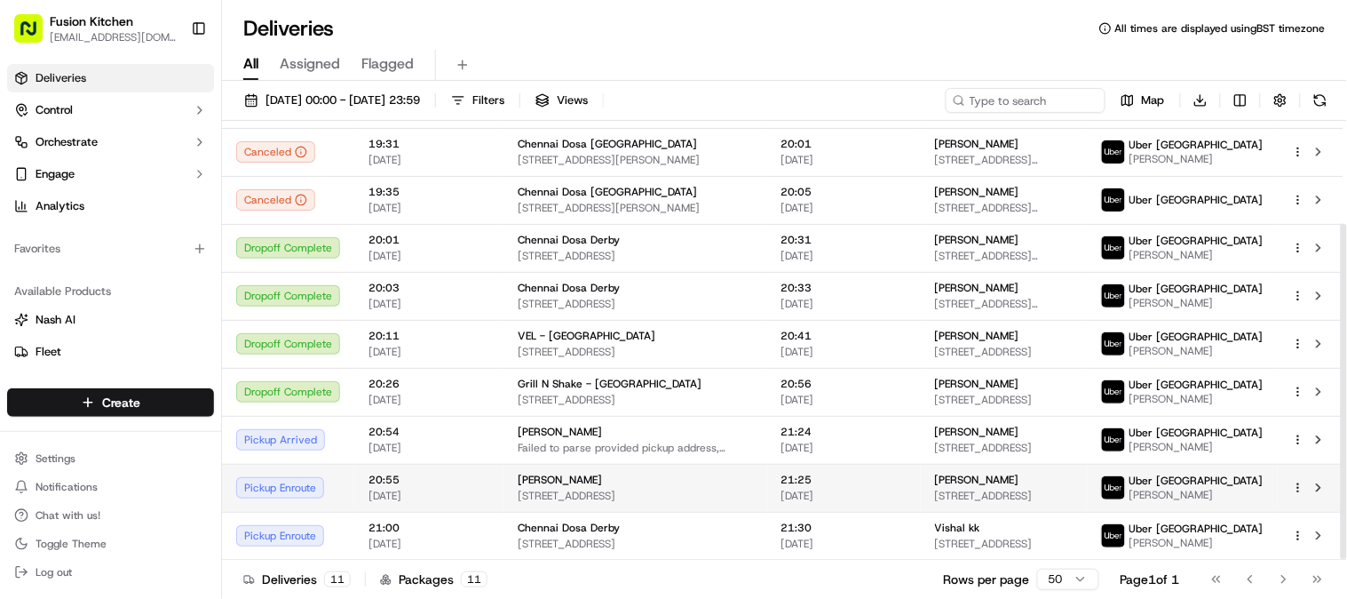
click at [1300, 489] on html "Fusion Kitchen [EMAIL_ADDRESS][DOMAIN_NAME] Toggle Sidebar Deliveries Control O…" at bounding box center [673, 299] width 1347 height 599
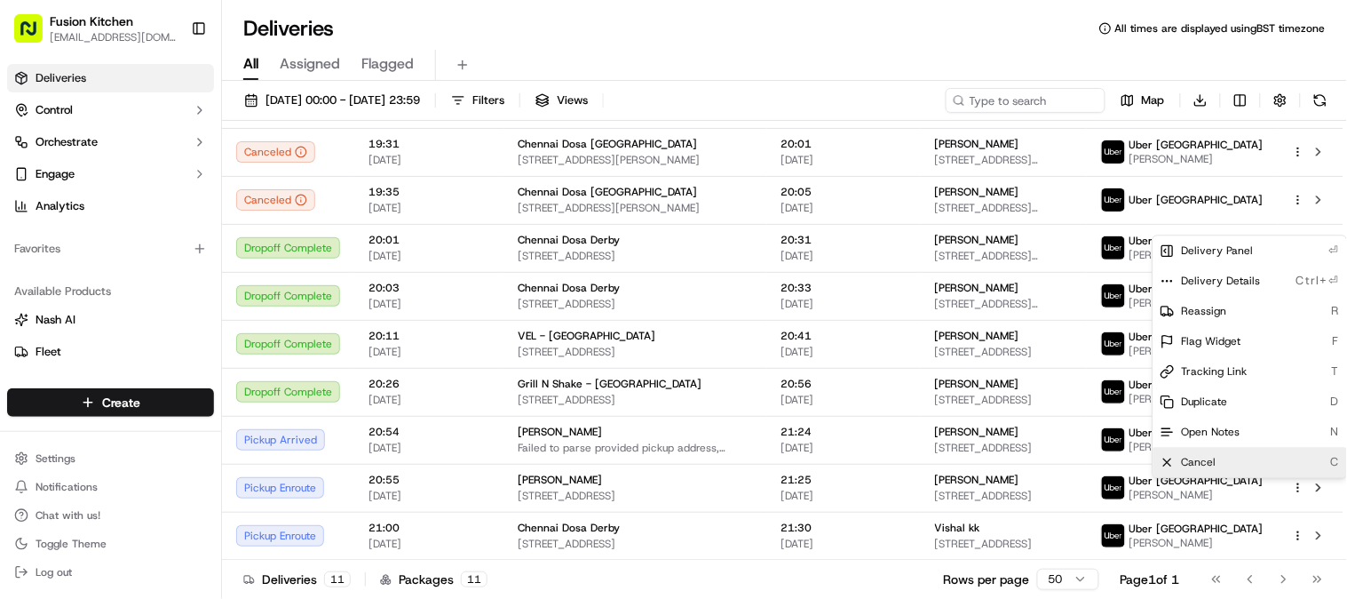
click at [1262, 462] on div "Cancel C" at bounding box center [1251, 462] width 194 height 30
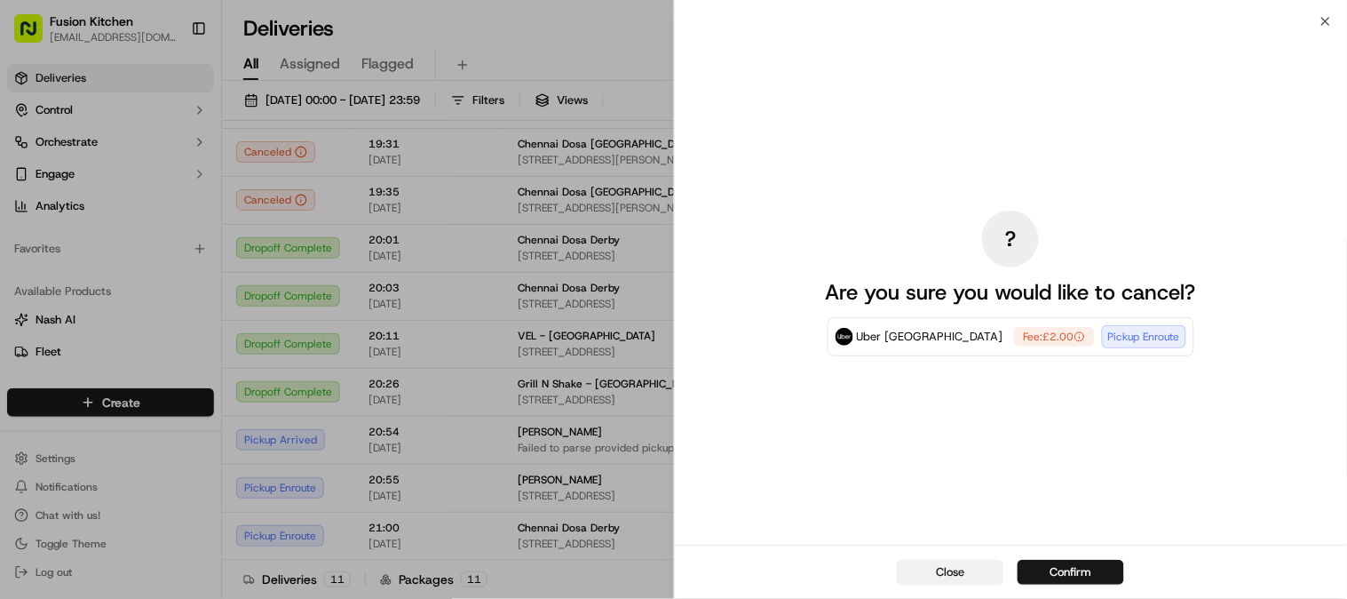
click at [955, 573] on button "Close" at bounding box center [950, 572] width 107 height 25
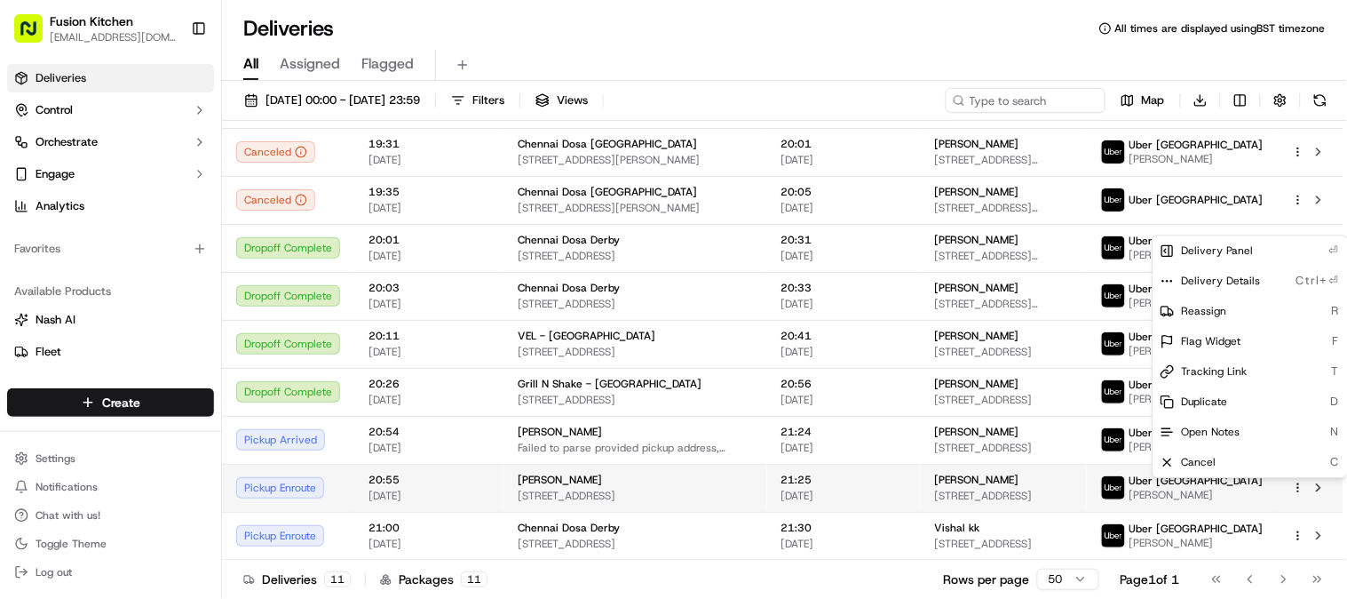
click at [552, 501] on span "[STREET_ADDRESS]" at bounding box center [635, 496] width 235 height 14
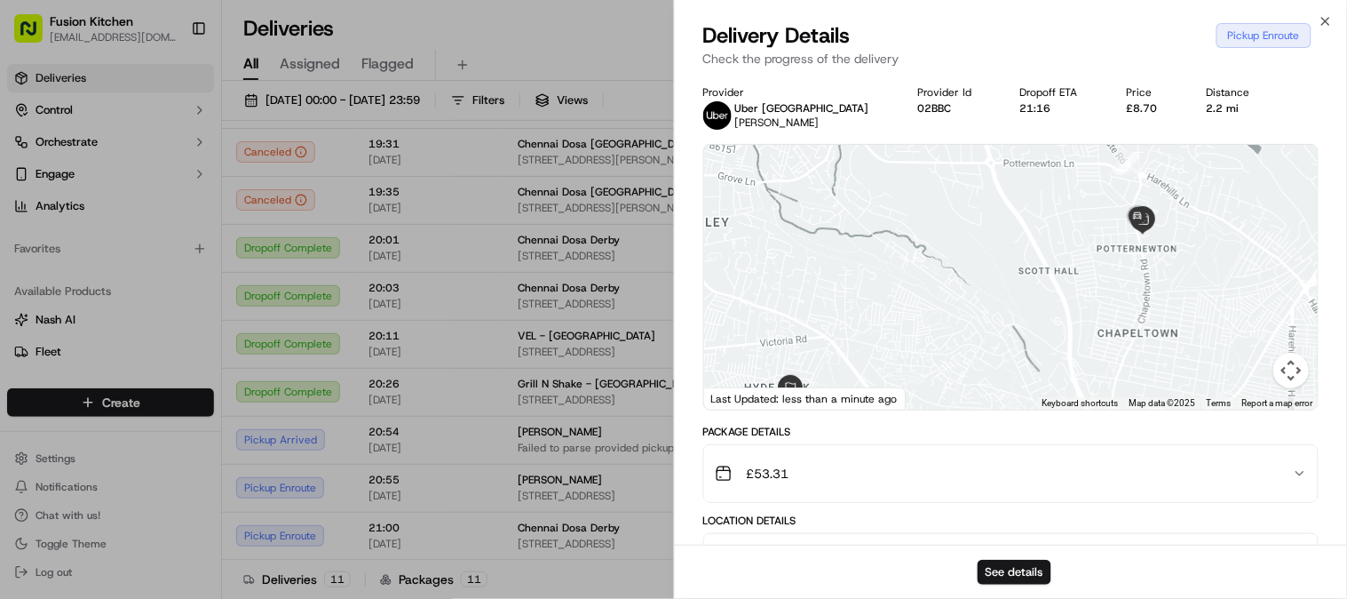
drag, startPoint x: 1231, startPoint y: 214, endPoint x: 1187, endPoint y: 259, distance: 63.4
click at [1187, 259] on div at bounding box center [1011, 277] width 615 height 265
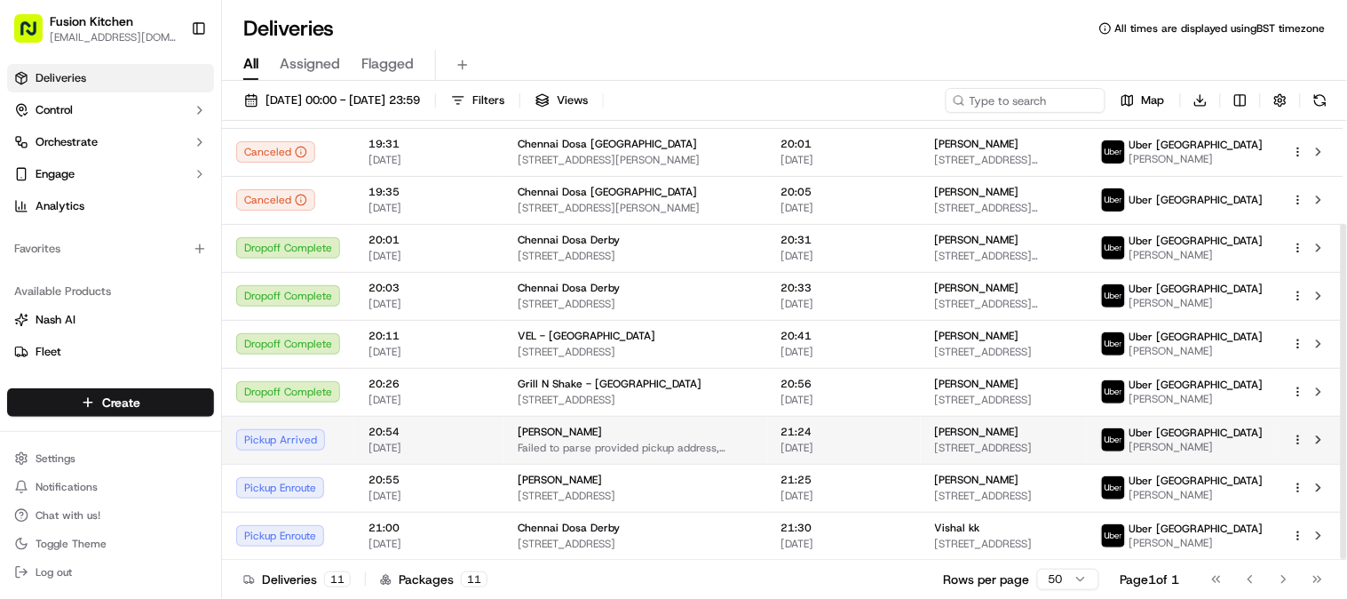
click at [1041, 442] on span "[STREET_ADDRESS]" at bounding box center [1004, 448] width 138 height 14
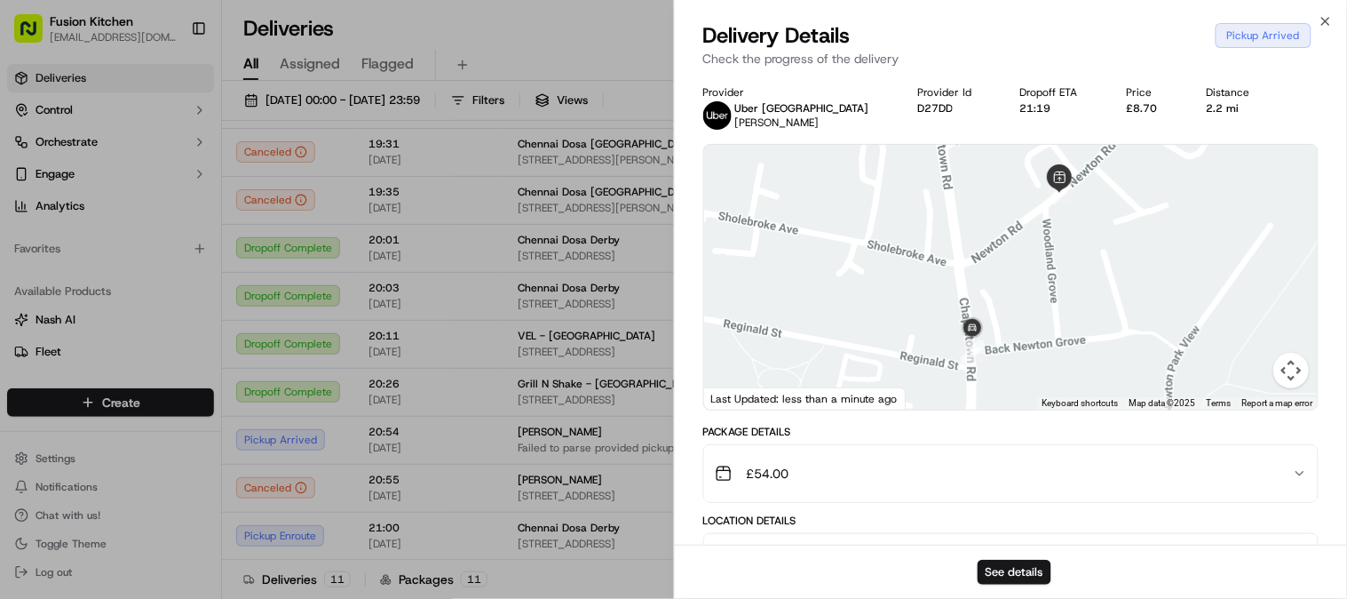
drag, startPoint x: 1049, startPoint y: 243, endPoint x: 1058, endPoint y: 308, distance: 65.4
click at [1058, 308] on div at bounding box center [1011, 277] width 615 height 265
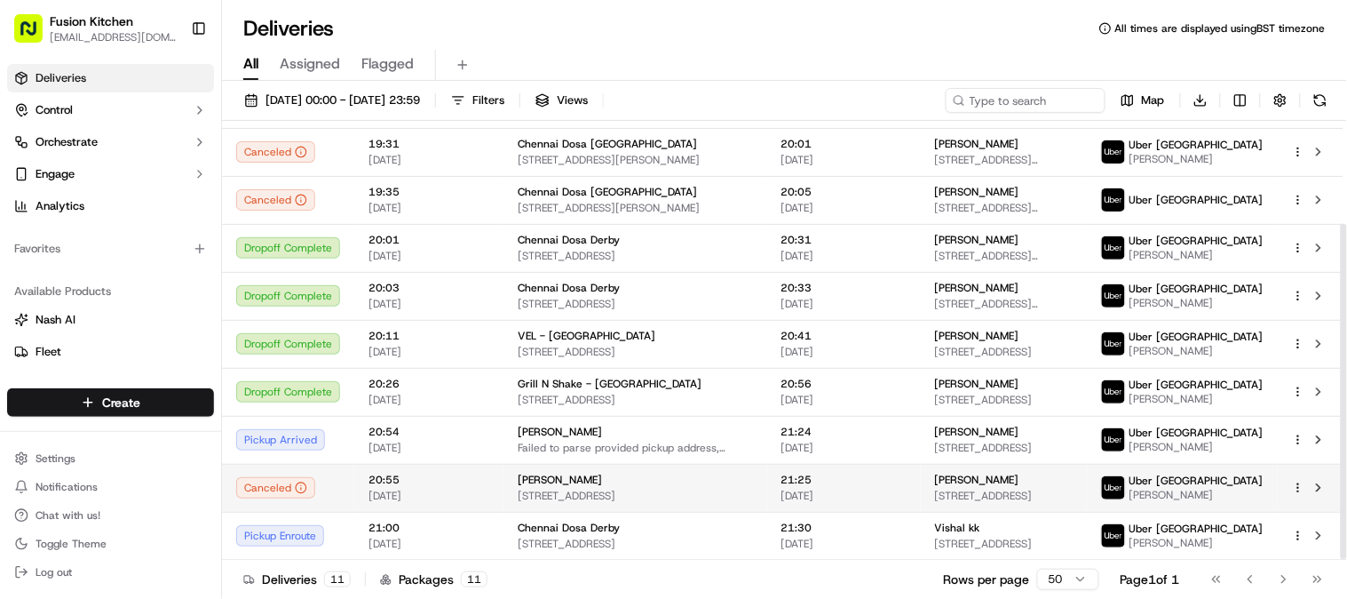
click at [1053, 469] on td "[PERSON_NAME] [STREET_ADDRESS]" at bounding box center [1004, 488] width 166 height 48
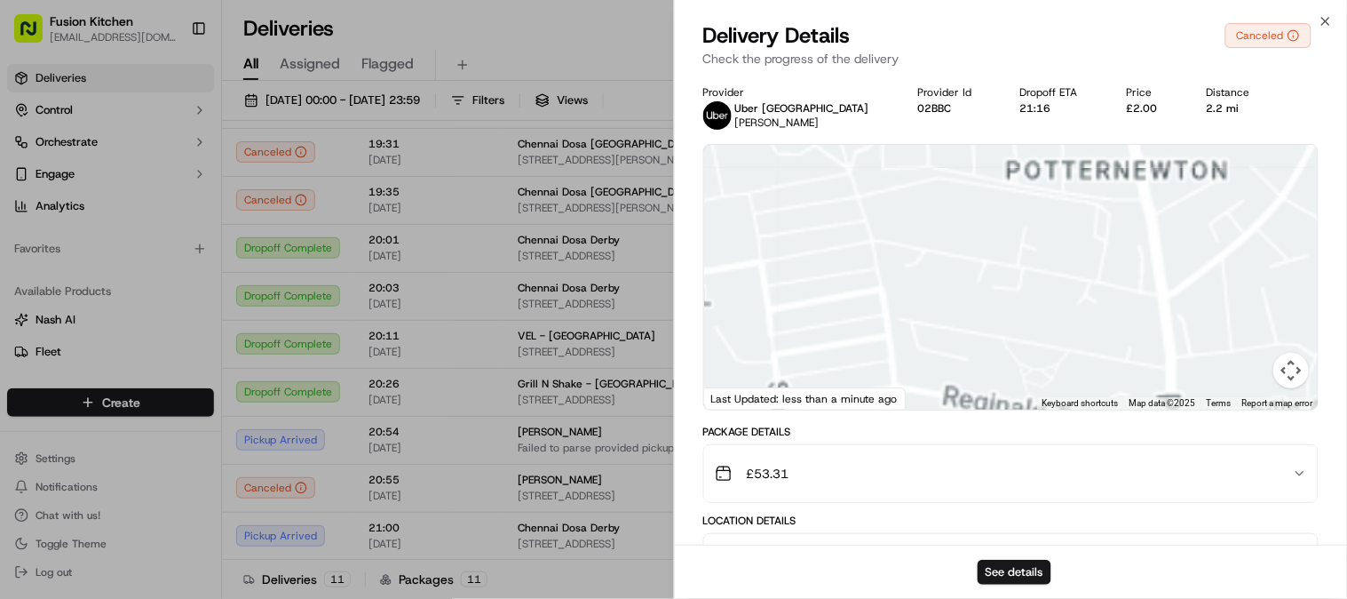
drag, startPoint x: 1171, startPoint y: 174, endPoint x: 1146, endPoint y: 300, distance: 128.6
click at [1146, 281] on div at bounding box center [1011, 277] width 615 height 265
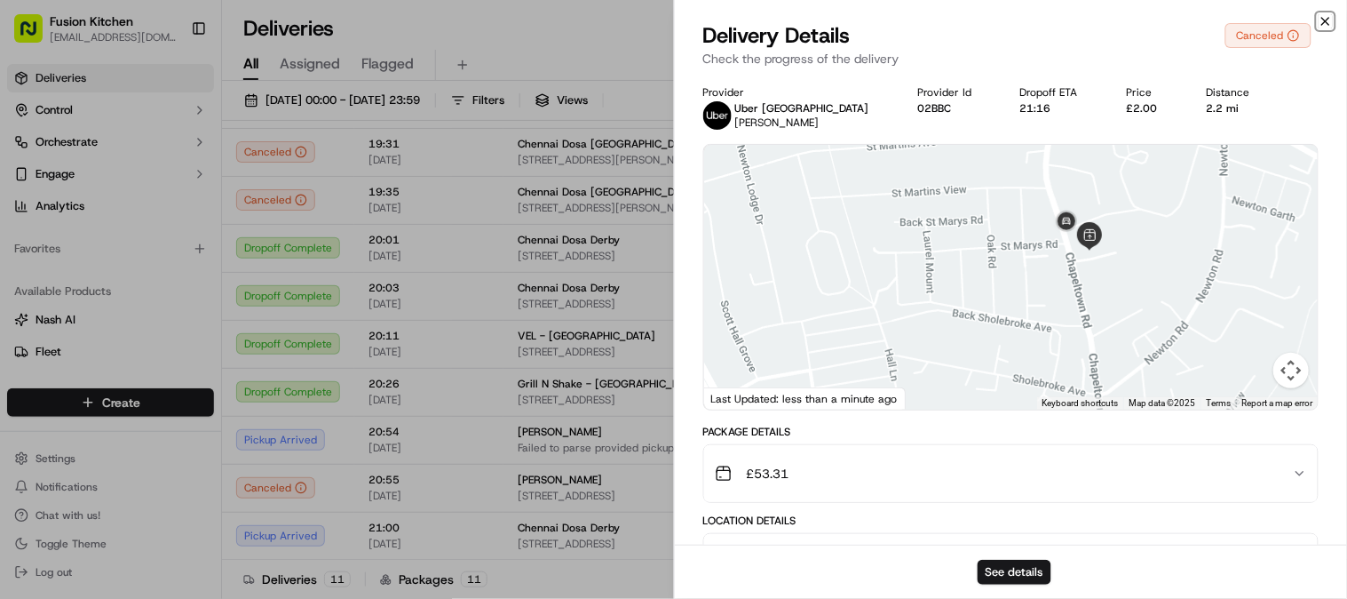
click at [1324, 20] on icon "button" at bounding box center [1326, 21] width 14 height 14
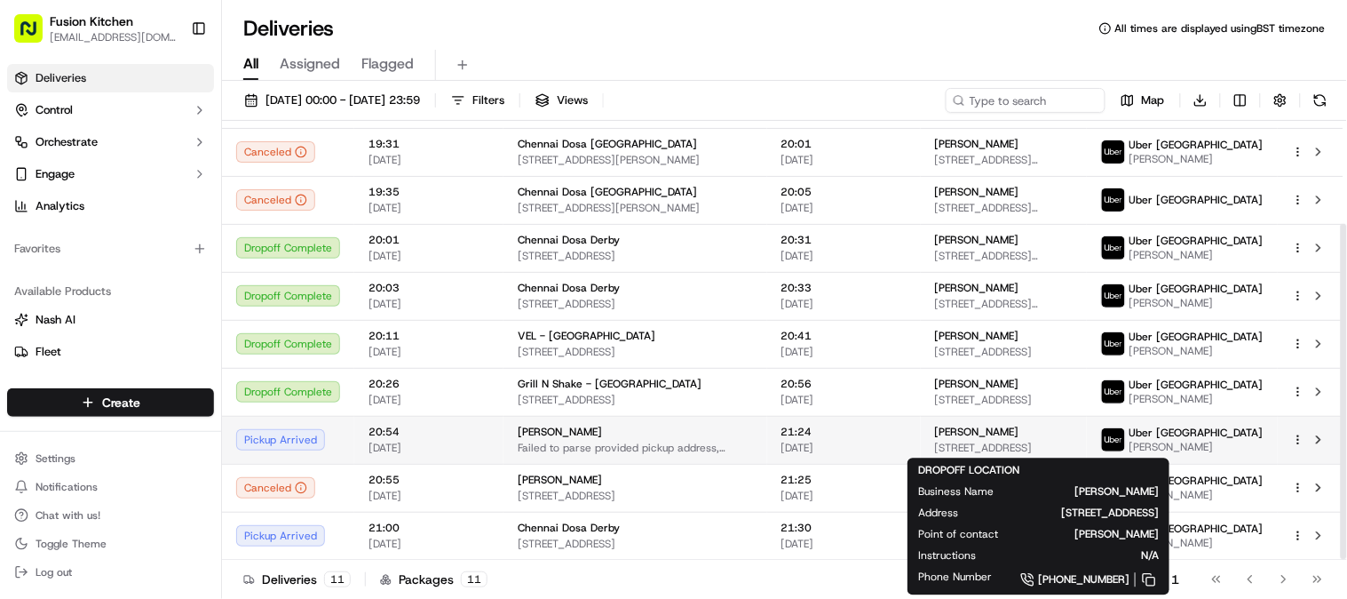
click at [1073, 444] on span "[STREET_ADDRESS]" at bounding box center [1004, 448] width 138 height 14
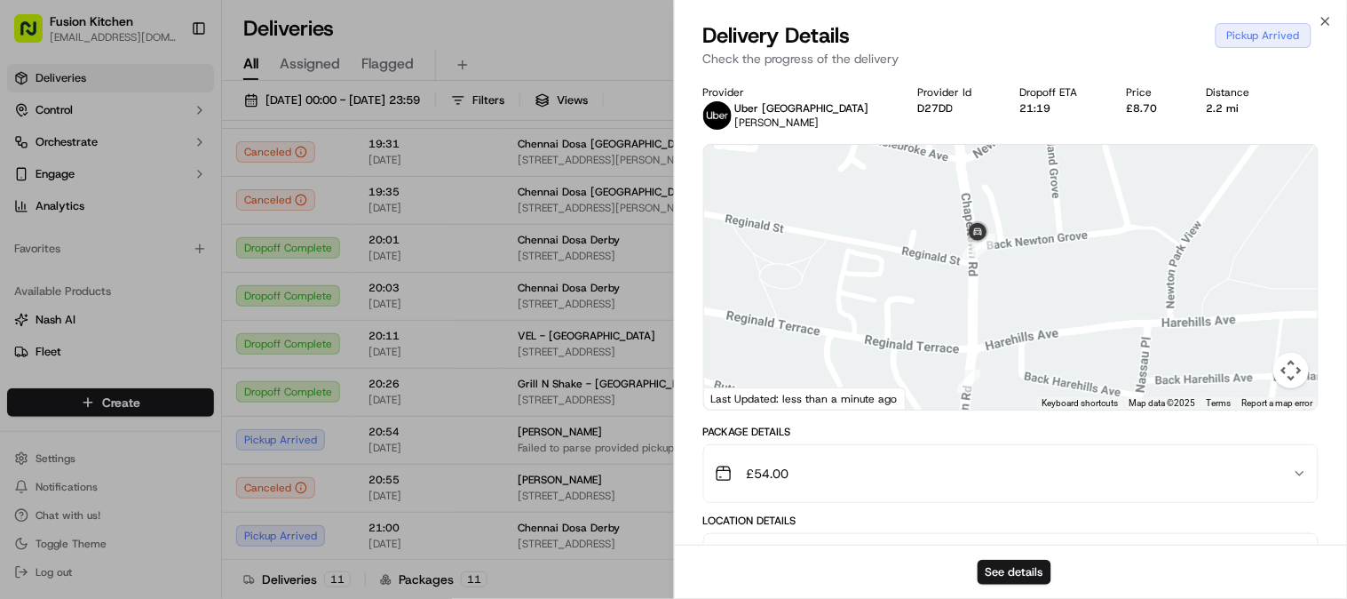
drag, startPoint x: 1015, startPoint y: 219, endPoint x: 1041, endPoint y: 306, distance: 89.9
click at [1040, 298] on div at bounding box center [1011, 277] width 615 height 265
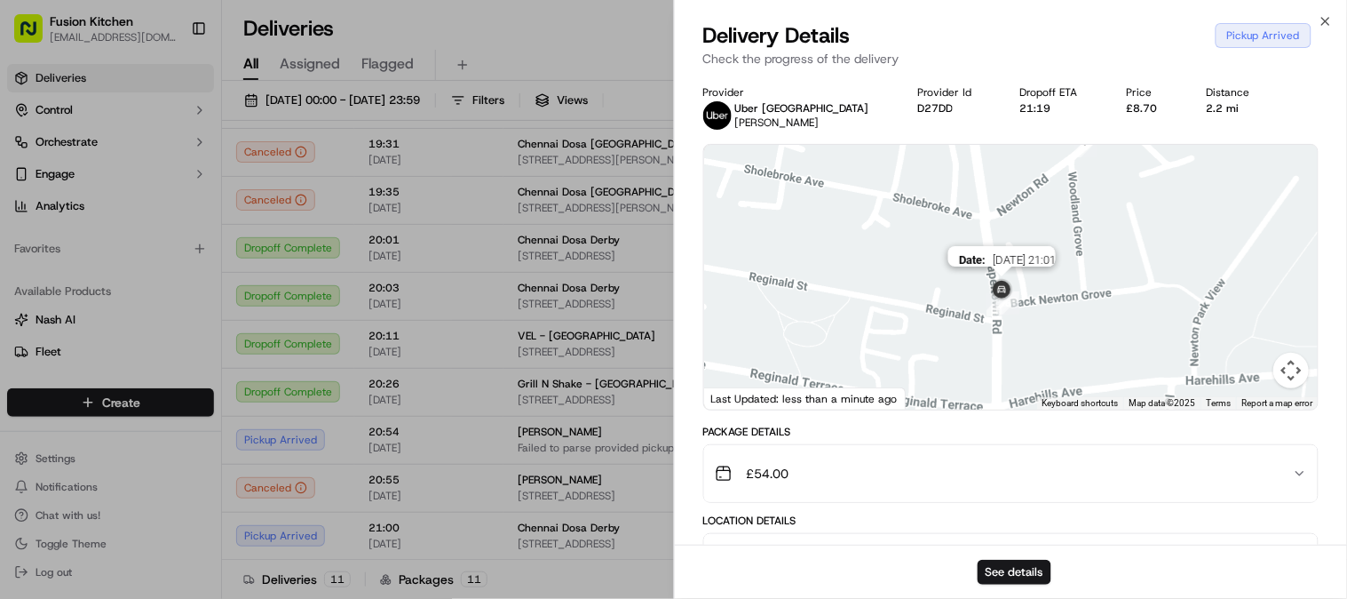
drag, startPoint x: 1001, startPoint y: 323, endPoint x: 996, endPoint y: 293, distance: 30.7
click at [998, 281] on img at bounding box center [1002, 290] width 28 height 28
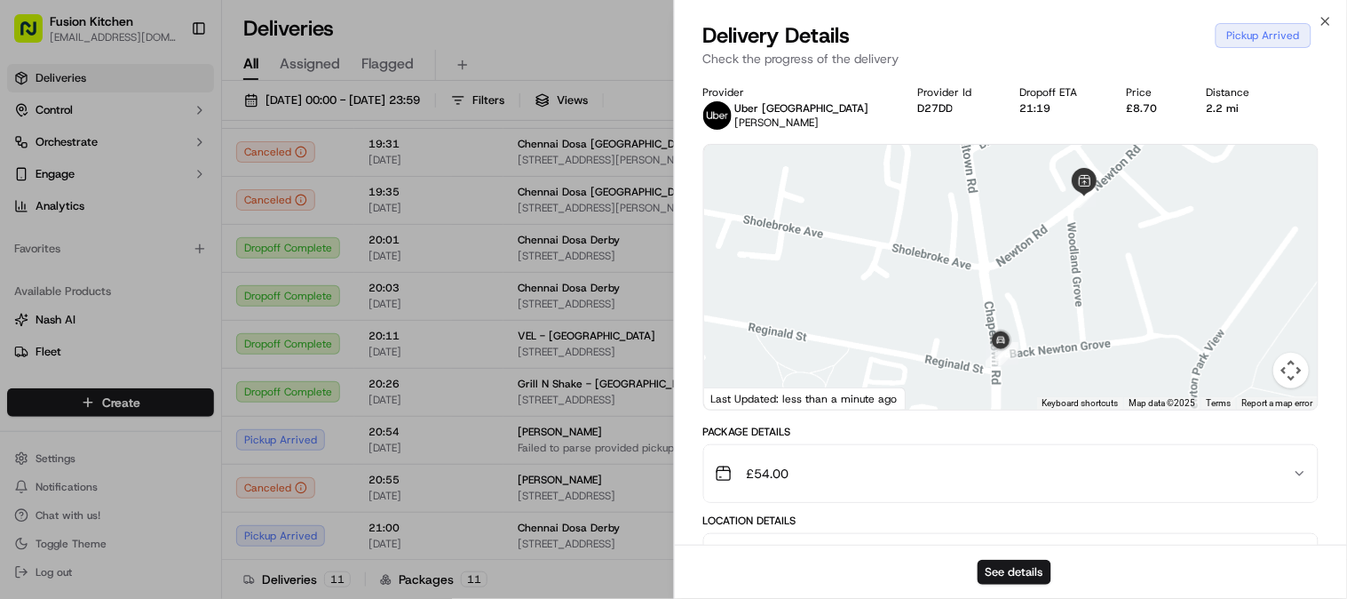
drag, startPoint x: 1050, startPoint y: 282, endPoint x: 1050, endPoint y: 344, distance: 62.2
click at [1050, 344] on div at bounding box center [1011, 277] width 615 height 265
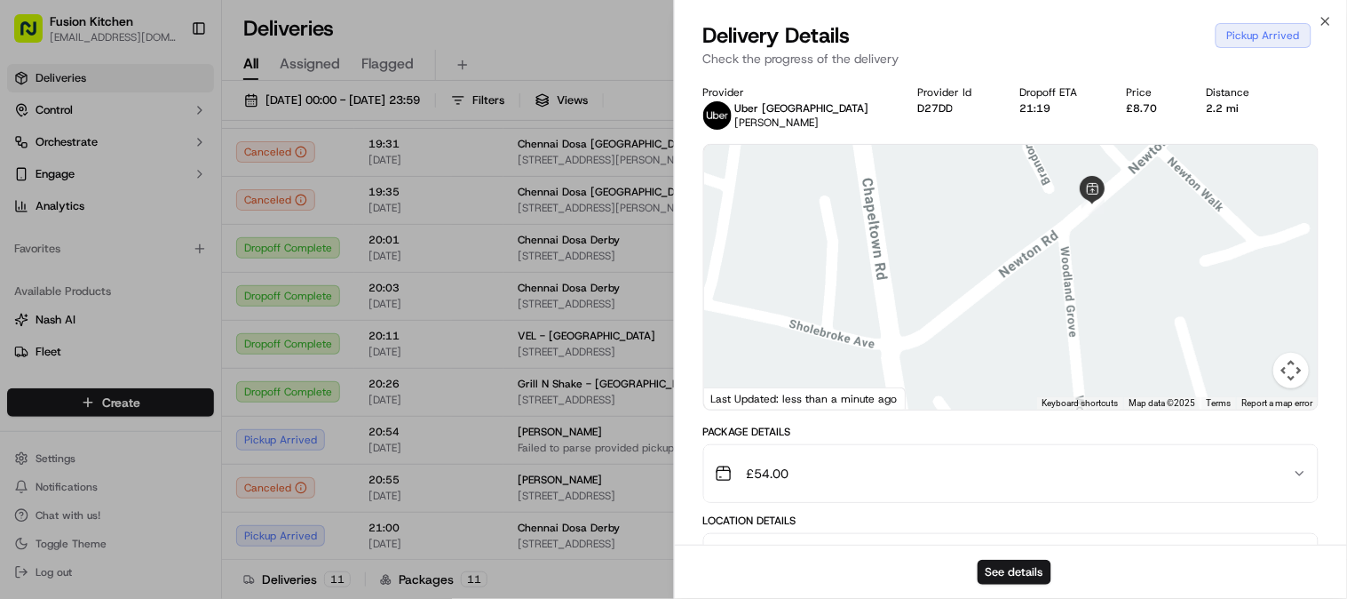
drag, startPoint x: 1036, startPoint y: 324, endPoint x: 1067, endPoint y: 131, distance: 196.1
click at [1067, 135] on div "Provider Uber [GEOGRAPHIC_DATA] [PERSON_NAME] Provider Id D27DD Dropoff ETA 21:…" at bounding box center [1011, 521] width 616 height 872
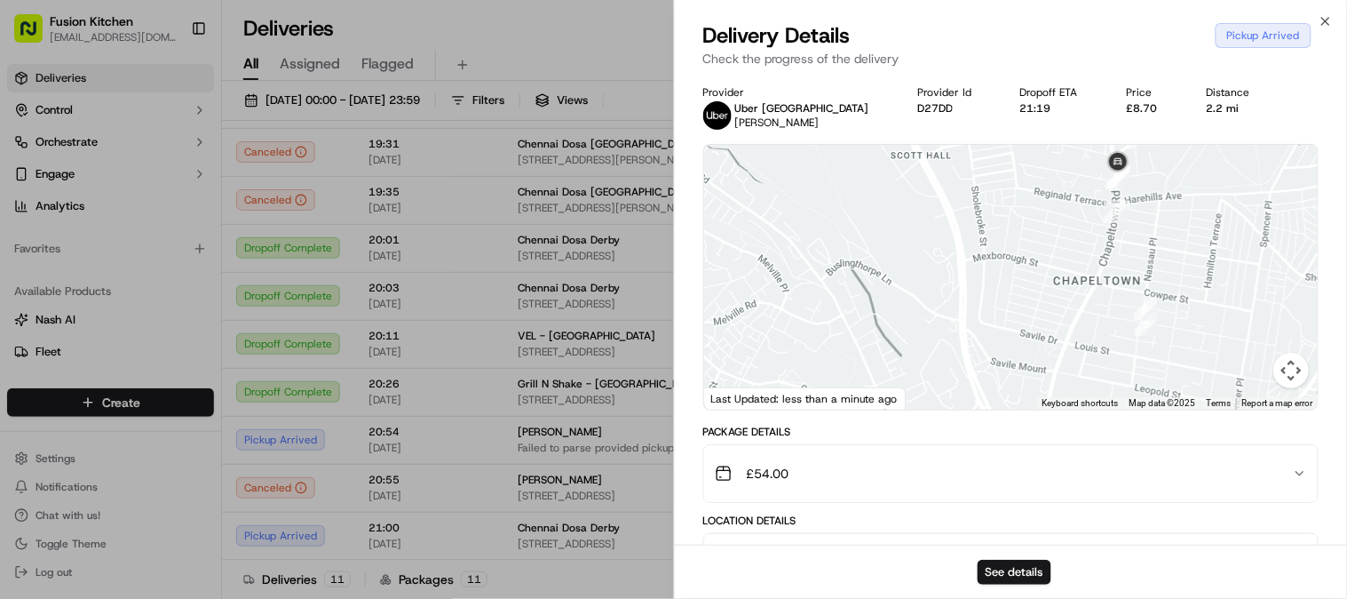
drag, startPoint x: 1093, startPoint y: 311, endPoint x: 1135, endPoint y: 231, distance: 90.6
click at [1135, 231] on div at bounding box center [1011, 277] width 615 height 265
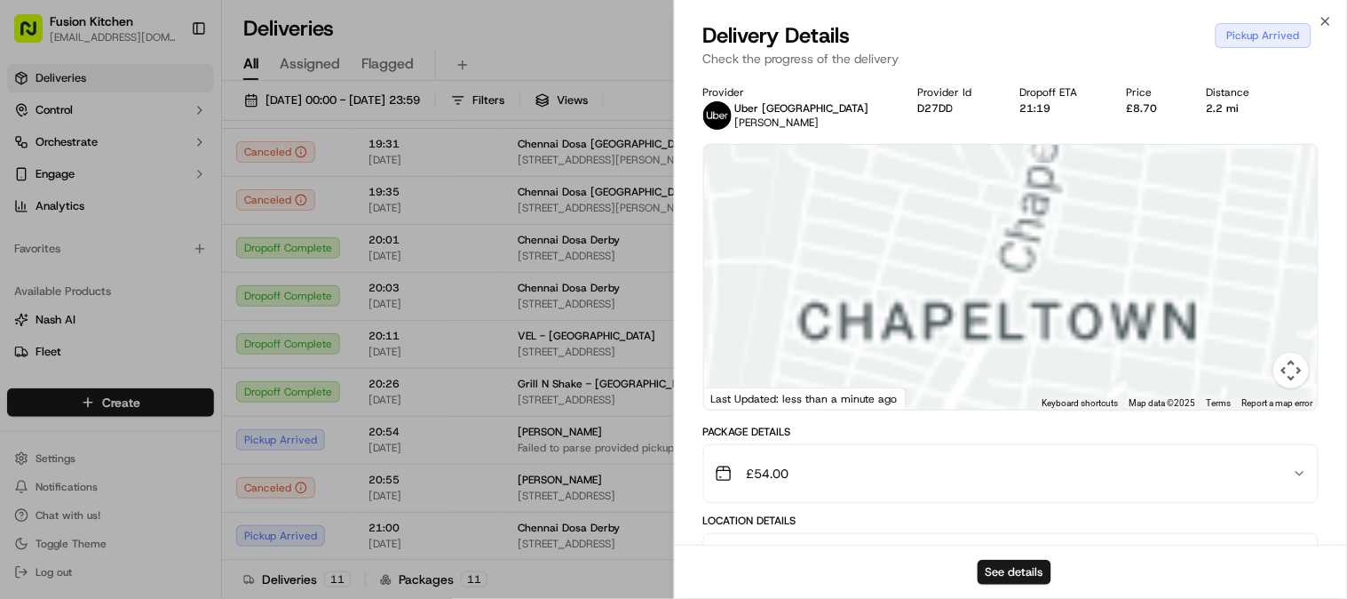
drag, startPoint x: 1040, startPoint y: 317, endPoint x: 1033, endPoint y: 377, distance: 59.9
click at [1035, 373] on div at bounding box center [1011, 277] width 615 height 265
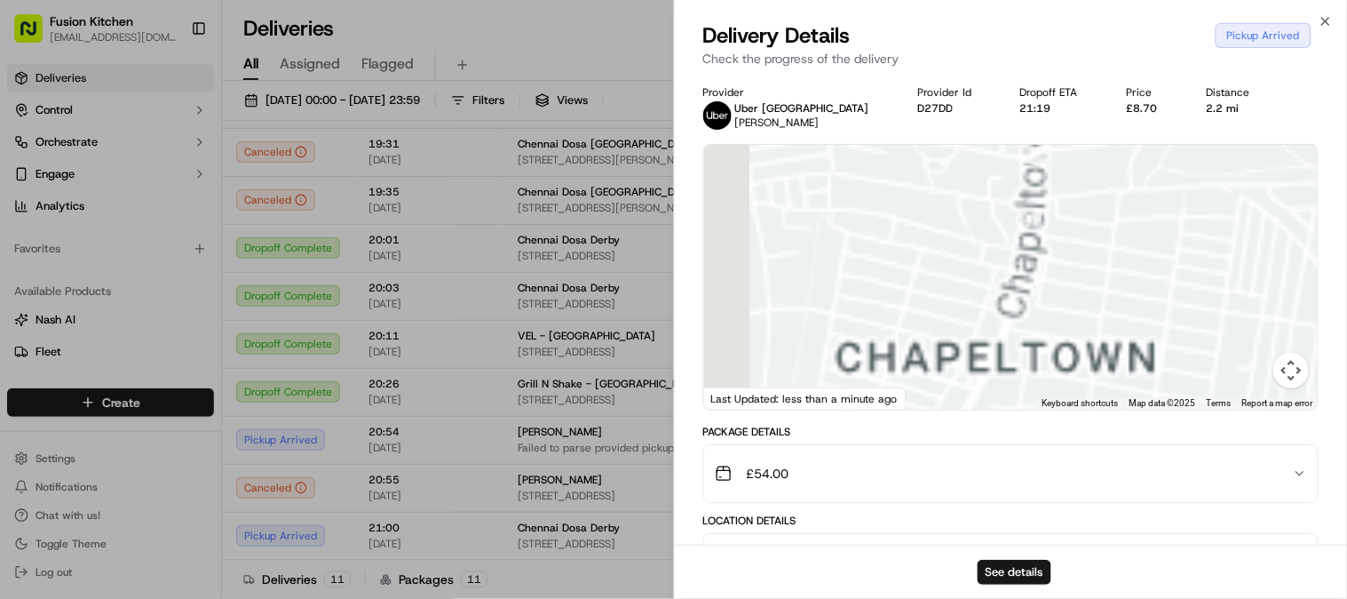
click at [1054, 357] on div at bounding box center [1011, 277] width 615 height 265
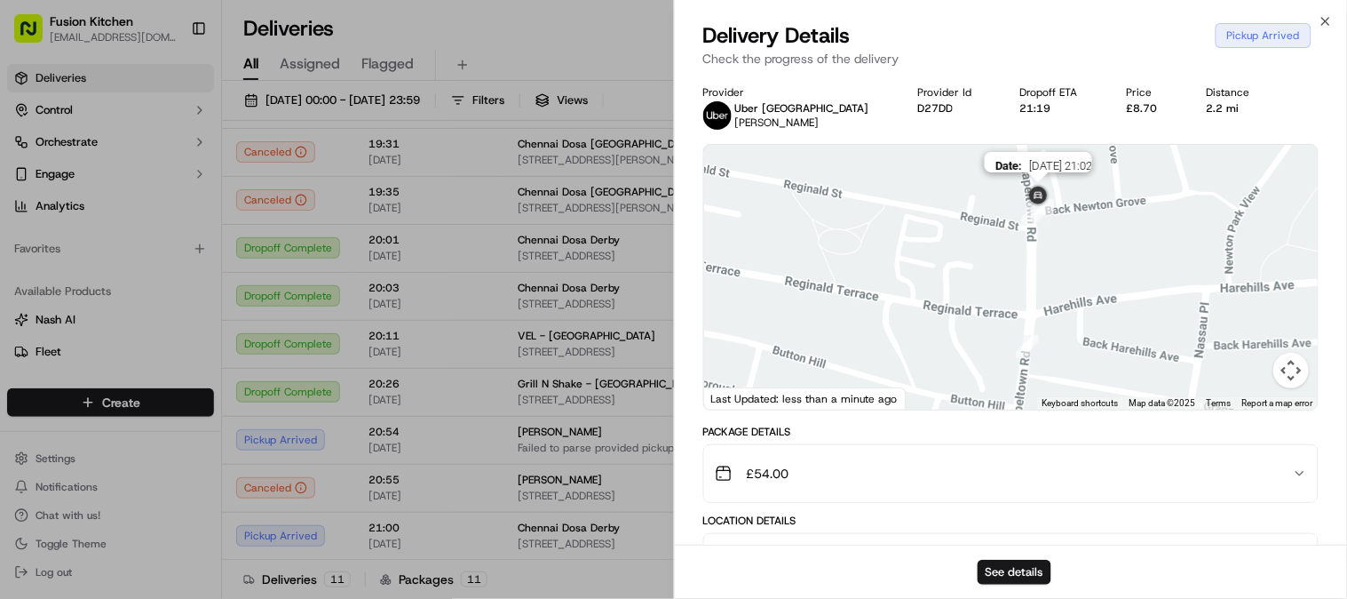
drag, startPoint x: 1027, startPoint y: 203, endPoint x: 1023, endPoint y: 299, distance: 96.9
click at [1023, 277] on div at bounding box center [1318, 277] width 615 height 0
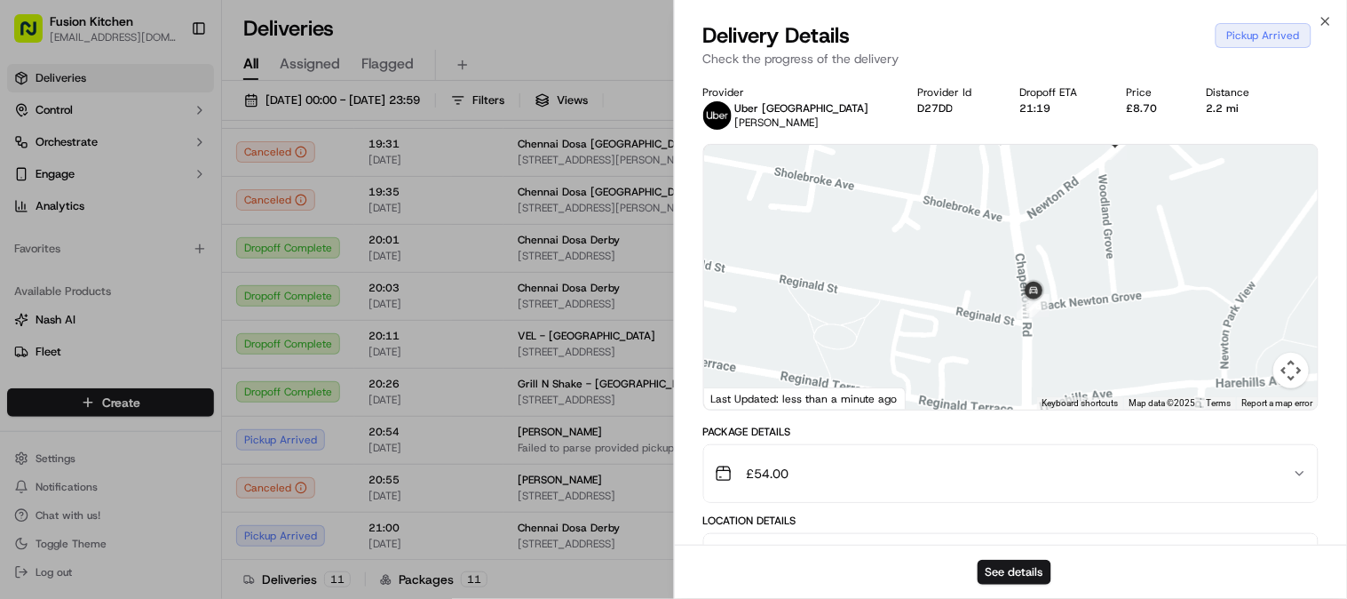
click at [774, 123] on span "[PERSON_NAME]" at bounding box center [777, 122] width 84 height 14
click at [1294, 34] on div "Pickup Arrived" at bounding box center [1264, 35] width 96 height 25
click at [1326, 16] on icon "button" at bounding box center [1326, 21] width 14 height 14
click at [786, 519] on td "21:30 [DATE]" at bounding box center [844, 536] width 154 height 48
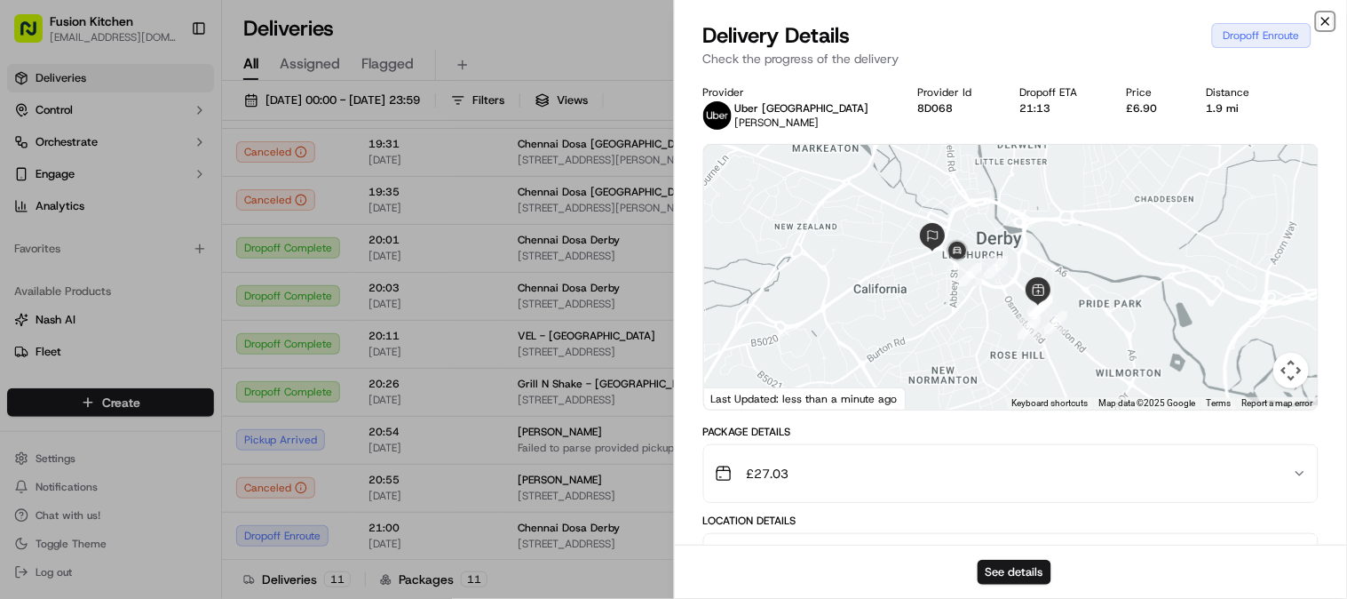
click at [1321, 25] on icon "button" at bounding box center [1326, 21] width 14 height 14
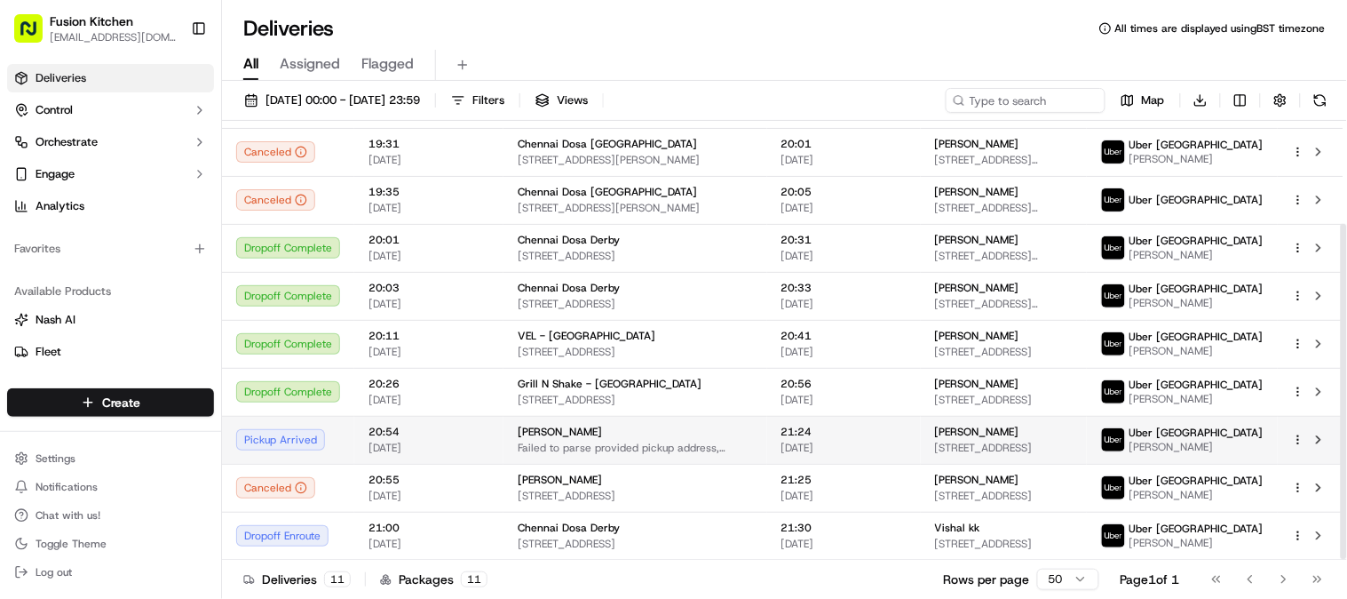
scroll to position [133, 0]
click at [945, 438] on td "[PERSON_NAME] [STREET_ADDRESS]" at bounding box center [1004, 440] width 166 height 48
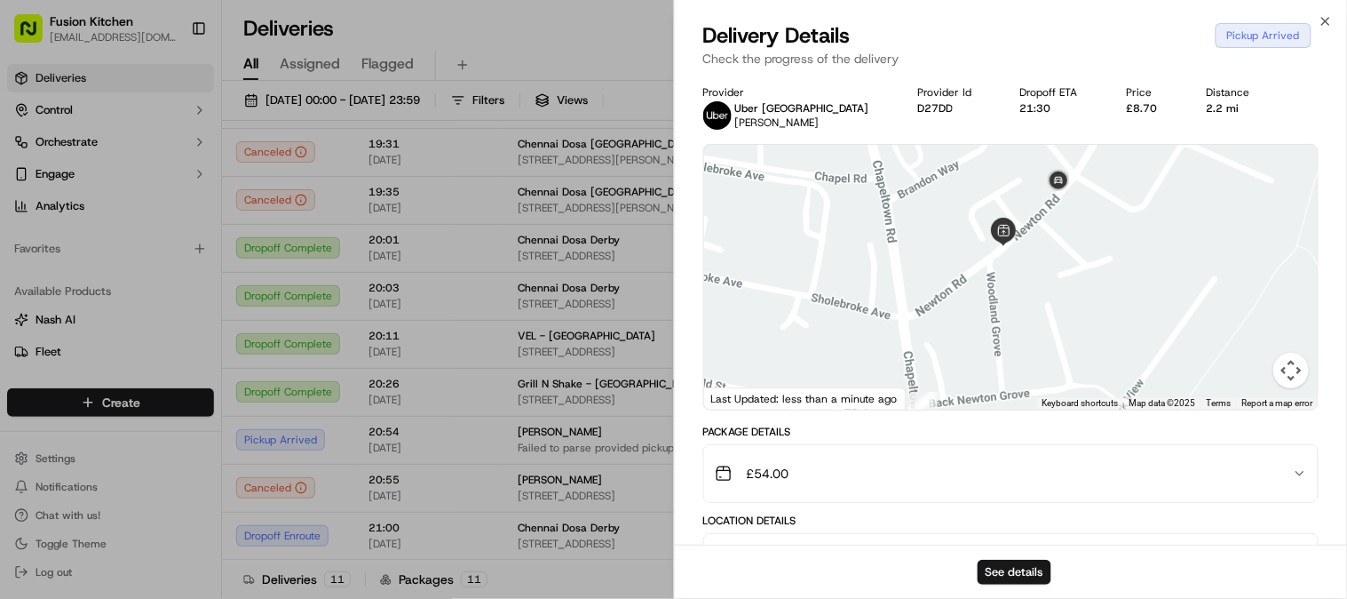
drag, startPoint x: 1070, startPoint y: 209, endPoint x: 1051, endPoint y: 305, distance: 97.9
click at [1052, 308] on div at bounding box center [1011, 277] width 615 height 265
